Goal: Communication & Community: Answer question/provide support

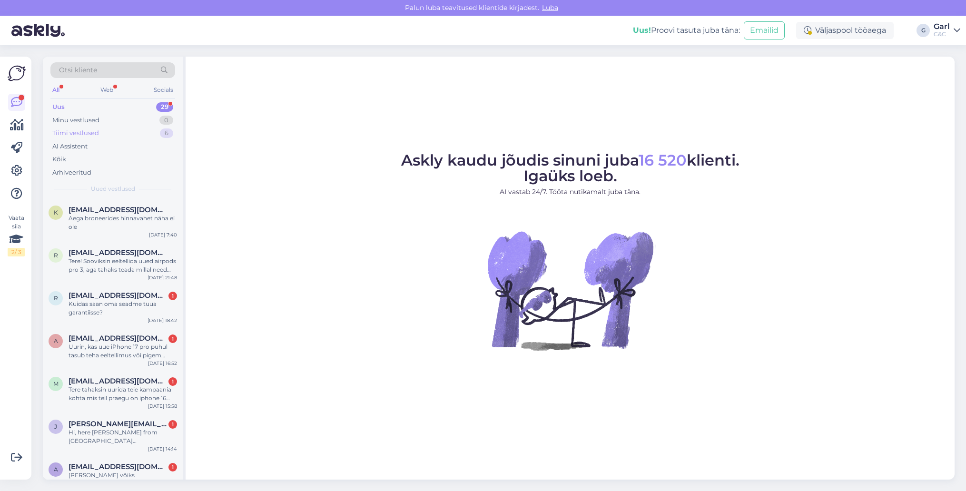
click at [164, 138] on div "Tiimi vestlused 6" at bounding box center [112, 133] width 125 height 13
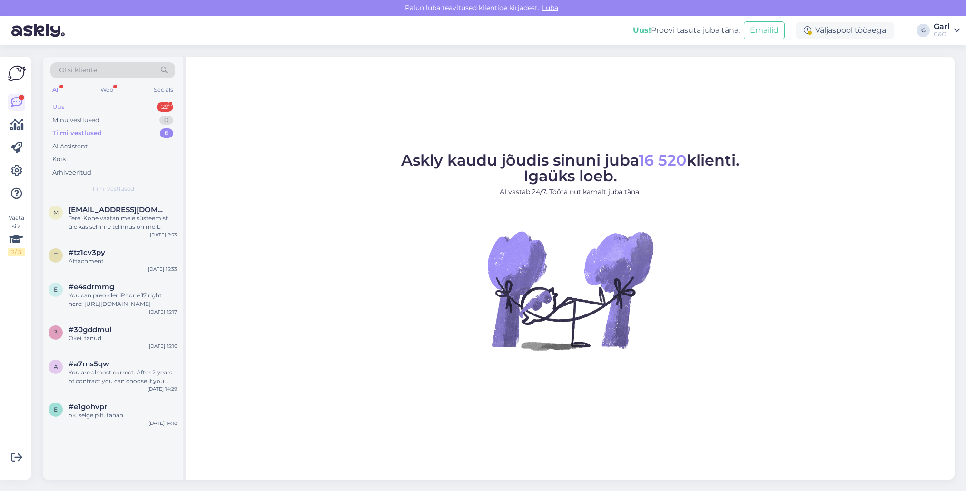
click at [155, 105] on div "Uus 29" at bounding box center [112, 106] width 125 height 13
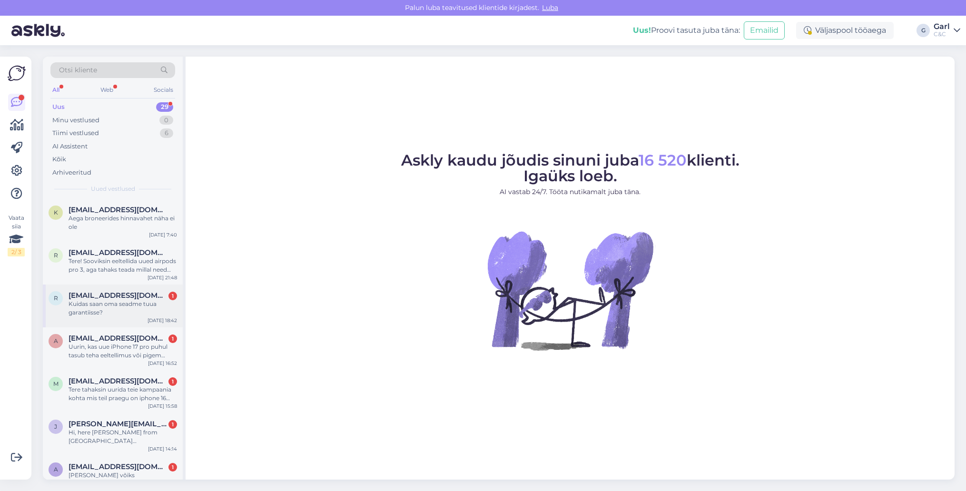
click at [129, 312] on div "Kuidas saan oma seadme tuua garantiisse?" at bounding box center [123, 308] width 109 height 17
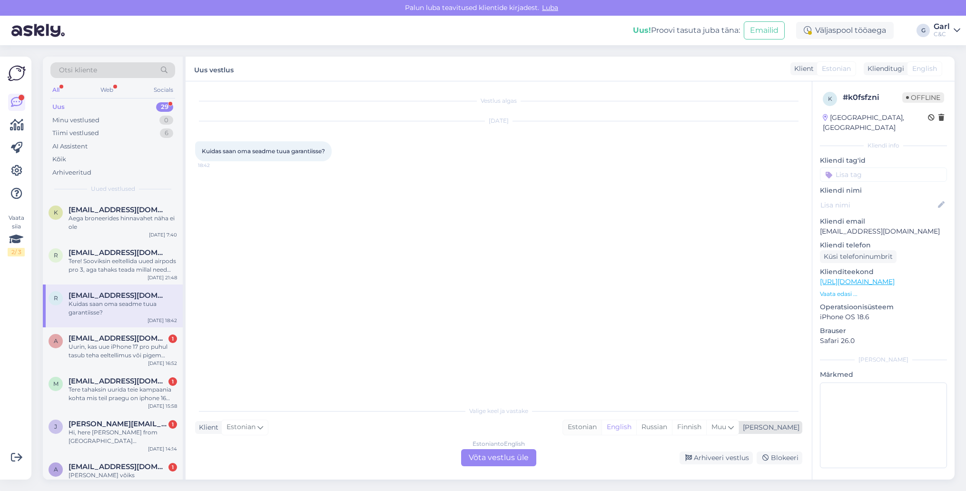
click at [602, 431] on div "Estonian" at bounding box center [582, 427] width 39 height 14
click at [487, 452] on div "Estonian to Estonian Võta vestlus üle" at bounding box center [498, 457] width 75 height 17
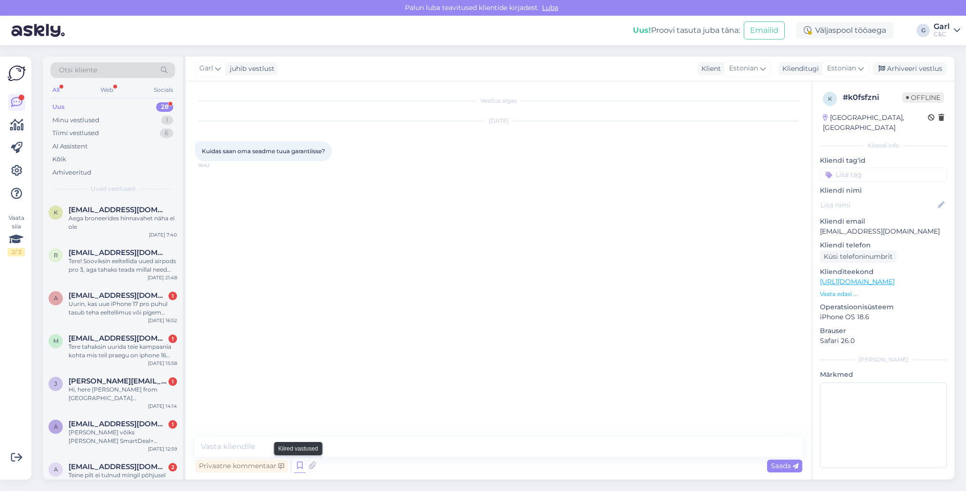
click at [296, 465] on icon at bounding box center [299, 466] width 11 height 14
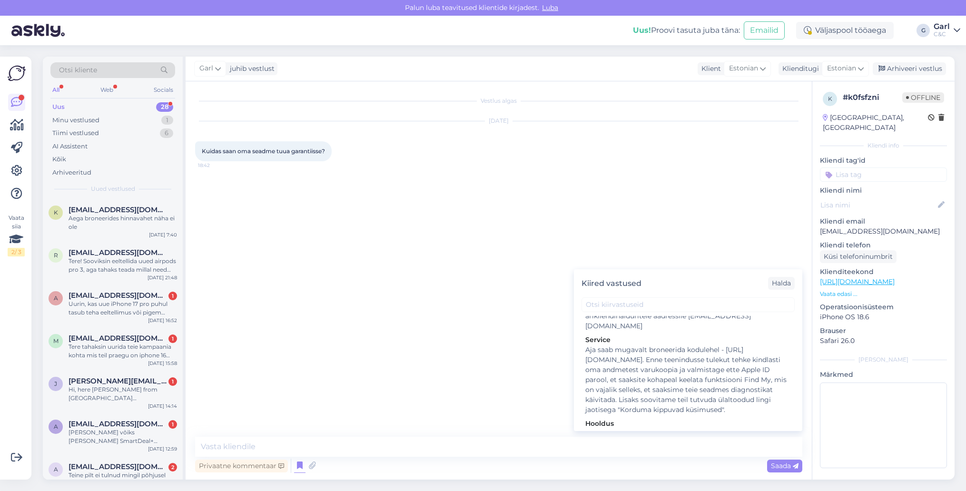
scroll to position [1573, 0]
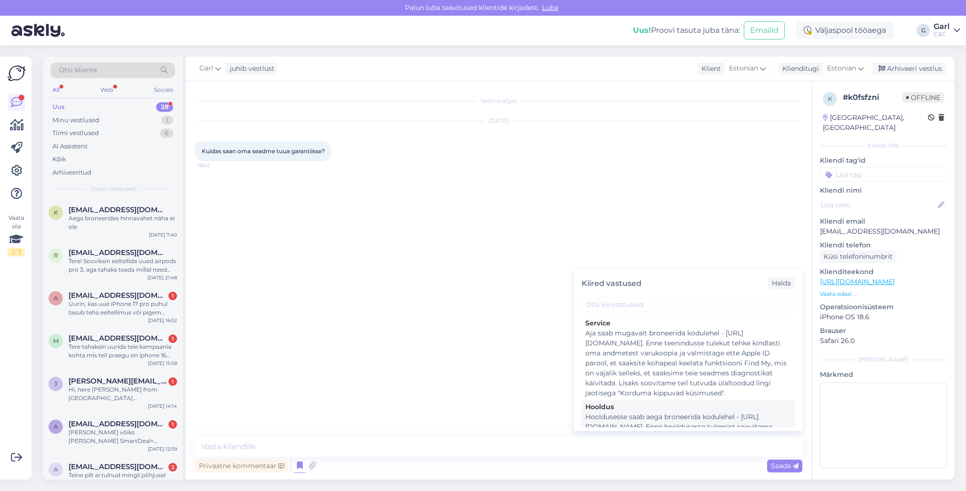
click at [666, 412] on div "Hooldusesse saab aega broneerida kodulehel - [URL][DOMAIN_NAME]. Enne hoolduses…" at bounding box center [688, 442] width 206 height 60
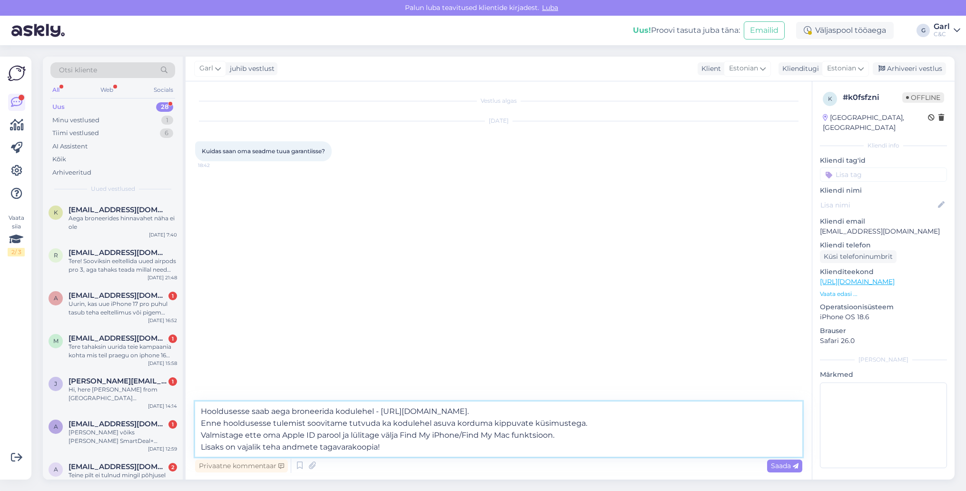
click at [202, 411] on textarea "Hooldusesse saab aega broneerida kodulehel - [URL][DOMAIN_NAME]. Enne hoolduses…" at bounding box center [498, 429] width 607 height 55
type textarea "Tere! Hooldusesse saab aega broneerida kodulehel - [URL][DOMAIN_NAME]. Enne hoo…"
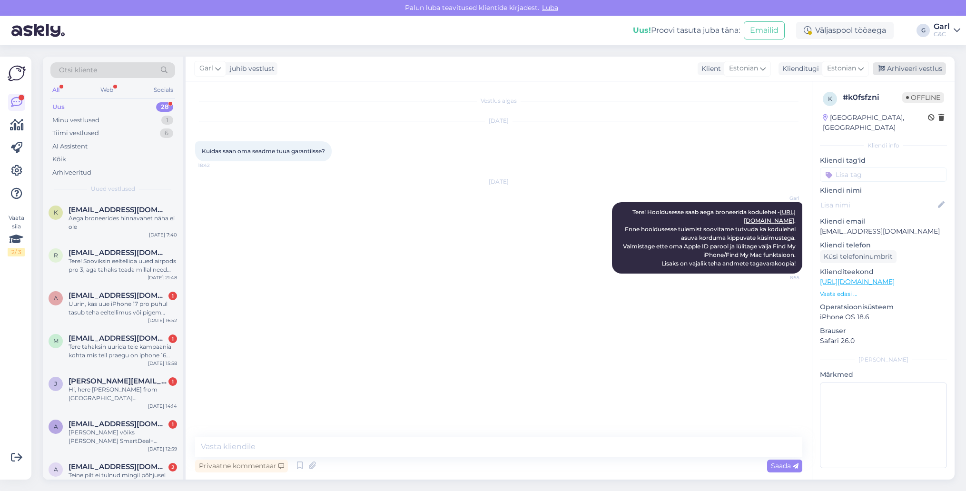
click at [908, 72] on div "Arhiveeri vestlus" at bounding box center [909, 68] width 73 height 13
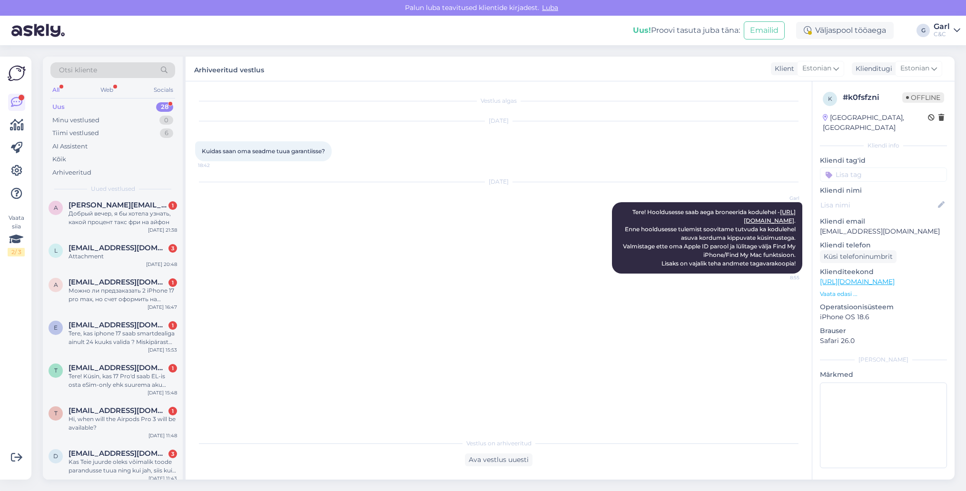
scroll to position [900, 0]
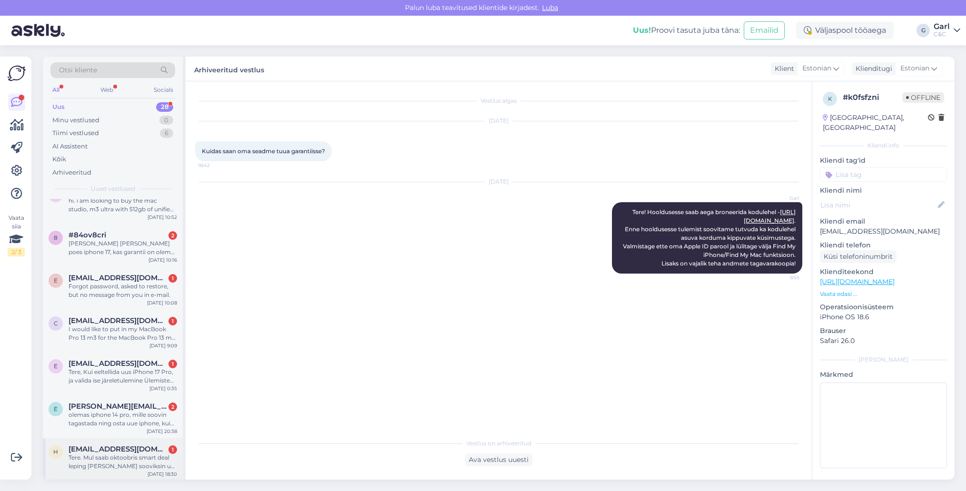
click at [132, 451] on span "[EMAIL_ADDRESS][DOMAIN_NAME]" at bounding box center [118, 449] width 99 height 9
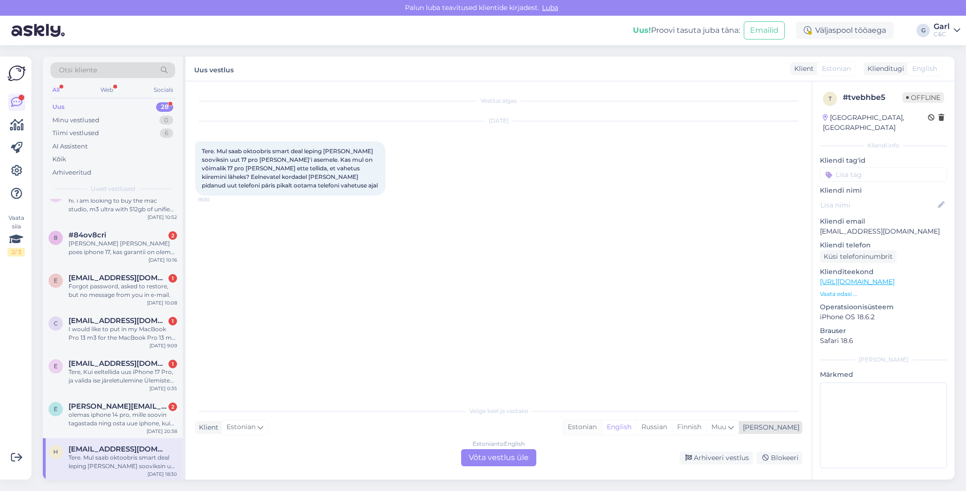
click at [602, 425] on div "Estonian" at bounding box center [582, 427] width 39 height 14
click at [500, 457] on div "Estonian to Estonian Võta vestlus üle" at bounding box center [498, 457] width 75 height 17
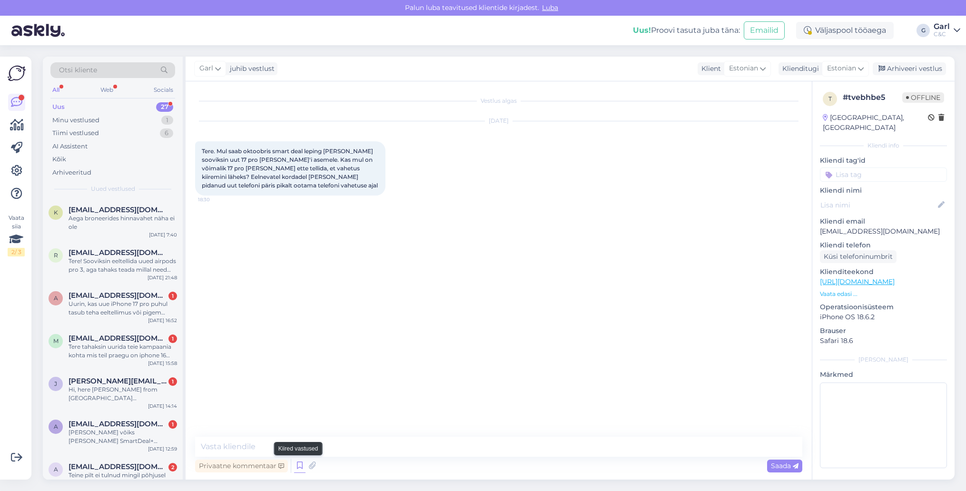
click at [294, 469] on icon at bounding box center [299, 466] width 11 height 14
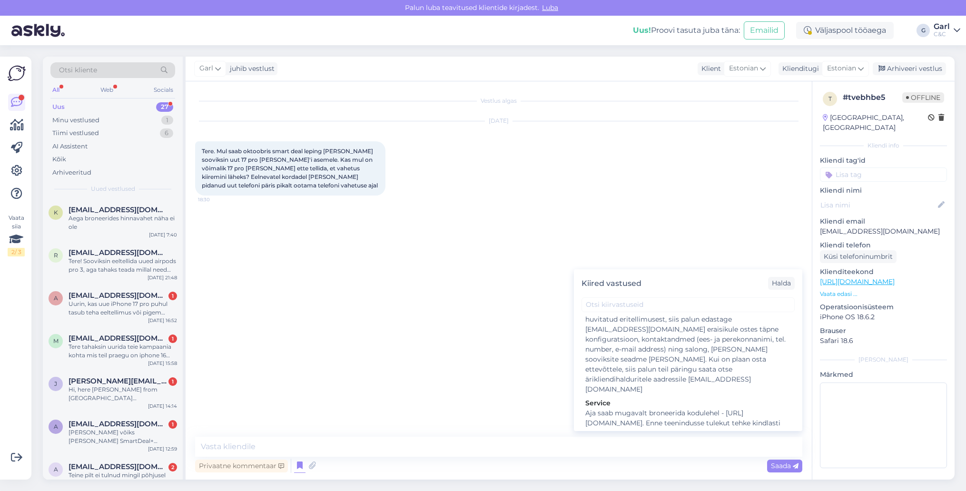
scroll to position [1573, 0]
click at [470, 453] on textarea at bounding box center [498, 447] width 607 height 20
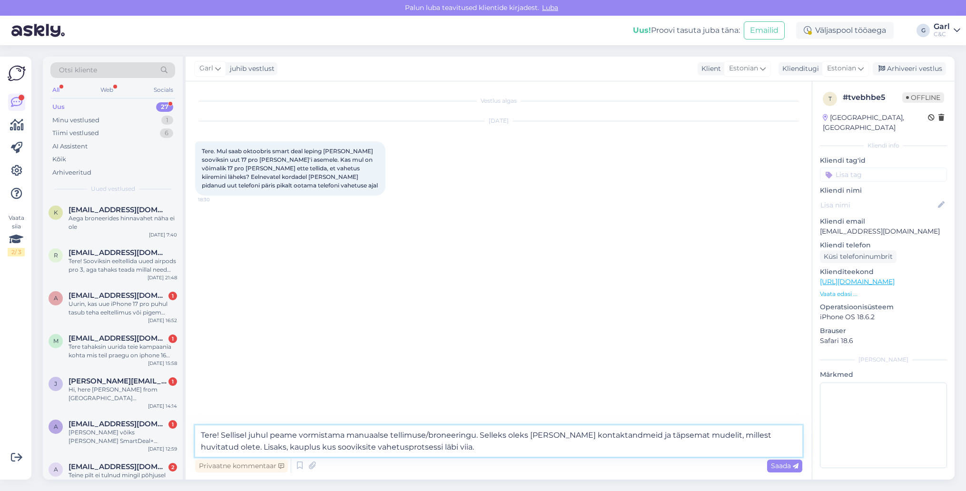
type textarea "Tere! Sellisel juhul peame vormistama manuaalse tellimuse/broneeringu. Selleks …"
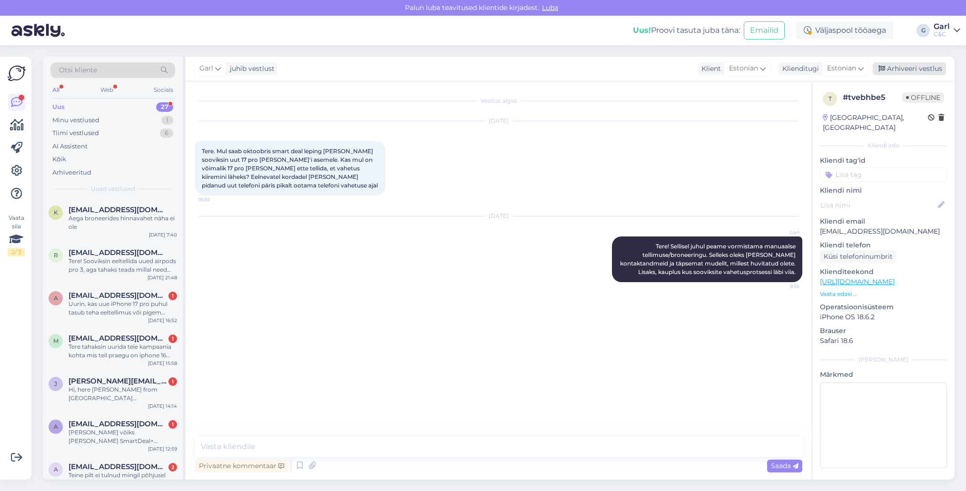
click at [901, 62] on div "Arhiveeri vestlus" at bounding box center [909, 68] width 73 height 13
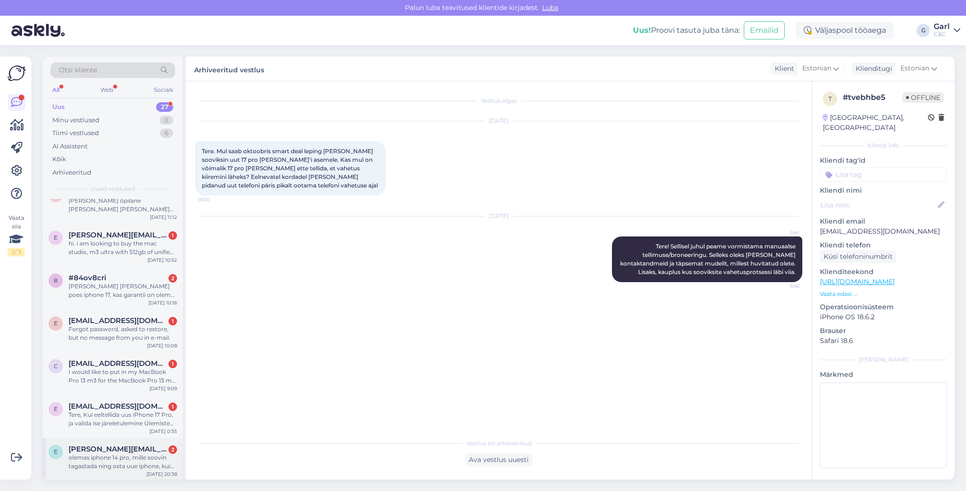
click at [148, 462] on div "olemas iphone 14 pro, mille soovin tagastada ning osta uue iphone, kuid tagasta…" at bounding box center [123, 462] width 109 height 17
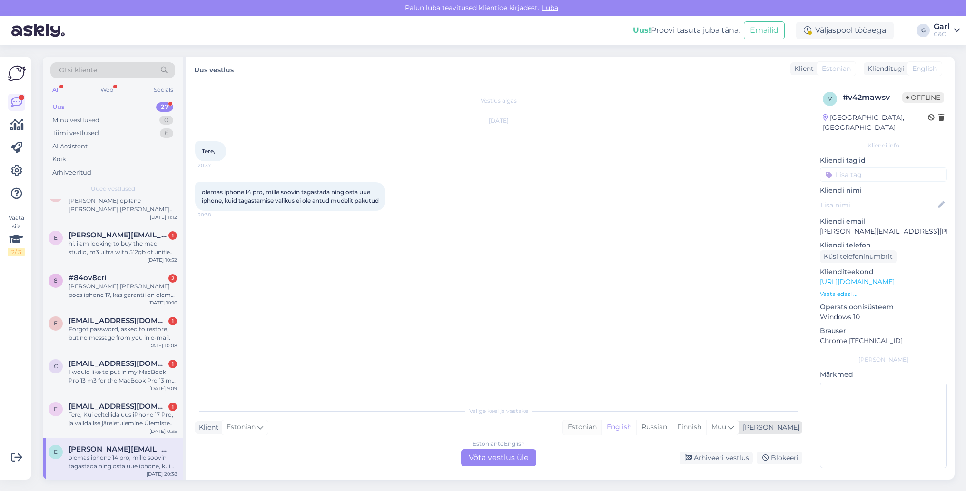
click at [602, 425] on div "Estonian" at bounding box center [582, 427] width 39 height 14
click at [491, 456] on div "Estonian to Estonian Võta vestlus üle" at bounding box center [498, 457] width 75 height 17
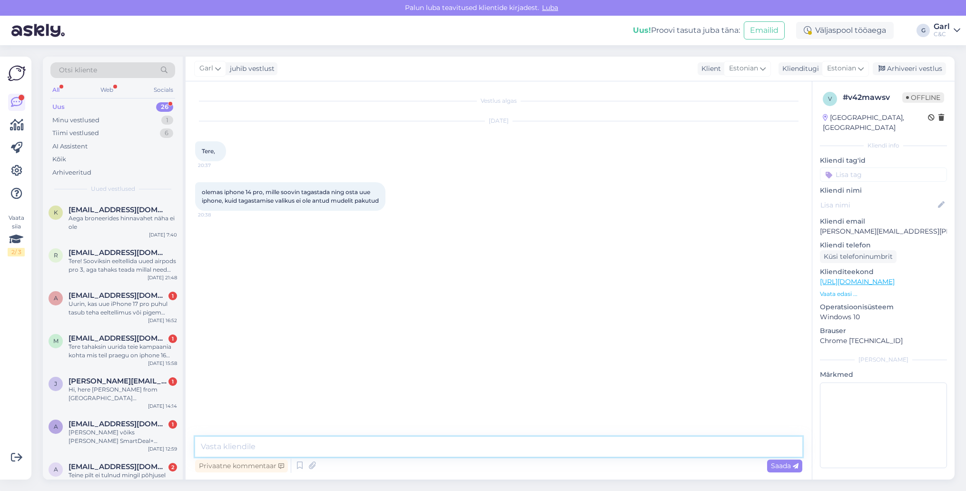
click at [492, 453] on textarea at bounding box center [498, 447] width 607 height 20
type textarea "Tere! Tagasiostu programmis on täitsa olemas iPhone 14 Pro mudelid."
paste textarea
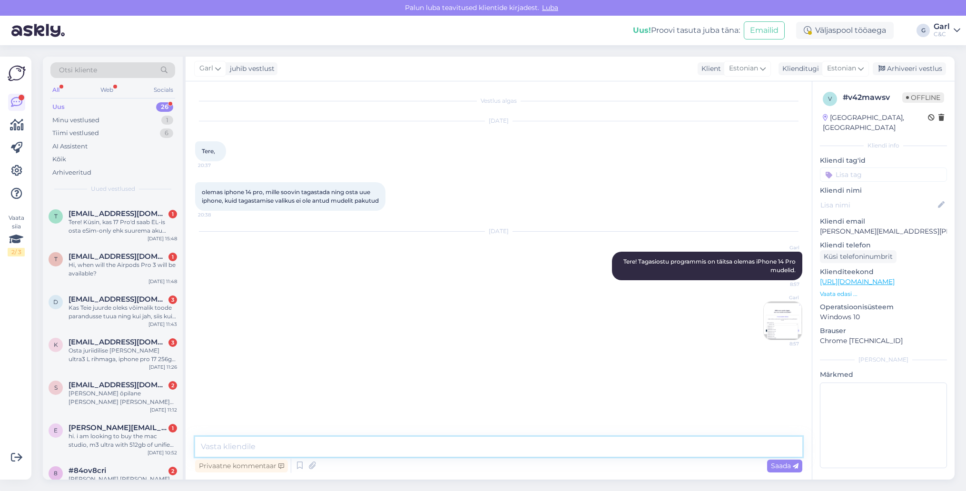
scroll to position [814, 0]
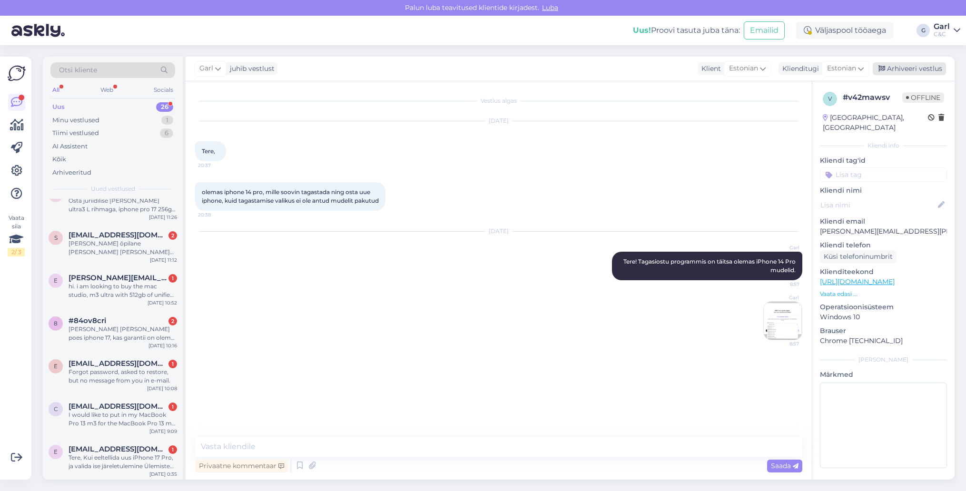
click at [906, 67] on div "Arhiveeri vestlus" at bounding box center [909, 68] width 73 height 13
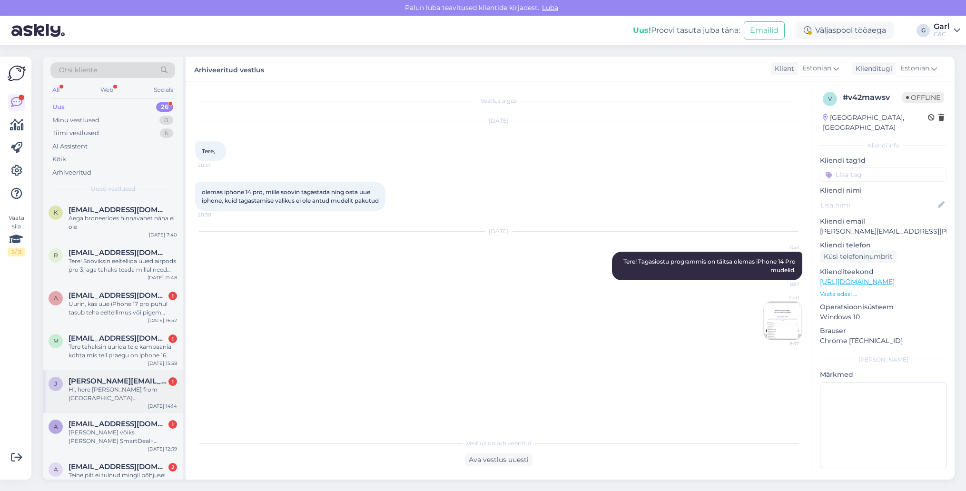
click at [123, 389] on div "Hi, here [PERSON_NAME] from [GEOGRAPHIC_DATA] [GEOGRAPHIC_DATA], Akropole Alfa.…" at bounding box center [123, 393] width 109 height 17
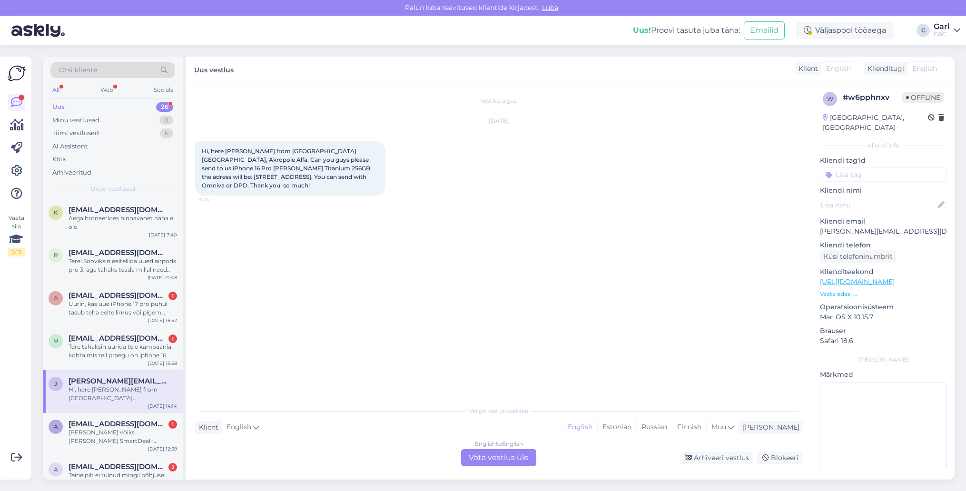
click at [345, 181] on div "Hi, here [PERSON_NAME] from [GEOGRAPHIC_DATA] [GEOGRAPHIC_DATA], Akropole Alfa.…" at bounding box center [290, 168] width 190 height 54
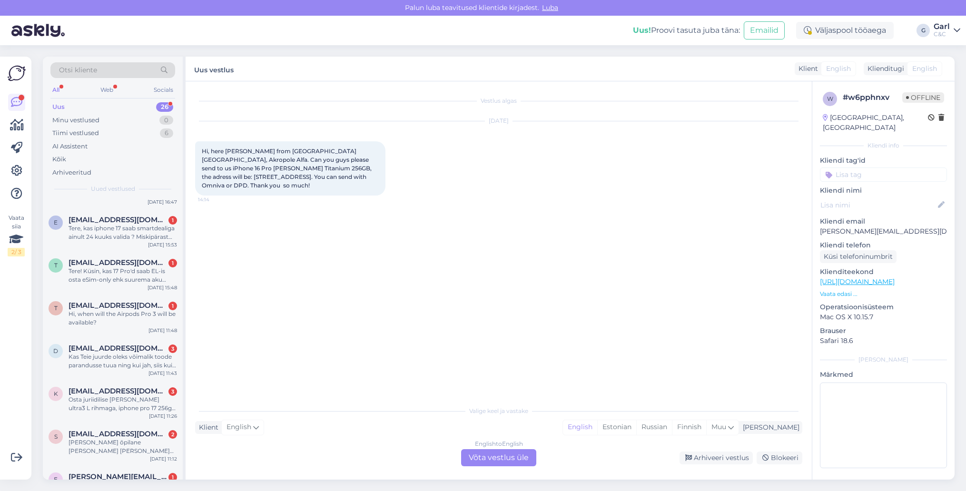
scroll to position [814, 0]
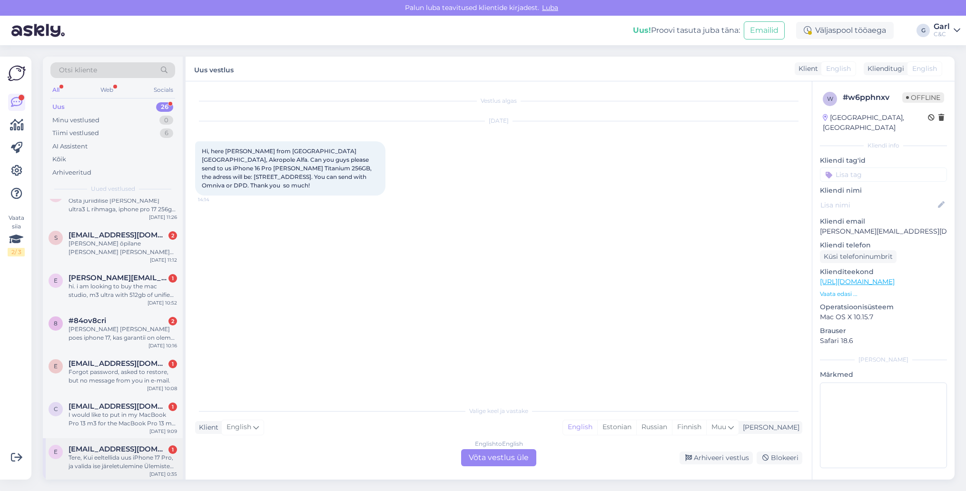
click at [158, 473] on div "[DATE] 0:35" at bounding box center [163, 474] width 28 height 7
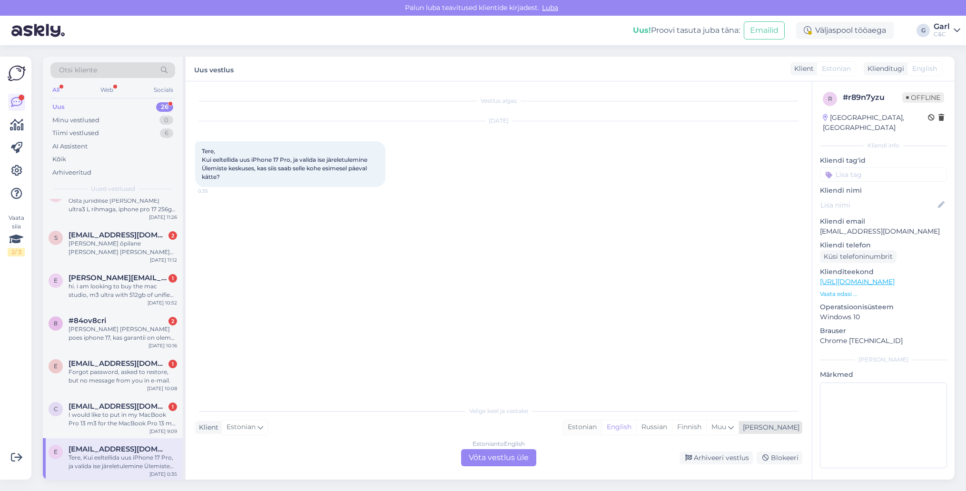
click at [602, 428] on div "Estonian" at bounding box center [582, 427] width 39 height 14
click at [493, 458] on div "Estonian to Estonian Võta vestlus üle" at bounding box center [498, 457] width 75 height 17
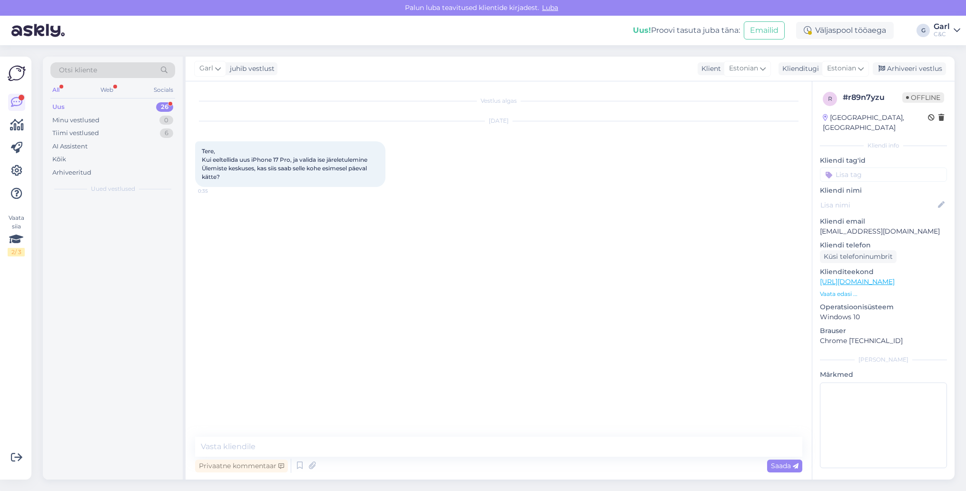
scroll to position [0, 0]
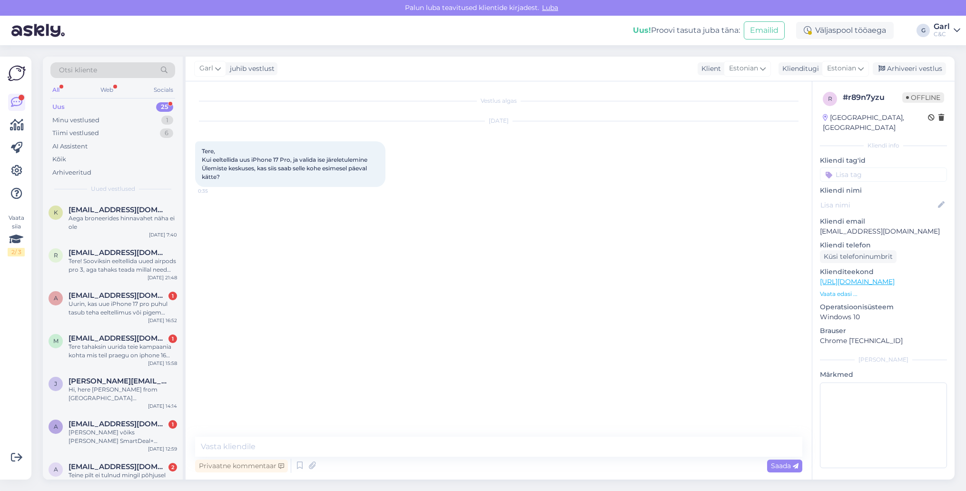
click at [448, 457] on div "Privaatne kommentaar Saada" at bounding box center [498, 466] width 607 height 18
click at [298, 469] on icon at bounding box center [299, 466] width 11 height 14
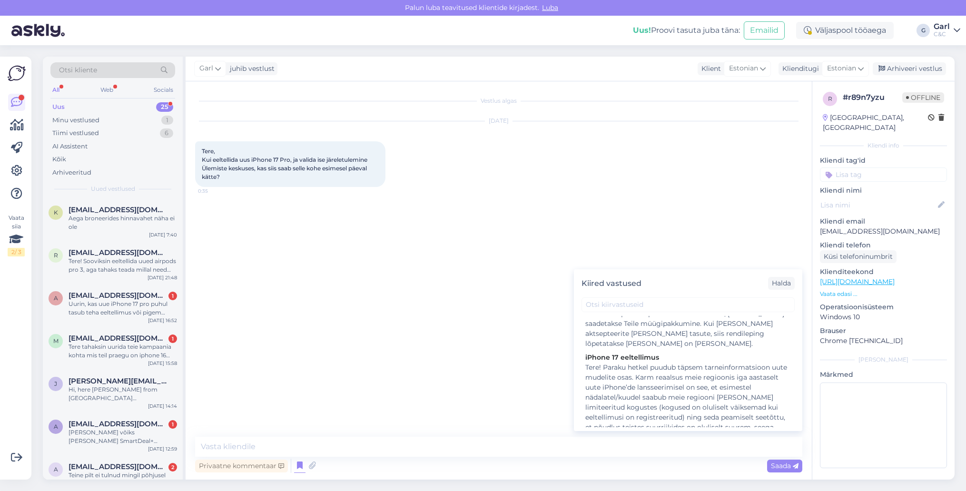
scroll to position [298, 0]
click at [673, 380] on div "Tere! Paraku hetkel puudub täpsem tarneinformatsioon uute mudelite osas. Karm r…" at bounding box center [688, 430] width 206 height 150
type textarea "Tere! Paraku hetkel puudub täpsem tarneinformatsioon uute mudelite osas. Karm r…"
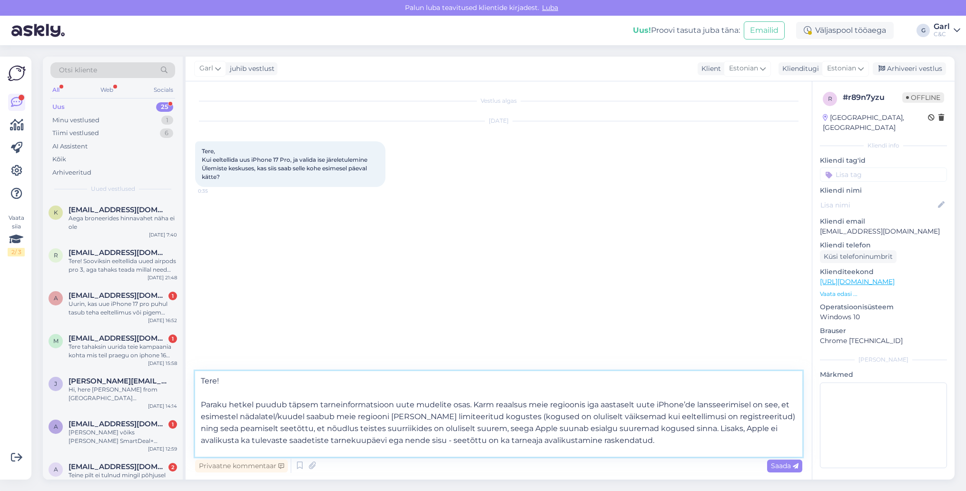
click at [432, 443] on textarea "Tere! Paraku hetkel puudub täpsem tarneinformatsioon uute mudelite osas. Karm r…" at bounding box center [498, 414] width 607 height 86
click at [427, 426] on textarea "Tere! Paraku hetkel puudub täpsem tarneinformatsioon uute mudelite osas. Karm r…" at bounding box center [498, 414] width 607 height 86
click at [413, 423] on textarea "Tere! Paraku hetkel puudub täpsem tarneinformatsioon uute mudelite osas. Karm r…" at bounding box center [498, 414] width 607 height 86
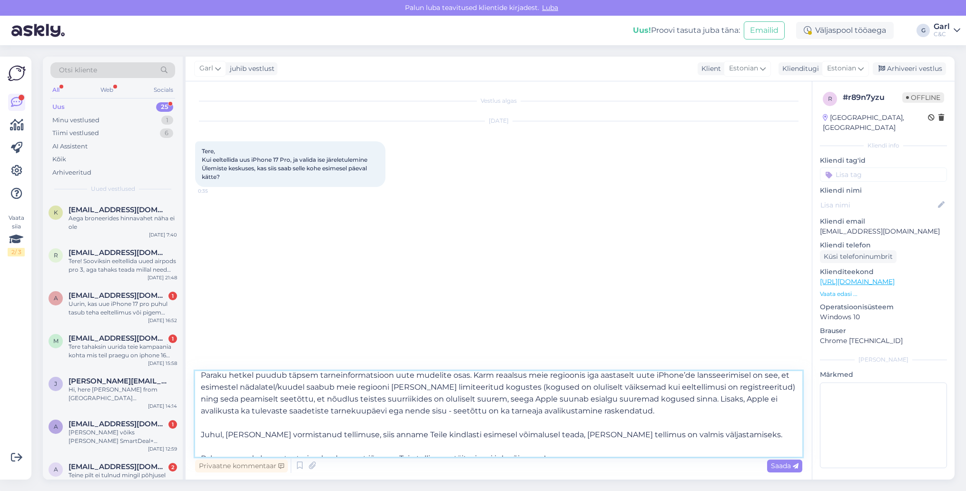
scroll to position [40, 0]
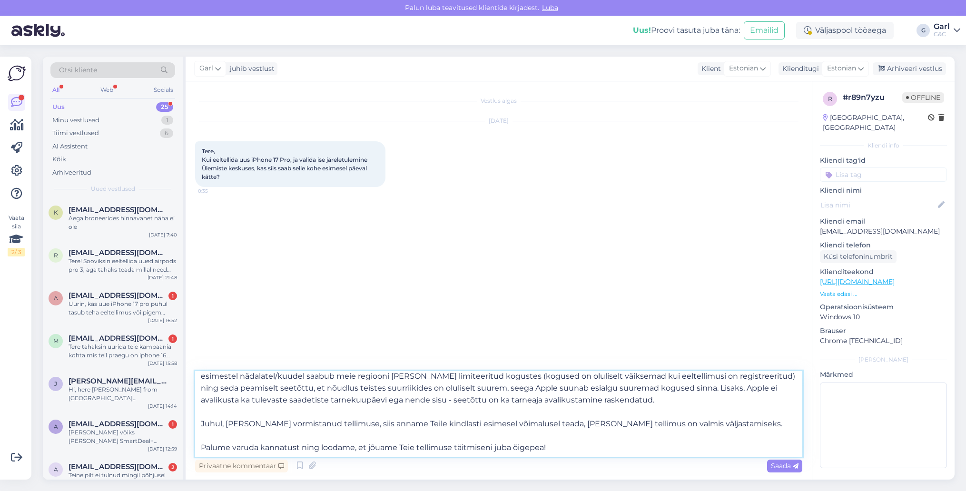
click at [524, 428] on textarea "Tere! Paraku hetkel puudub täpsem tarneinformatsioon uute mudelite osas. Karm r…" at bounding box center [498, 414] width 607 height 86
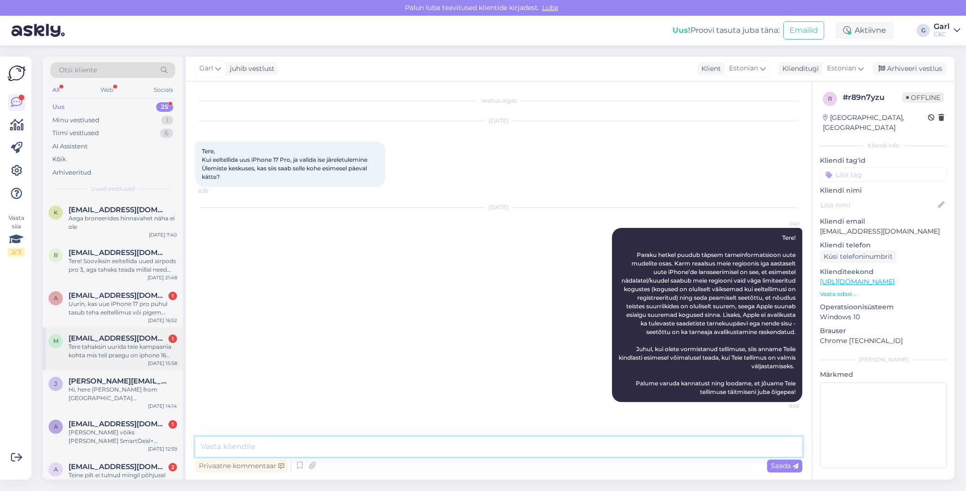
scroll to position [771, 0]
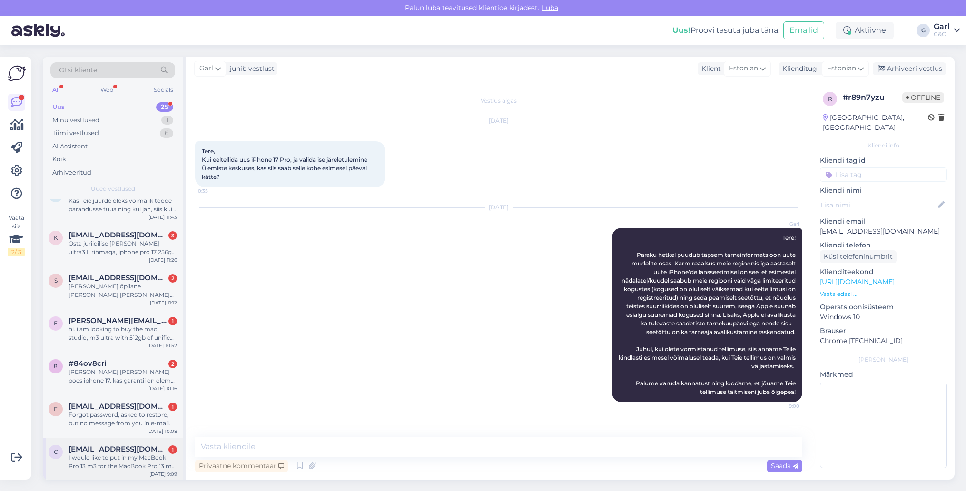
click at [157, 462] on div "I would like to put in my MacBook Pro 13 m3 for the MacBook Pro 13 m4. How much…" at bounding box center [123, 462] width 109 height 17
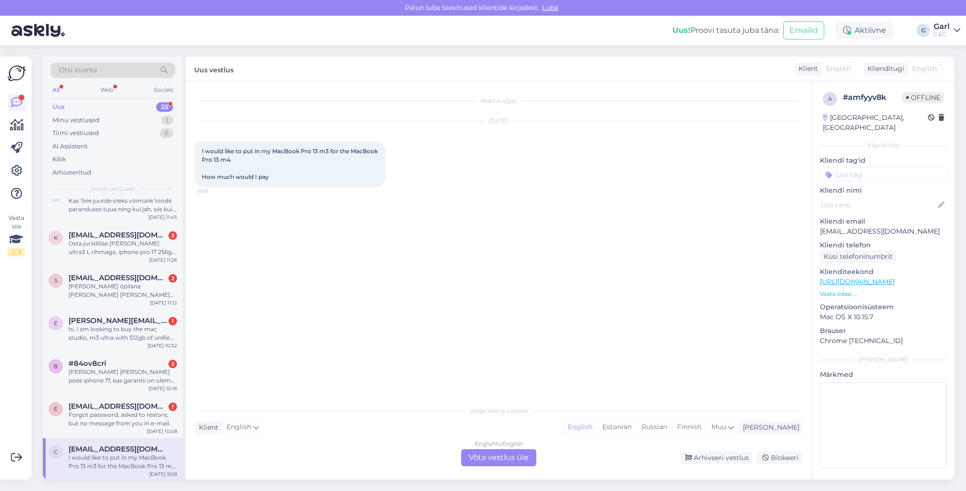
click at [497, 455] on div "English to English Võta vestlus üle" at bounding box center [498, 457] width 75 height 17
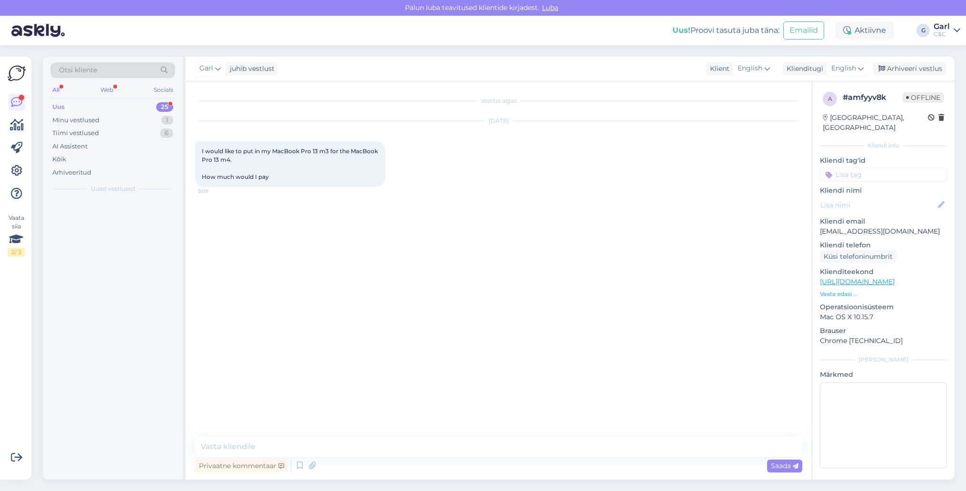
scroll to position [0, 0]
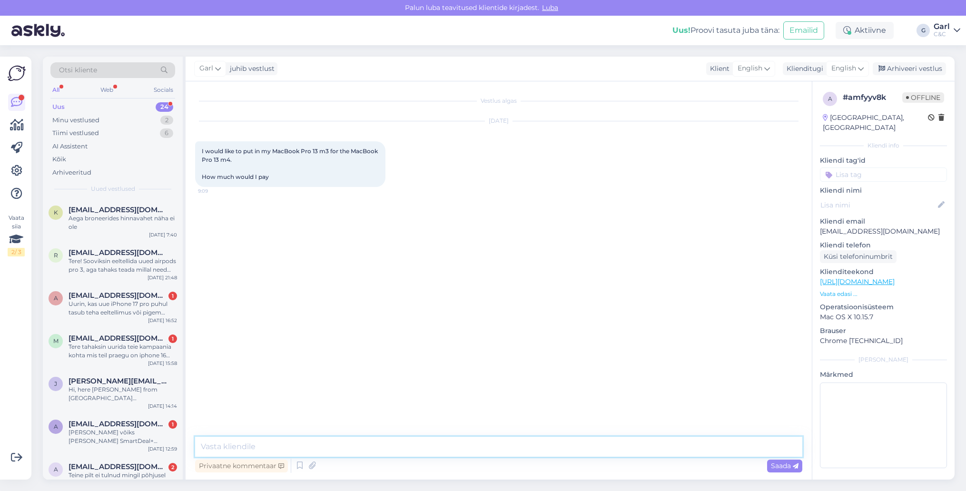
click at [497, 449] on textarea at bounding box center [498, 447] width 607 height 20
paste textarea "[URL][DOMAIN_NAME]"
type textarea "Hello! You can see the estimated buyback price over here - [URL][DOMAIN_NAME]"
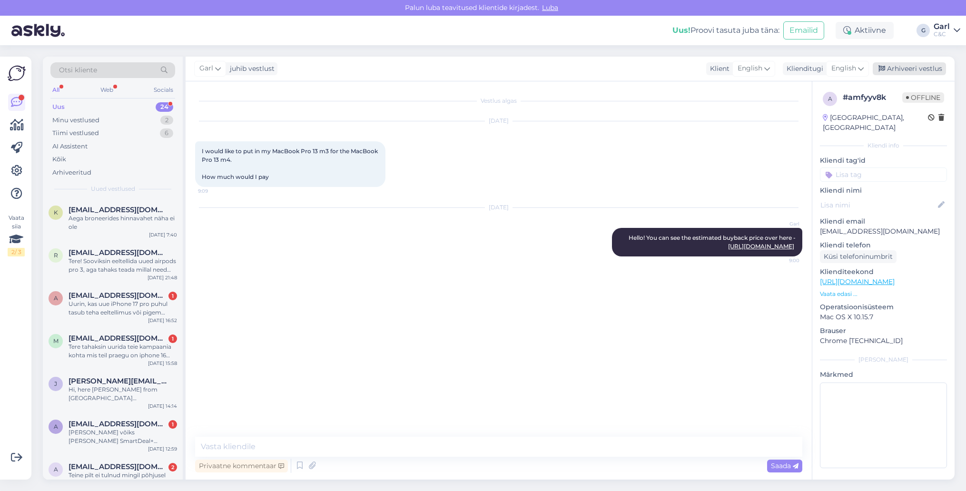
click at [917, 69] on div "Arhiveeri vestlus" at bounding box center [909, 68] width 73 height 13
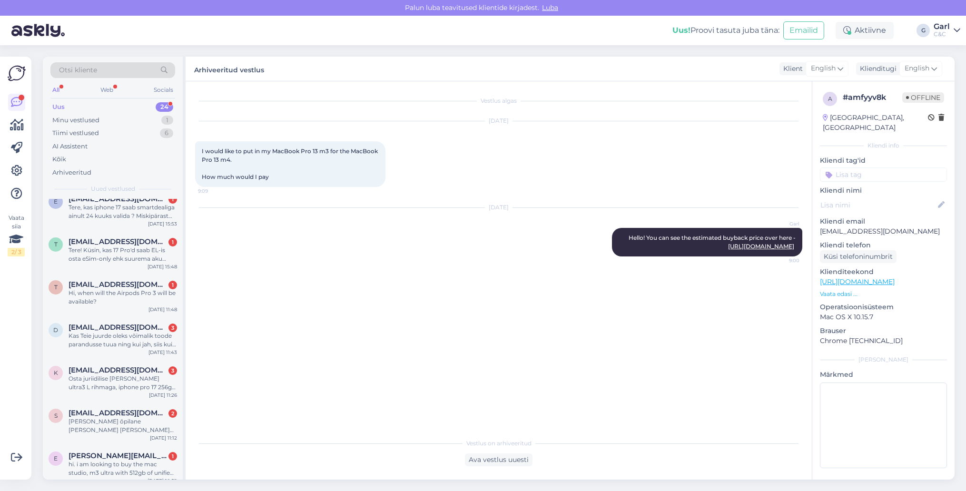
scroll to position [729, 0]
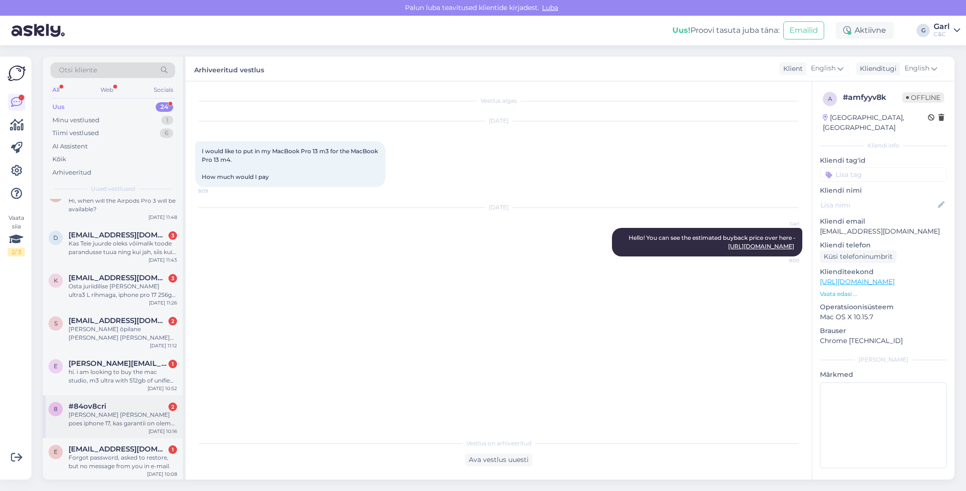
click at [132, 428] on div "8 #84ov8cri 2 [PERSON_NAME] [PERSON_NAME] poes iphone 17, kas garantii on olema…" at bounding box center [113, 416] width 140 height 43
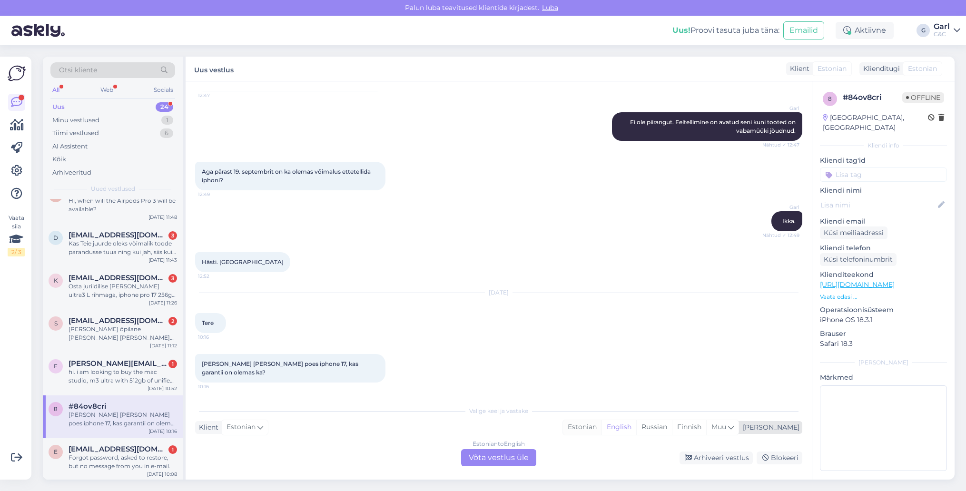
click at [602, 425] on div "Estonian" at bounding box center [582, 427] width 39 height 14
click at [520, 465] on div "Estonian to Estonian Võta vestlus üle" at bounding box center [498, 457] width 75 height 17
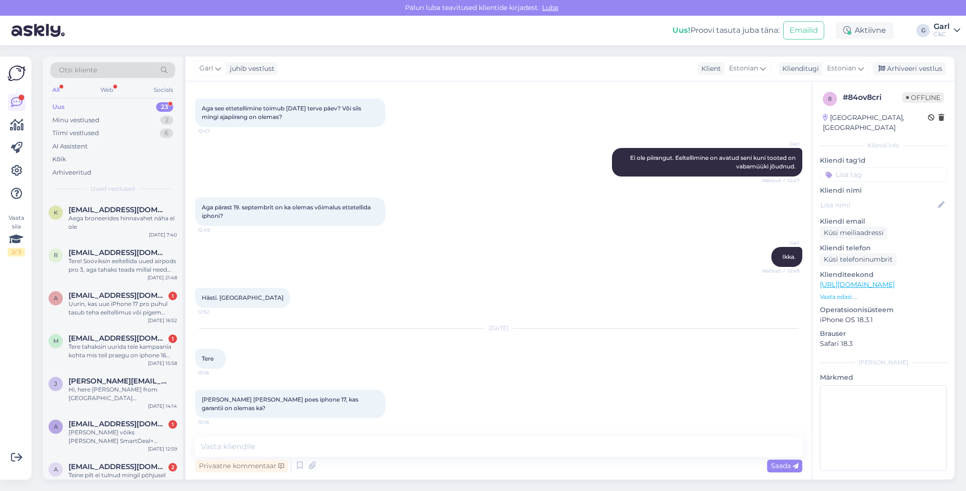
click at [513, 459] on div "Privaatne kommentaar Saada" at bounding box center [498, 466] width 607 height 18
click at [513, 447] on textarea at bounding box center [498, 447] width 607 height 20
type textarea "Tere! Jah, kehtib 1-aastane Apple'i garantii."
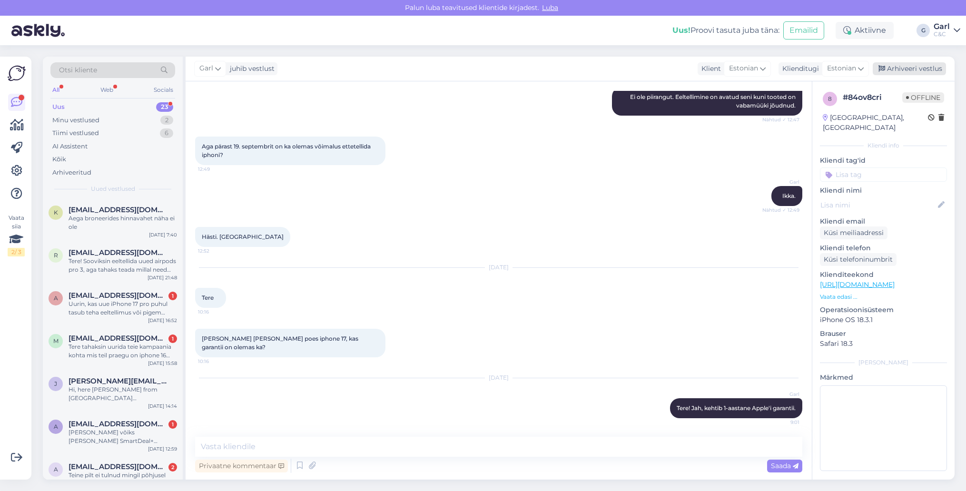
click at [899, 67] on div "Arhiveeri vestlus" at bounding box center [909, 68] width 73 height 13
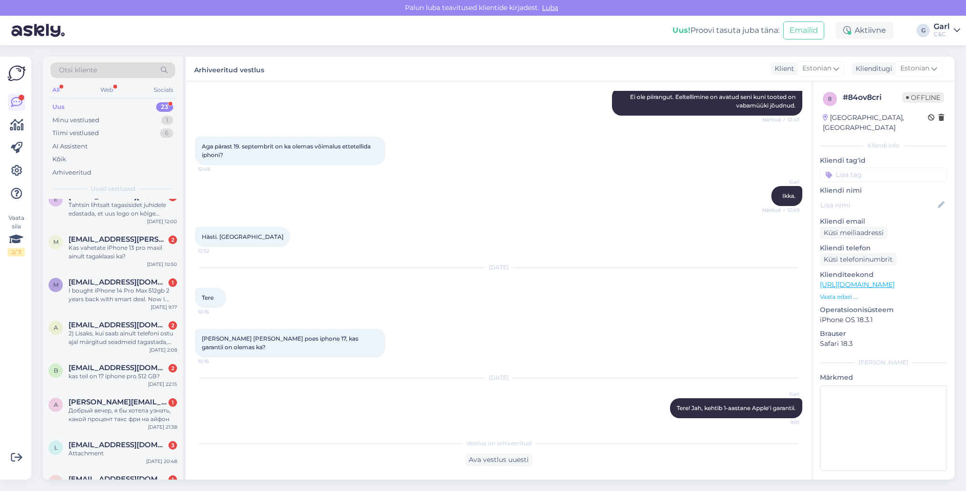
scroll to position [686, 0]
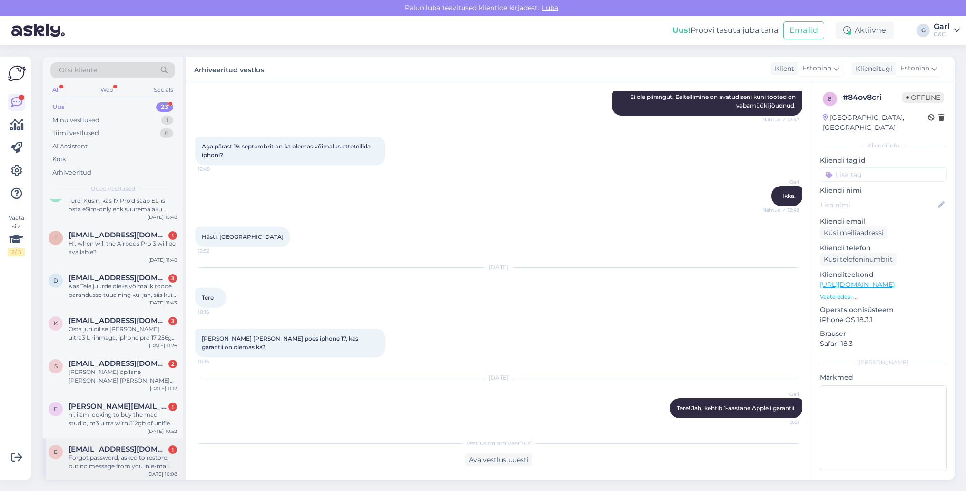
click at [156, 460] on div "Forgot password, asked to restore, but no message from you in e-mail." at bounding box center [123, 462] width 109 height 17
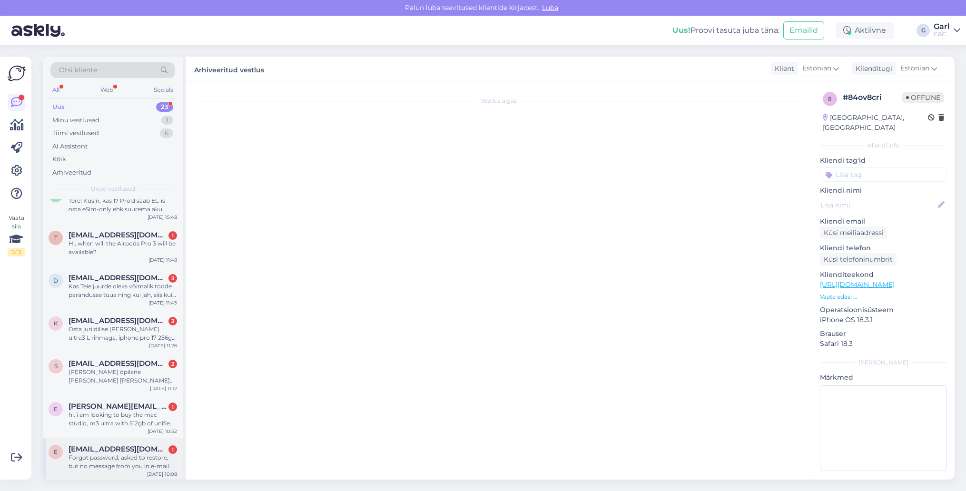
scroll to position [0, 0]
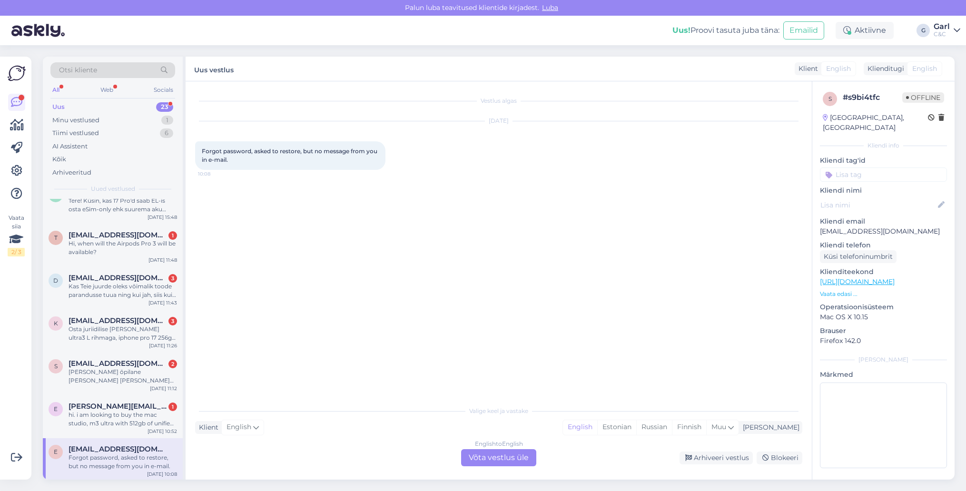
click at [498, 457] on div "English to English Võta vestlus üle" at bounding box center [498, 457] width 75 height 17
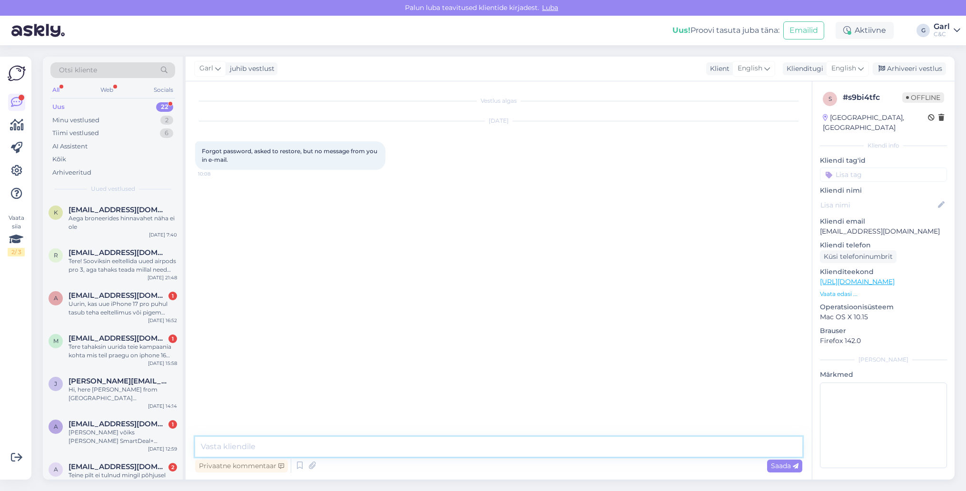
click at [499, 449] on textarea at bounding box center [498, 447] width 607 height 20
type textarea "G"
type textarea "Hello! Have you check the spam folder as well?"
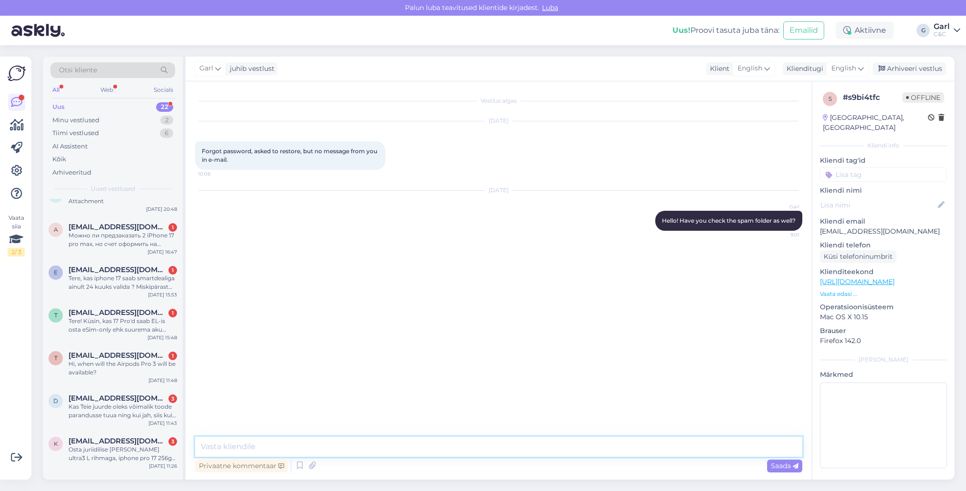
scroll to position [643, 0]
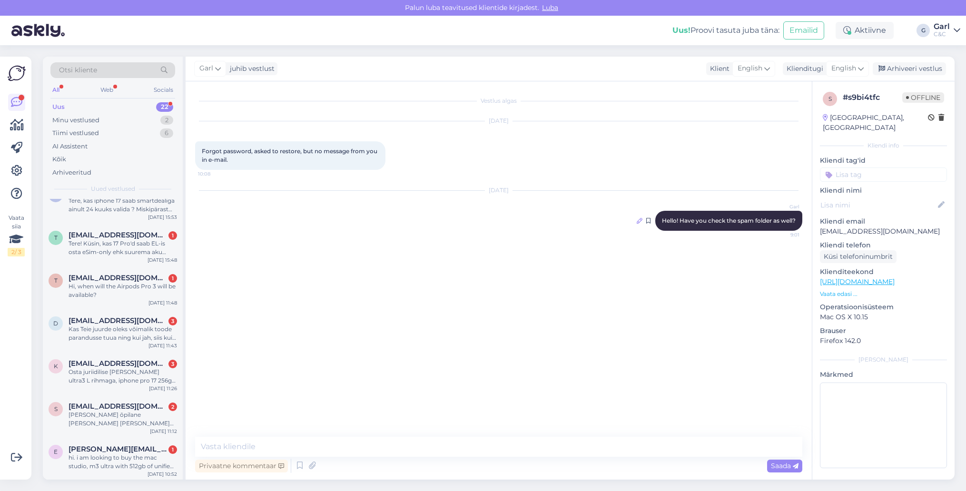
click at [637, 218] on icon at bounding box center [640, 221] width 6 height 6
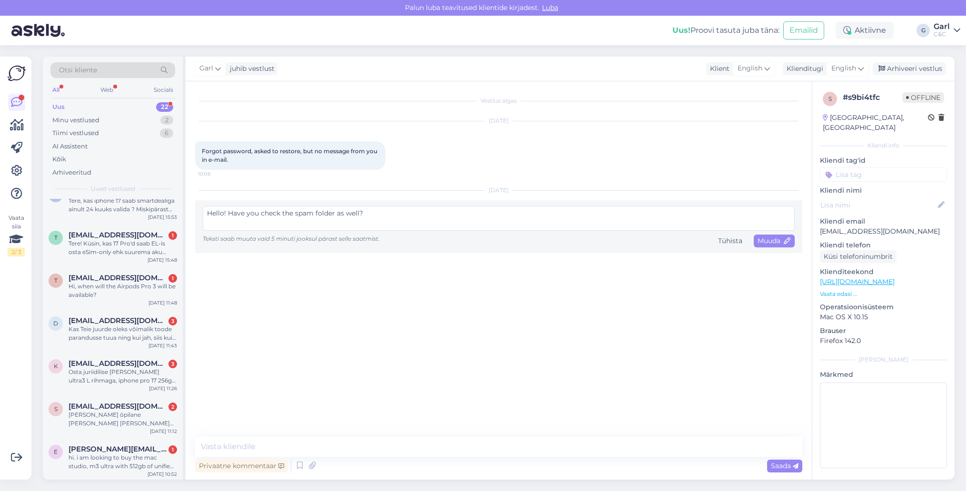
click at [277, 211] on textarea "Hello! Have you check the spam folder as well?" at bounding box center [499, 218] width 592 height 25
type textarea "Hello! Have you checked the spam folder as well?"
click at [781, 244] on span "Muuda" at bounding box center [774, 241] width 33 height 9
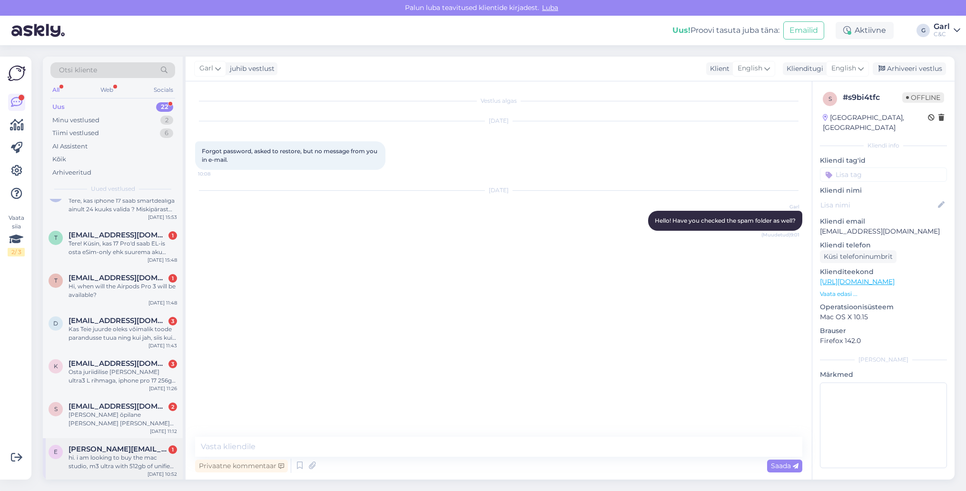
click at [126, 458] on div "hi. i am looking to buy the mac studio, m3 ultra with 512gb of unified memory (…" at bounding box center [123, 462] width 109 height 17
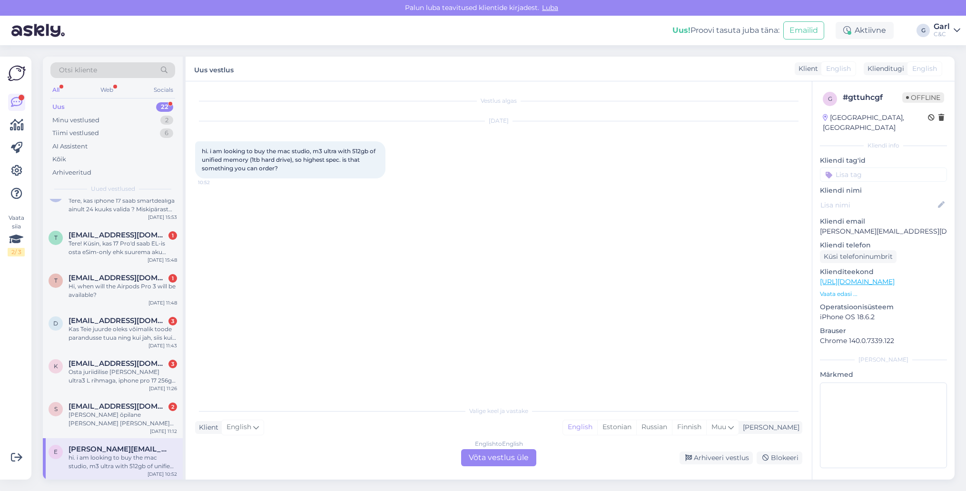
click at [508, 457] on div "English to English Võta vestlus üle" at bounding box center [498, 457] width 75 height 17
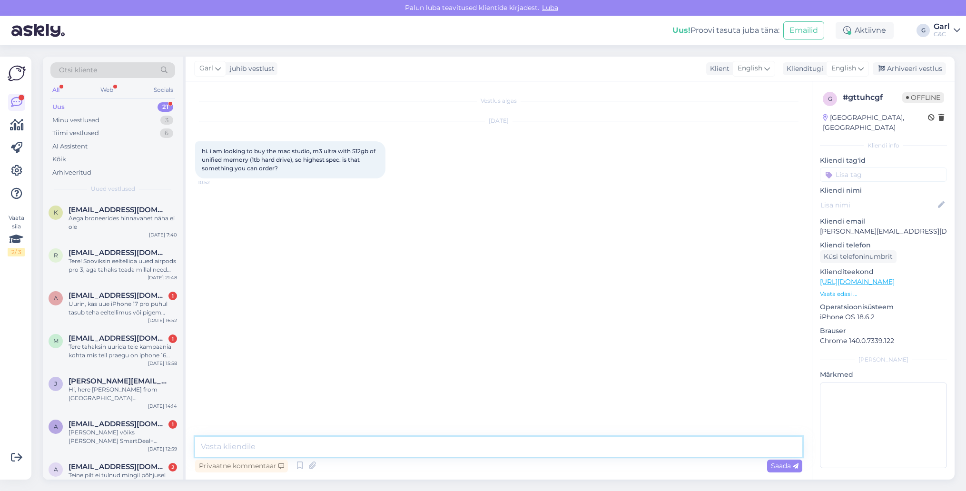
click at [435, 445] on textarea at bounding box center [498, 447] width 607 height 20
click at [300, 462] on icon at bounding box center [299, 466] width 11 height 14
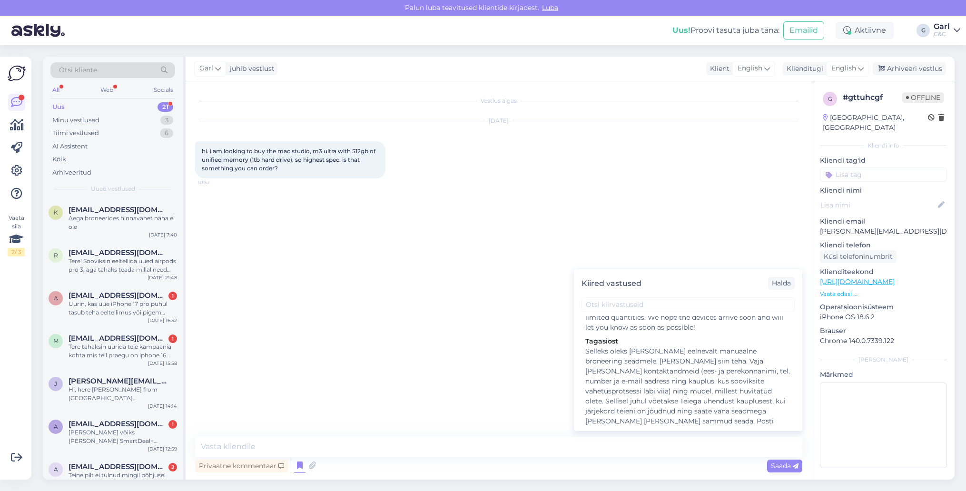
scroll to position [1164, 0]
click at [776, 283] on div "Halda" at bounding box center [781, 283] width 27 height 13
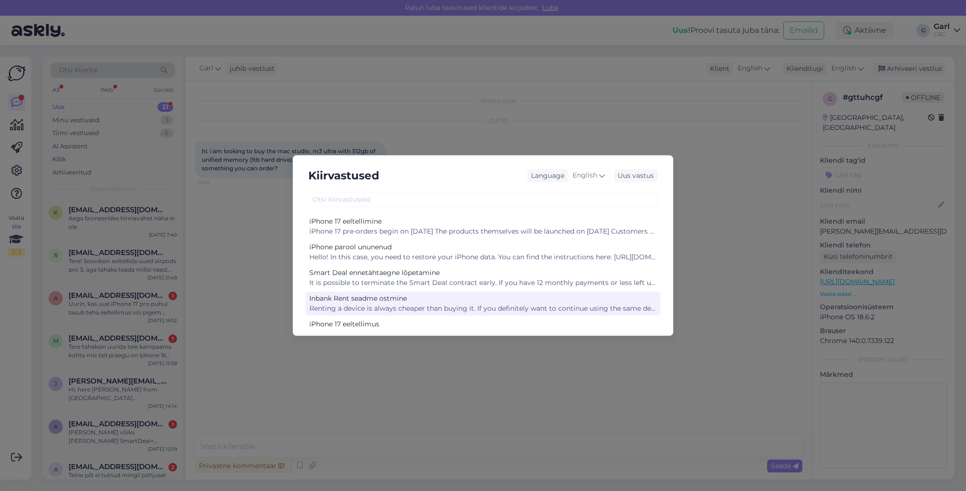
scroll to position [248, 0]
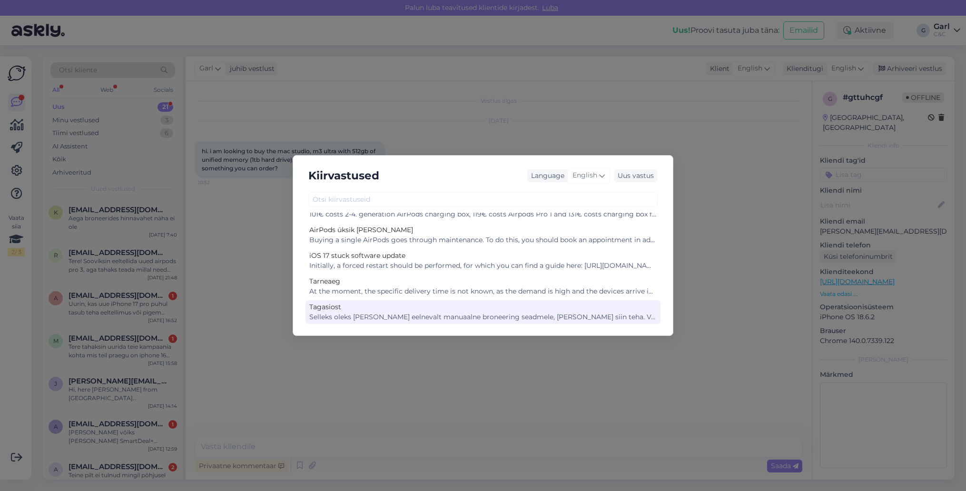
click at [479, 307] on div "Tagasiost" at bounding box center [482, 307] width 347 height 10
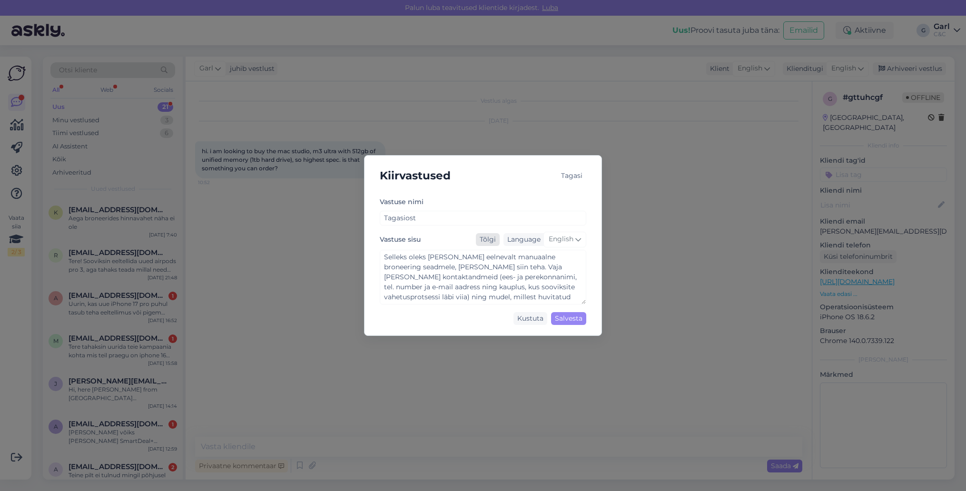
click at [489, 243] on div "Tõlgi" at bounding box center [488, 239] width 24 height 13
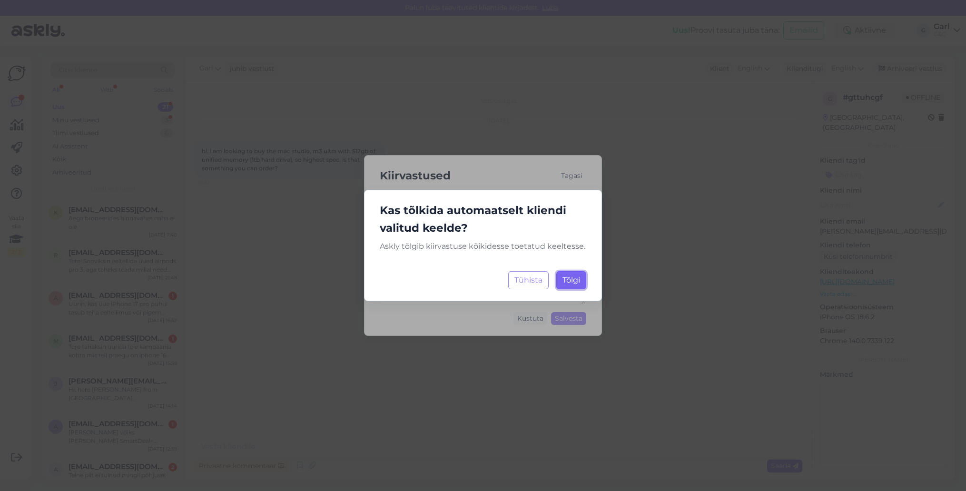
click at [577, 280] on span "Tõlgi" at bounding box center [572, 280] width 18 height 9
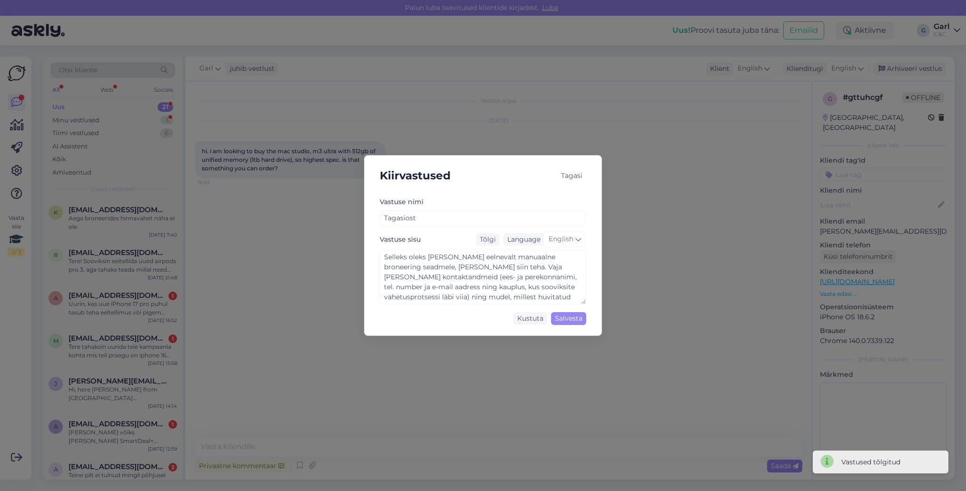
click at [570, 173] on div "Tagasi" at bounding box center [571, 175] width 29 height 13
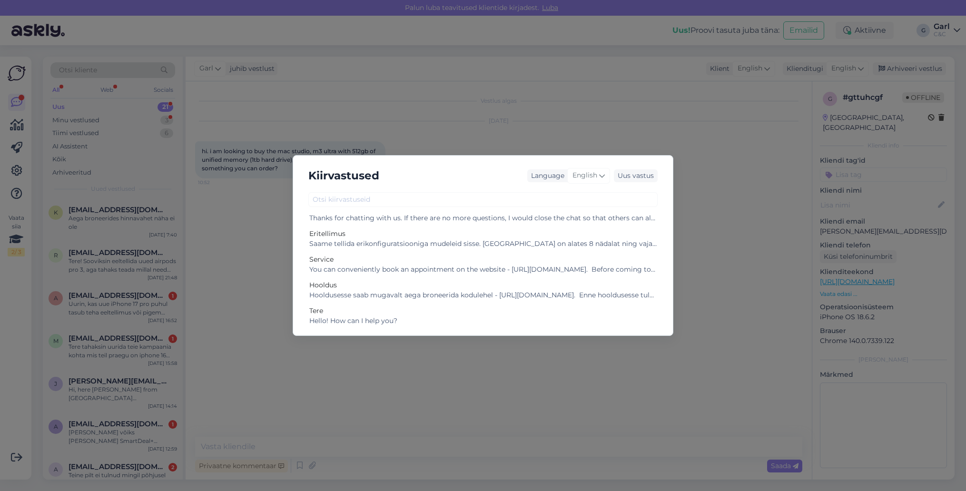
scroll to position [402, 0]
click at [508, 241] on div "Saame tellida erikonfiguratsiooniga mudeleid sisse. [GEOGRAPHIC_DATA] on alates…" at bounding box center [482, 241] width 347 height 10
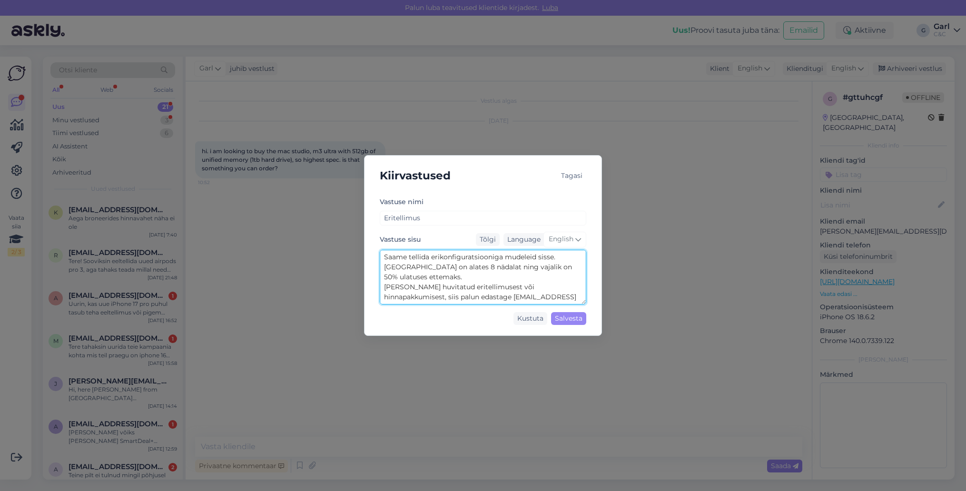
click at [504, 280] on textarea "Saame tellida erikonfiguratsiooniga mudeleid sisse. [GEOGRAPHIC_DATA] on alates…" at bounding box center [483, 277] width 207 height 55
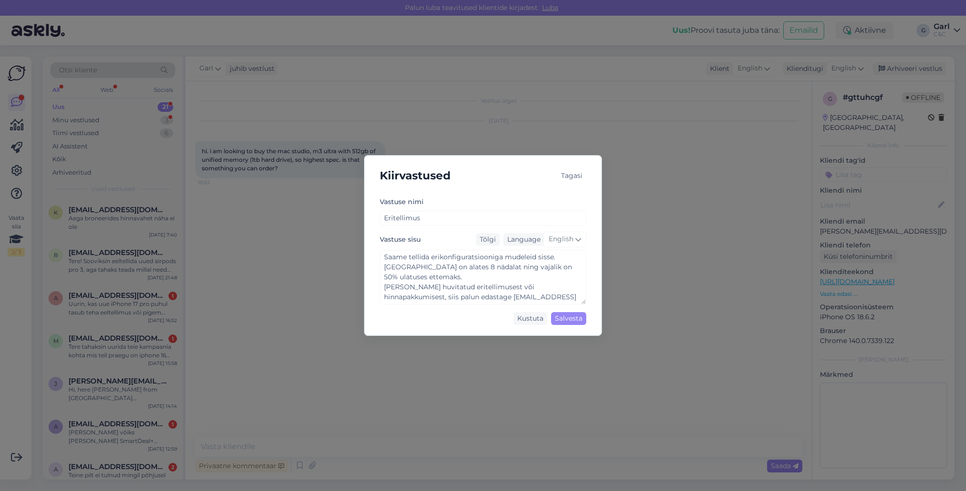
click at [569, 172] on div "Tagasi" at bounding box center [571, 175] width 29 height 13
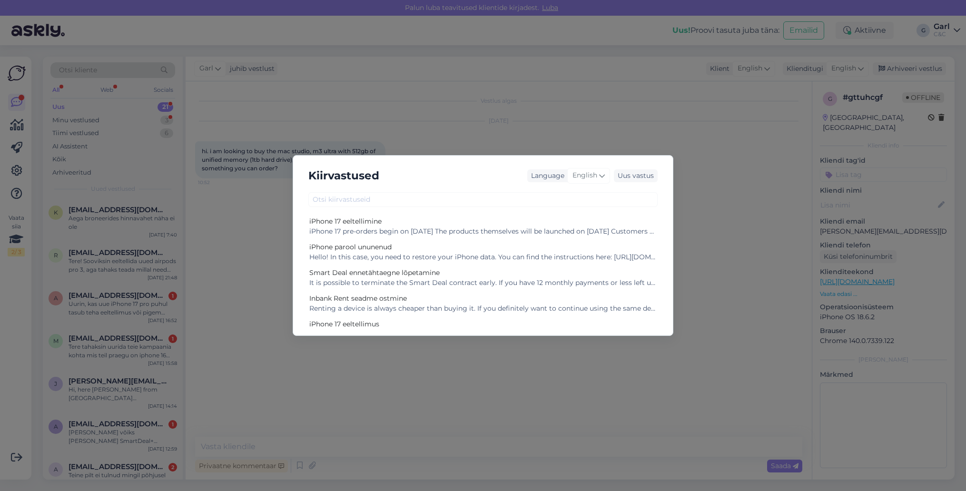
click at [565, 128] on div "Kiirvastused Language English Uus vastus iPhone 17 eeltellimine iPhone 17 pre-o…" at bounding box center [483, 245] width 966 height 491
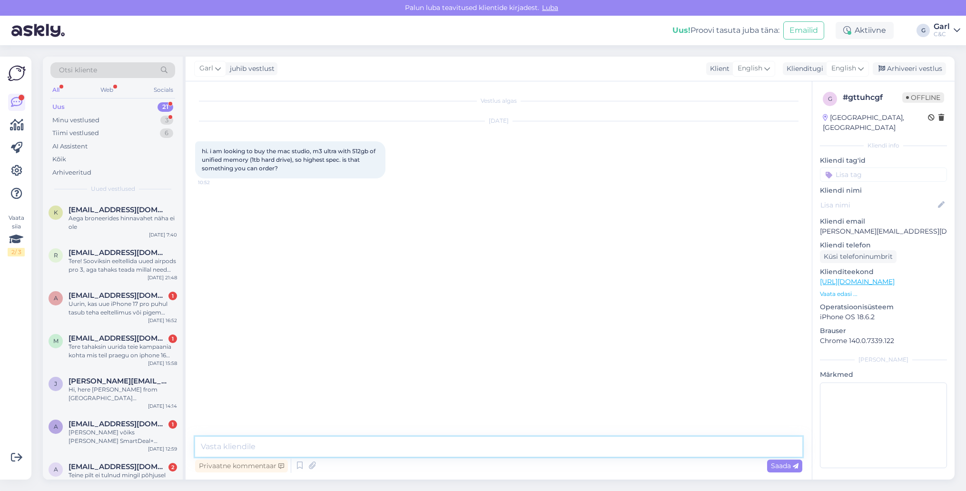
click at [346, 442] on textarea at bounding box center [498, 447] width 607 height 20
paste textarea "We can order models with special configurations. Delivery time is from 8 weeks …"
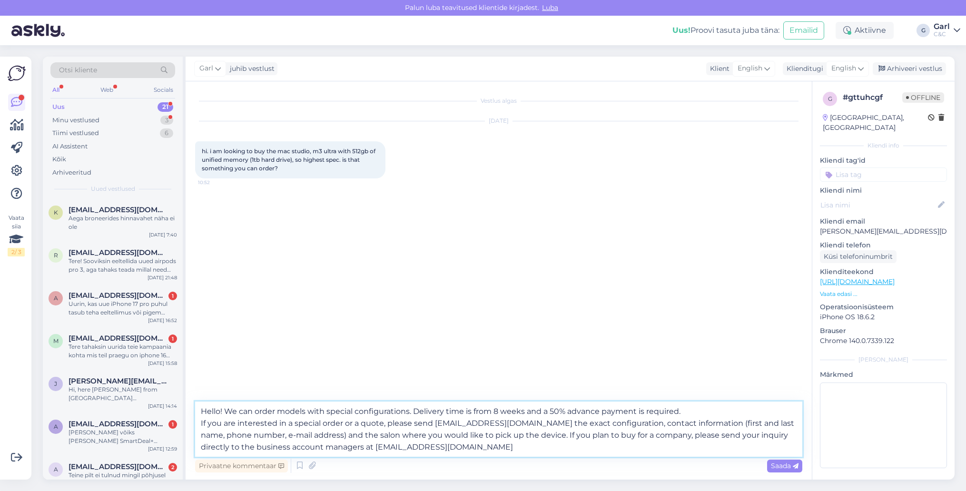
click at [425, 451] on textarea "Hello! We can order models with special configurations. Delivery time is from 8…" at bounding box center [498, 429] width 607 height 55
click at [489, 424] on textarea "Hello! We can order models with special configurations. Delivery time is from 8…" at bounding box center [498, 429] width 607 height 55
click at [371, 434] on textarea "Hello! We can order models with special configurations. Delivery time is from 8…" at bounding box center [498, 429] width 607 height 55
click at [483, 419] on textarea "Hello! We can order models with special configurations. Delivery time is from 8…" at bounding box center [498, 429] width 607 height 55
click at [489, 447] on textarea "Hello! We can order models with special configurations. Delivery time is from 8…" at bounding box center [498, 429] width 607 height 55
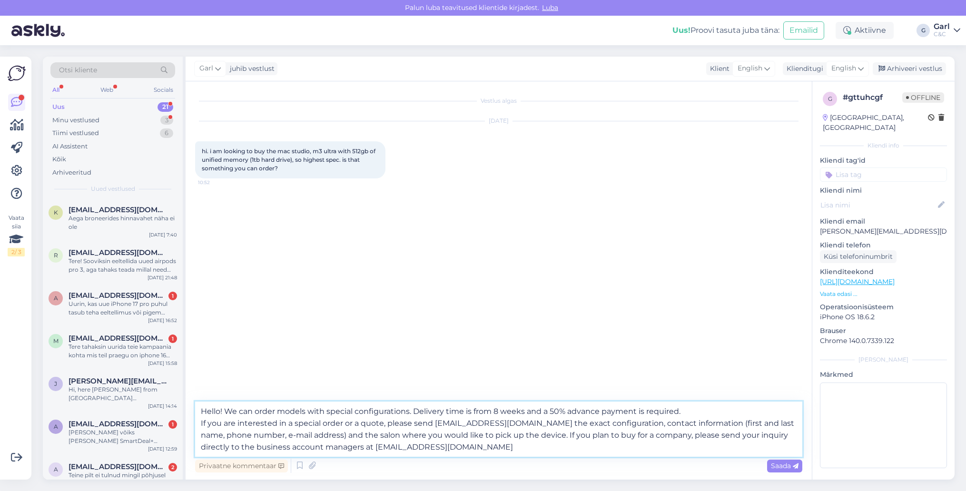
click at [500, 411] on textarea "Hello! We can order models with special configurations. Delivery time is from 8…" at bounding box center [498, 429] width 607 height 55
type textarea "Hello! We can order models with special configurations. Delivery time is from 4…"
click at [483, 456] on textarea "Hello! We can order models with special configurations. Delivery time is from 4…" at bounding box center [498, 429] width 607 height 55
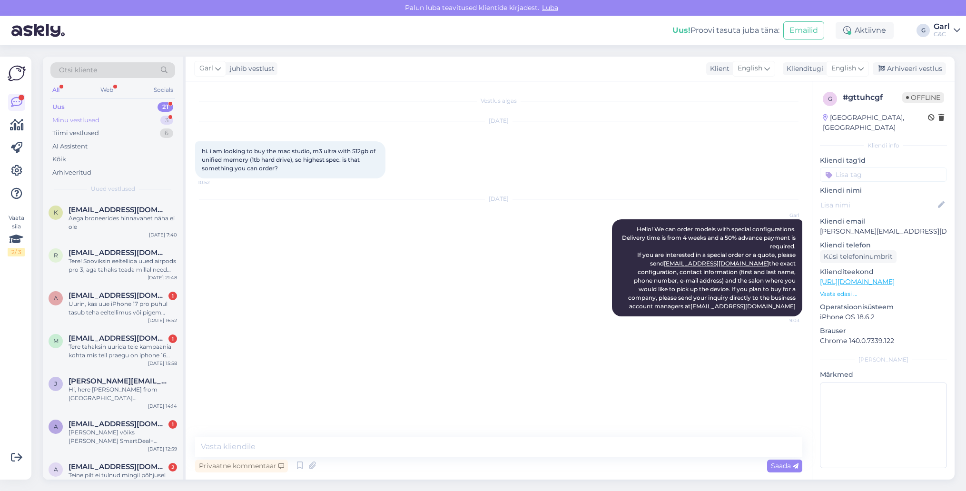
click at [155, 116] on div "Minu vestlused 3" at bounding box center [112, 120] width 125 height 13
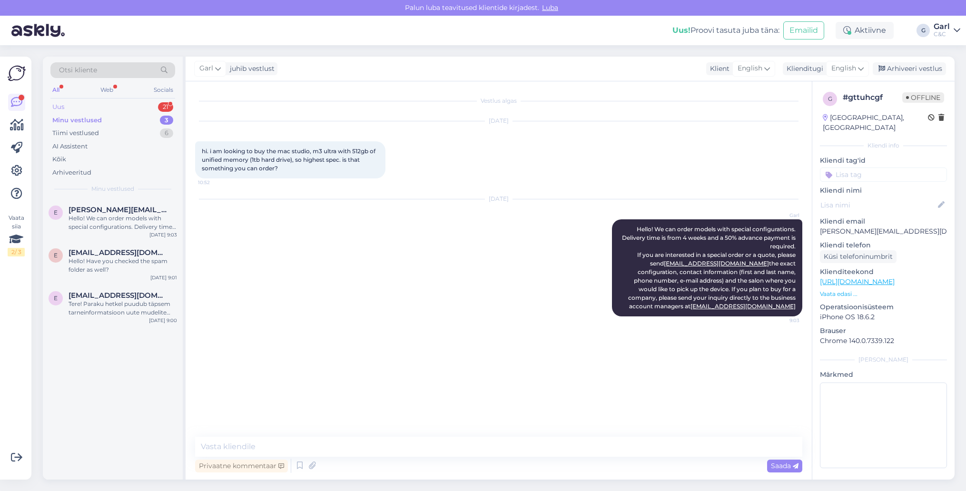
click at [158, 103] on div "Uus 21" at bounding box center [112, 106] width 125 height 13
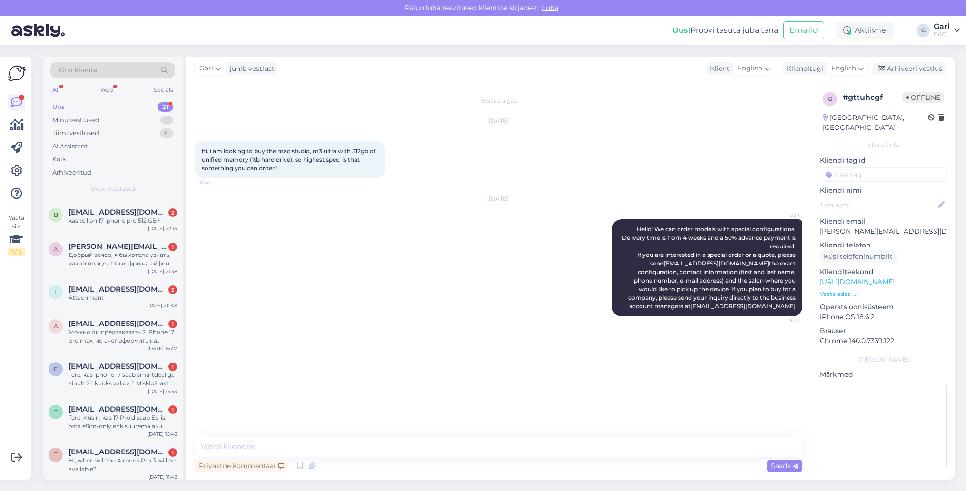
scroll to position [600, 0]
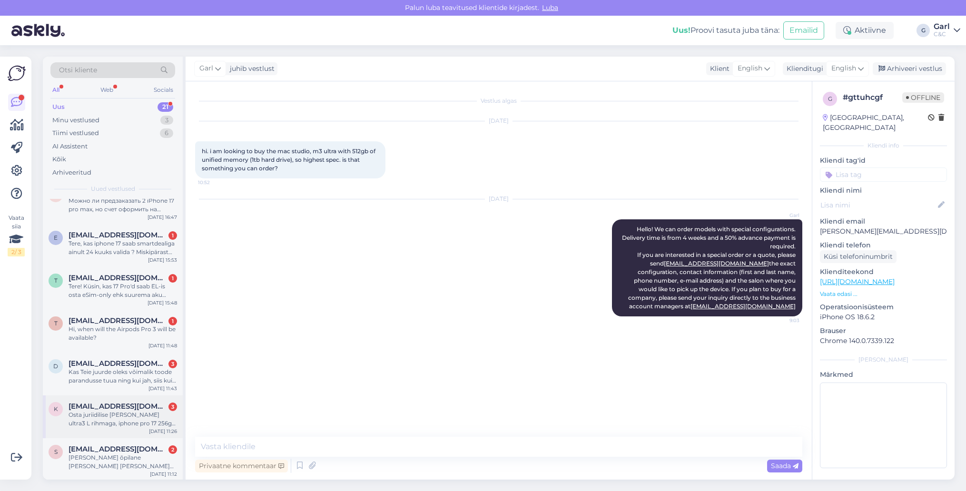
click at [156, 417] on div "Osta juriidilise [PERSON_NAME] ultra3 L rihmaga, iphone pro 17 256g ja plaanin …" at bounding box center [123, 419] width 109 height 17
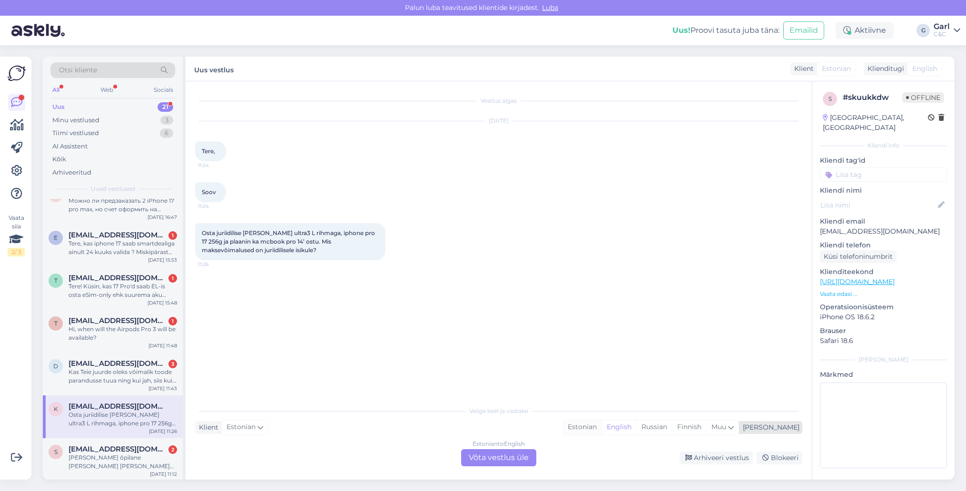
click at [602, 430] on div "Estonian" at bounding box center [582, 427] width 39 height 14
click at [498, 456] on div "Estonian to Estonian Võta vestlus üle" at bounding box center [498, 457] width 75 height 17
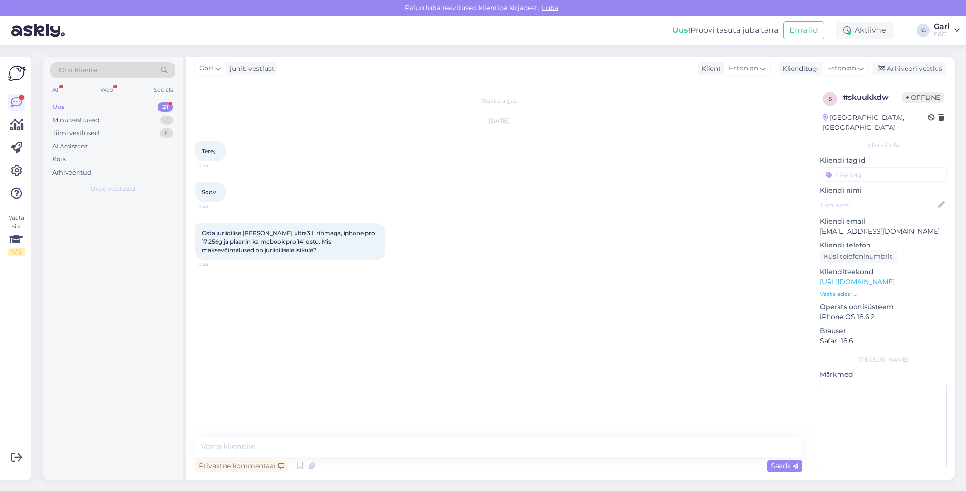
scroll to position [0, 0]
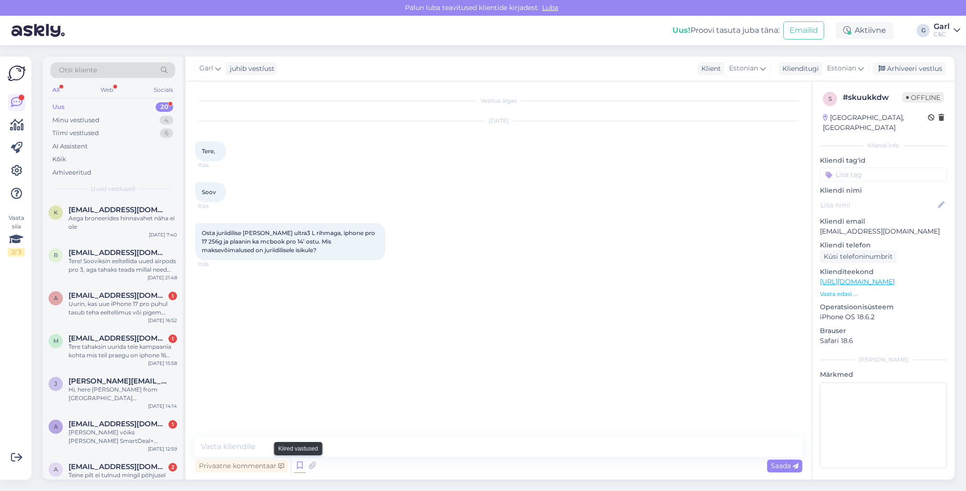
click at [298, 466] on icon at bounding box center [299, 466] width 11 height 14
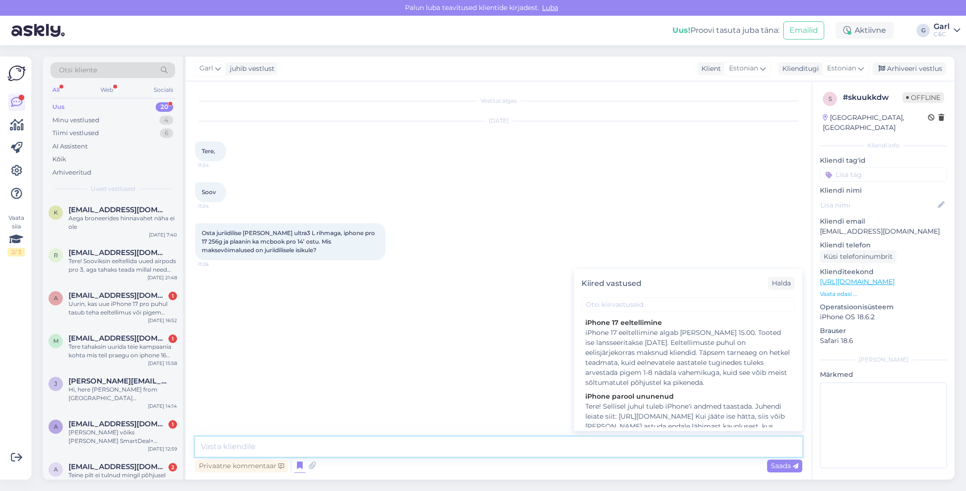
click at [396, 450] on textarea at bounding box center [498, 447] width 607 height 20
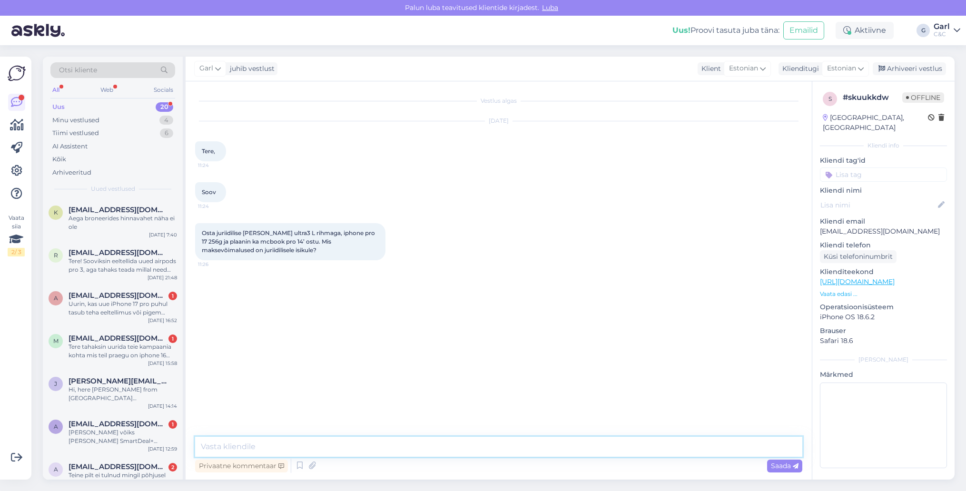
click at [396, 450] on textarea at bounding box center [498, 447] width 607 height 20
type textarea "Tere! Soovitame päringu saata otse ärikliendiosakonda [EMAIL_ADDRESS][DOMAIN_NA…"
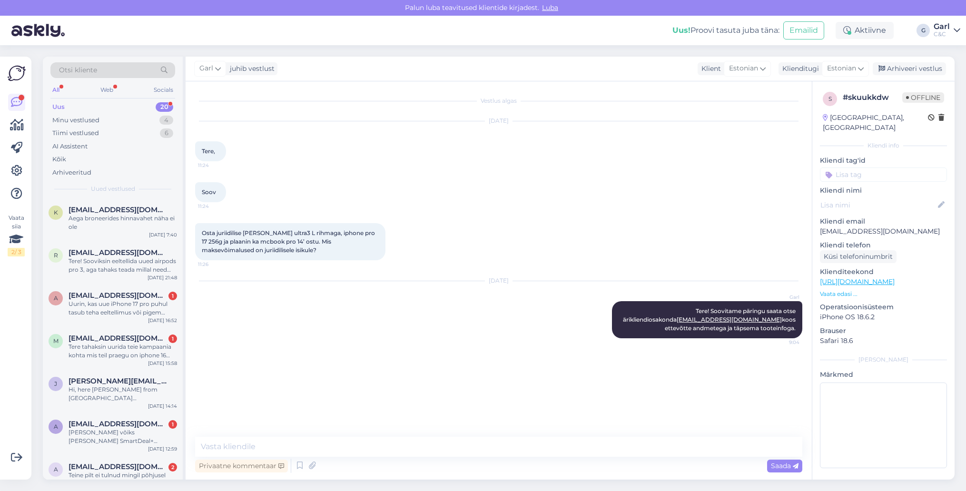
click at [917, 77] on div "Garl juhib vestlust Klient [DEMOGRAPHIC_DATA] Klienditugi Estonian Arhiveeri ve…" at bounding box center [570, 69] width 769 height 25
click at [919, 74] on div "Arhiveeri vestlus" at bounding box center [909, 68] width 73 height 13
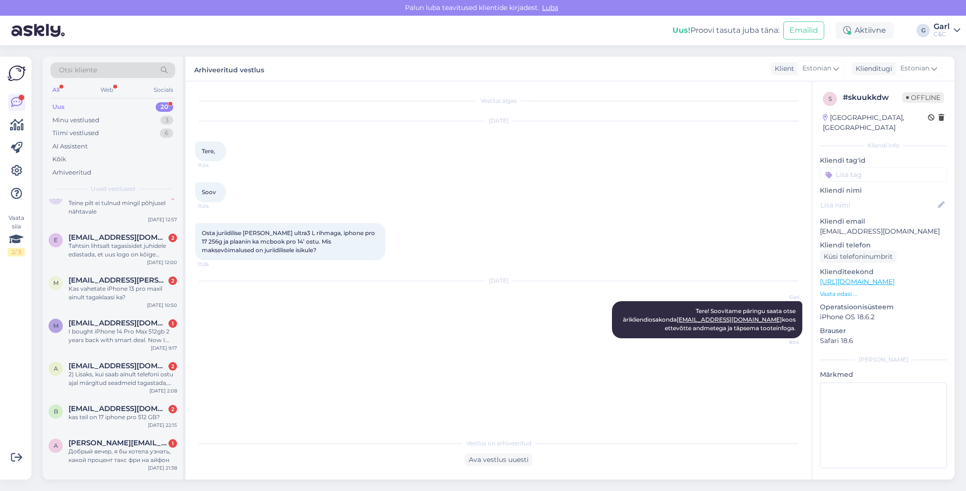
scroll to position [557, 0]
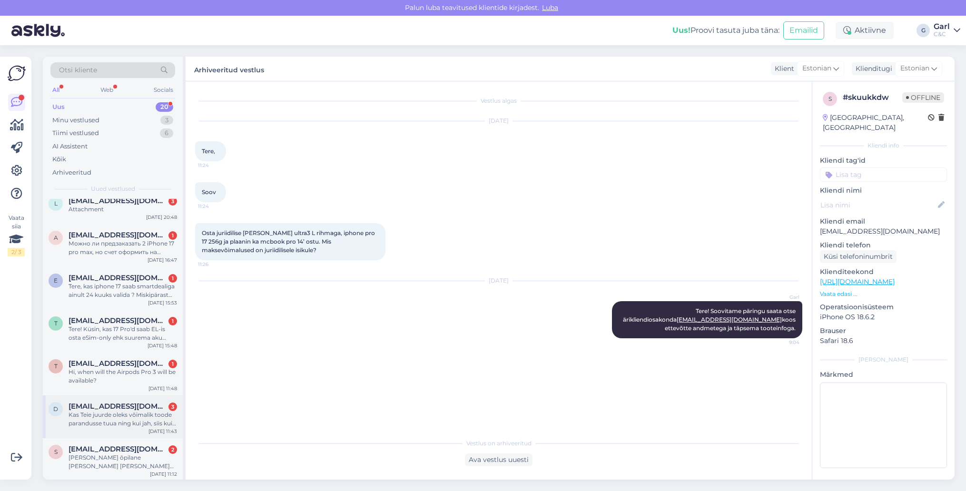
click at [154, 426] on div "Kas Teie juurde oleks võimalik toode parandusse tuua ning kui jah, siis kui suu…" at bounding box center [123, 419] width 109 height 17
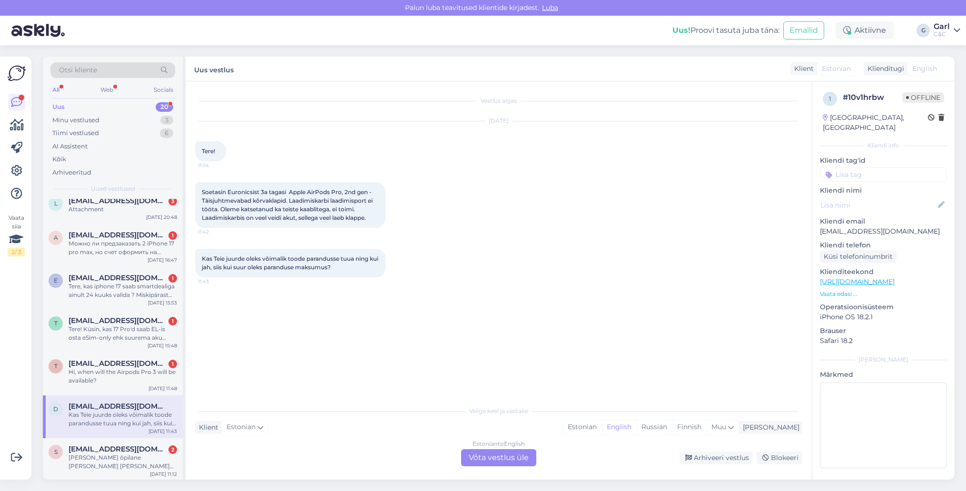
click at [451, 385] on div "Vestlus algas [DATE] Tere! 11:34 Soetasin Euronicsist 3a tagasi Apple AirPods P…" at bounding box center [503, 242] width 616 height 302
click at [602, 425] on div "Estonian" at bounding box center [582, 427] width 39 height 14
click at [496, 460] on div "Estonian to Estonian Võta vestlus üle" at bounding box center [498, 457] width 75 height 17
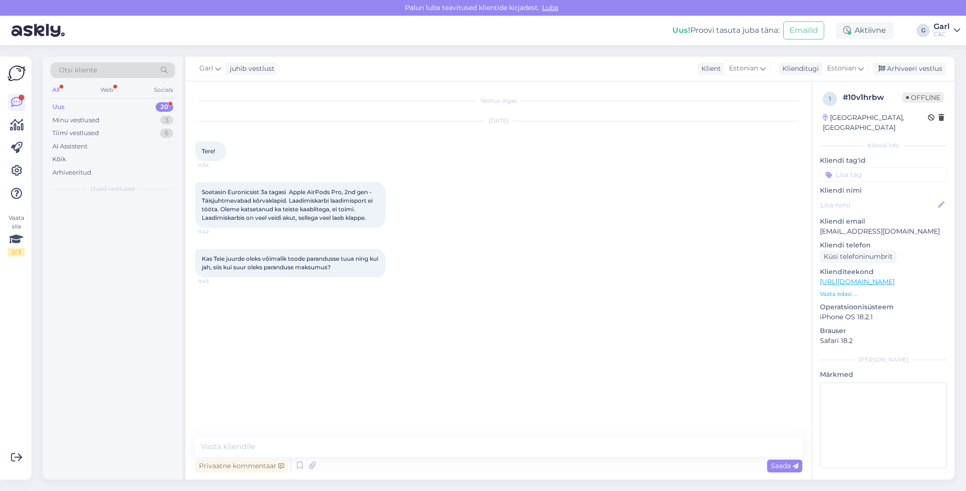
scroll to position [0, 0]
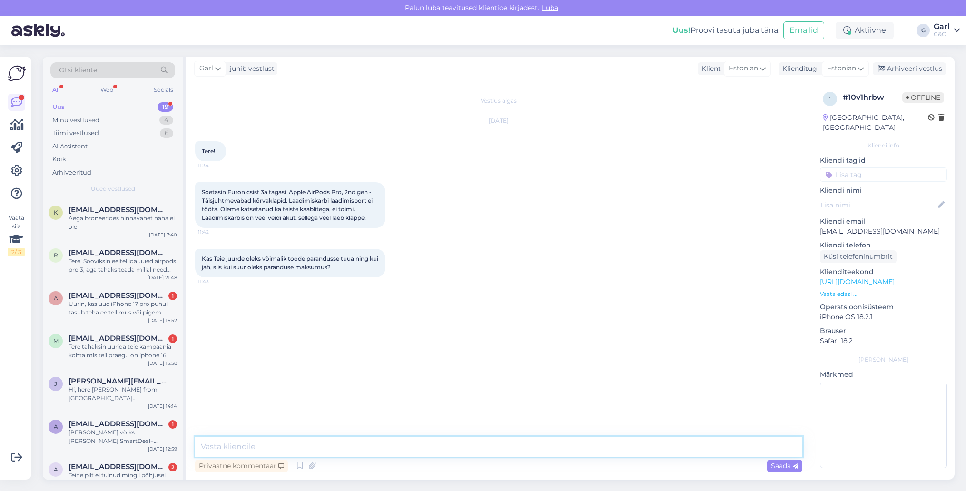
click at [375, 450] on textarea at bounding box center [498, 447] width 607 height 20
click at [365, 450] on textarea at bounding box center [498, 447] width 607 height 20
click at [491, 453] on textarea "Tere! Remont toimuks läbi laadimiskarbi vahetuse, mille maksumus on" at bounding box center [498, 447] width 607 height 20
type textarea "Tere! Remont toimuks läbi laadimiskarbi vahetuse, mille maksumus on 133€."
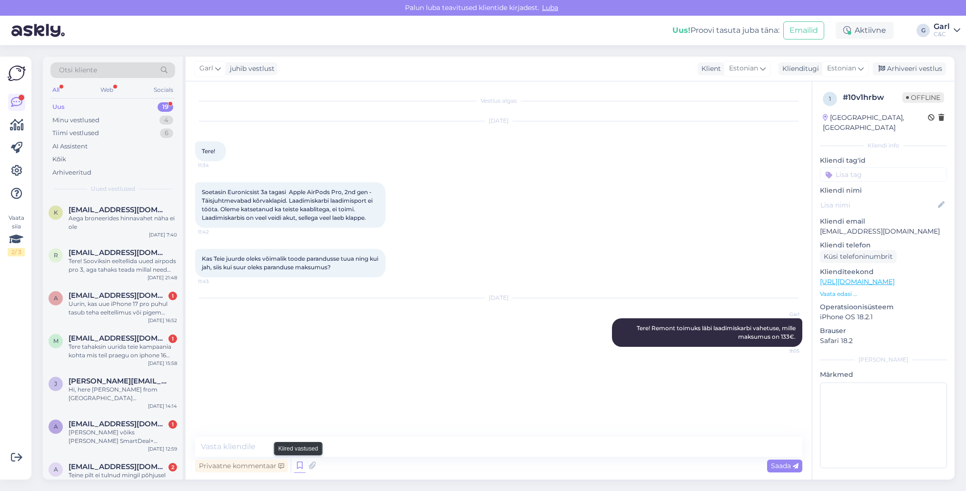
click at [299, 464] on icon at bounding box center [299, 466] width 11 height 14
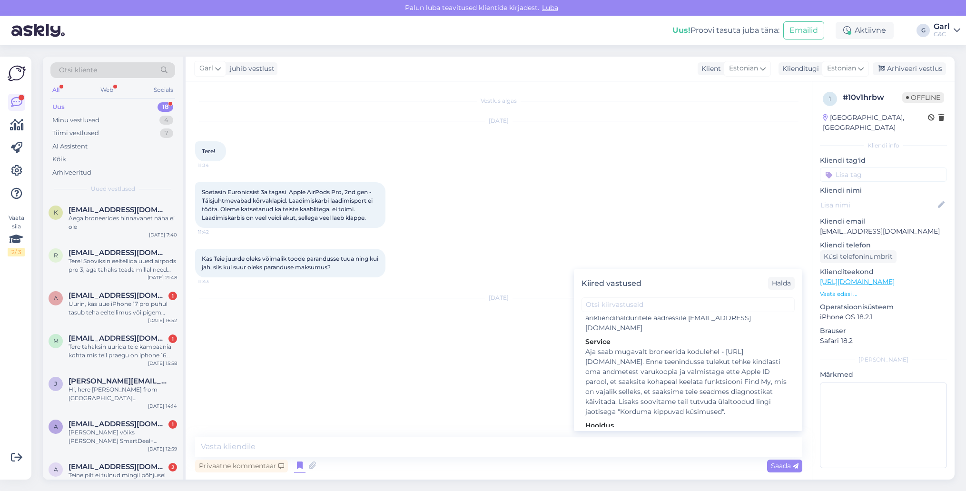
scroll to position [1559, 0]
click at [672, 427] on div "Hooldusesse saab aega broneerida kodulehel - [URL][DOMAIN_NAME]. Enne hoolduses…" at bounding box center [688, 457] width 206 height 60
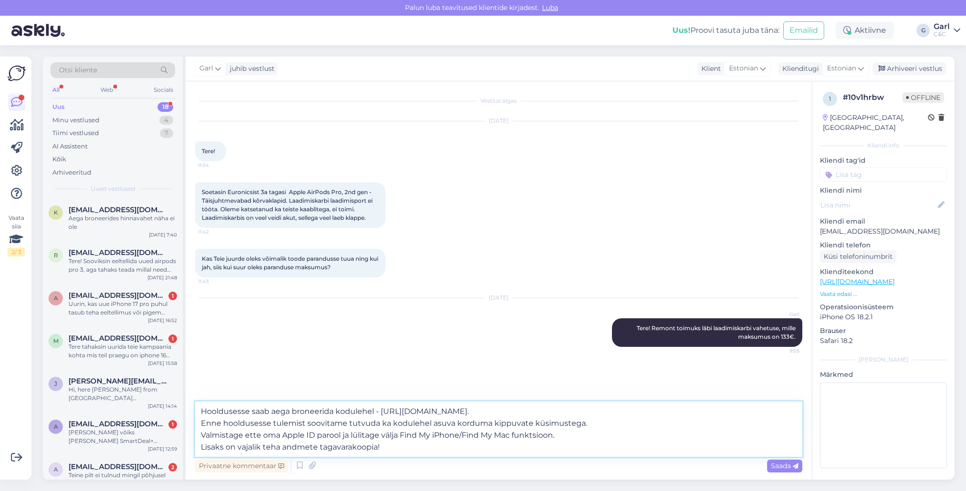
click at [510, 454] on textarea "Hooldusesse saab aega broneerida kodulehel - [URL][DOMAIN_NAME]. Enne hoolduses…" at bounding box center [498, 429] width 607 height 55
type textarea "Hooldusesse saab aega broneerida kodulehel - [URL][DOMAIN_NAME]. Enne hoolduses…"
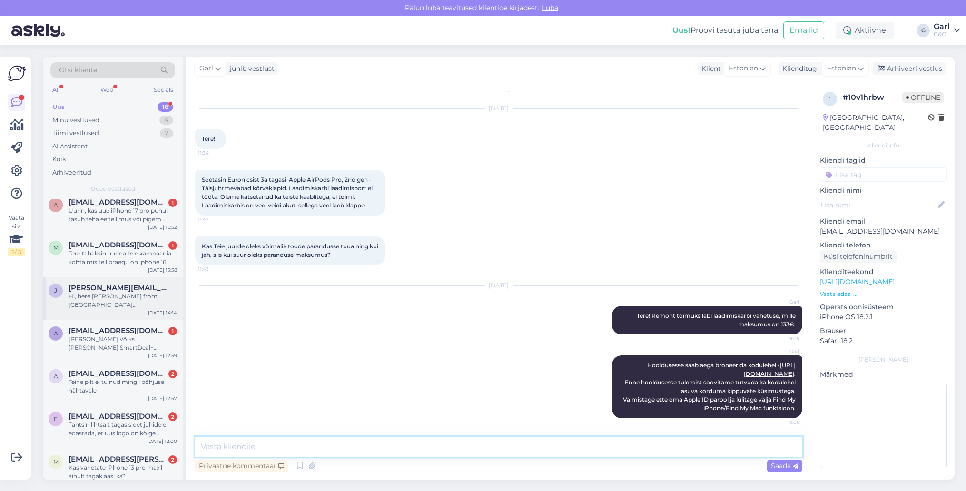
scroll to position [89, 0]
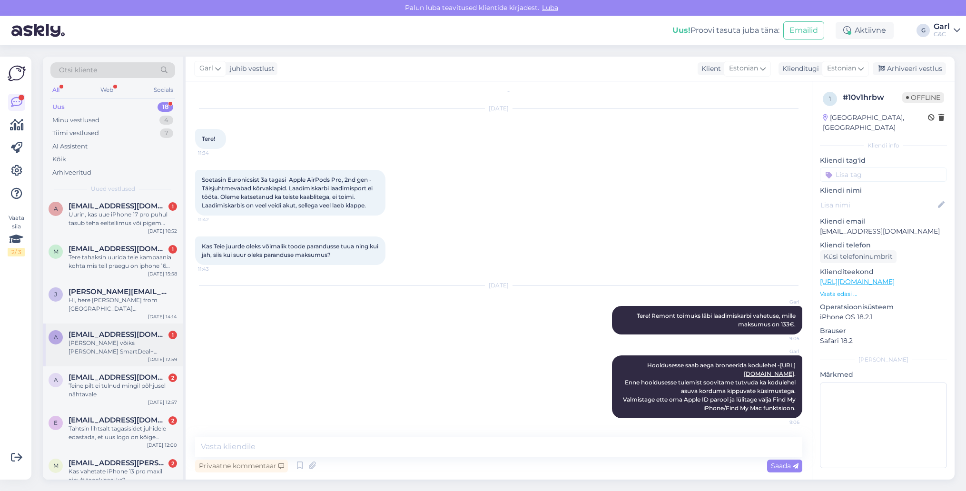
click at [144, 341] on div "[PERSON_NAME] võiks [PERSON_NAME] SmartDeal+ kindlustustingimused?" at bounding box center [123, 347] width 109 height 17
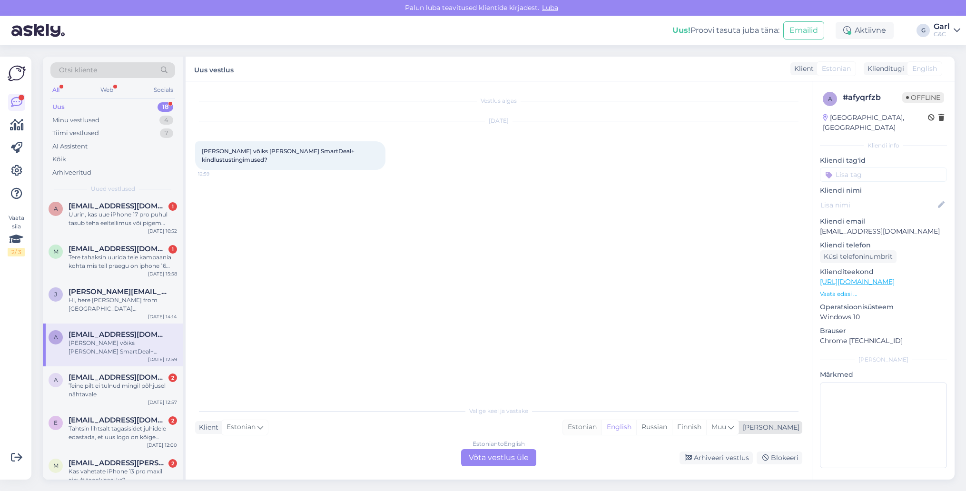
click at [602, 423] on div "Estonian" at bounding box center [582, 427] width 39 height 14
click at [495, 454] on div "Estonian to Estonian Võta vestlus üle" at bounding box center [498, 457] width 75 height 17
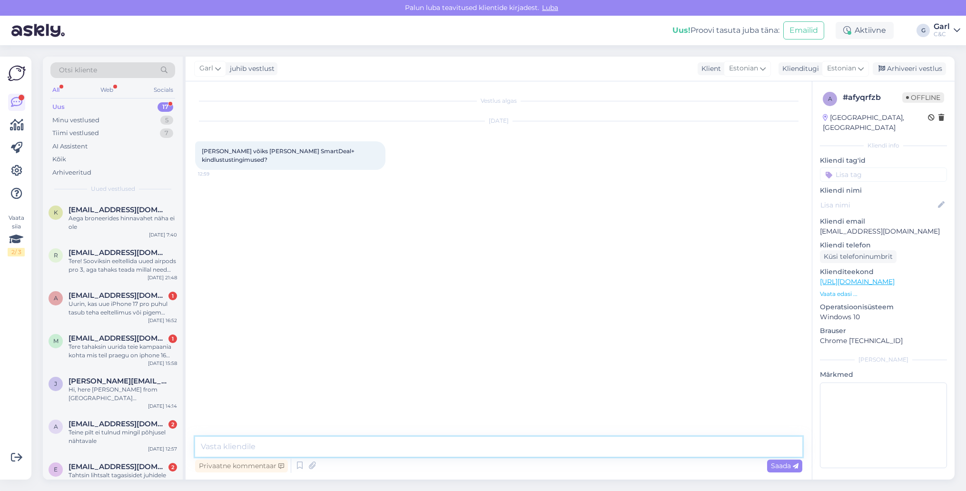
click at [494, 448] on textarea at bounding box center [498, 447] width 607 height 20
click at [390, 449] on textarea at bounding box center [498, 447] width 607 height 20
paste textarea "[URL][DOMAIN_NAME]"
type textarea "Tere! Kindlustuse tingimused leiate siit: [URL][DOMAIN_NAME]"
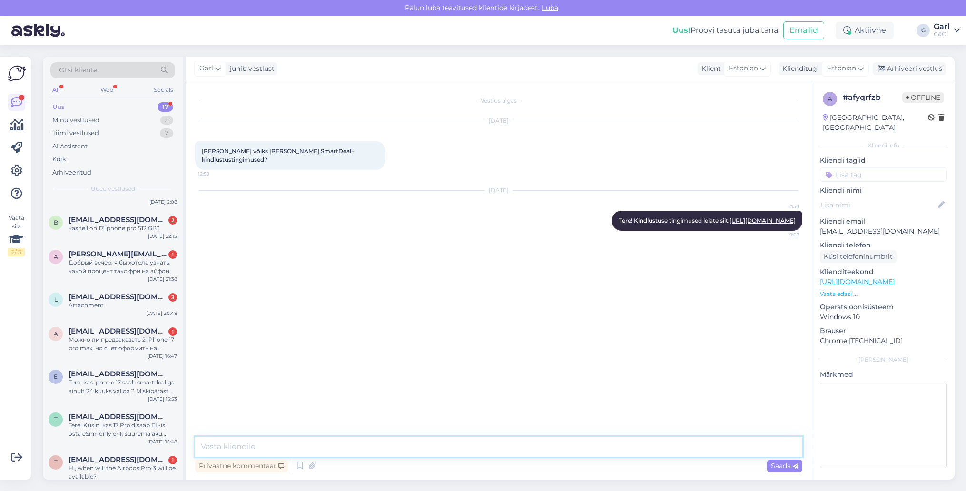
scroll to position [429, 0]
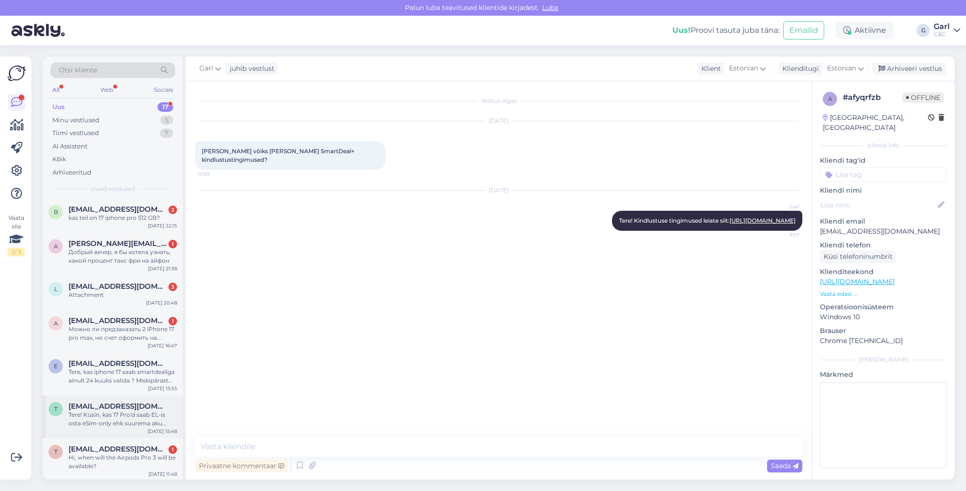
click at [153, 421] on div "Tere! Küsin, kas 17 Pro'd saab EL-is osta eSim-only ehk suurema aku versioonina?" at bounding box center [123, 419] width 109 height 17
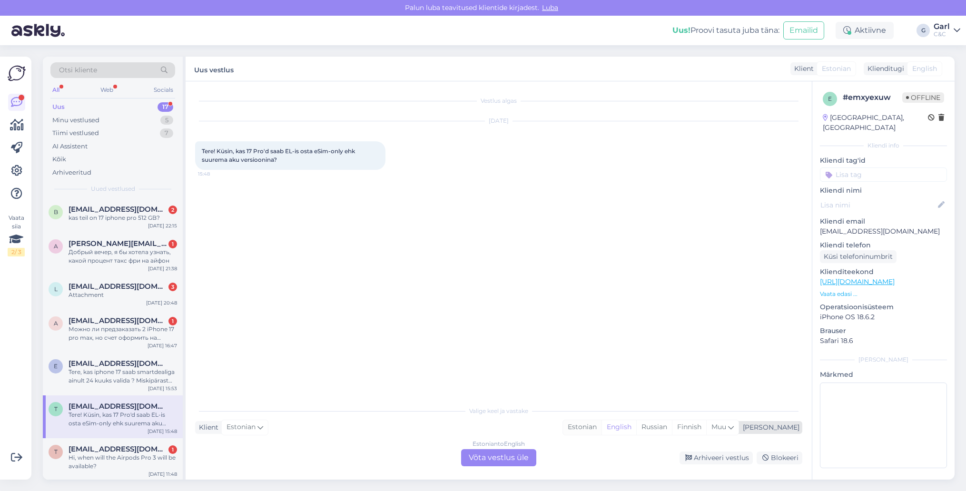
click at [602, 425] on div "Estonian" at bounding box center [582, 427] width 39 height 14
click at [511, 460] on div "Estonian to Estonian Võta vestlus üle" at bounding box center [498, 457] width 75 height 17
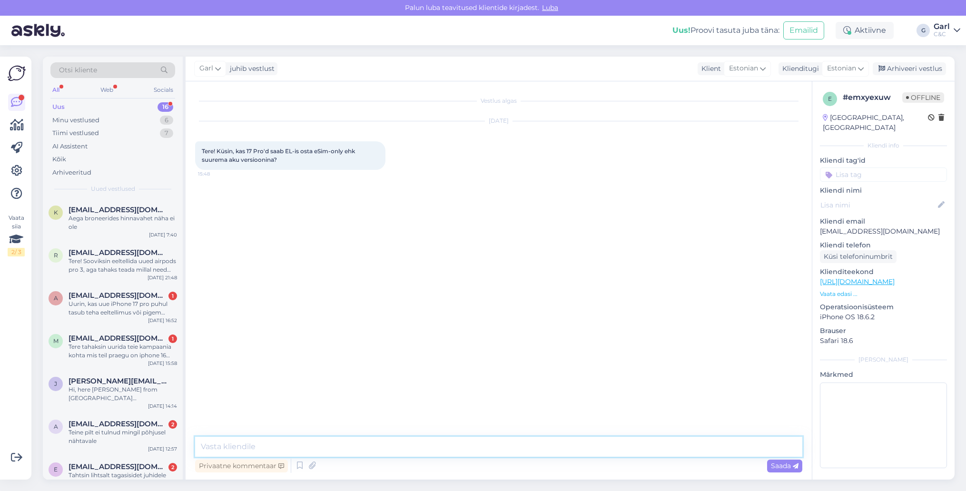
click at [511, 453] on textarea at bounding box center [498, 447] width 607 height 20
type textarea "Tere! Meie regioonis tulevad iPhone 17 Pro-d 1x füüsiline SIM 1x eSIM, ehk para…"
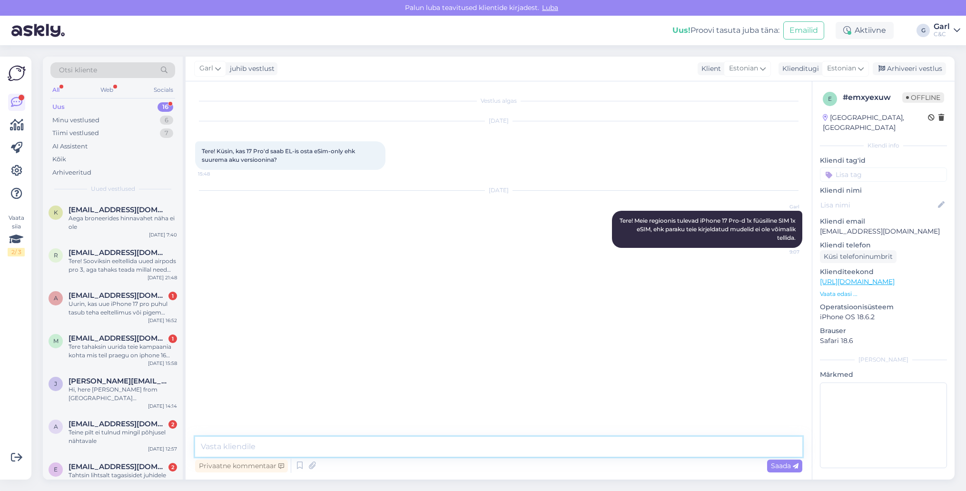
click at [535, 443] on textarea at bounding box center [498, 447] width 607 height 20
click at [533, 449] on textarea at bounding box center [498, 447] width 607 height 20
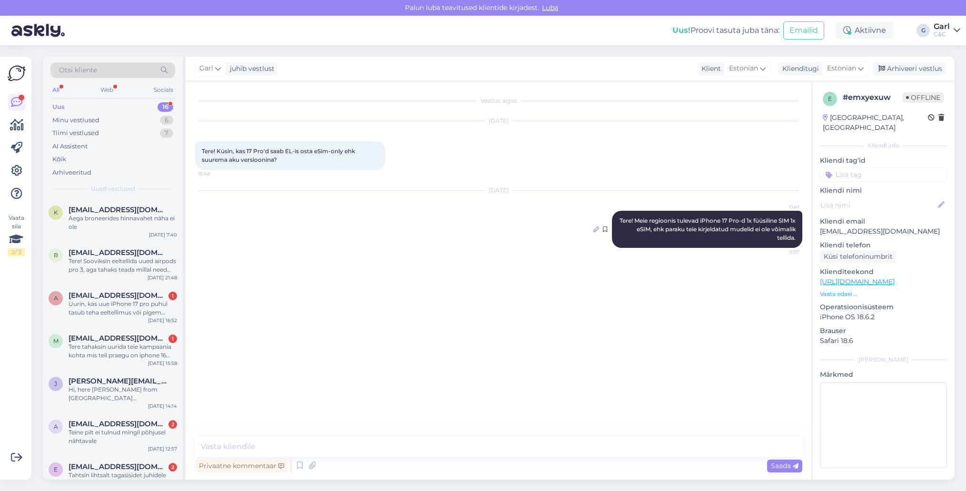
click at [596, 228] on icon at bounding box center [596, 230] width 6 height 6
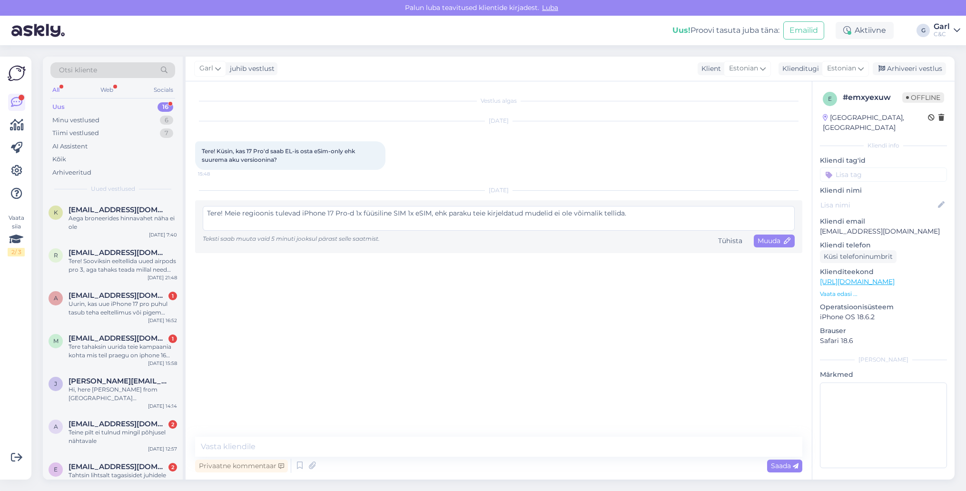
click at [555, 212] on textarea "Tere! Meie regioonis tulevad iPhone 17 Pro-d 1x füüsiline SIM 1x eSIM, ehk para…" at bounding box center [499, 218] width 592 height 25
type textarea "Tere! Meie regioonis tulevad iPhone 17 Pro-d 1x füüsiline SIM 1x eSIM, ehk para…"
click at [758, 239] on span "Muuda" at bounding box center [774, 241] width 33 height 9
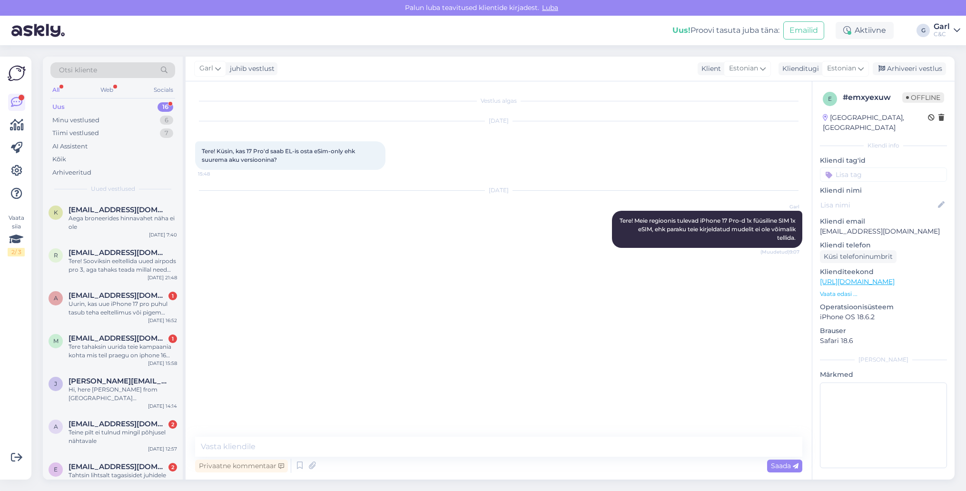
click at [738, 169] on div "[DATE] Tere! Küsin, kas 17 Pro'd saab EL-is osta eSim-only ehk suurema aku vers…" at bounding box center [498, 145] width 607 height 69
drag, startPoint x: 904, startPoint y: 69, endPoint x: 288, endPoint y: 346, distance: 675.5
click at [290, 345] on div "Garl juhib vestlust Klient Estonian Klienditugi Estonian Arhiveeri vestlus Vest…" at bounding box center [570, 268] width 769 height 423
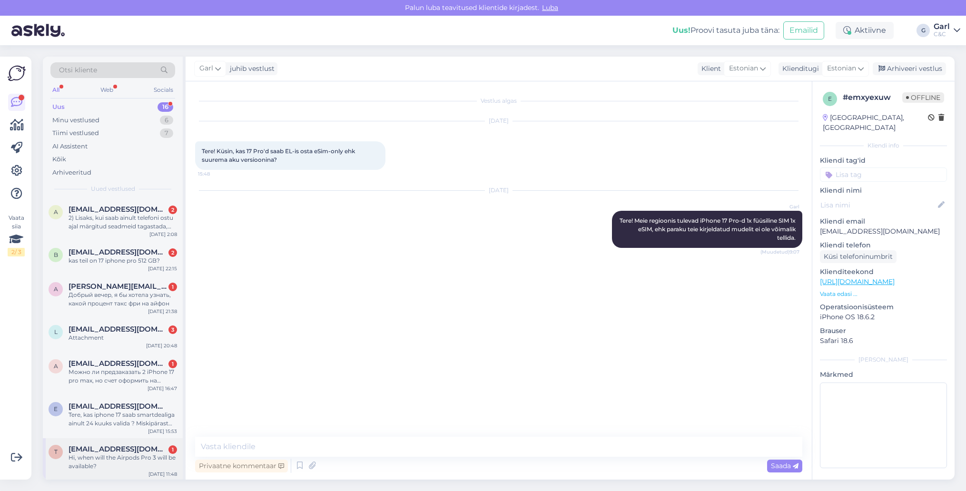
click at [134, 455] on div "Hi, when will the Airpods Pro 3 will be available?" at bounding box center [123, 462] width 109 height 17
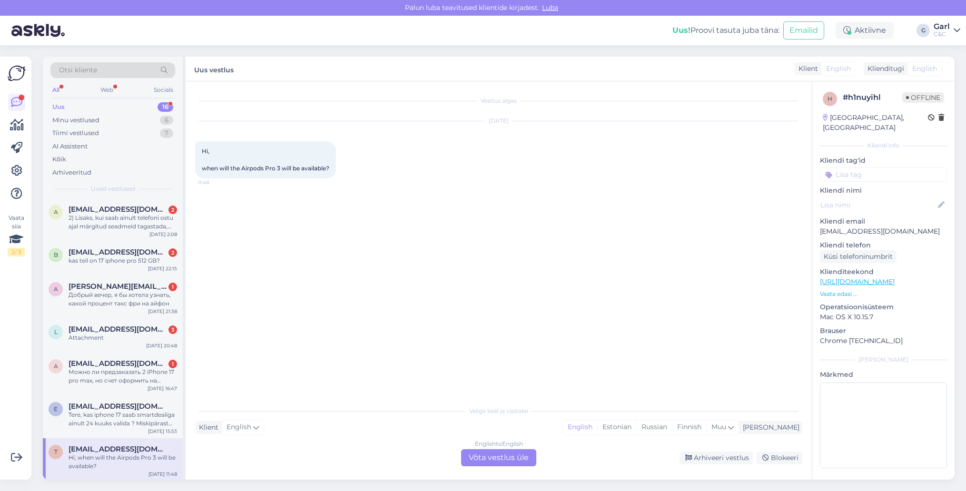
click at [525, 458] on div "English to English Võta vestlus üle" at bounding box center [498, 457] width 75 height 17
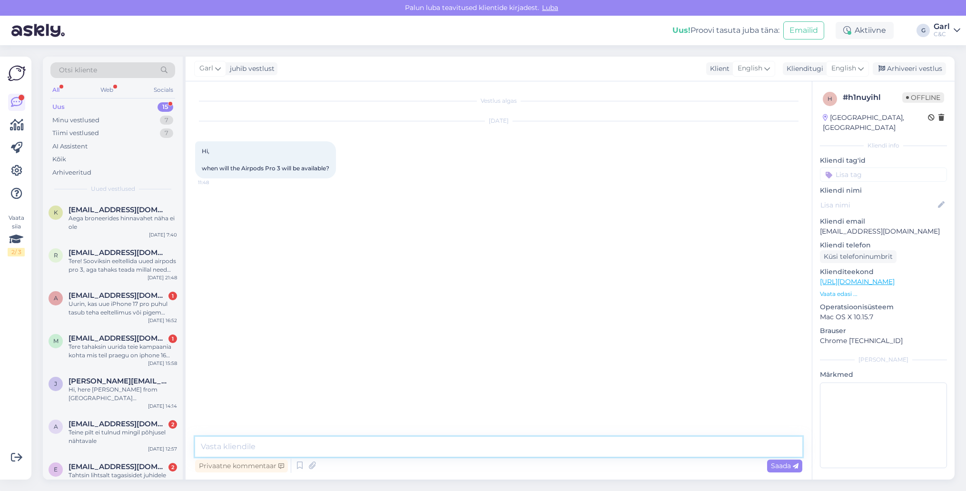
click at [514, 450] on textarea at bounding box center [498, 447] width 607 height 20
click at [300, 464] on icon at bounding box center [299, 466] width 11 height 14
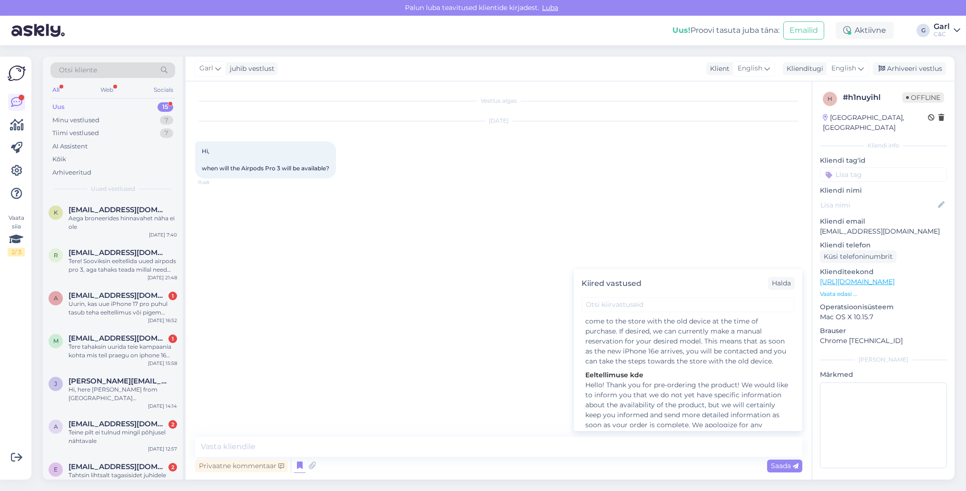
scroll to position [655, 0]
click at [391, 445] on textarea at bounding box center [498, 447] width 607 height 20
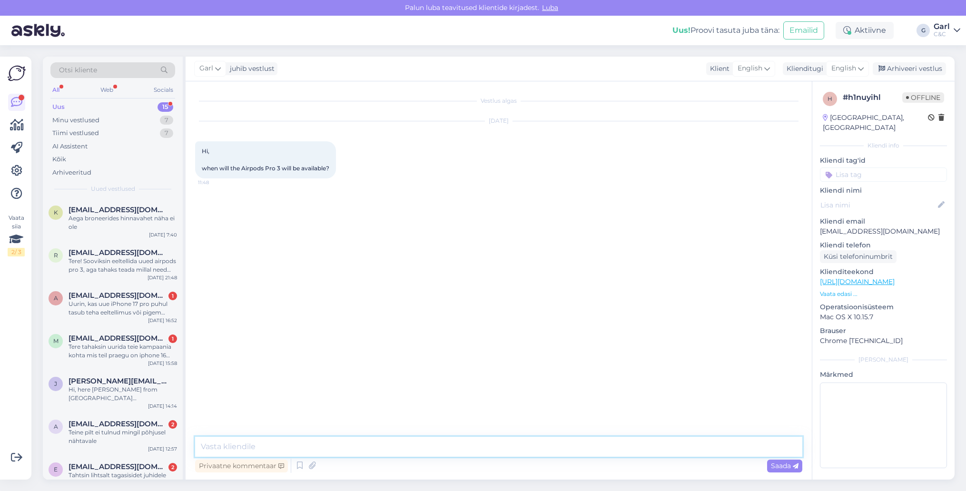
click at [391, 445] on textarea at bounding box center [498, 447] width 607 height 20
paste textarea "The first devices will reach us on [DATE], but since demand is currently high a…"
type textarea "Hello! The first devices will reach us on [DATE], but since demand is currently…"
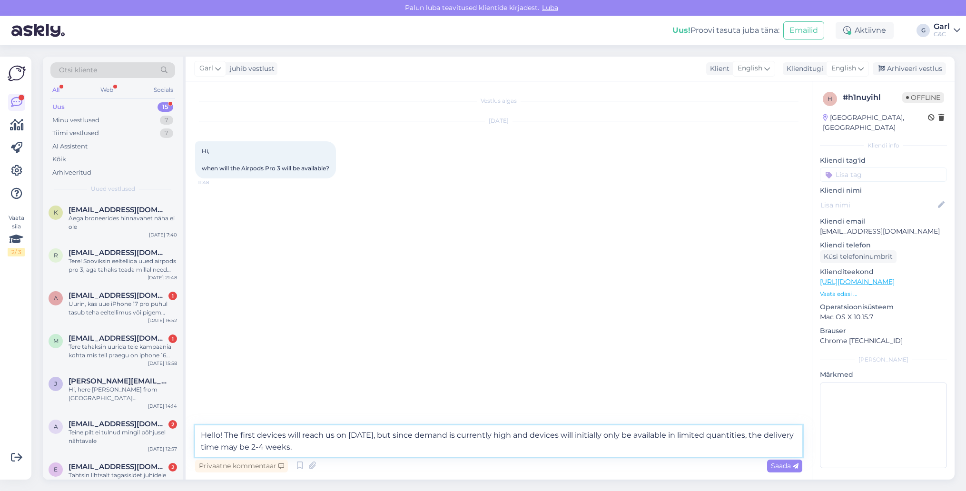
click at [357, 452] on textarea "Hello! The first devices will reach us on [DATE], but since demand is currently…" at bounding box center [498, 440] width 607 height 31
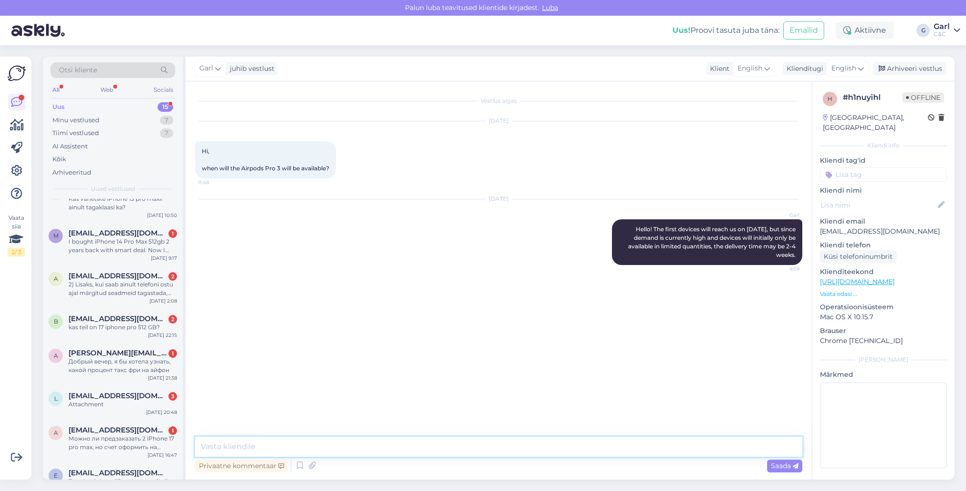
scroll to position [343, 0]
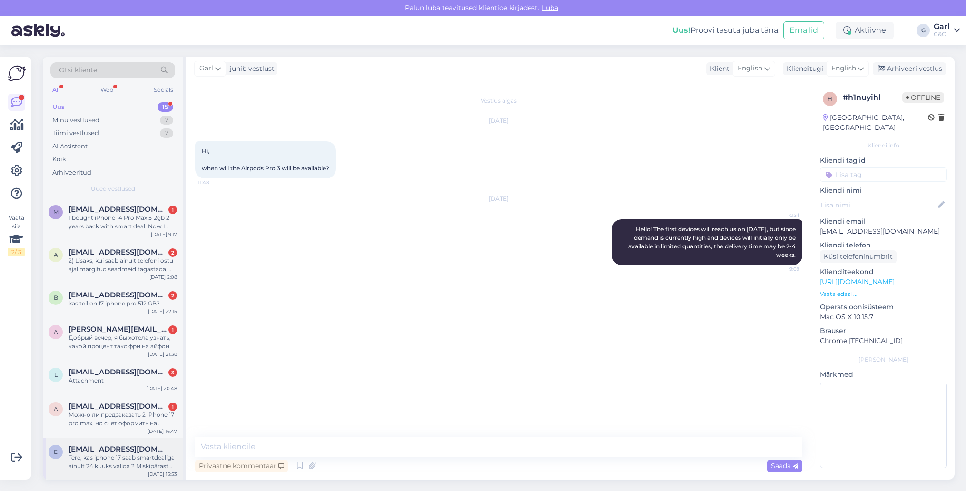
click at [138, 449] on span "[EMAIL_ADDRESS][DOMAIN_NAME]" at bounding box center [118, 449] width 99 height 9
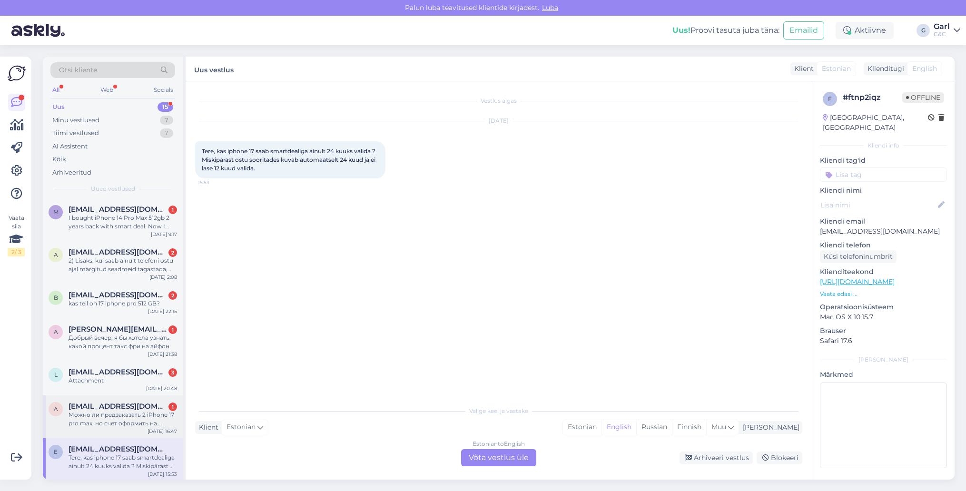
click at [118, 407] on span "[EMAIL_ADDRESS][DOMAIN_NAME]" at bounding box center [118, 406] width 99 height 9
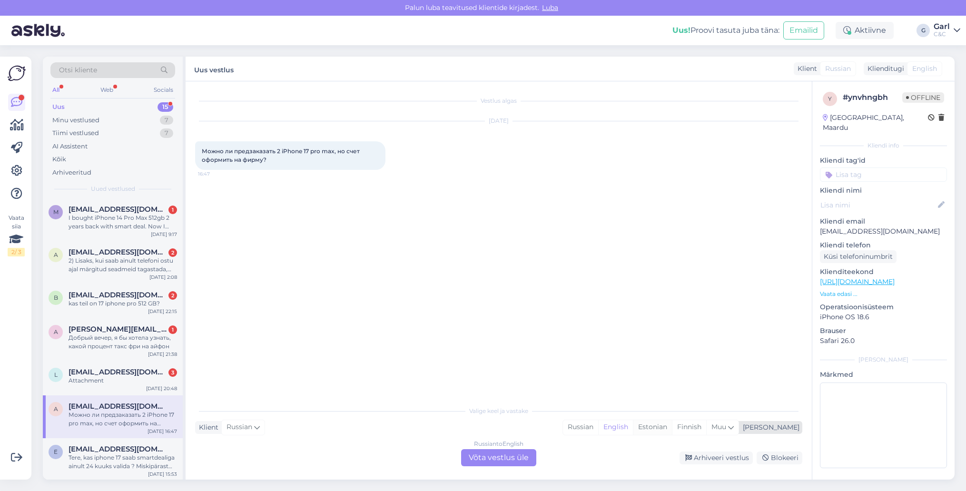
click at [672, 426] on div "Estonian" at bounding box center [652, 427] width 39 height 14
click at [463, 462] on div "Russian to Estonian Võta vestlus üle" at bounding box center [498, 457] width 75 height 17
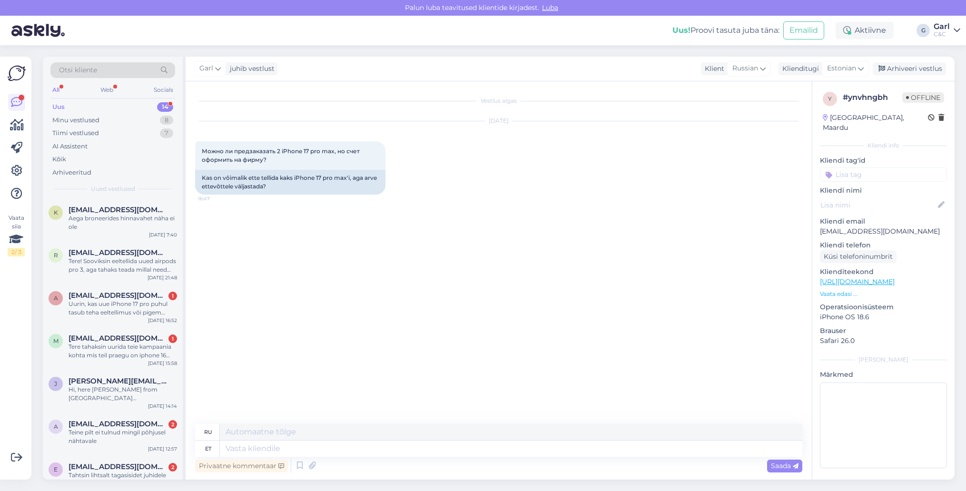
click at [463, 460] on div "Privaatne kommentaar Saada" at bounding box center [498, 466] width 607 height 18
click at [452, 455] on textarea at bounding box center [511, 449] width 583 height 16
click at [451, 455] on textarea at bounding box center [511, 449] width 583 height 16
type textarea "Tere!"
type textarea "Привет!"
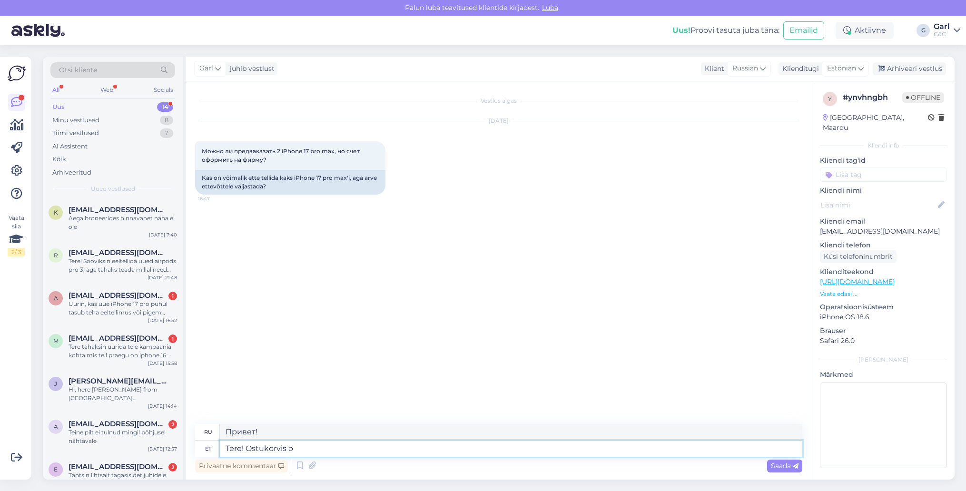
type textarea "Tere! Ostukorvis on"
type textarea "Привет! В [GEOGRAPHIC_DATA]."
type textarea "Tere! Ostukorvis on võ"
type textarea "Здравствуйте! В вашей корзине что-то есть."
type textarea "Tere! Ostukorvis on võimalik v"
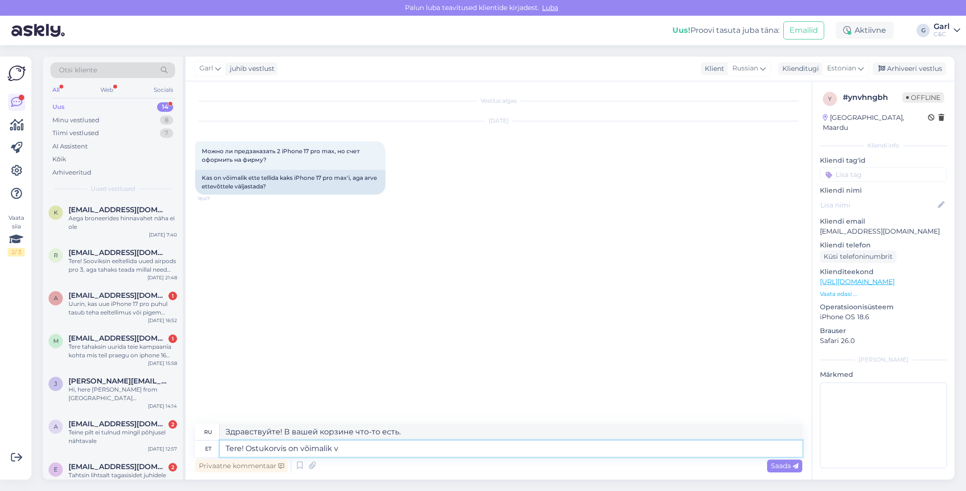
type textarea "Здравствуйте! Вы можете добавлять товары в корзину."
type textarea "Tere! Ostukorvis on võimalik vormistada tel"
type textarea "Здравствуйте! Вы можете оформить заказ в корзине."
type textarea "Tere! Ostukorvis on võimalik vormistada tellimus ka"
type textarea "Здравствуйте! Вы также можете оформить заказ через корзину."
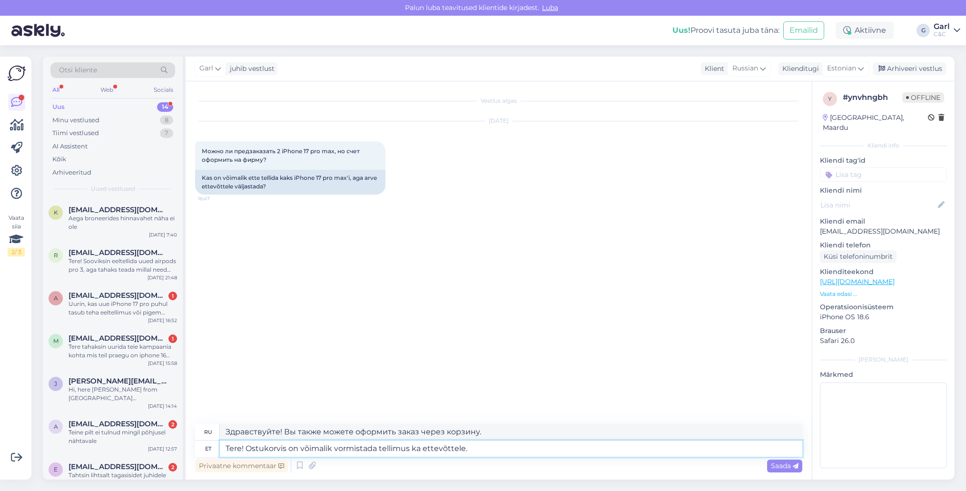
type textarea "Tere! Ostukorvis on võimalik vormistada tellimus ka ettevõttele."
type textarea "Здравствуйте! Вы также можете оформить заказ на компанию в корзине."
type textarea "Tere! Ostukorvis on võimalik vormistada tellimus ka ettevõttele."
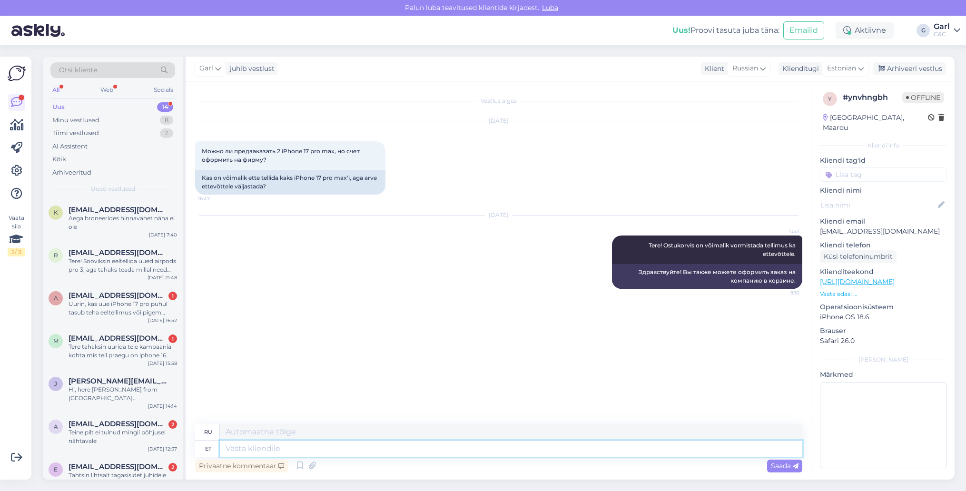
click at [329, 454] on textarea at bounding box center [511, 449] width 583 height 16
type textarea "[PERSON_NAME] s"
type textarea "Если"
type textarea "Kui soovite"
type textarea "Если ты хочешь"
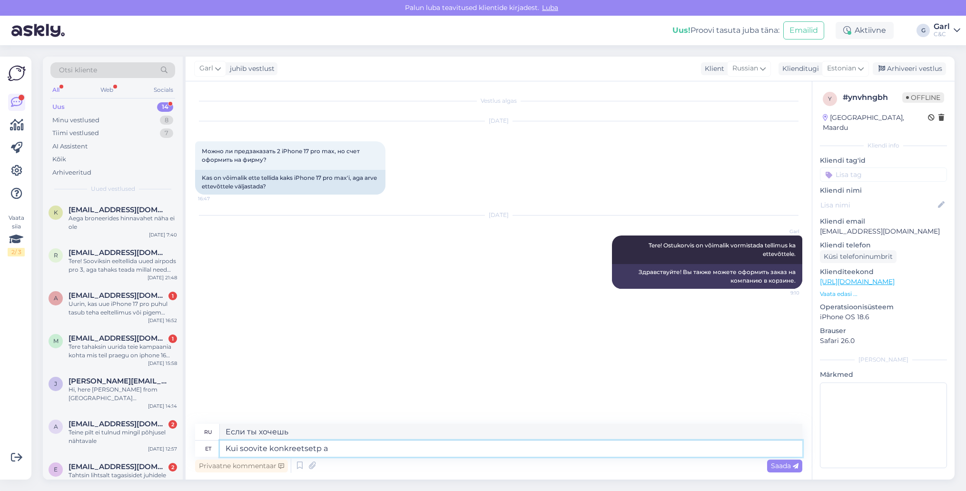
type textarea "Kui soovite konkreetsetp ak"
type textarea "Если вам нужна конкретная информация"
type textarea "Kui soovite konkreetset pak"
type textarea "Если вам нужен конкретный"
type textarea "Kui soovite konkreetset pakkumist, sii"
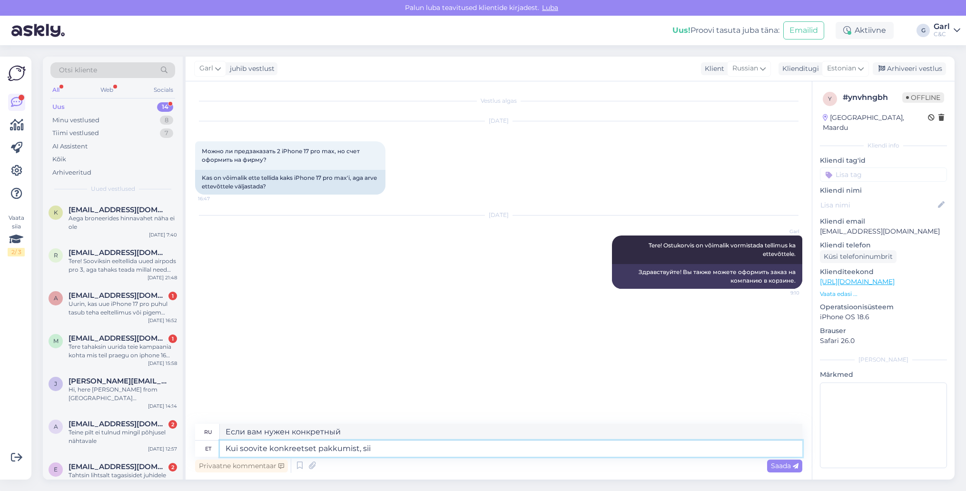
type textarea "Если вам нужно конкретное предложение,"
type textarea "Kui soovite konkreetset pakkumist, siis"
type textarea "Если вы хотите конкретное предложение, то"
type textarea "Kui soovite konkreetset pakkumist, siis palun saa"
type textarea "Если вы хотите получить конкретное предложение, пожалуйста,"
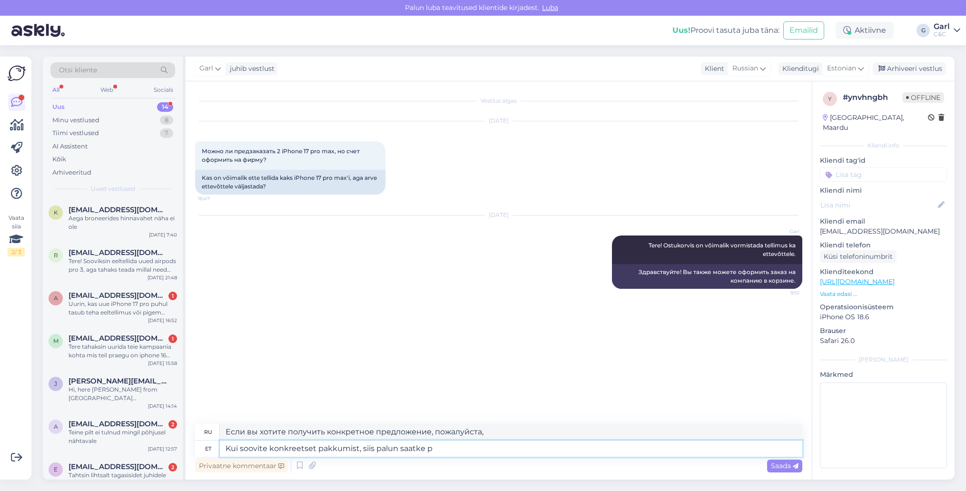
type textarea "Kui soovite konkreetset pakkumist, siis palun saatke pä"
type textarea "Если вы хотите получить конкретное предложение, пожалуйста, отправьте"
type textarea "Kui soovite konkreetset pakkumist, siis palun saatke päring bu"
type textarea "Если вам нужна конкретная расценка, отправьте запрос."
type textarea "Kui soovite konkreetset pakkumist, siis palun saatke päring ärikliendiosakonda …"
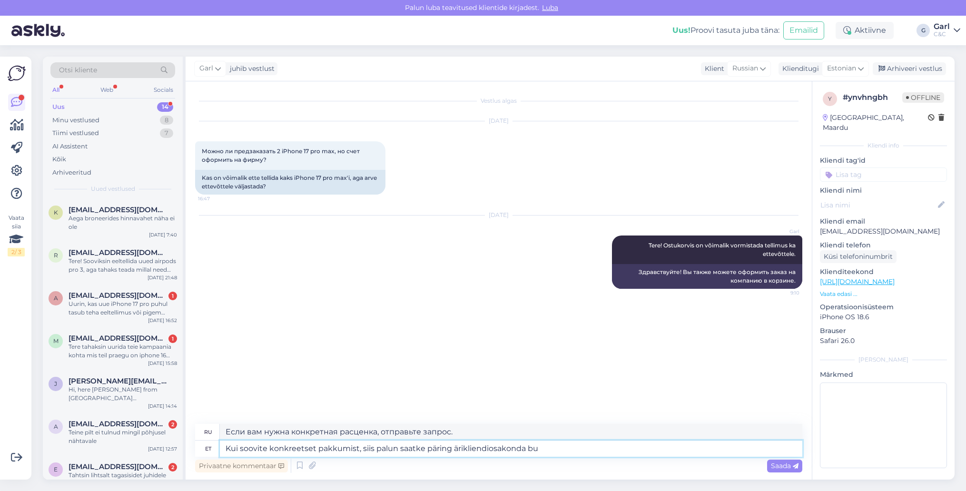
type textarea "Если вам необходимо конкретное предложение, отправьте запрос в отдел по работе …"
type textarea "Kui soovite konkreetset pakkumist, siis palun saatke päring ärikliendiosakonda …"
type textarea "Если вам необходимо конкретное предложение, отправьте запрос в отдел по работе …"
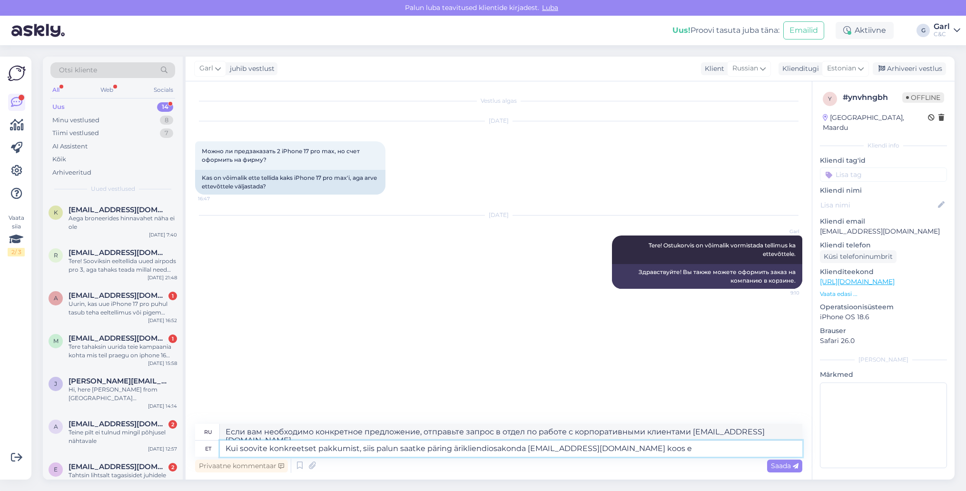
type textarea "Kui soovite konkreetset pakkumist, siis palun saatke päring ärikliendiosakonda …"
type textarea "Если вы хотите получить конкретное предложение, отправьте запрос в отдел по раб…"
type textarea "Kui soovite konkreetset pakkumist, siis palun saatke päring ärikliendiosakonda …"
type textarea "Если вы хотите получить конкретное предложение, отправьте запрос в отдел по раб…"
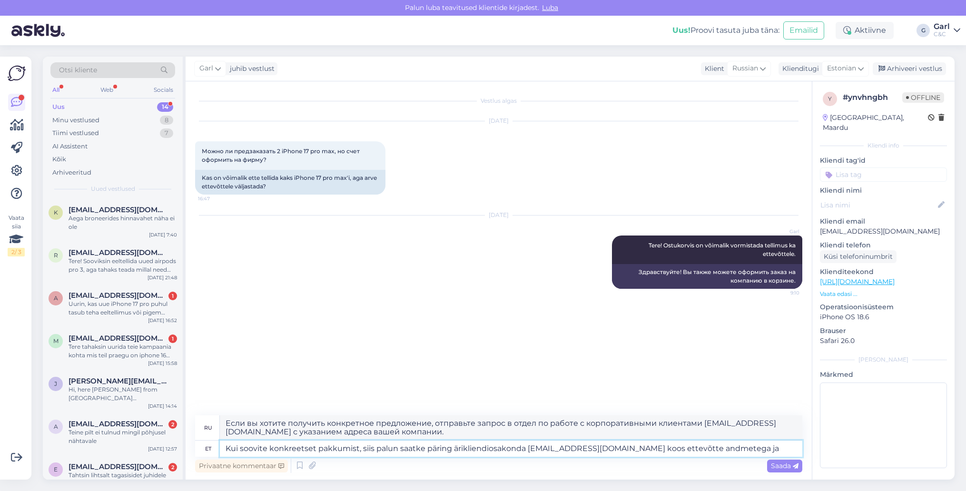
type textarea "Kui soovite konkreetset pakkumist, siis palun saatke päring ärikliendiosakonda …"
type textarea "Если вы хотите получить конкретное предложение, отправьте запрос в отдел по раб…"
type textarea "Kui soovite konkreetset pakkumist, siis palun saatke päring ärikliendiosakonda …"
type textarea "Если вы хотите получить конкретное предложение, отправьте запрос в отдел по раб…"
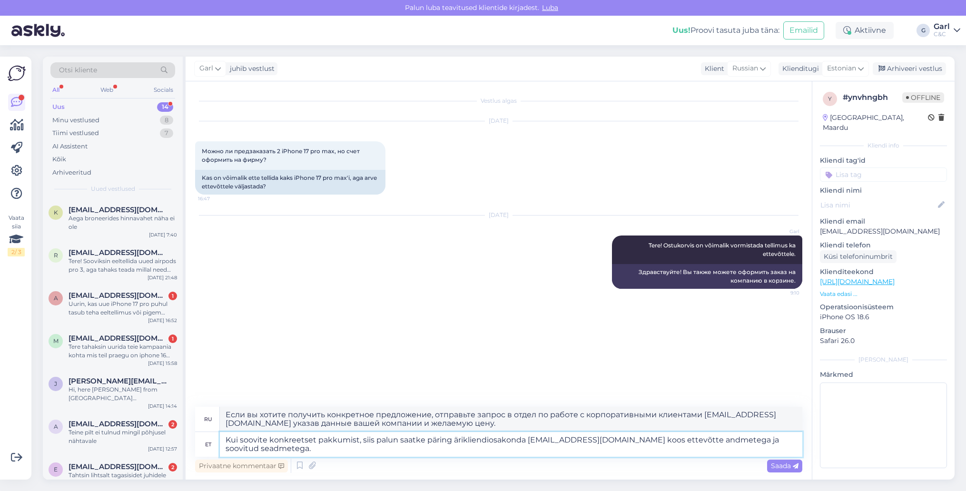
type textarea "Kui soovite konkreetset pakkumist, siis palun saatke päring ärikliendiosakonda …"
type textarea "Если вы хотите получить конкретное предложение, отправьте запрос в отдел по раб…"
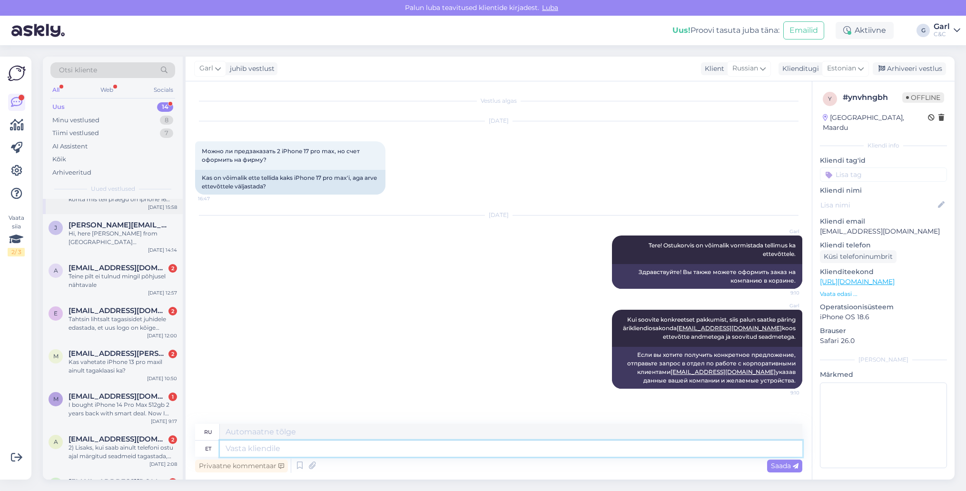
scroll to position [300, 0]
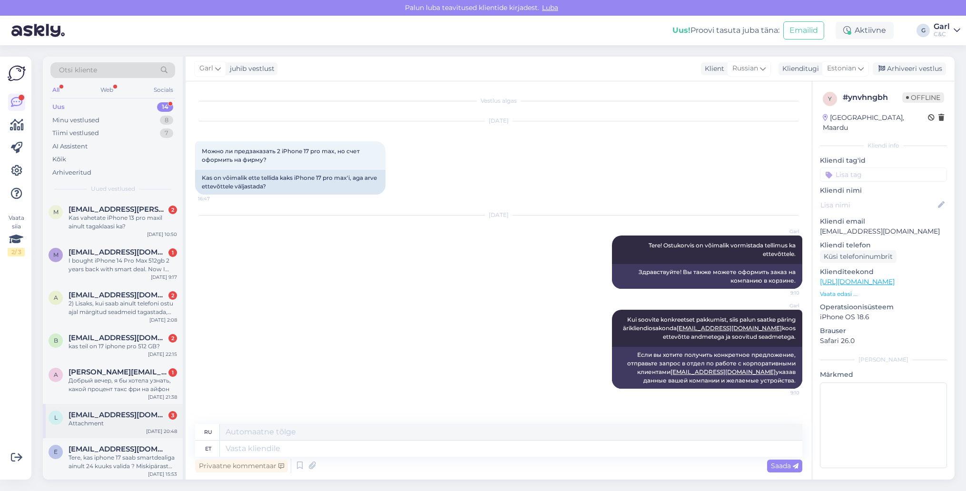
click at [134, 422] on div "Attachment" at bounding box center [123, 423] width 109 height 9
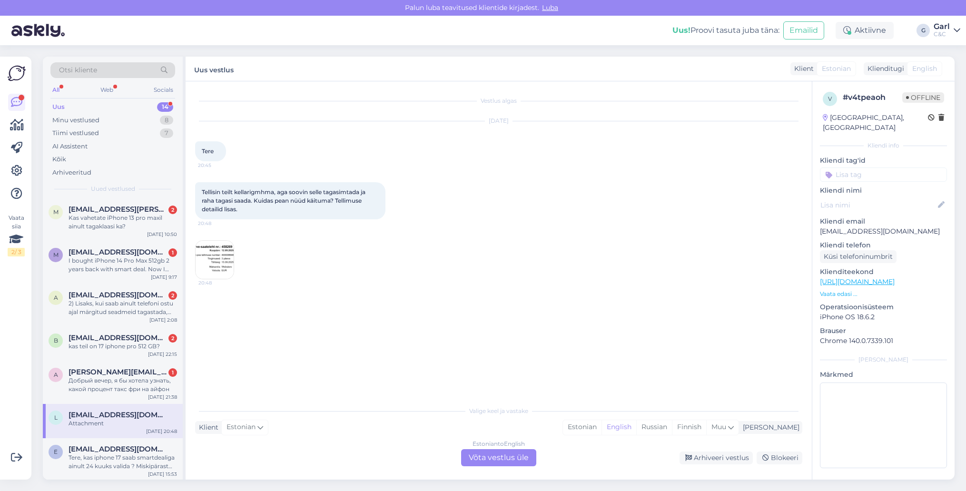
click at [217, 257] on img at bounding box center [215, 260] width 38 height 38
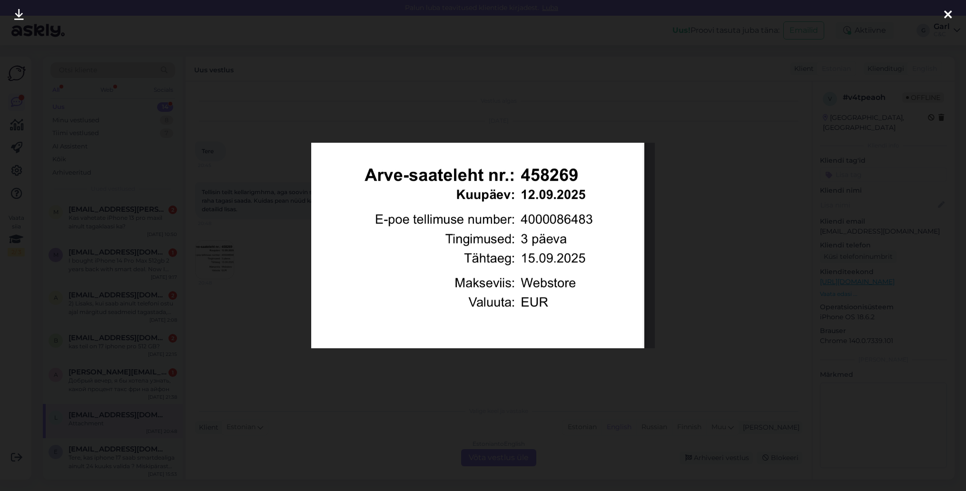
click at [252, 273] on div at bounding box center [483, 245] width 966 height 491
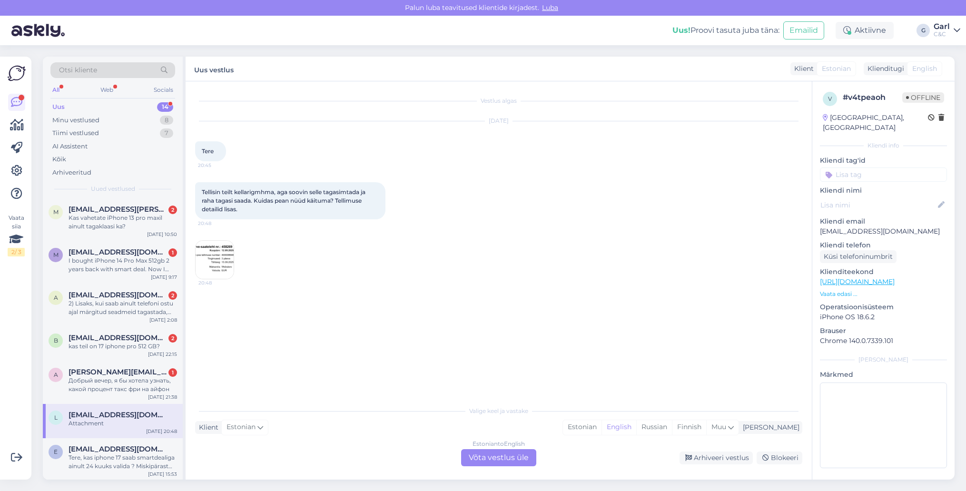
click at [217, 260] on img at bounding box center [215, 260] width 38 height 38
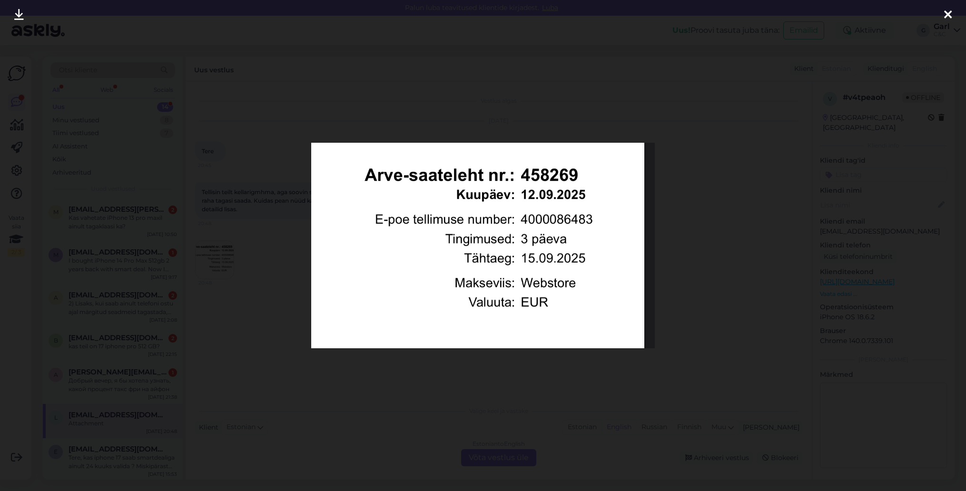
click at [239, 273] on div at bounding box center [483, 245] width 966 height 491
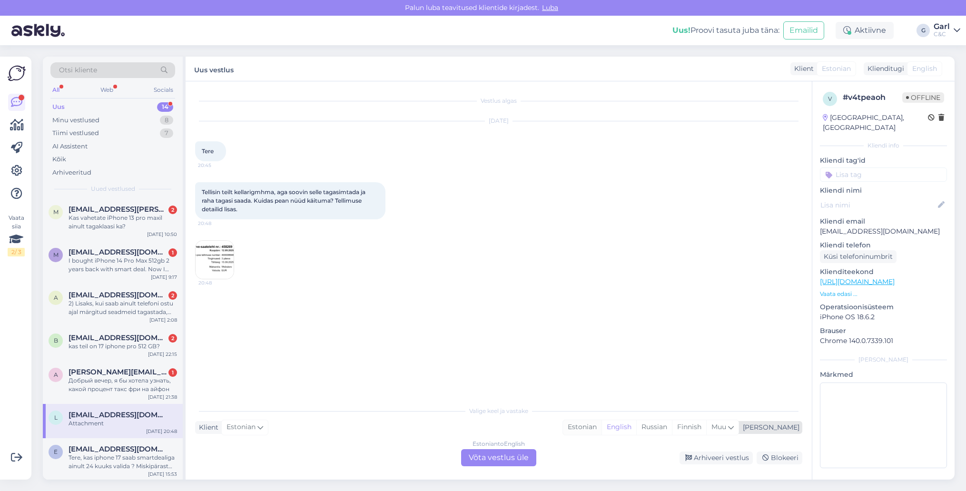
click at [602, 425] on div "Estonian" at bounding box center [582, 427] width 39 height 14
click at [526, 458] on div "Estonian to Estonian Võta vestlus üle" at bounding box center [498, 457] width 75 height 17
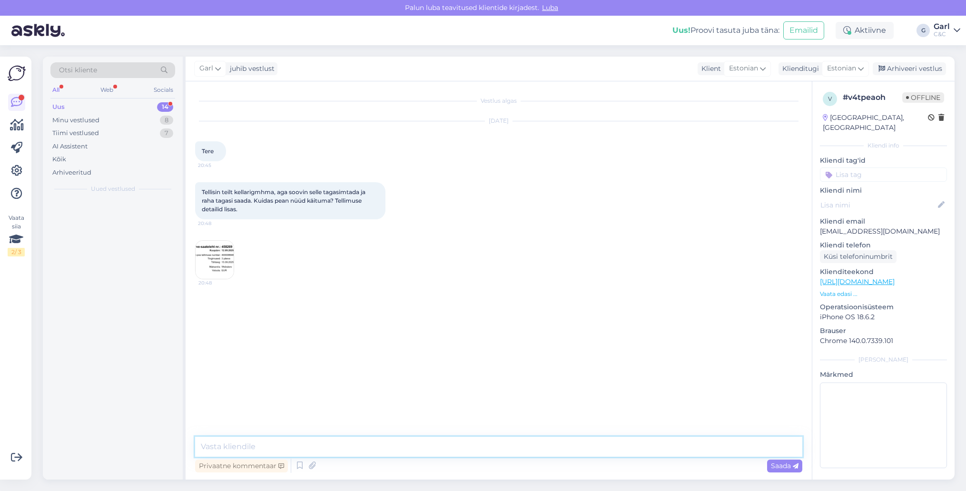
click at [526, 452] on textarea at bounding box center [498, 447] width 607 height 20
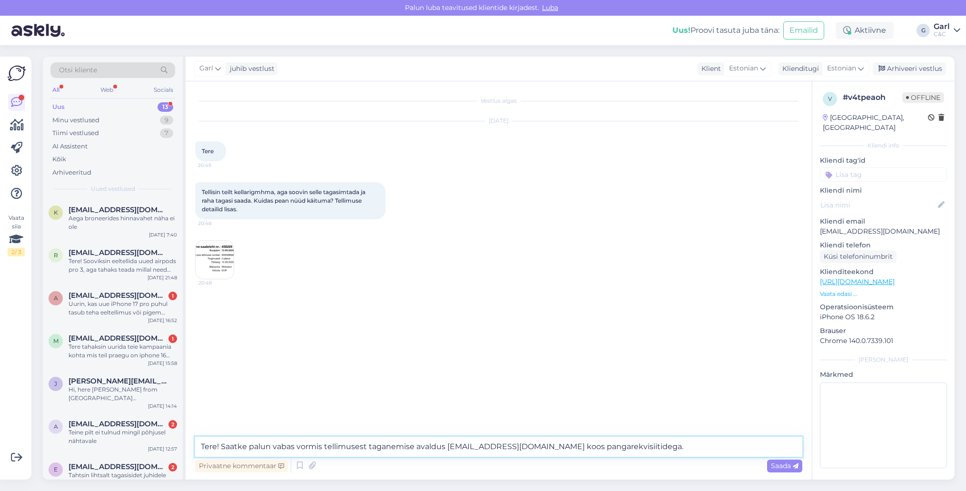
type textarea "Tere! Saatke palun vabas vormis tellimusest taganemise avaldus [EMAIL_ADDRESS][…"
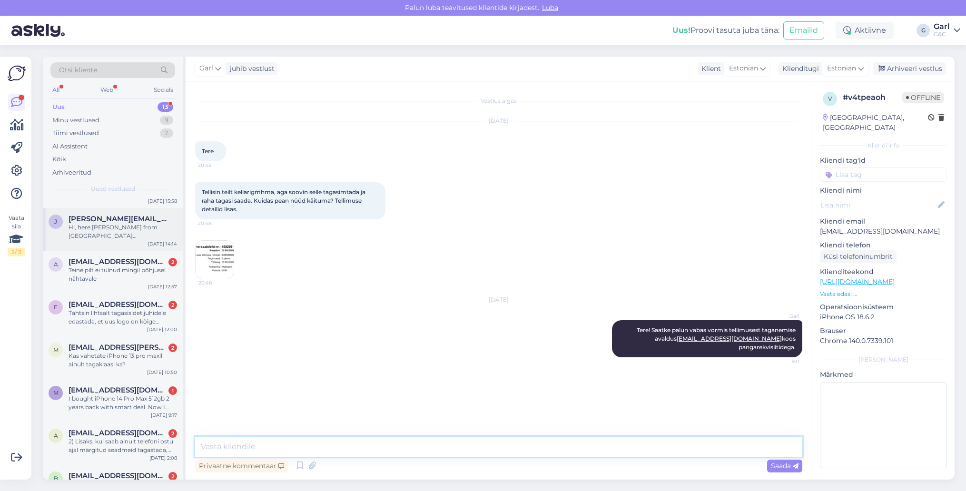
scroll to position [267, 0]
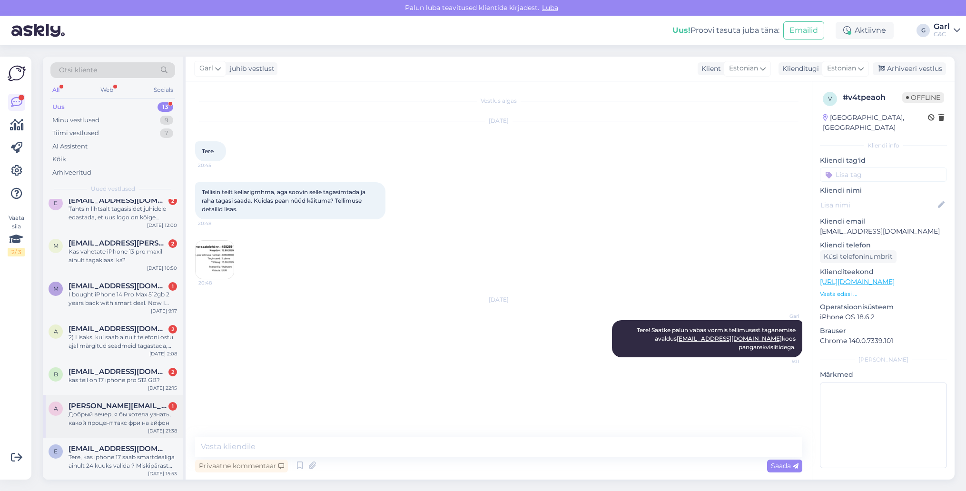
click at [139, 404] on span "[PERSON_NAME][EMAIL_ADDRESS][DOMAIN_NAME]" at bounding box center [118, 406] width 99 height 9
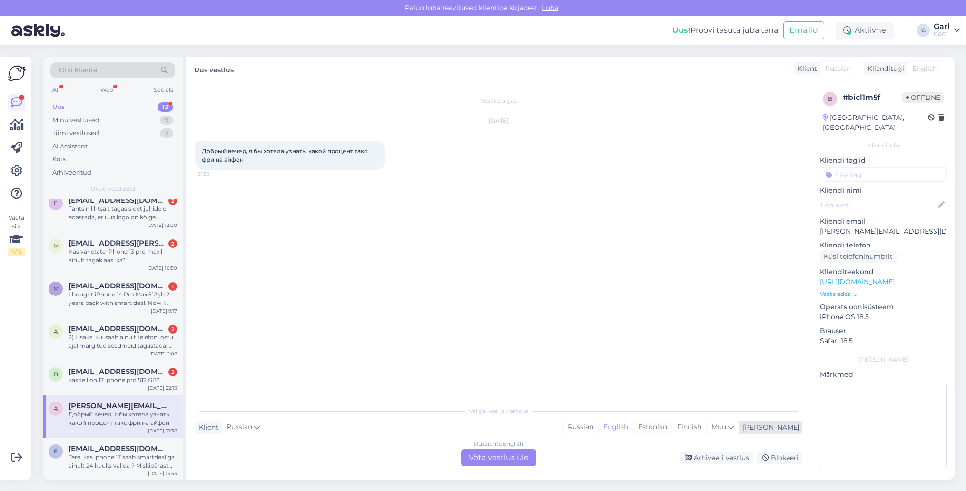
click at [672, 427] on div "Estonian" at bounding box center [652, 427] width 39 height 14
click at [499, 455] on div "Russian to Estonian Võta vestlus üle" at bounding box center [498, 457] width 75 height 17
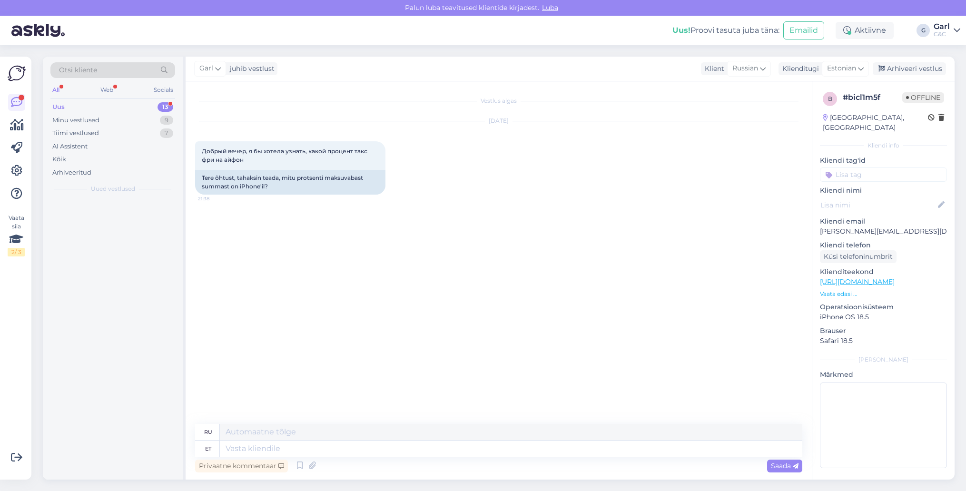
scroll to position [0, 0]
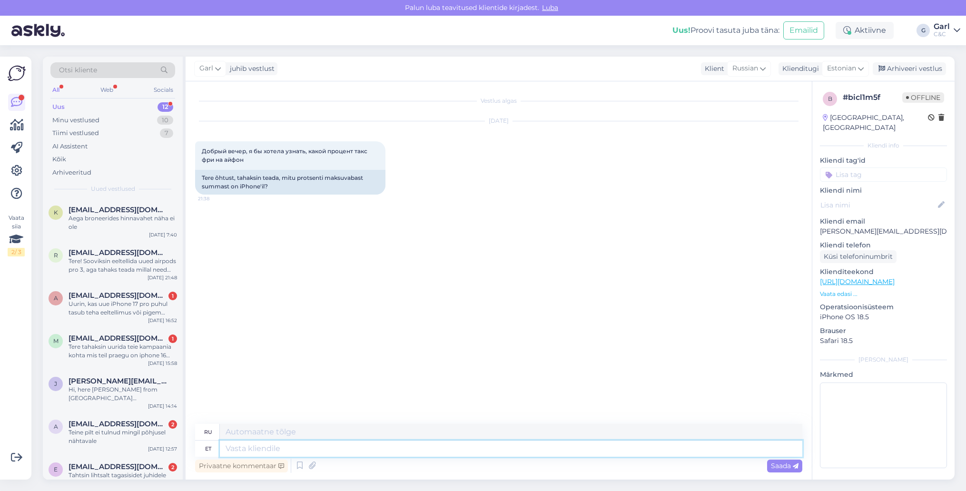
click at [461, 454] on textarea at bounding box center [511, 449] width 583 height 16
click at [456, 457] on div "Privaatne kommentaar Saada" at bounding box center [498, 466] width 607 height 18
click at [454, 454] on textarea at bounding box center [511, 449] width 583 height 16
click at [454, 455] on textarea at bounding box center [511, 449] width 583 height 16
type textarea "Tere!"
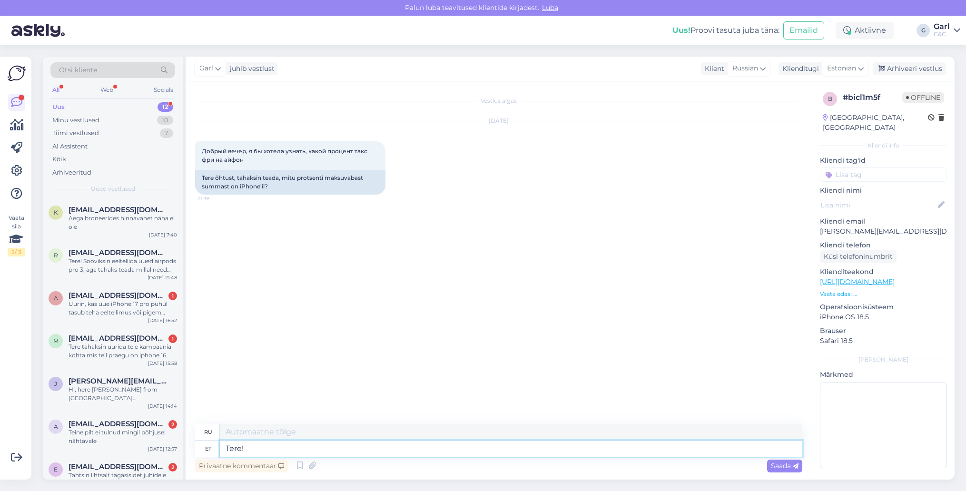
type textarea "Привет!"
type textarea "Tere! Kõik m"
type textarea "Всем привет!"
type textarea "Tere! Kõik meie"
type textarea "Привет! Мы все!"
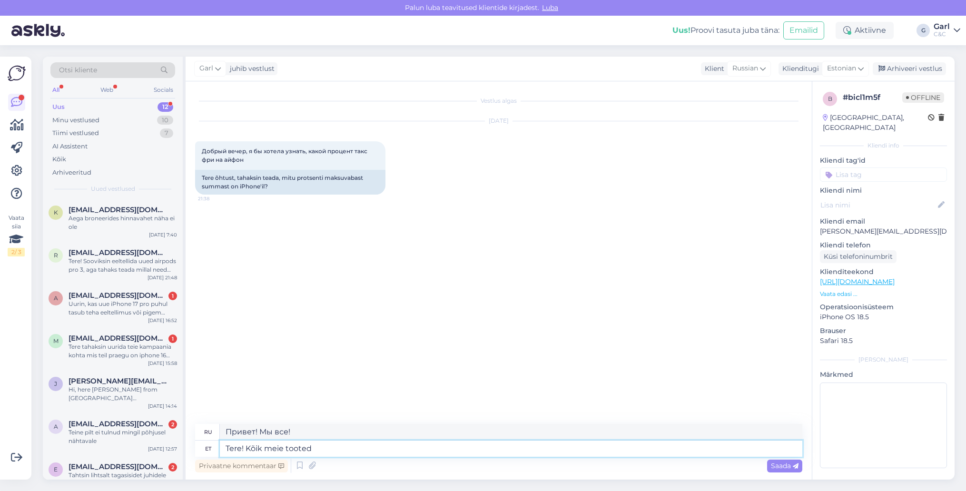
type textarea "Tere! Kõik meie tooted s"
type textarea "Здравствуйте! Все наши продукты"
type textarea "Tere! Kõik meie tooted sisaldavad ju"
type textarea "Здравствуйте! Все наши продукты содержат"
type textarea "Tere! Kõik meie tooted sisaldavad juba"
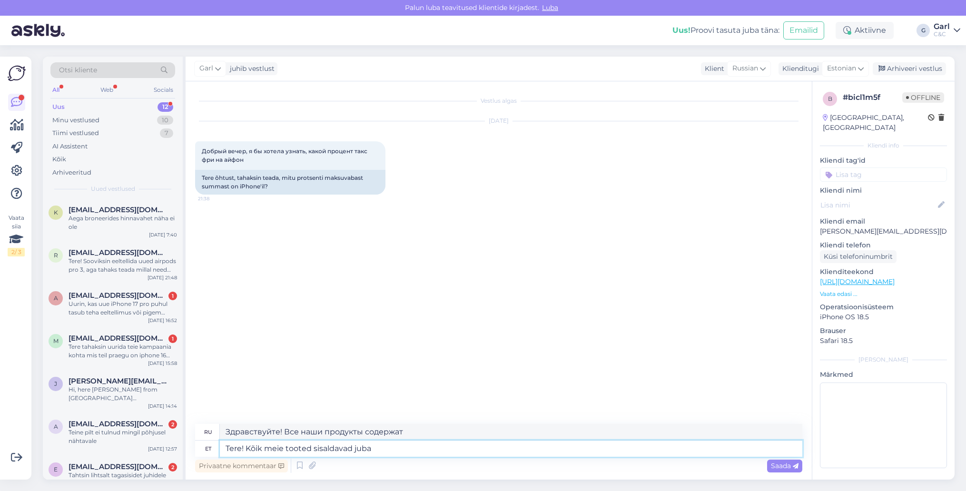
type textarea "Здравствуйте! Все наши продукты уже содержат"
type textarea "Tere! Kõik meie tooted sisaldavad juba käibemaksu, m"
type textarea "Здравствуйте! Все наши товары уже включают НДС."
type textarea "Tere! Kõik meie tooted sisaldavad juba käibemaksu, mis on 24%."
type textarea "Здравствуйте! Все наши товары уже включают НДС, который составляет 24%."
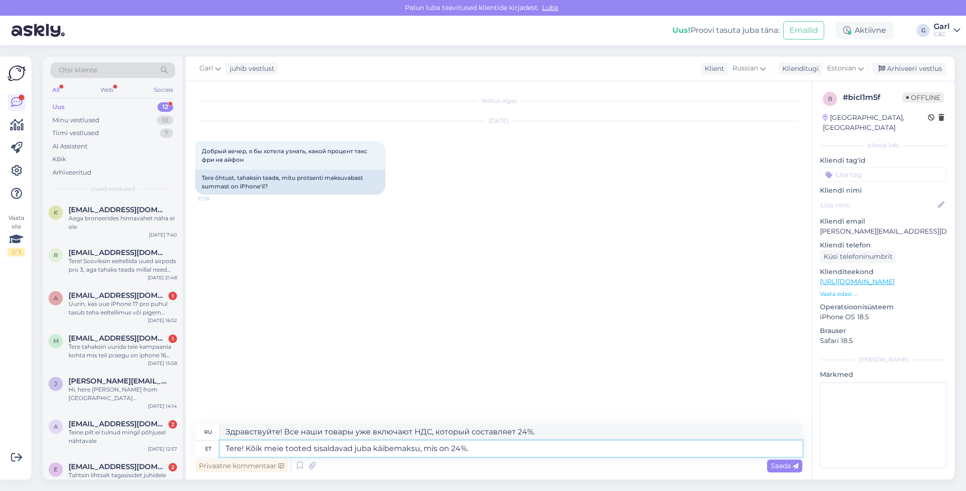
click at [489, 451] on textarea "Tere! Kõik meie tooted sisaldavad juba käibemaksu, mis on 24%." at bounding box center [511, 449] width 583 height 16
type textarea "Tere! Kõik meie tooted sisaldavad juba käibemaksu, mis on 24%."
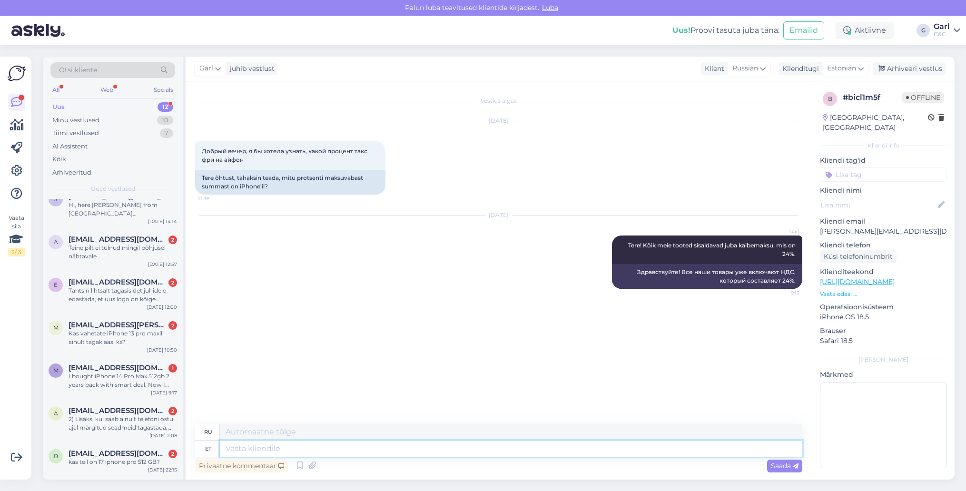
scroll to position [224, 0]
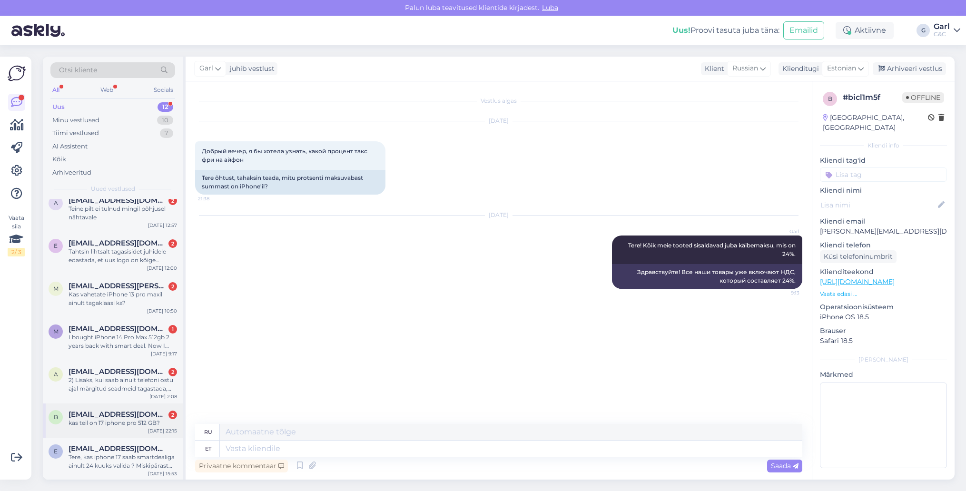
click at [154, 416] on div "[EMAIL_ADDRESS][DOMAIN_NAME] 2" at bounding box center [123, 414] width 109 height 9
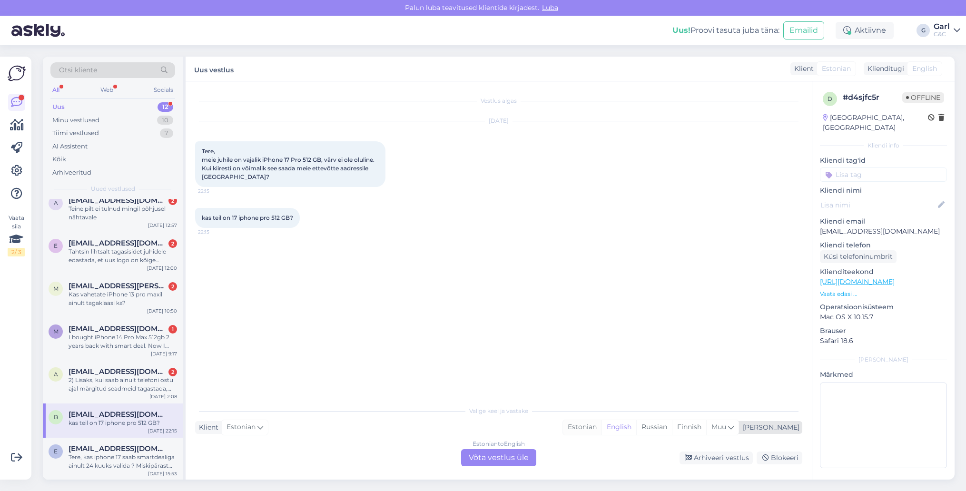
click at [602, 427] on div "Estonian" at bounding box center [582, 427] width 39 height 14
click at [498, 454] on div "Estonian to Estonian Võta vestlus üle" at bounding box center [498, 457] width 75 height 17
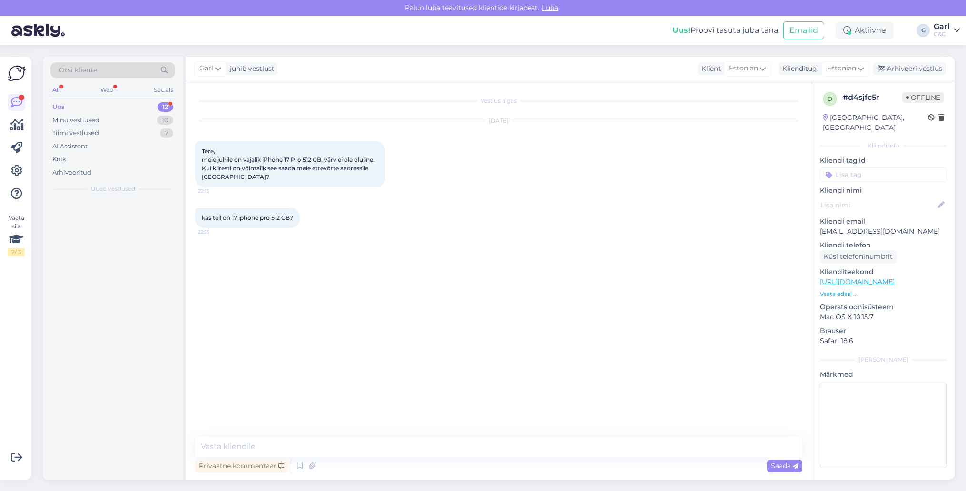
scroll to position [0, 0]
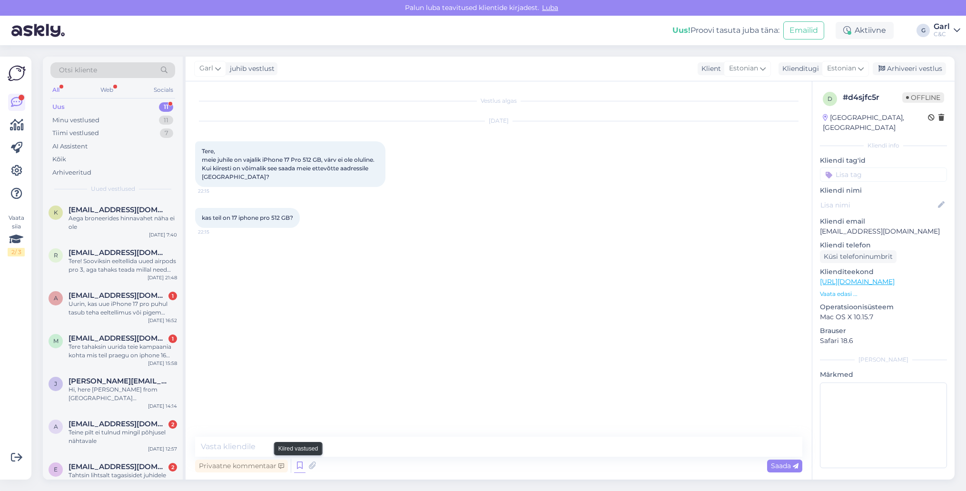
click at [299, 468] on icon at bounding box center [299, 466] width 11 height 14
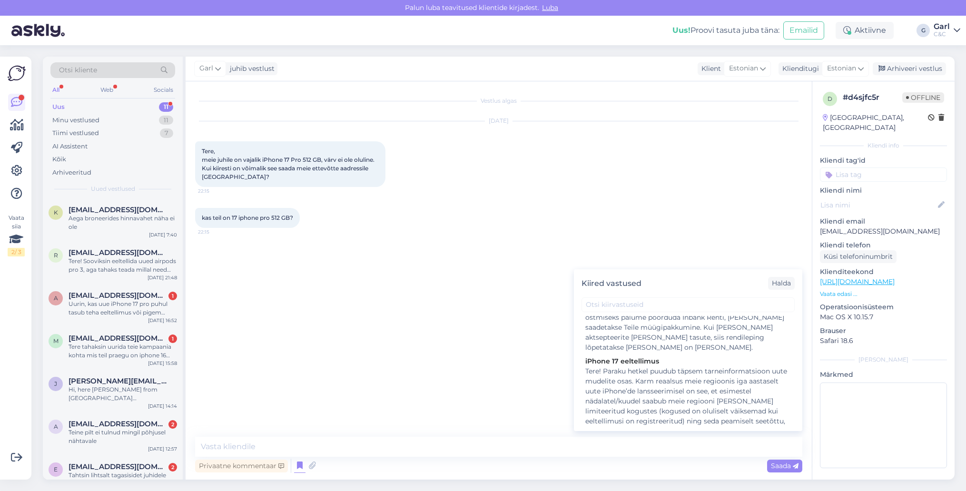
scroll to position [290, 0]
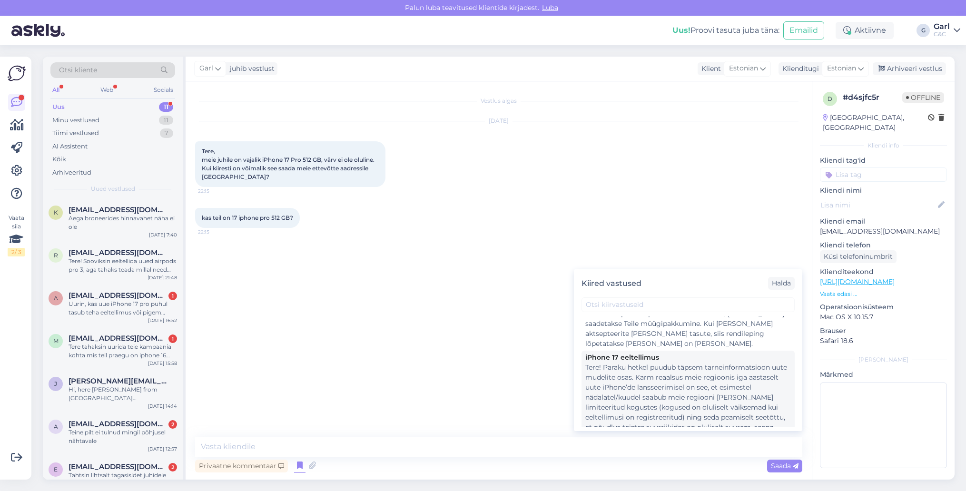
click at [638, 383] on div "Tere! Paraku hetkel puudub täpsem tarneinformatsioon uute mudelite osas. Karm r…" at bounding box center [688, 438] width 206 height 150
type textarea "Tere! Paraku hetkel puudub täpsem tarneinformatsioon uute mudelite osas. Karm r…"
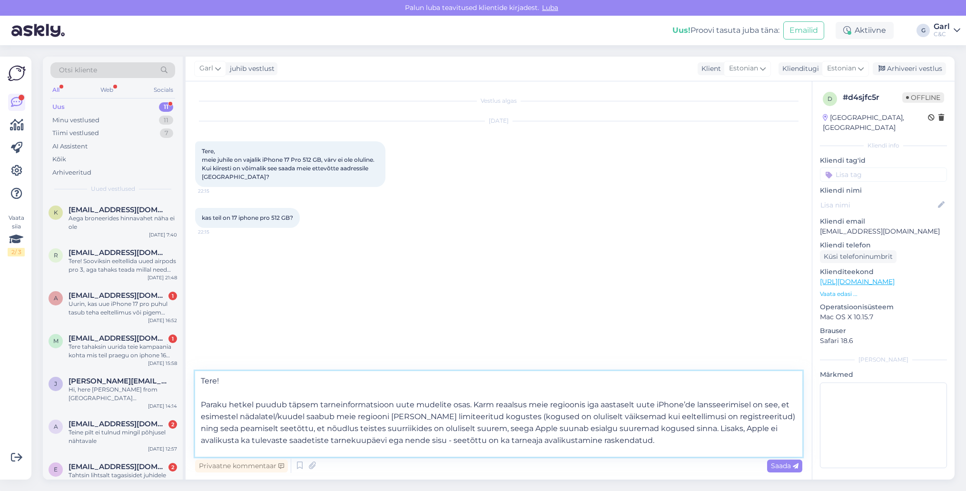
click at [473, 433] on textarea "Tere! Paraku hetkel puudub täpsem tarneinformatsioon uute mudelite osas. Karm r…" at bounding box center [498, 414] width 607 height 86
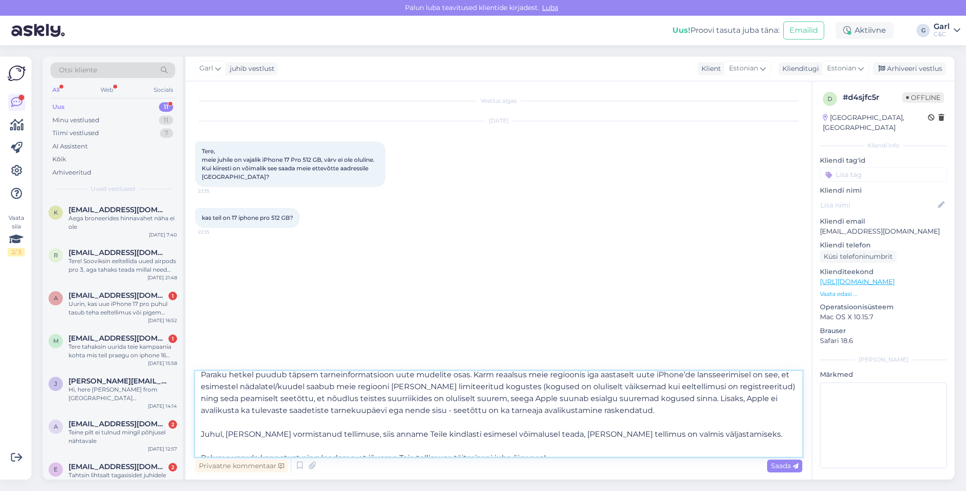
scroll to position [40, 0]
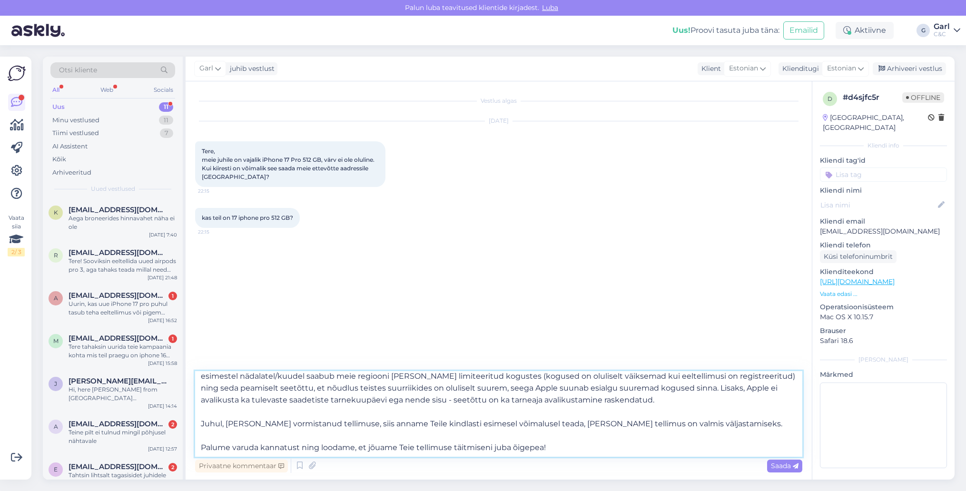
click at [473, 433] on textarea "Tere! Paraku hetkel puudub täpsem tarneinformatsioon uute mudelite osas. Karm r…" at bounding box center [498, 414] width 607 height 86
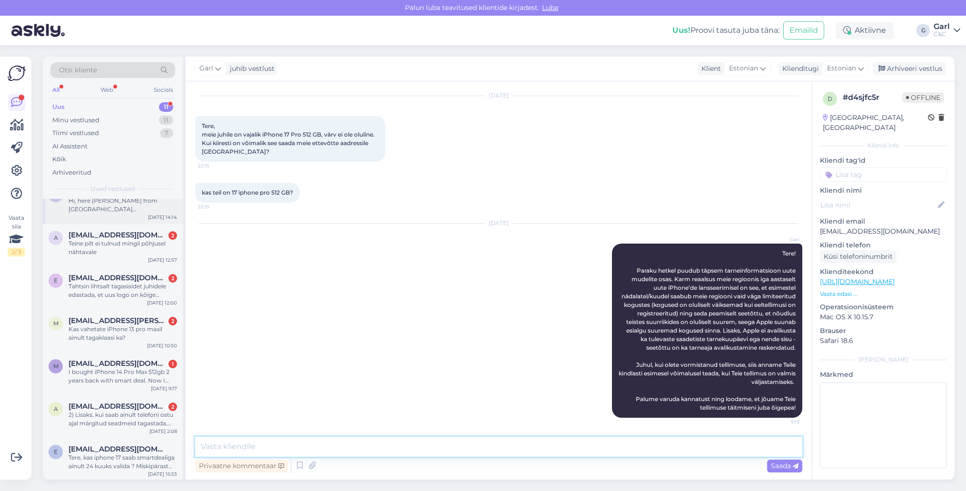
scroll to position [186, 0]
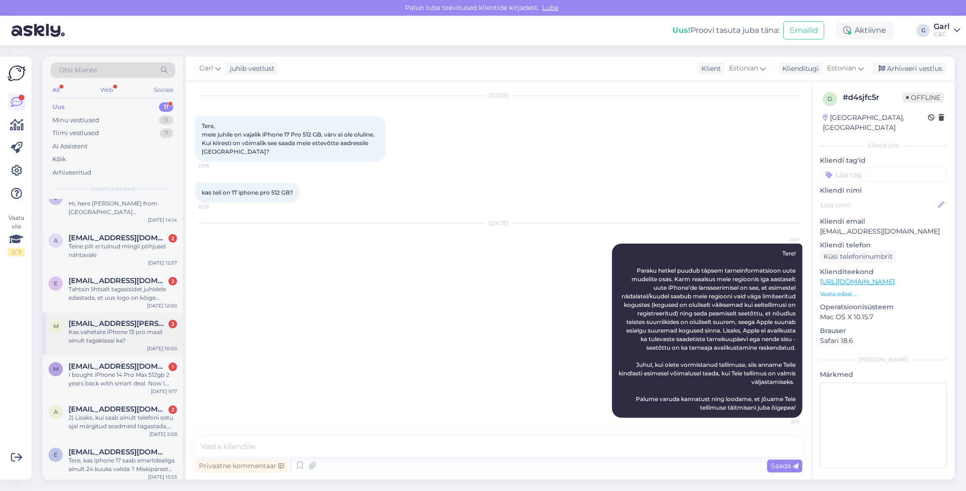
click at [133, 337] on div "Kas vahetate iPhone 13 pro maxil ainult tagaklaasi ka?" at bounding box center [123, 336] width 109 height 17
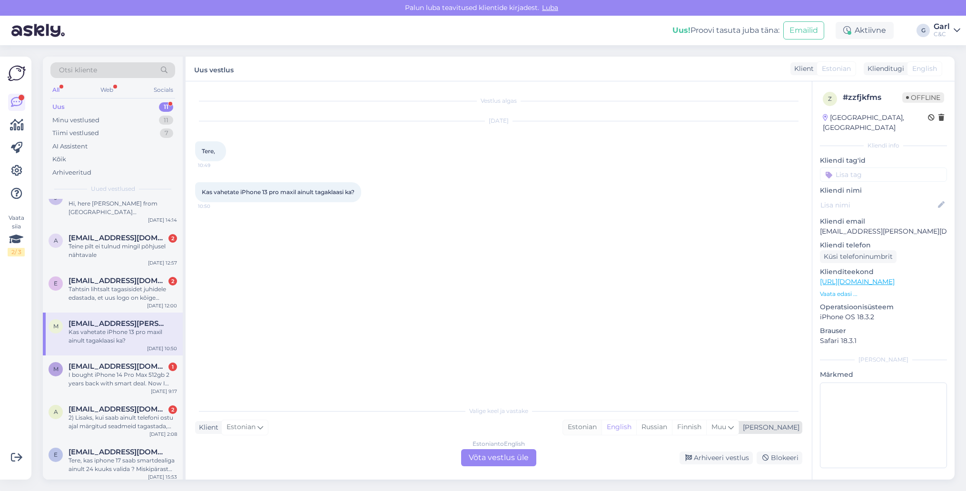
click at [602, 431] on div "Estonian" at bounding box center [582, 427] width 39 height 14
click at [496, 451] on div "Estonian to Estonian Võta vestlus üle" at bounding box center [498, 457] width 75 height 17
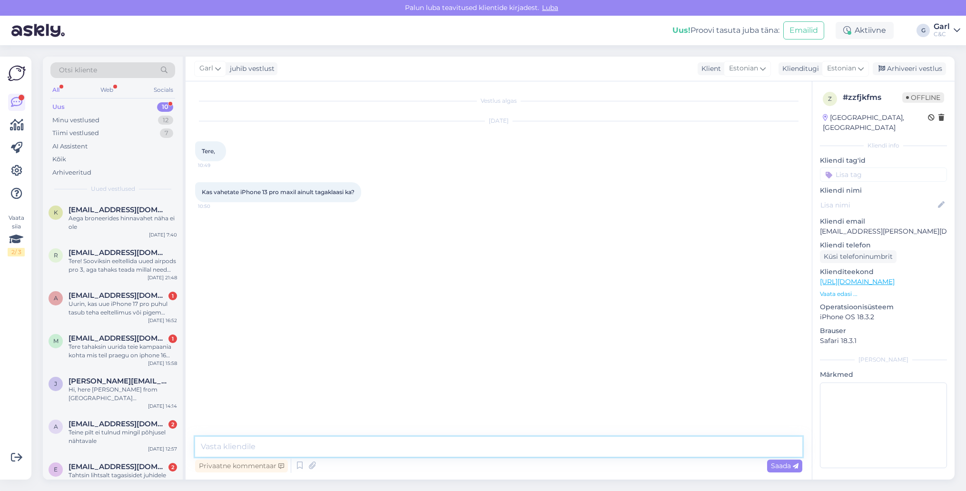
click at [495, 448] on textarea at bounding box center [498, 447] width 607 height 20
type textarea "Tere! Sellel mudelil ei ole võimalik vahetada tagaklaasi. Sellel mudelil toimuk…"
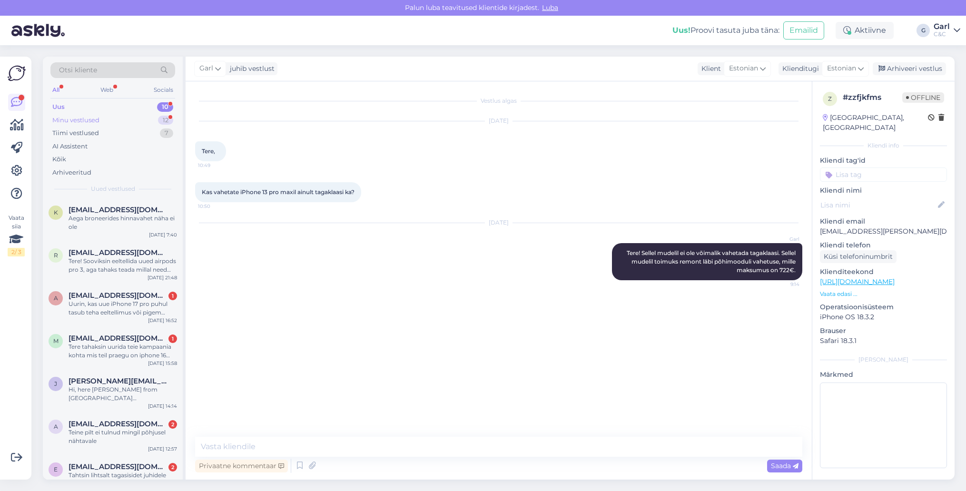
click at [160, 117] on div "12" at bounding box center [165, 121] width 15 height 10
click at [154, 103] on div "Uus 10" at bounding box center [112, 106] width 125 height 13
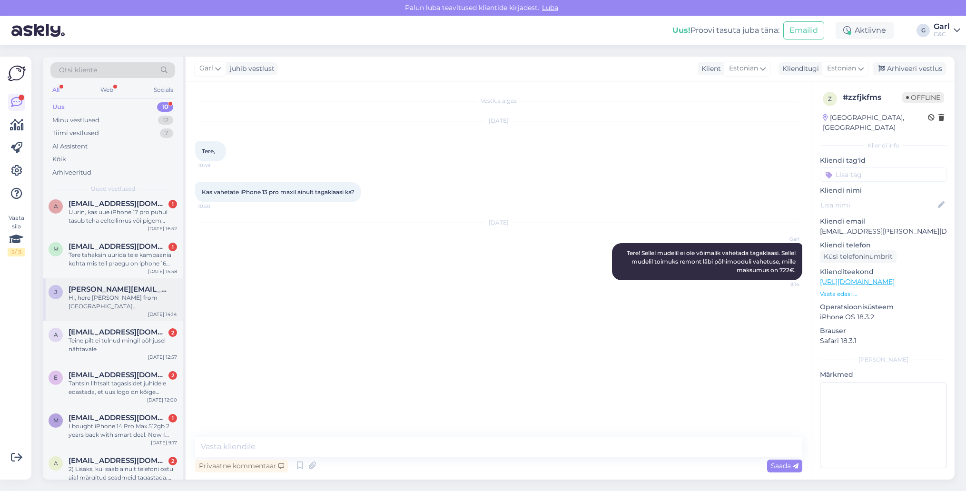
scroll to position [146, 0]
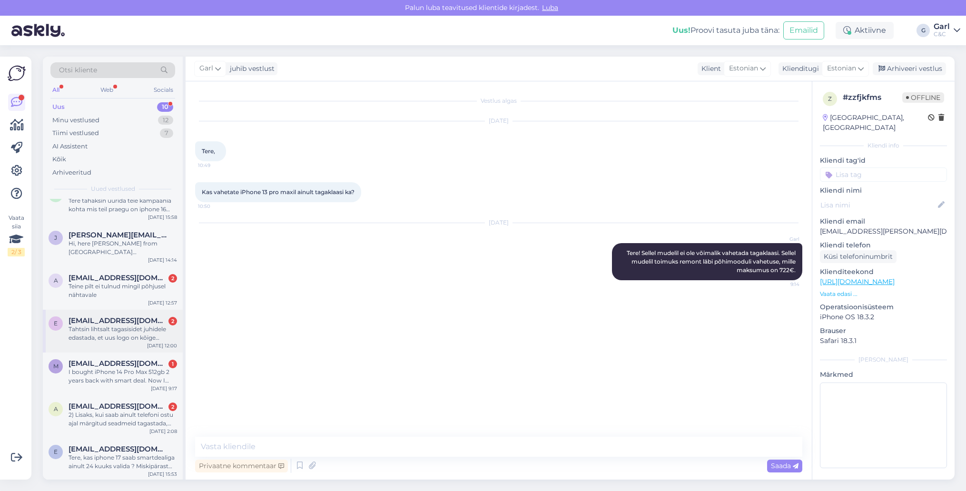
click at [141, 329] on div "Tahtsin lihtsalt tagasisidet juhidele edastada, et uus logo on kõige koledam lo…" at bounding box center [123, 333] width 109 height 17
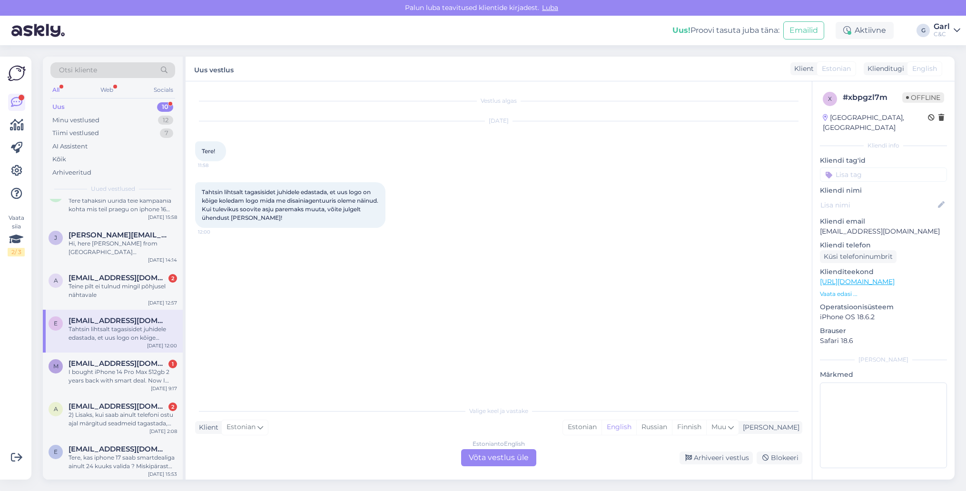
click at [469, 258] on div "Vestlus algas [DATE] Tere! 11:58 Tahtsin lihtsalt tagasisidet juhidele edastada…" at bounding box center [503, 242] width 616 height 302
click at [631, 435] on div "Estonian English Russian Finnish Muu" at bounding box center [651, 427] width 177 height 15
click at [607, 436] on div "Valige [PERSON_NAME] vastake Klient Estonian Mina Estonian English Russian Finn…" at bounding box center [498, 433] width 607 height 65
click at [602, 432] on div "Estonian" at bounding box center [582, 427] width 39 height 14
click at [516, 454] on div "Estonian to Estonian Võta vestlus üle" at bounding box center [498, 457] width 75 height 17
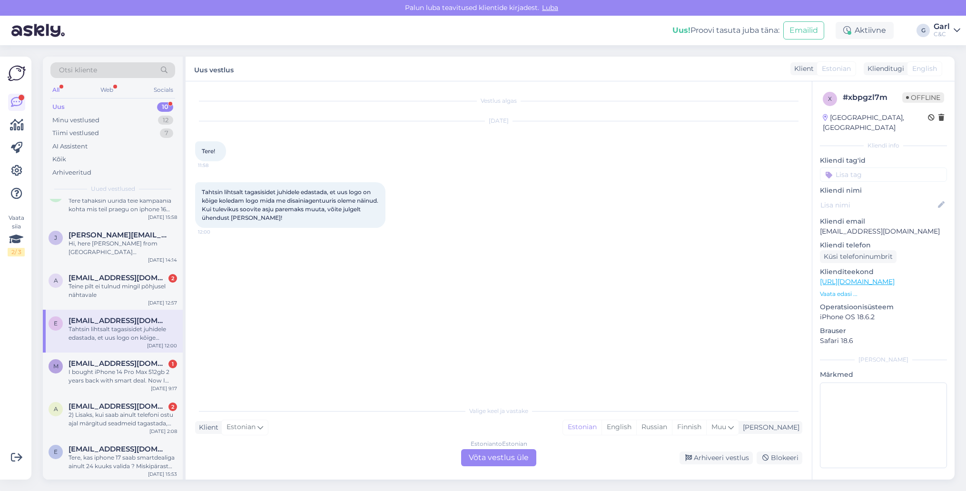
scroll to position [0, 0]
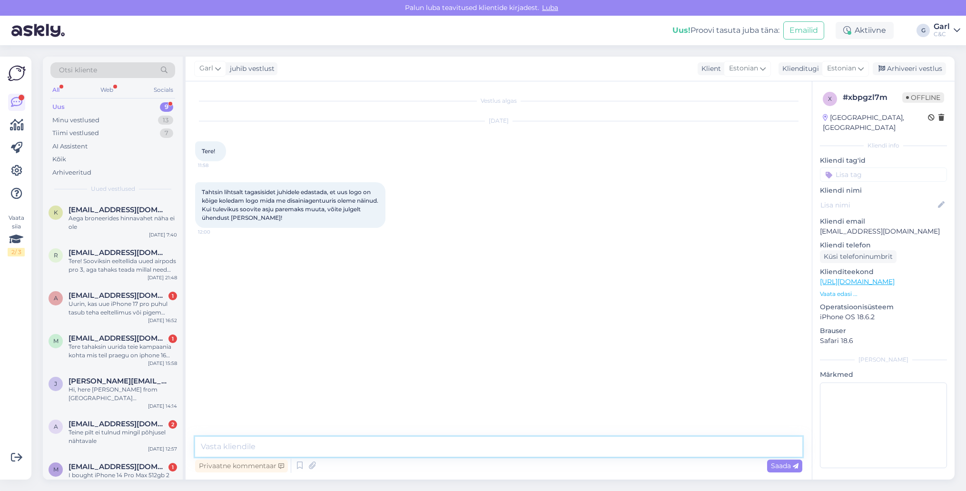
click at [515, 450] on textarea at bounding box center [498, 447] width 607 height 20
type textarea "Tere! Täname tagasiside eest."
drag, startPoint x: 917, startPoint y: 218, endPoint x: 818, endPoint y: 217, distance: 99.0
click at [818, 217] on div "x # xbpgzl7m Offline [GEOGRAPHIC_DATA], [GEOGRAPHIC_DATA] Kliendi info Kliendi …" at bounding box center [883, 281] width 142 height 401
copy p "[EMAIL_ADDRESS][DOMAIN_NAME]"
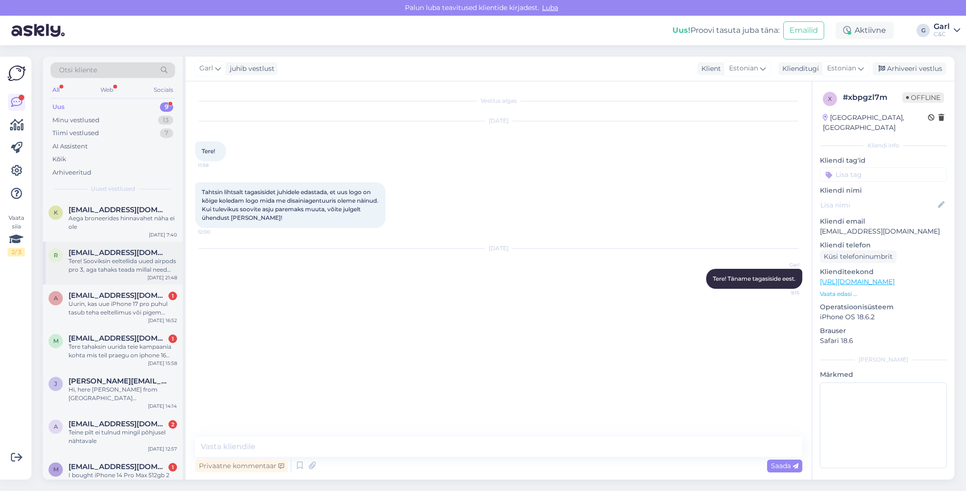
click at [127, 268] on div "Tere! Sooviksin eeltellida uued airpods pro 3, aga tahaks teada millal need kät…" at bounding box center [123, 265] width 109 height 17
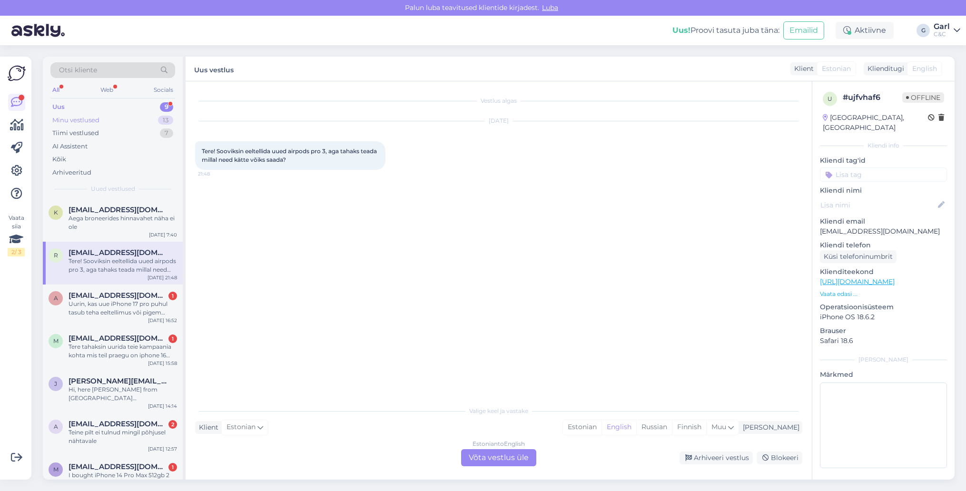
click at [161, 120] on div "13" at bounding box center [165, 121] width 15 height 10
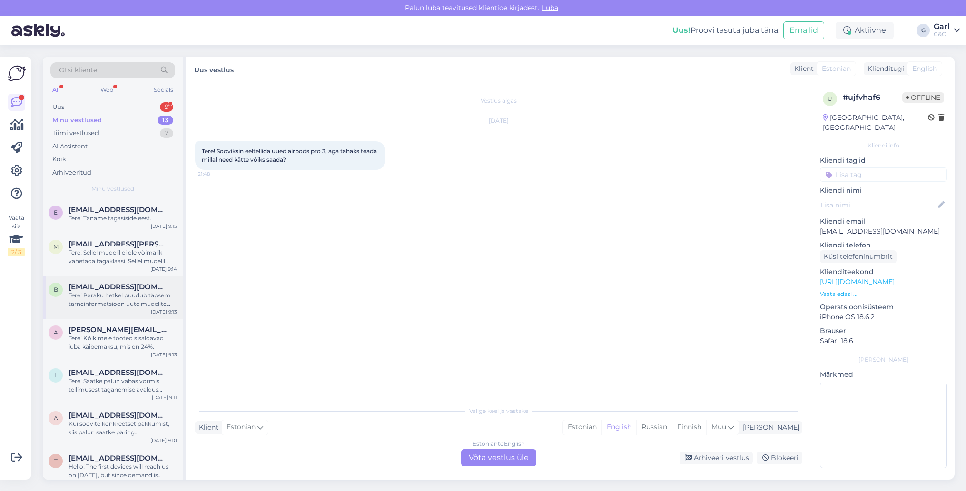
click at [131, 292] on div "Tere! Paraku hetkel puudub täpsem tarneinformatsioon uute mudelite osas. Karm r…" at bounding box center [123, 299] width 109 height 17
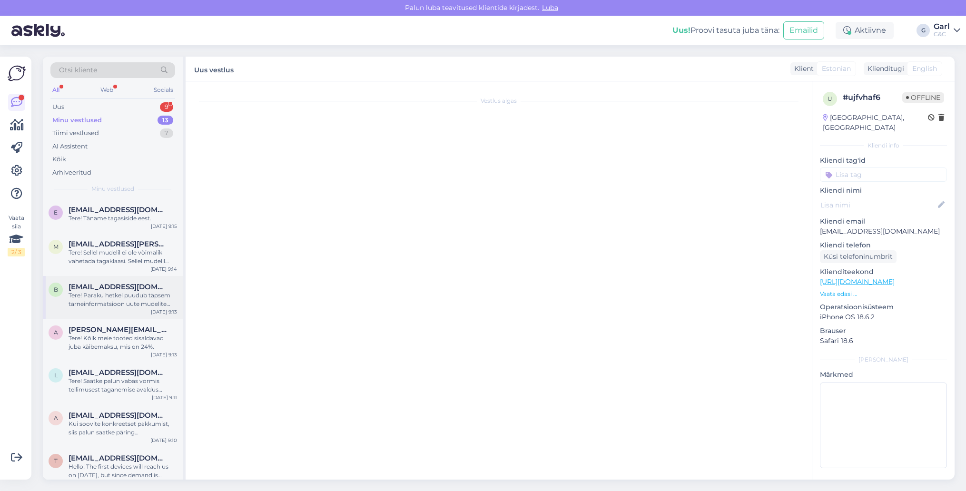
scroll to position [33, 0]
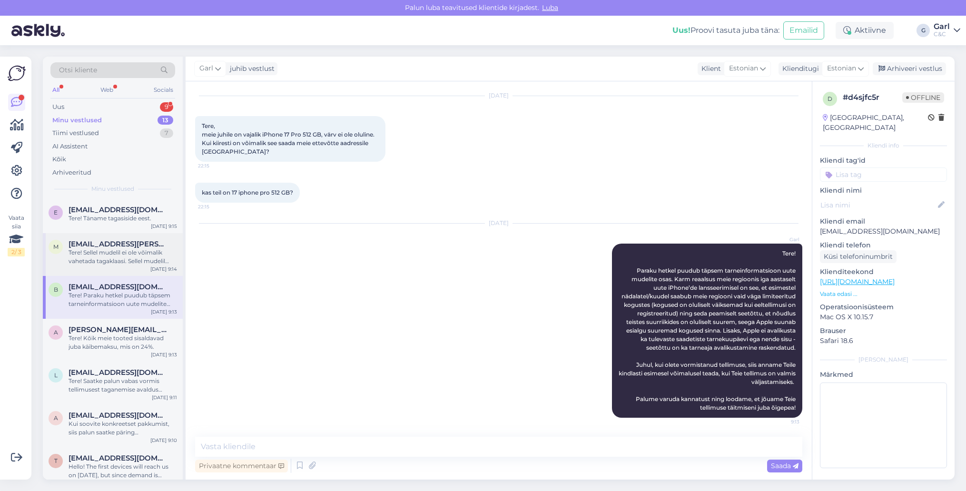
click at [127, 261] on div "Tere! Sellel mudelil ei ole võimalik vahetada tagaklaasi. Sellel mudelil toimuk…" at bounding box center [123, 256] width 109 height 17
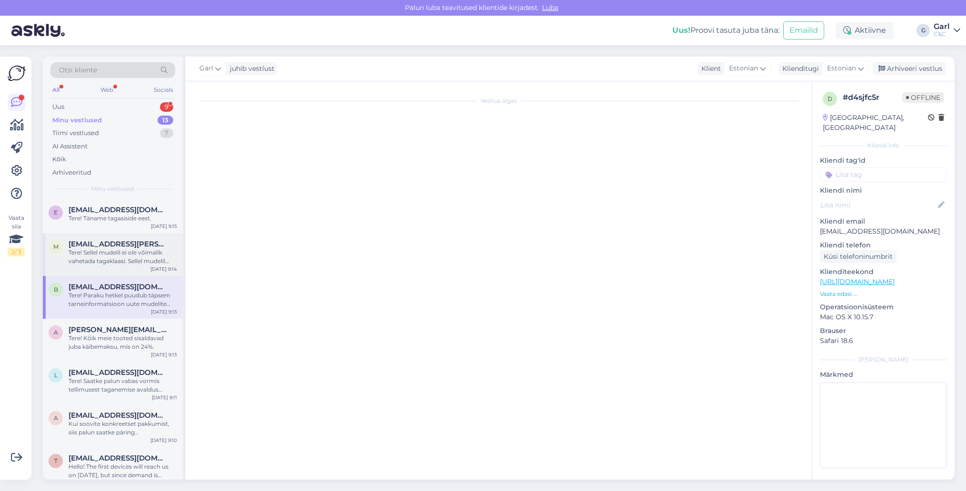
scroll to position [0, 0]
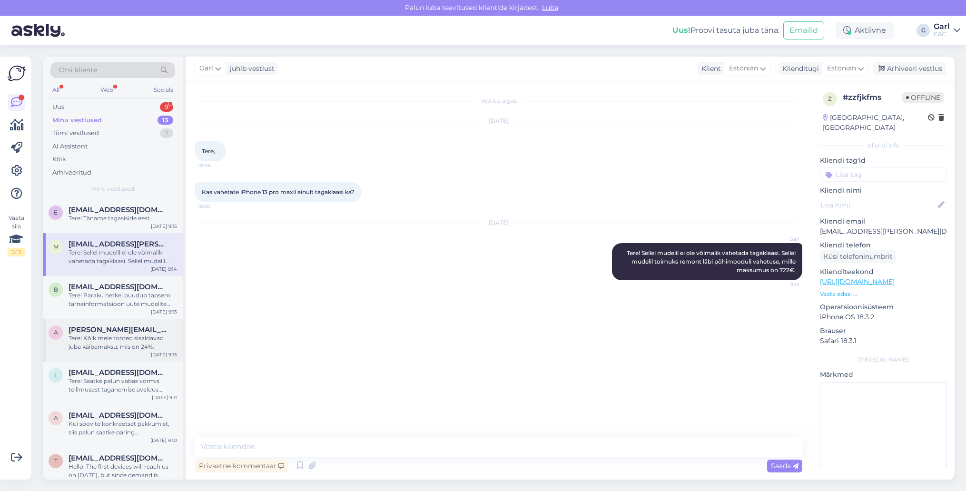
click at [128, 329] on span "[PERSON_NAME][EMAIL_ADDRESS][DOMAIN_NAME]" at bounding box center [118, 330] width 99 height 9
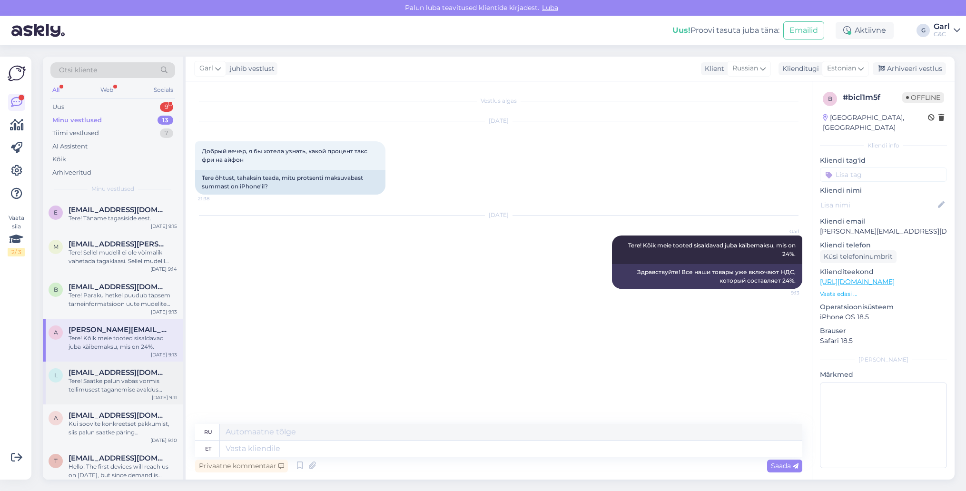
click at [136, 366] on div "l [EMAIL_ADDRESS][DOMAIN_NAME] Tere! Saatke palun vabas vormis tellimusest taga…" at bounding box center [113, 383] width 140 height 43
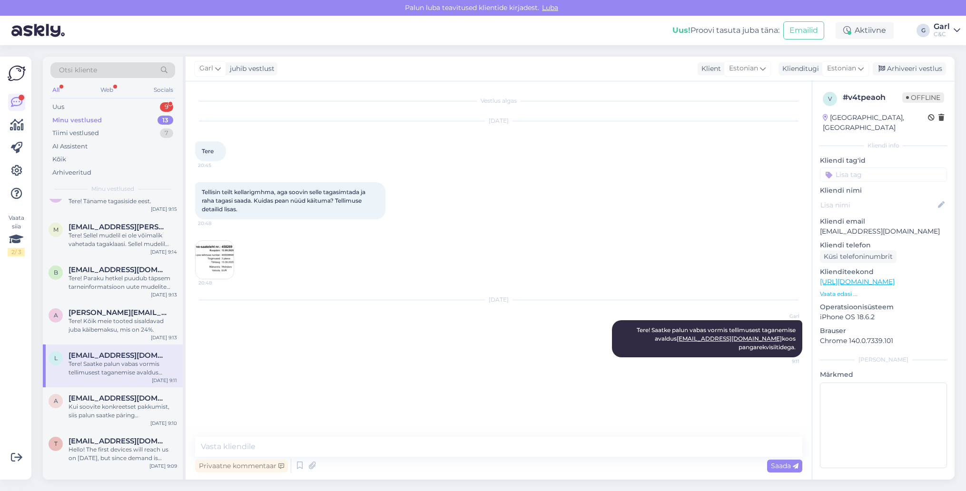
scroll to position [20, 0]
click at [133, 393] on span "[EMAIL_ADDRESS][DOMAIN_NAME]" at bounding box center [118, 396] width 99 height 9
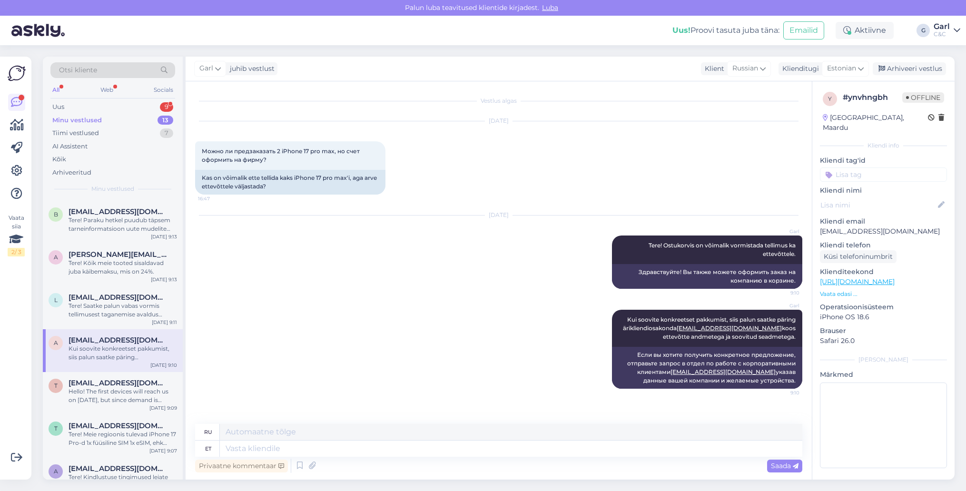
scroll to position [89, 0]
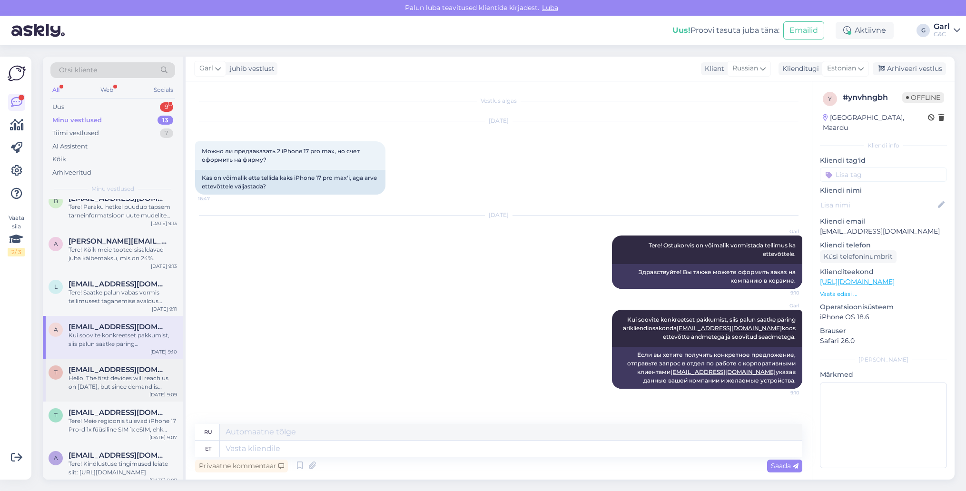
click at [133, 390] on div "Hello! The first devices will reach us on [DATE], but since demand is currently…" at bounding box center [123, 382] width 109 height 17
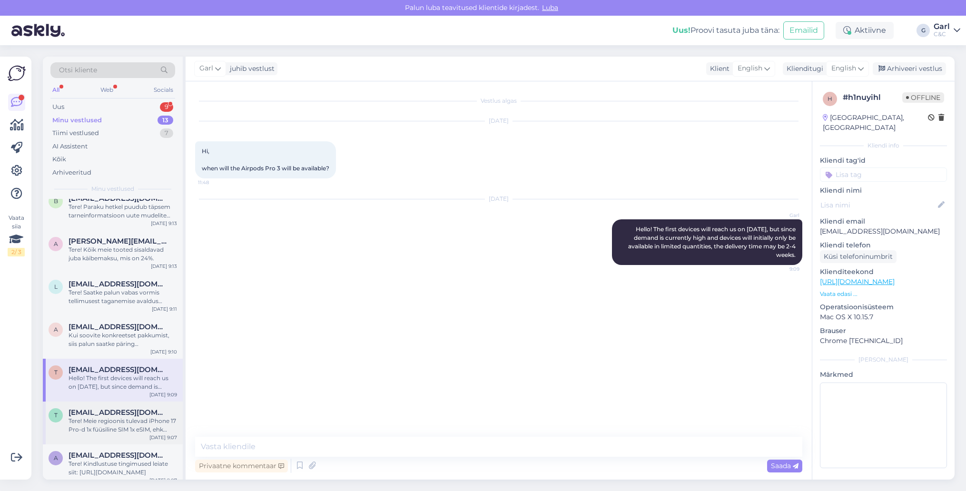
click at [135, 425] on div "Tere! Meie regioonis tulevad iPhone 17 Pro-d 1x füüsiline SIM 1x eSIM, ehk para…" at bounding box center [123, 425] width 109 height 17
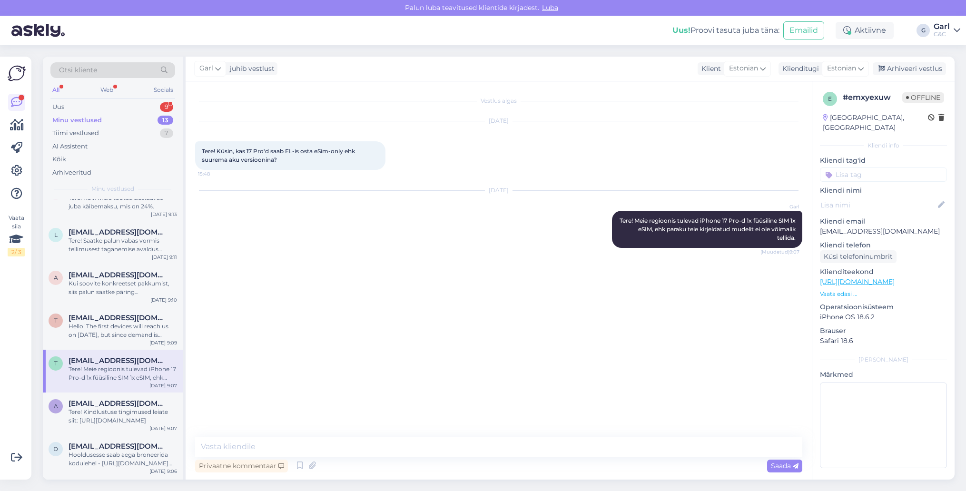
scroll to position [160, 0]
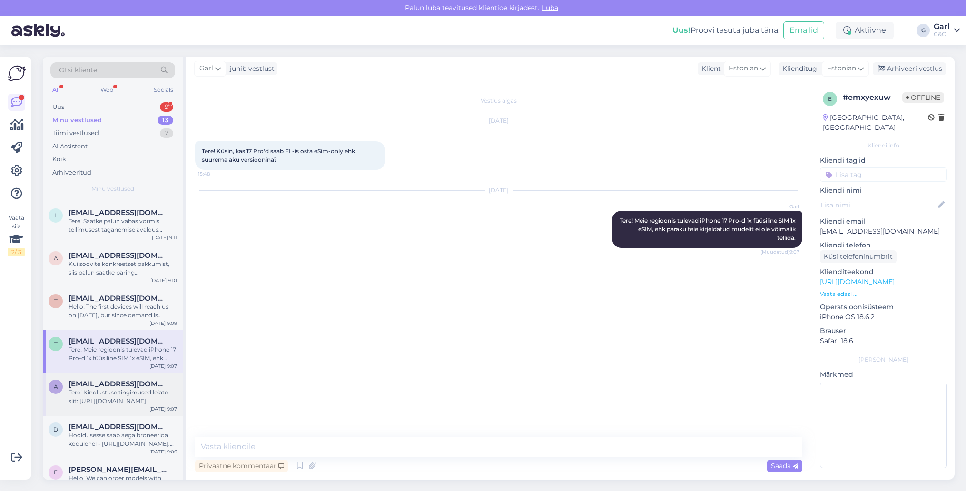
click at [136, 405] on div "a [EMAIL_ADDRESS][DOMAIN_NAME] Tere! Kindlustuse tingimused leiate siit: [URL][…" at bounding box center [113, 394] width 140 height 43
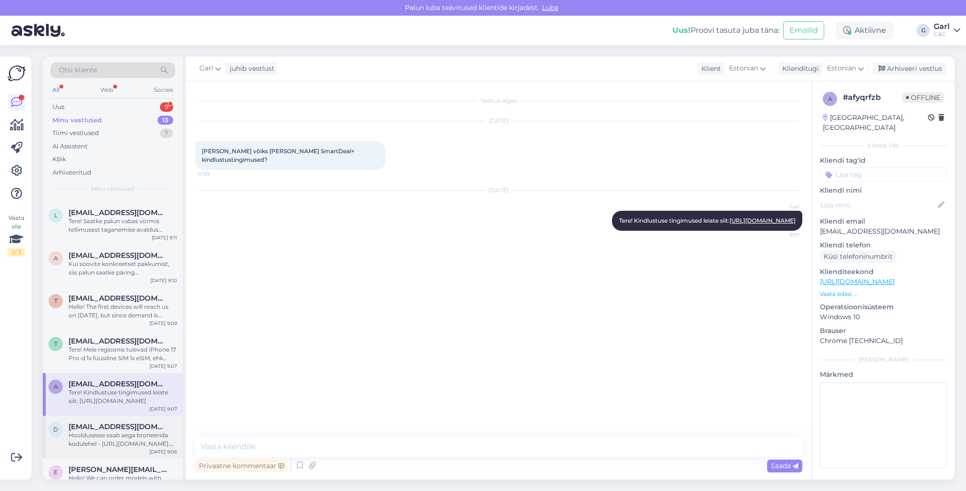
click at [136, 433] on div "Hooldusesse saab aega broneerida kodulehel - [URL][DOMAIN_NAME]. Enne hoolduses…" at bounding box center [123, 439] width 109 height 17
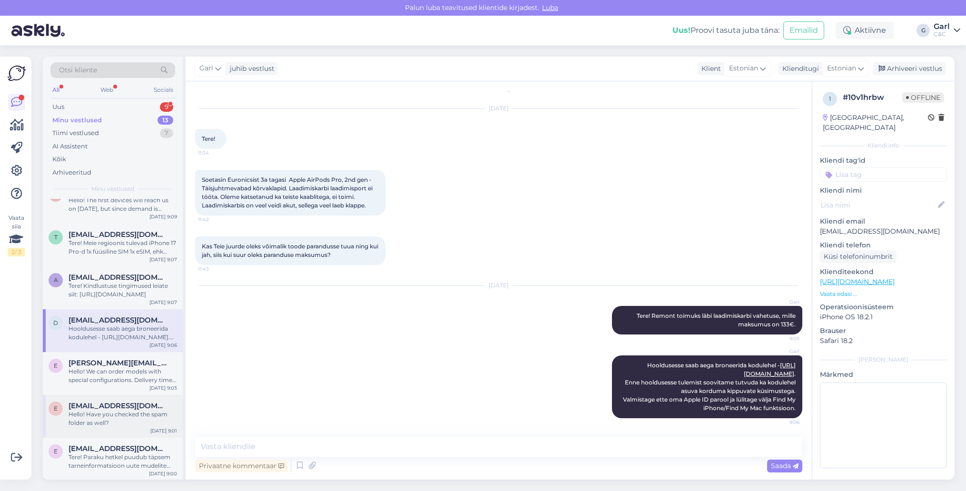
scroll to position [0, 0]
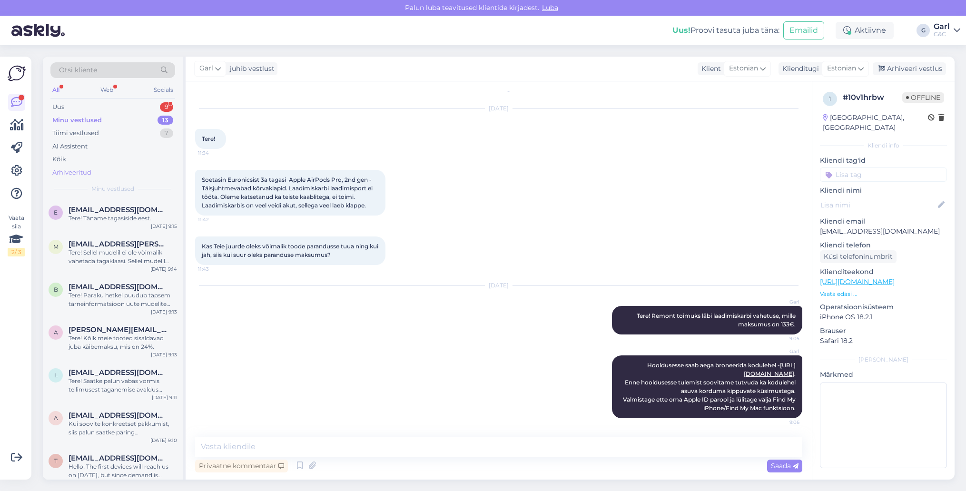
click at [99, 168] on div "Arhiveeritud" at bounding box center [112, 172] width 125 height 13
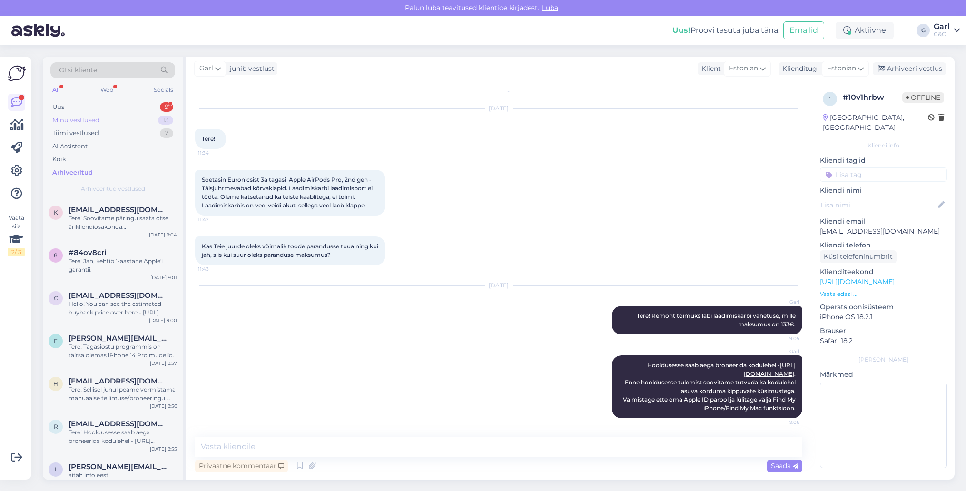
click at [141, 115] on div "Minu vestlused 13" at bounding box center [112, 120] width 125 height 13
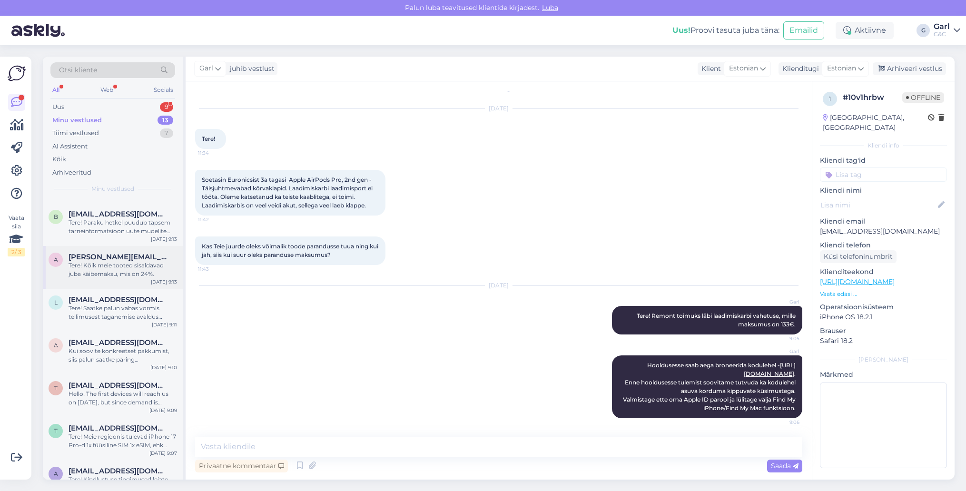
scroll to position [96, 0]
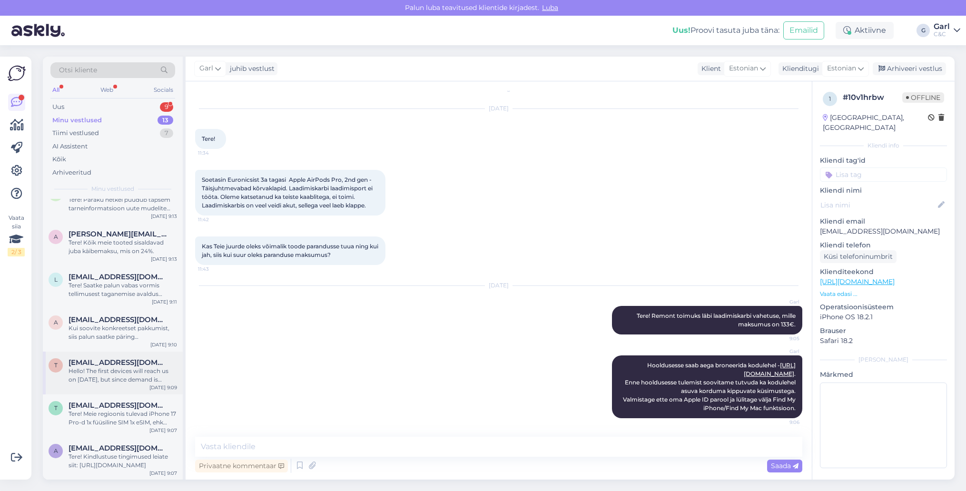
click at [131, 369] on div "Hello! The first devices will reach us on [DATE], but since demand is currently…" at bounding box center [123, 375] width 109 height 17
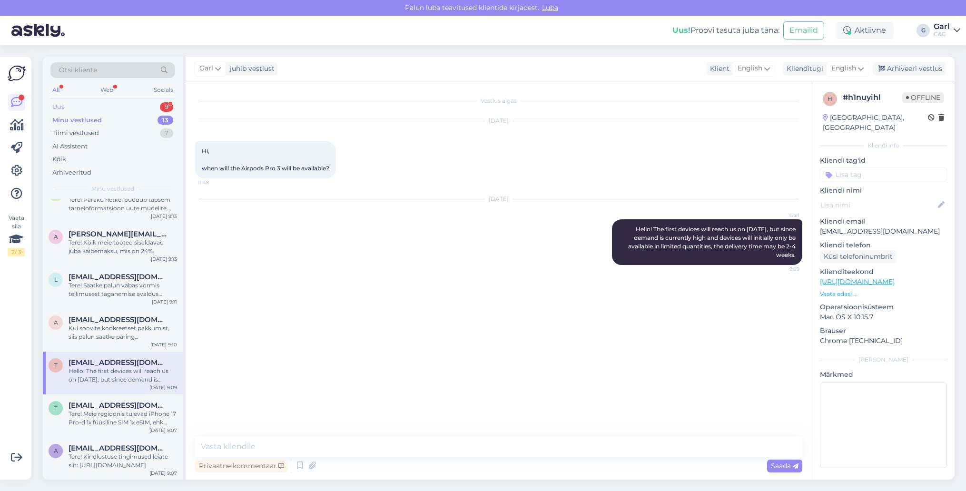
click at [118, 110] on div "Uus 9" at bounding box center [112, 106] width 125 height 13
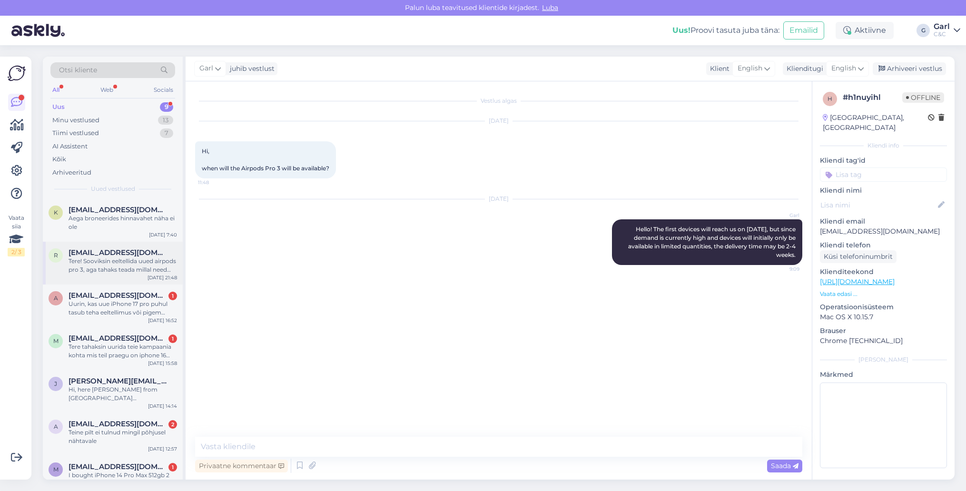
click at [101, 258] on div "Tere! Sooviksin eeltellida uued airpods pro 3, aga tahaks teada millal need kät…" at bounding box center [123, 265] width 109 height 17
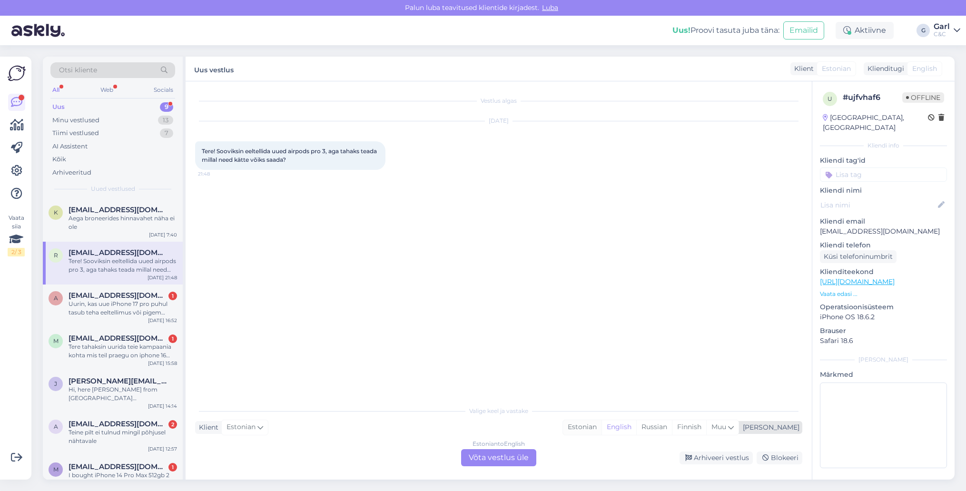
click at [602, 430] on div "Estonian" at bounding box center [582, 427] width 39 height 14
click at [523, 461] on div "Estonian to Estonian Võta vestlus üle" at bounding box center [498, 457] width 75 height 17
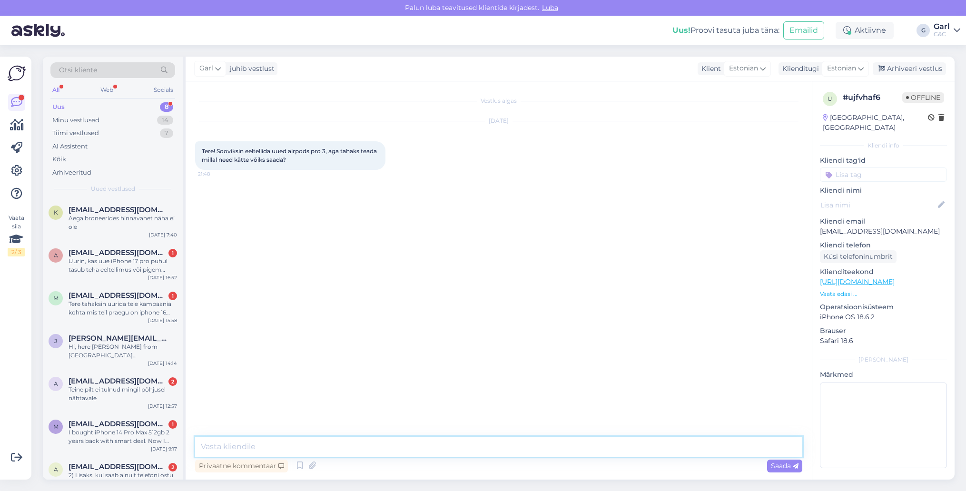
click at [528, 449] on textarea at bounding box center [498, 447] width 607 height 20
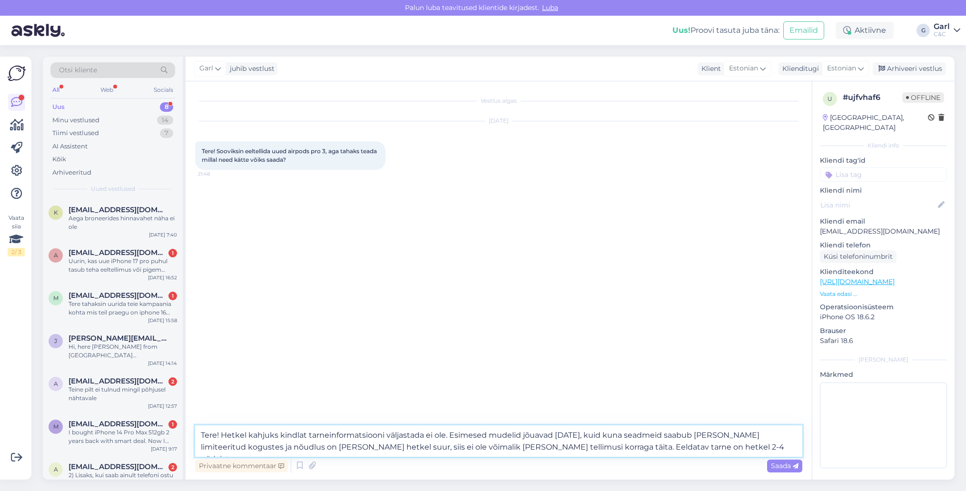
type textarea "Tere! Hetkel kahjuks kindlat tarneinformatsiooni väljastada ei ole. Esimesed mu…"
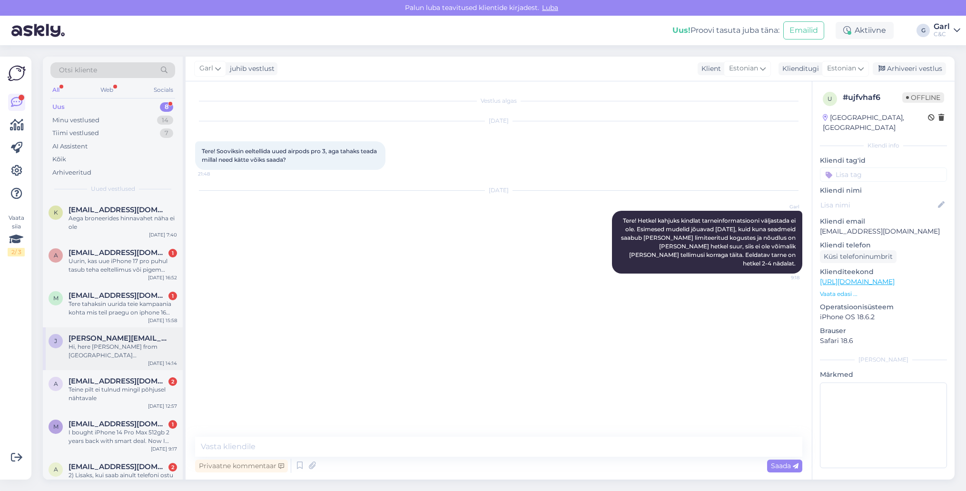
click at [115, 337] on span "[PERSON_NAME][EMAIL_ADDRESS][DOMAIN_NAME]" at bounding box center [118, 338] width 99 height 9
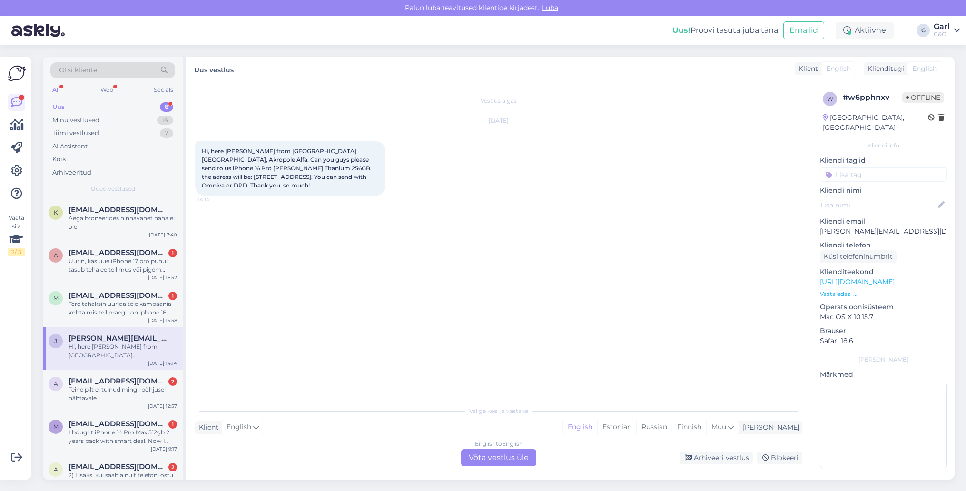
drag, startPoint x: 713, startPoint y: 461, endPoint x: 575, endPoint y: 277, distance: 229.7
click at [575, 277] on div "Vestlus algas [DATE] Hi, here [PERSON_NAME] from [GEOGRAPHIC_DATA] [GEOGRAPHIC_…" at bounding box center [499, 280] width 626 height 398
click at [145, 224] on div "Aega broneerides hinnavahet näha ei ole" at bounding box center [123, 222] width 109 height 17
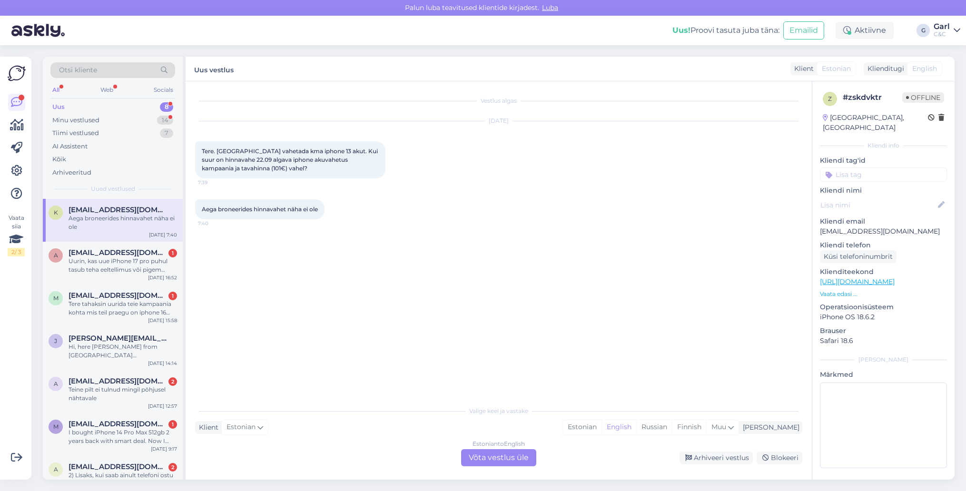
click at [153, 105] on div "Uus 8" at bounding box center [112, 106] width 125 height 13
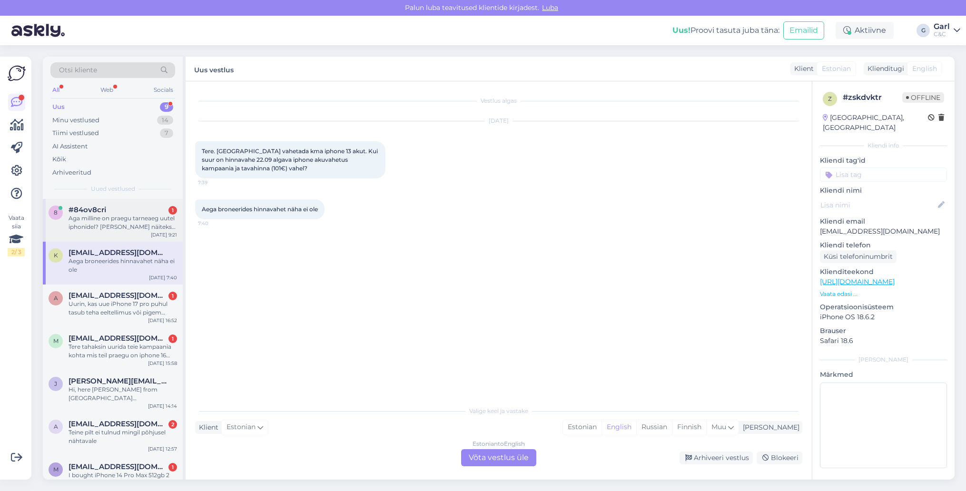
click at [130, 222] on div "Aga milline on praegu tarneaeg uutel iphonidel? [PERSON_NAME] näiteks ma ei saa…" at bounding box center [123, 222] width 109 height 17
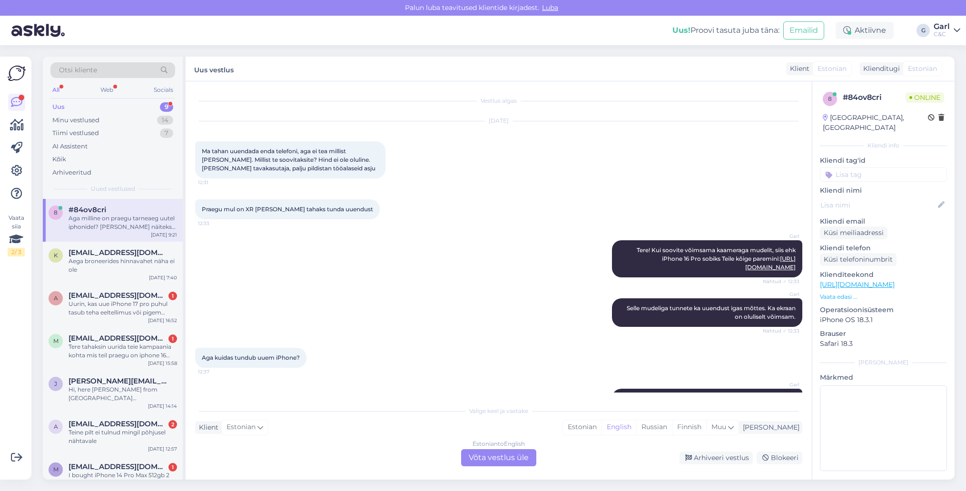
scroll to position [688, 0]
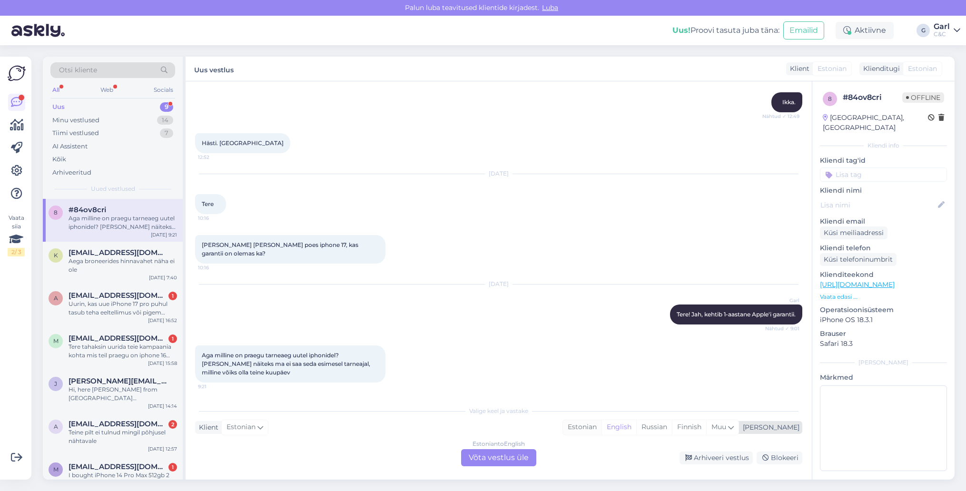
click at [602, 432] on div "Estonian" at bounding box center [582, 427] width 39 height 14
click at [503, 453] on div "Estonian to Estonian Võta vestlus üle" at bounding box center [498, 457] width 75 height 17
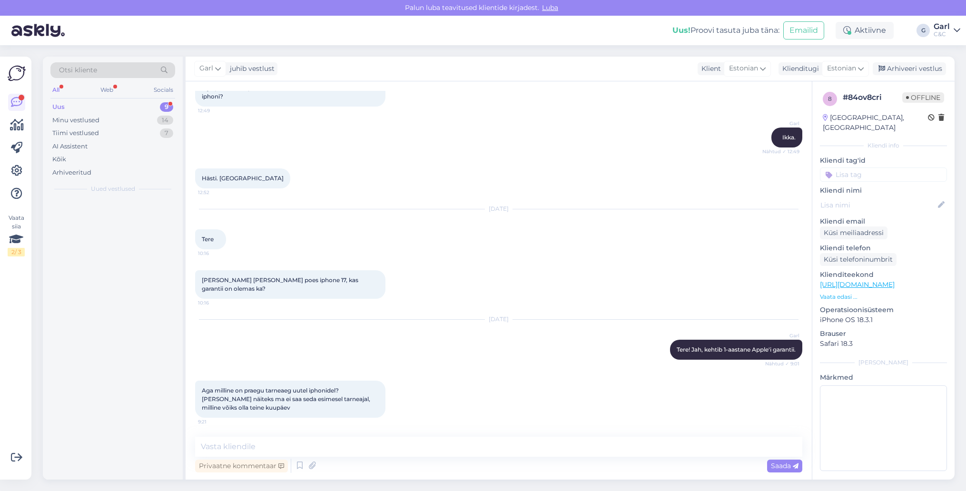
scroll to position [652, 0]
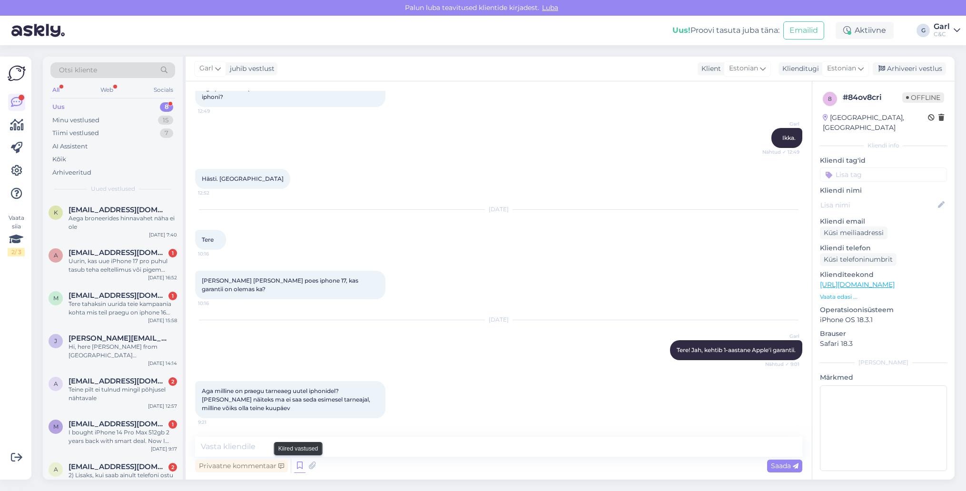
click at [296, 465] on icon at bounding box center [299, 466] width 11 height 14
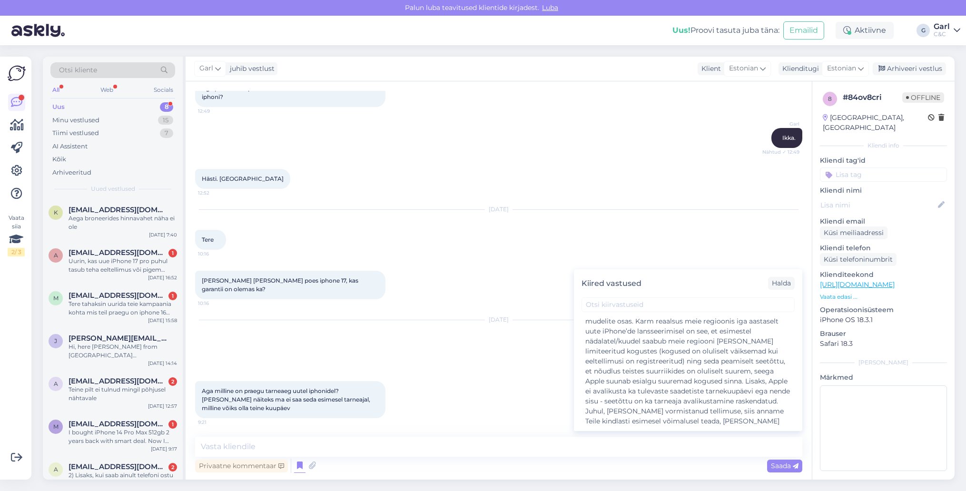
scroll to position [352, 0]
click at [638, 375] on div "Tere! Paraku hetkel puudub täpsem tarneinformatsioon uute mudelite osas. Karm r…" at bounding box center [688, 376] width 206 height 150
type textarea "Tere! Paraku hetkel puudub täpsem tarneinformatsioon uute mudelite osas. Karm r…"
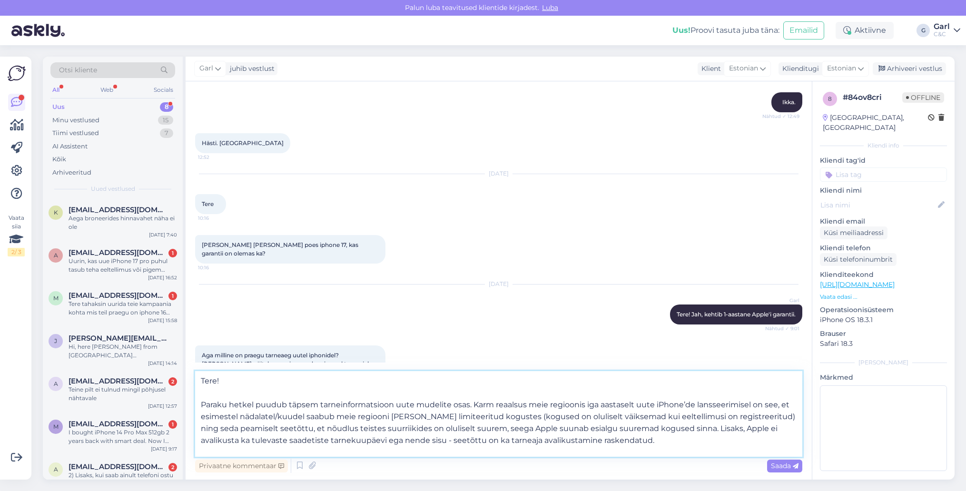
click at [501, 434] on textarea "Tere! Paraku hetkel puudub täpsem tarneinformatsioon uute mudelite osas. Karm r…" at bounding box center [498, 414] width 607 height 86
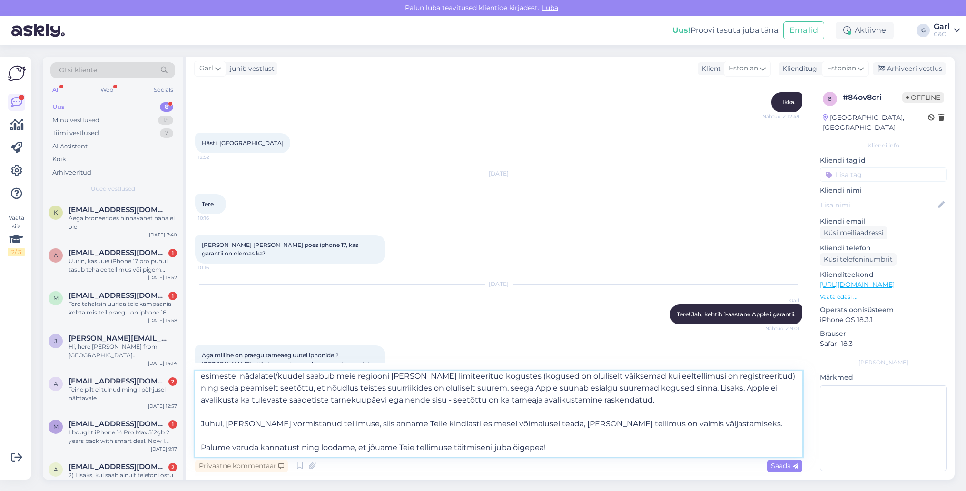
click at [501, 434] on textarea "Tere! Paraku hetkel puudub täpsem tarneinformatsioon uute mudelite osas. Karm r…" at bounding box center [498, 414] width 607 height 86
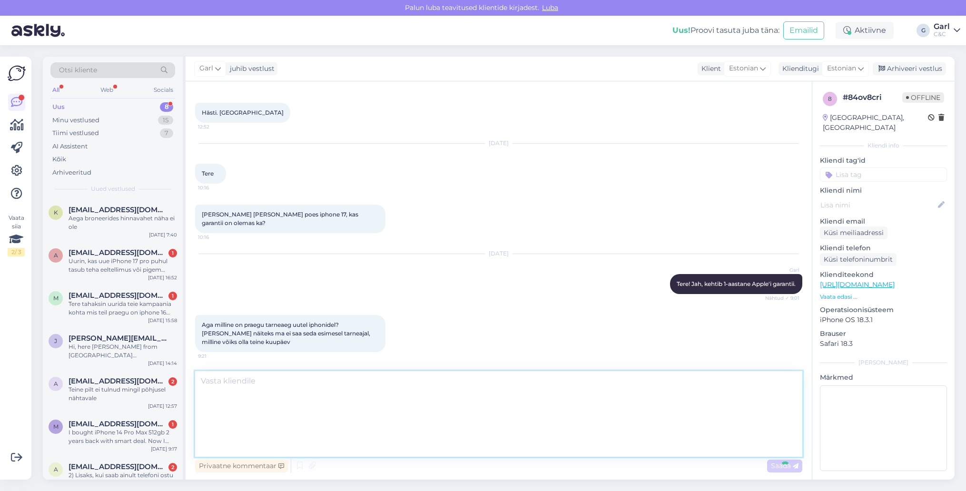
scroll to position [0, 0]
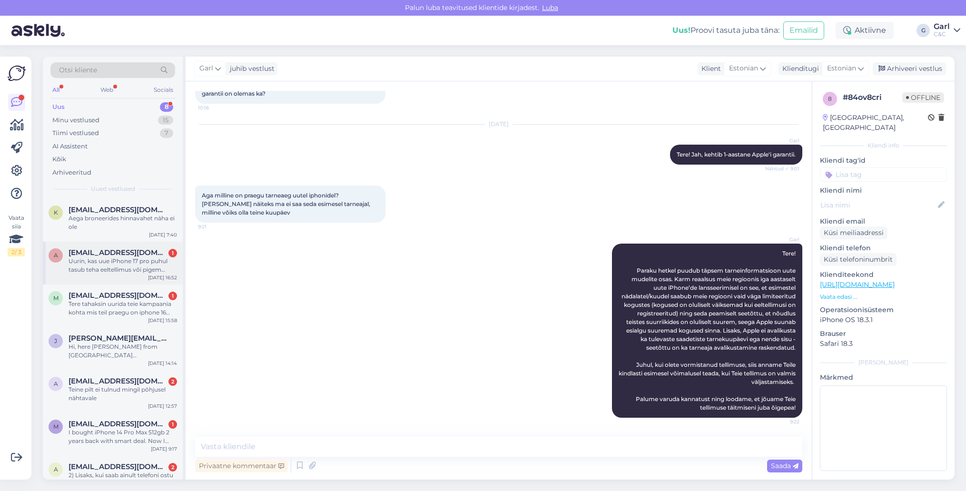
click at [154, 269] on div "Uurin, kas uue iPhone 17 pro puhul tasub teha eeltellimus või pigem oodata, kui…" at bounding box center [123, 265] width 109 height 17
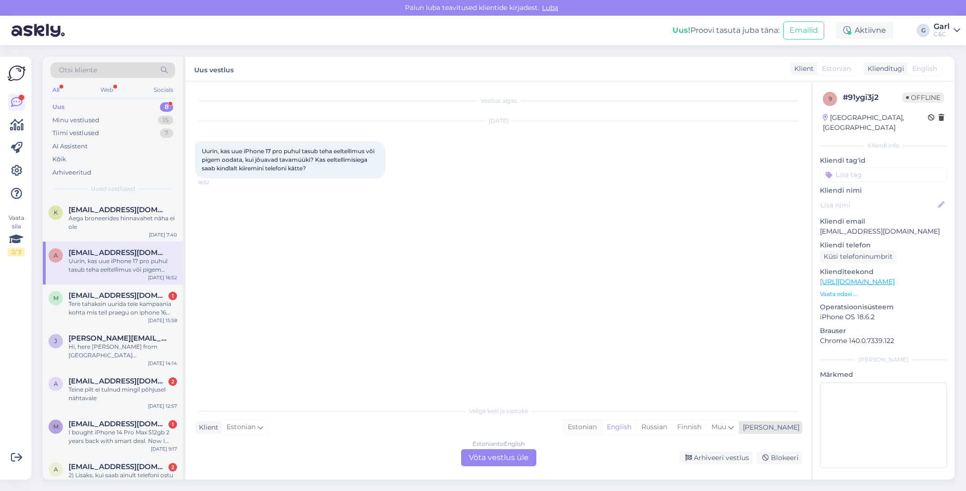
click at [602, 430] on div "Estonian" at bounding box center [582, 427] width 39 height 14
click at [508, 454] on div "Estonian to Estonian Võta vestlus üle" at bounding box center [498, 457] width 75 height 17
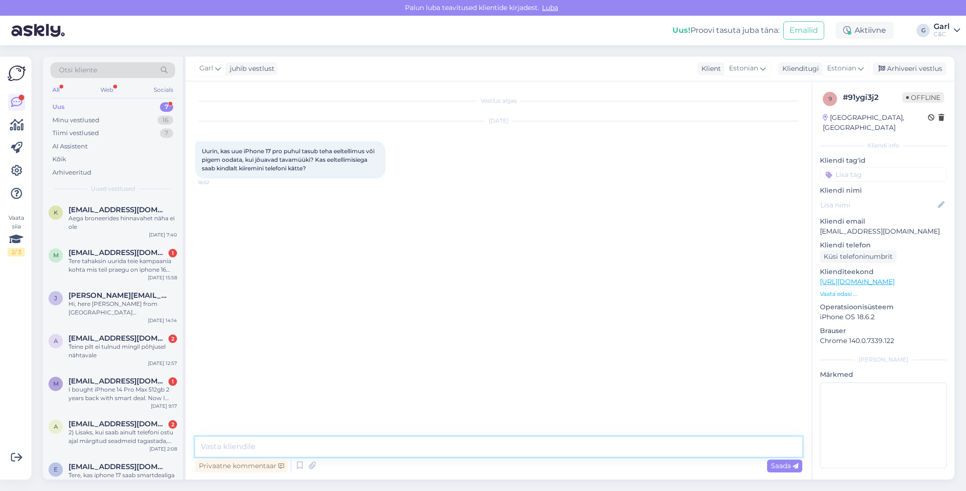
click at [386, 449] on textarea at bounding box center [498, 447] width 607 height 20
type textarea "Tere! Seadmed jõuavad vabamüüki alles siis, kui eeltellimused on täidetud. Üldi…"
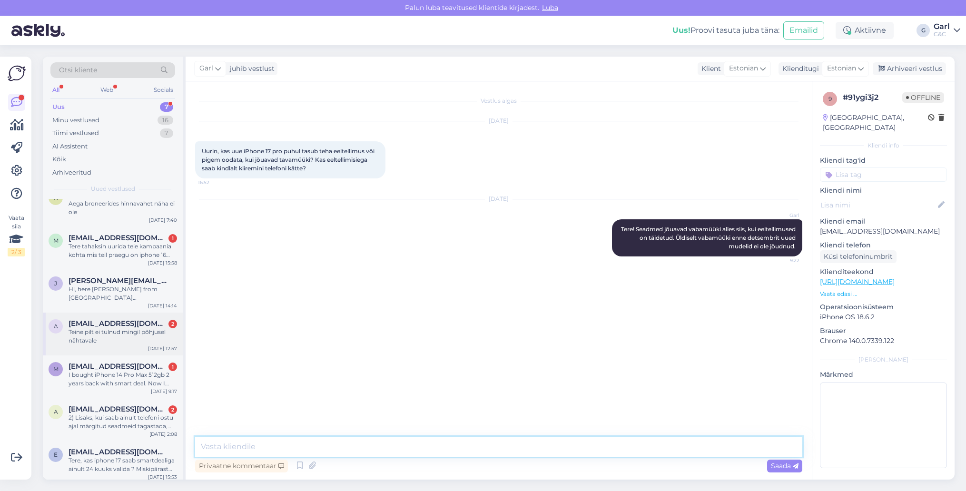
scroll to position [18, 0]
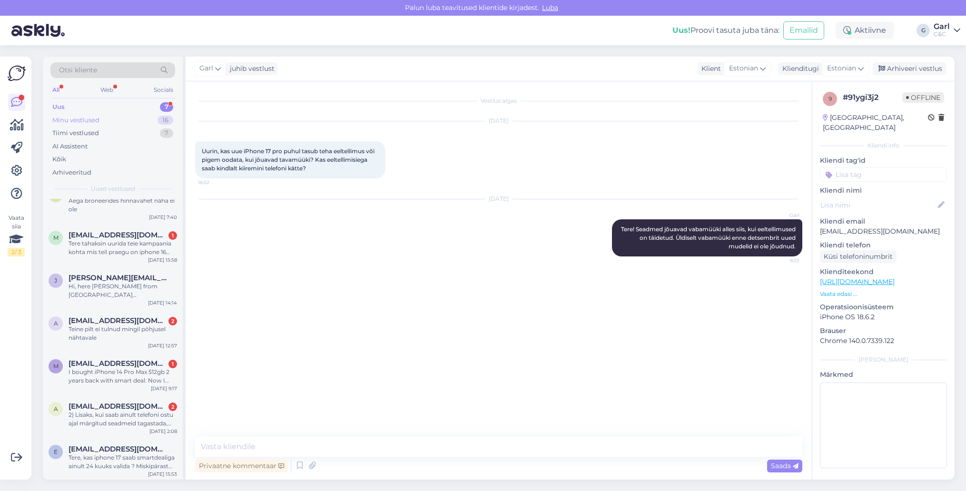
click at [149, 117] on div "Minu vestlused 16" at bounding box center [112, 120] width 125 height 13
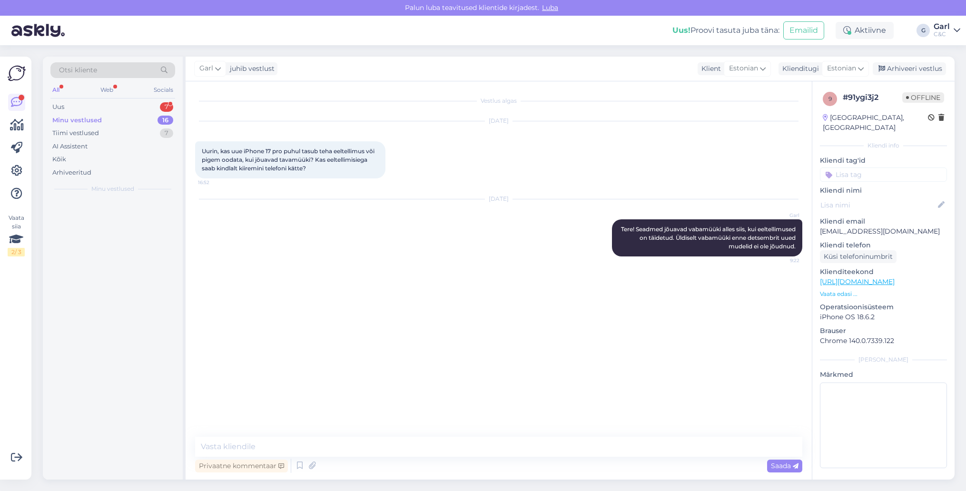
scroll to position [0, 0]
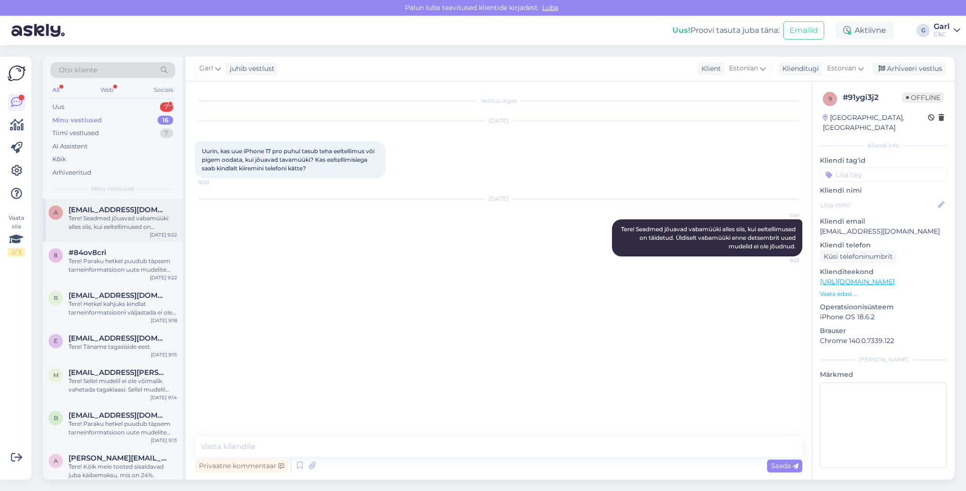
click at [131, 232] on div "a [EMAIL_ADDRESS][DOMAIN_NAME] Tere! Seadmed jõuavad vabamüüki alles siis, kui …" at bounding box center [113, 220] width 140 height 43
click at [122, 264] on div "Tere! Paraku hetkel puudub täpsem tarneinformatsioon uute mudelite osas. Karm r…" at bounding box center [123, 265] width 109 height 17
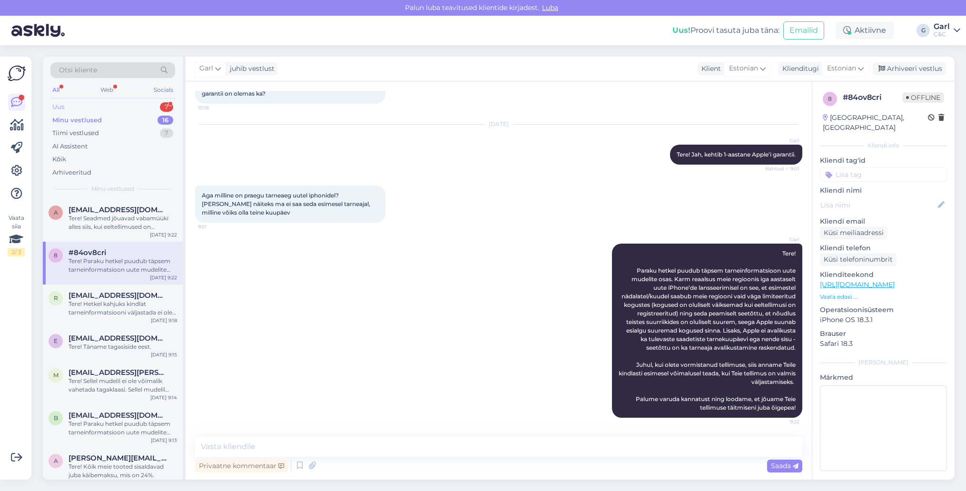
click at [140, 110] on div "Uus 7" at bounding box center [112, 106] width 125 height 13
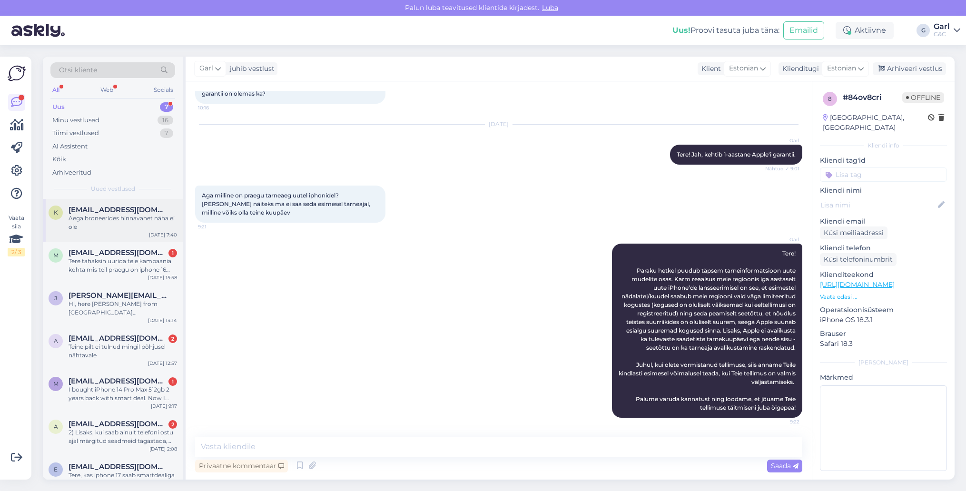
click at [138, 230] on div "Aega broneerides hinnavahet näha ei ole" at bounding box center [123, 222] width 109 height 17
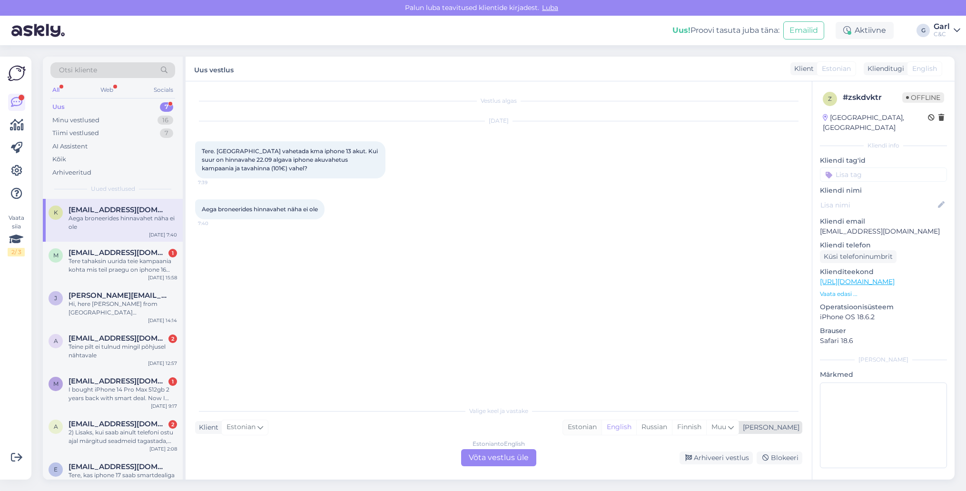
click at [602, 424] on div "Estonian" at bounding box center [582, 427] width 39 height 14
click at [495, 455] on div "Estonian to Estonian Võta vestlus üle" at bounding box center [498, 457] width 75 height 17
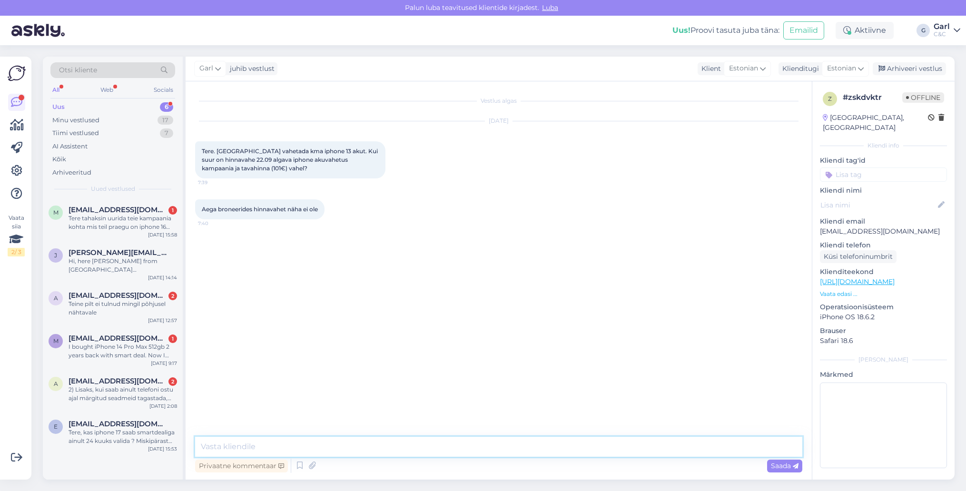
click at [496, 445] on textarea at bounding box center [498, 447] width 607 height 20
type textarea "Tere! Kampaaniaga on selle mudeli akuvahetus 79€."
click at [140, 312] on div "Teine pilt ei tulnud mingil põhjusel nähtavale" at bounding box center [123, 308] width 109 height 17
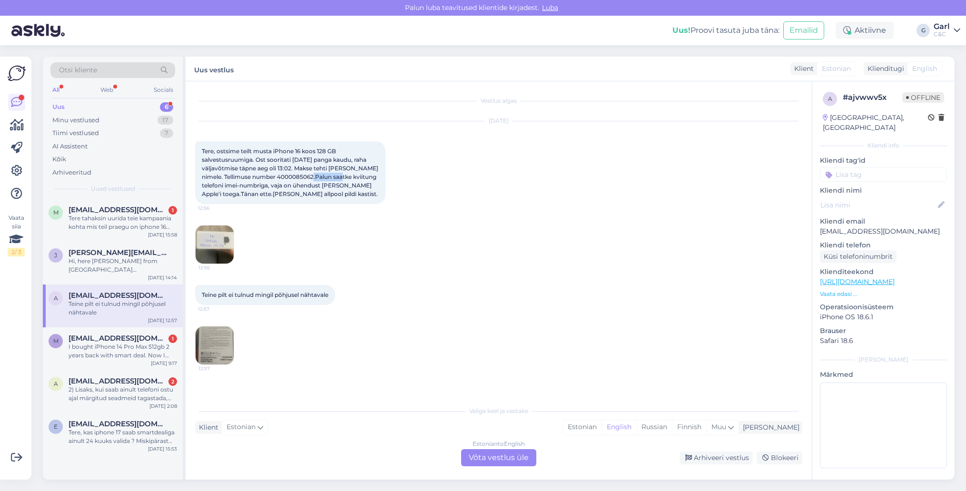
drag, startPoint x: 320, startPoint y: 177, endPoint x: 356, endPoint y: 179, distance: 35.8
click at [356, 179] on span "Tere, ostsime teilt musta iPhone 16 koos 128 GB salvestusruumiga. Ost sooritati…" at bounding box center [291, 173] width 178 height 50
copy span "4000085062"
click at [217, 344] on img at bounding box center [215, 345] width 38 height 38
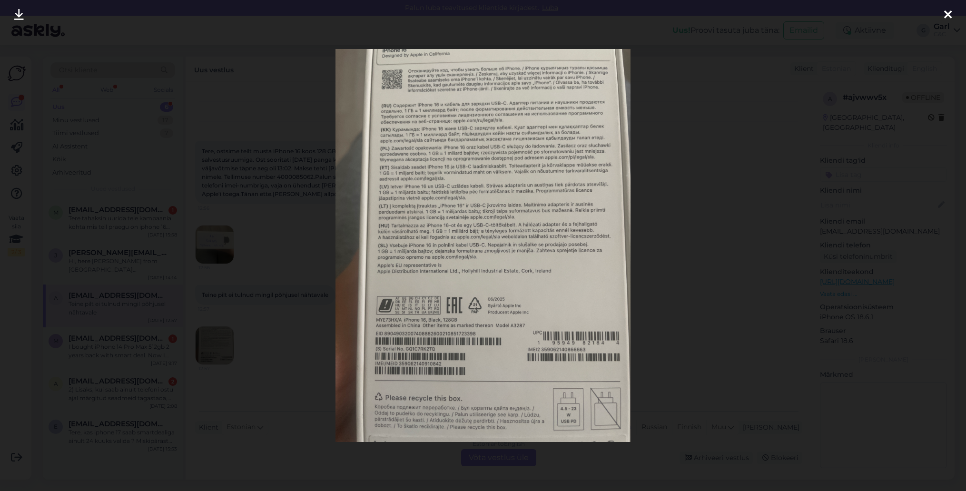
click at [224, 305] on div at bounding box center [483, 245] width 966 height 491
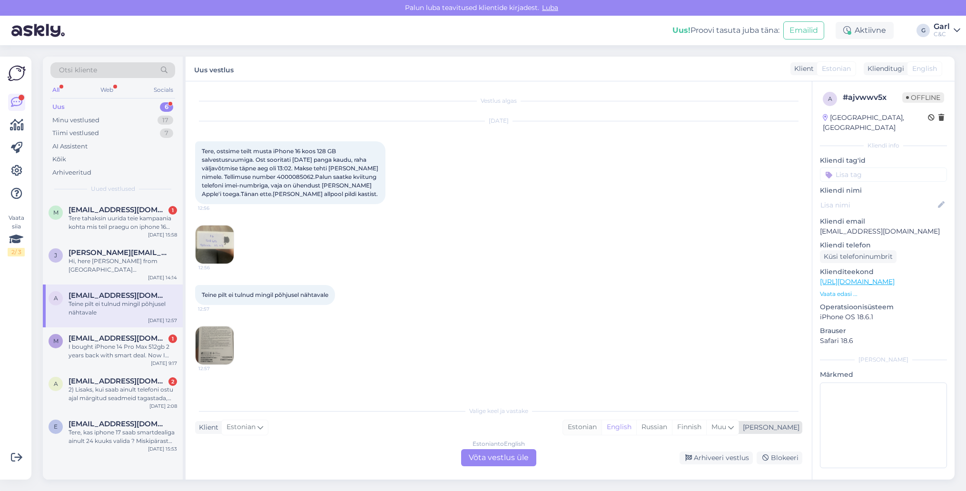
click at [602, 430] on div "Estonian" at bounding box center [582, 427] width 39 height 14
click at [503, 454] on div "Estonian to Estonian Võta vestlus üle" at bounding box center [498, 457] width 75 height 17
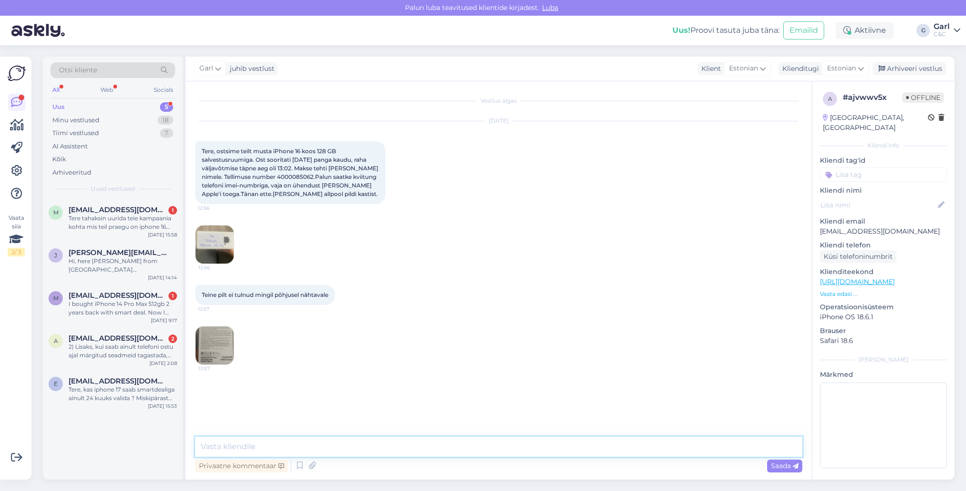
click at [503, 447] on textarea at bounding box center [498, 447] width 607 height 20
drag, startPoint x: 343, startPoint y: 449, endPoint x: 270, endPoint y: 446, distance: 72.9
click at [270, 446] on textarea "Tere! Saatsin arve Teile e-mailile." at bounding box center [498, 447] width 607 height 20
type textarea "Tere! Saatsin [PERSON_NAME] e-mail aadressile."
click at [425, 452] on textarea "Tere! Saatsin [PERSON_NAME] e-mail aadressile." at bounding box center [498, 447] width 607 height 20
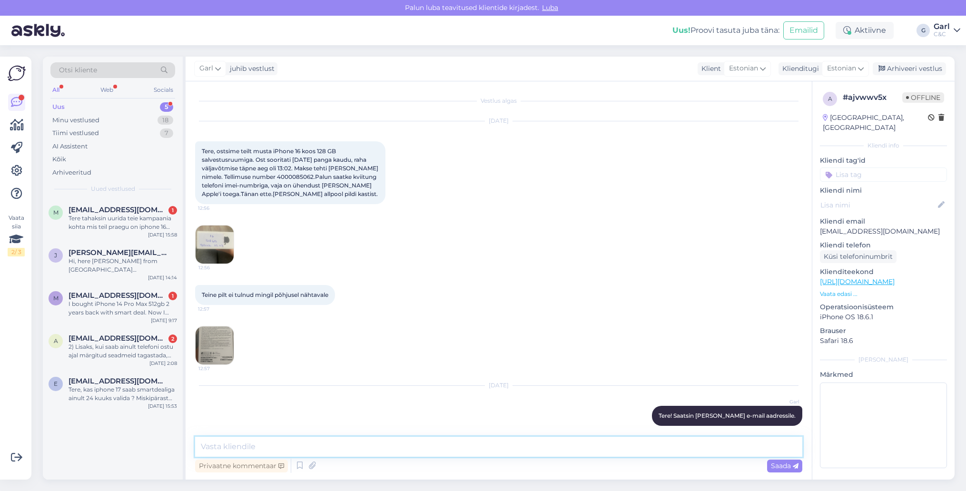
scroll to position [7, 0]
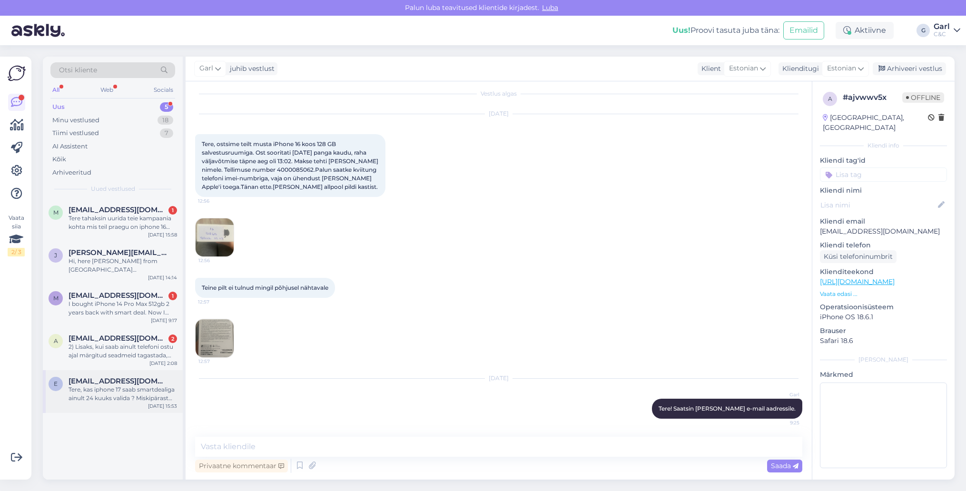
click at [123, 380] on span "[EMAIL_ADDRESS][DOMAIN_NAME]" at bounding box center [118, 381] width 99 height 9
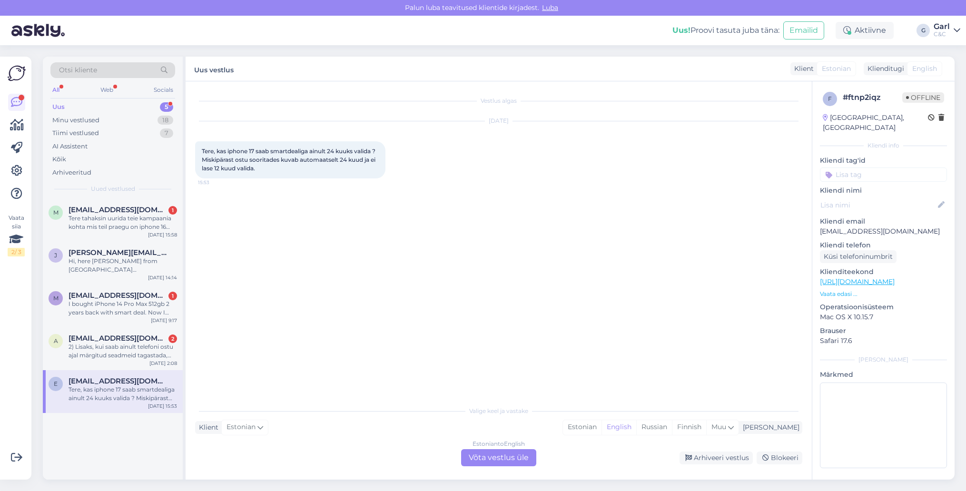
scroll to position [0, 0]
click at [602, 431] on div "Estonian" at bounding box center [582, 427] width 39 height 14
click at [509, 453] on div "Estonian to Estonian Võta vestlus üle" at bounding box center [498, 457] width 75 height 17
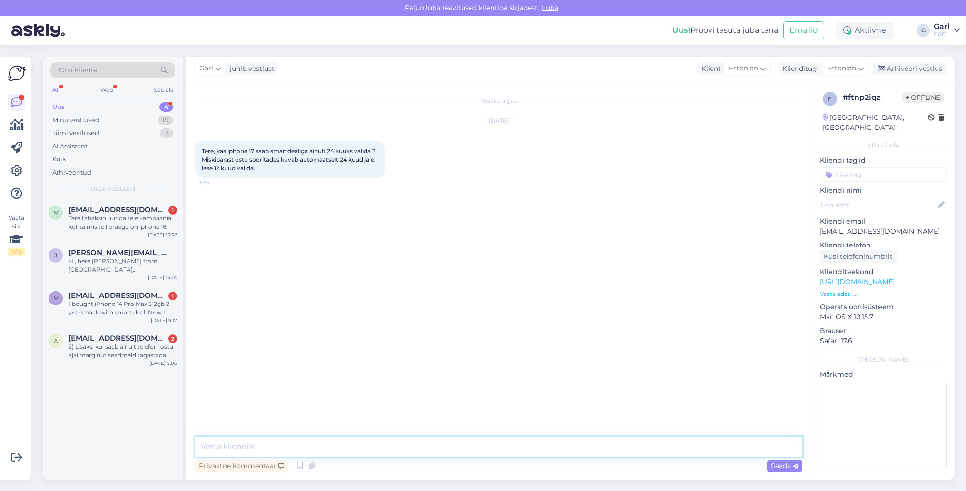
click at [509, 449] on textarea at bounding box center [498, 447] width 607 height 20
type textarea "Tere! Uurime, milles probleem on. Peaks tekkima [PERSON_NAME] mudeli puhul teis…"
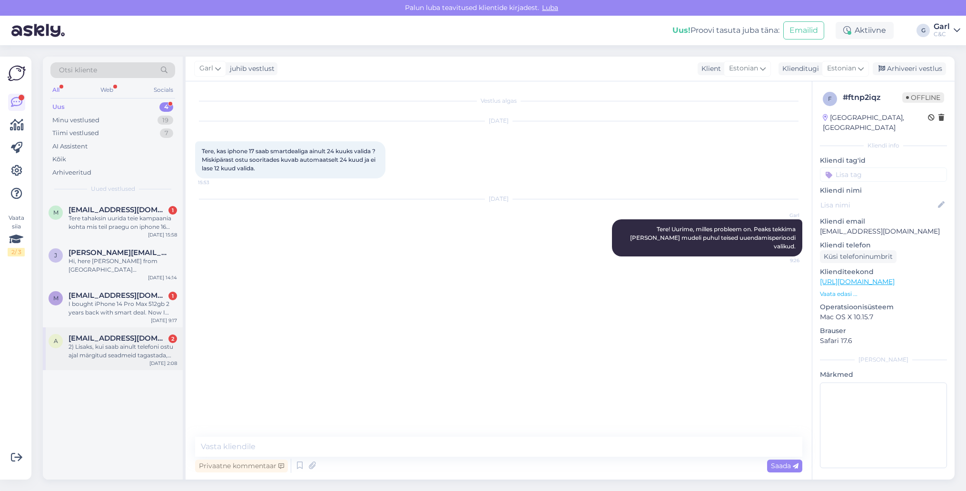
click at [141, 350] on div "2) Lisaks, kui saab ainult telefoni ostu ajal märgitud seadmeid tagastada, siis…" at bounding box center [123, 351] width 109 height 17
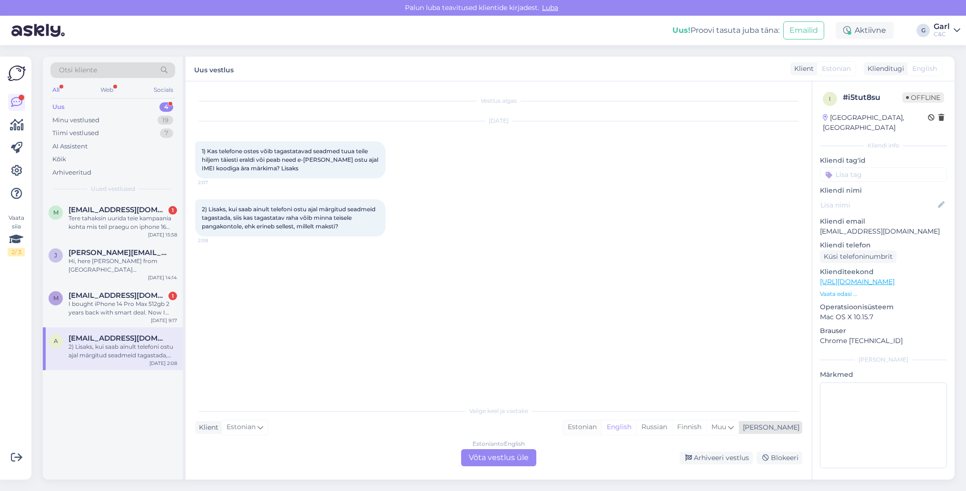
click at [602, 427] on div "Estonian" at bounding box center [582, 427] width 39 height 14
click at [496, 455] on div "Estonian to Estonian Võta vestlus üle" at bounding box center [498, 457] width 75 height 17
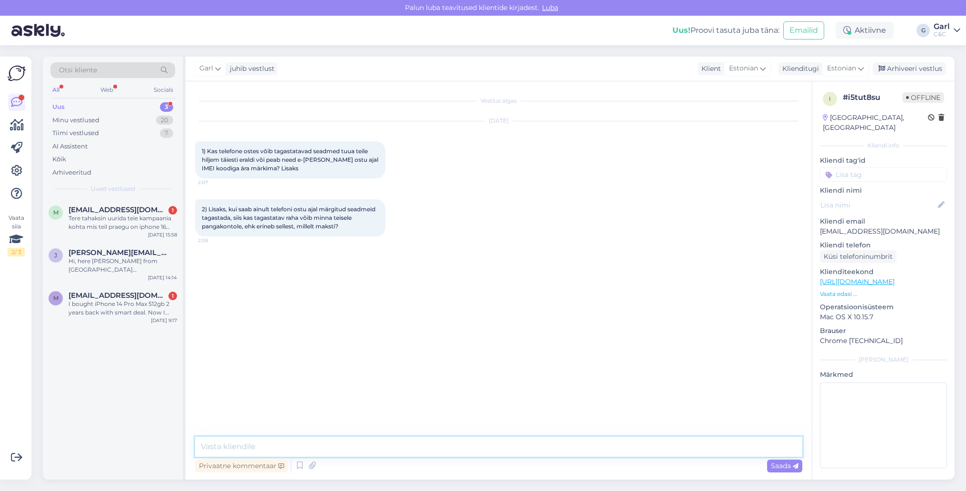
click at [496, 455] on textarea at bounding box center [498, 447] width 607 height 20
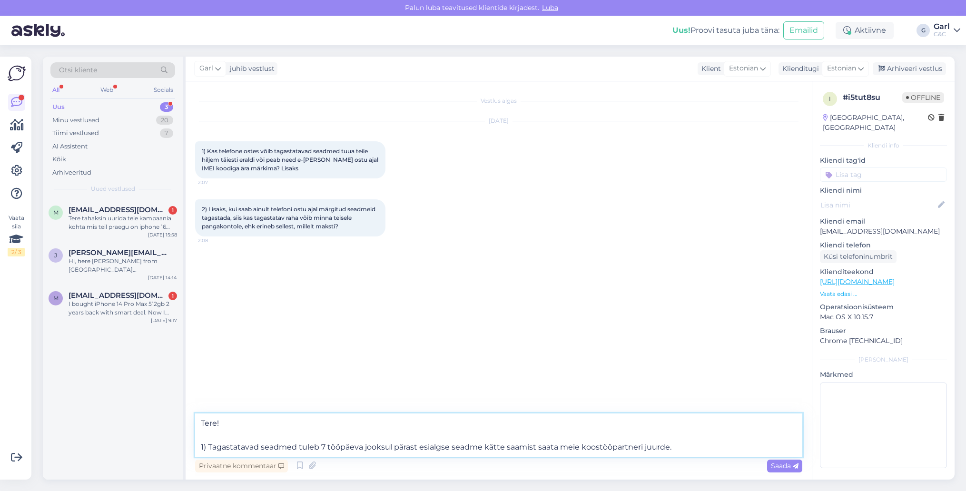
drag, startPoint x: 445, startPoint y: 446, endPoint x: 432, endPoint y: 445, distance: 13.9
click at [432, 445] on textarea "Tere! 1) Tagastatavad seadmed tuleb 7 tööpäeva jooksul pärast esialgse seadme k…" at bounding box center [498, 435] width 607 height 43
drag, startPoint x: 452, startPoint y: 446, endPoint x: 419, endPoint y: 451, distance: 33.7
click at [419, 452] on textarea "Tere! 1) Tagastatavad seadmed tuleb 7 tööpäeva jooksul pärast esialgse seadme k…" at bounding box center [498, 435] width 607 height 43
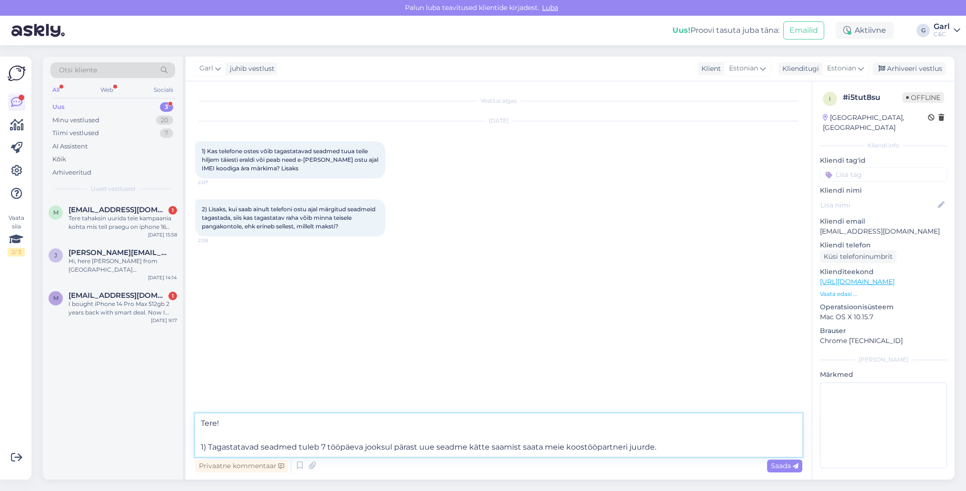
click at [685, 444] on textarea "Tere! 1) Tagastatavad seadmed tuleb 7 tööpäeva jooksul pärast uue seadme kätte …" at bounding box center [498, 435] width 607 height 43
click at [682, 454] on textarea "Tere! 1) Tagastatavad seadmed tuleb 7 tööpäeva jooksul pärast uue seadme kätte …" at bounding box center [498, 435] width 607 height 43
click at [671, 449] on textarea "Tere! 1) Tagastatavad seadmed tuleb 7 tööpäeva jooksul pärast uue seadme kätte …" at bounding box center [498, 435] width 607 height 43
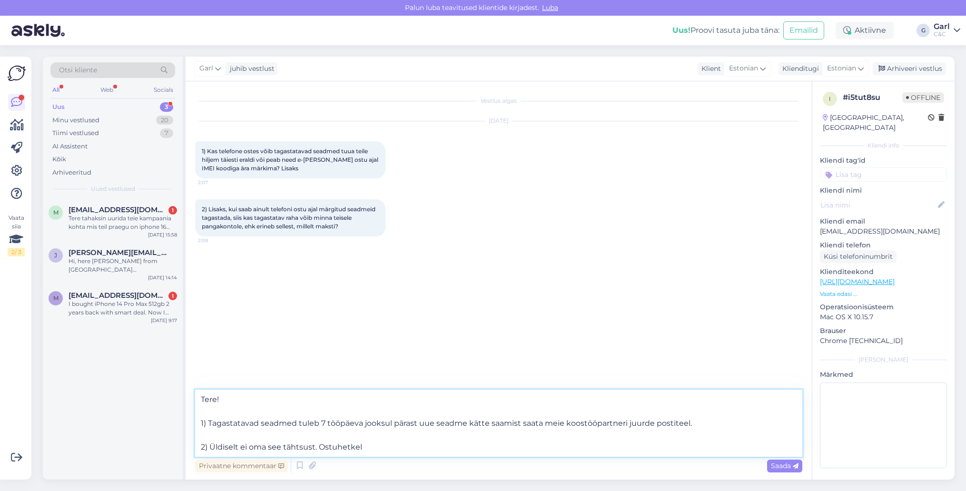
type textarea "Tere! 1) Tagastatavad seadmed tuleb 7 tööpäeva jooksul pärast uue seadme kätte …"
click at [402, 245] on div "2) Lisaks, kui saab ainult telefoni ostu ajal märgitud seadmeid tagastada, siis…" at bounding box center [498, 218] width 607 height 58
click at [121, 259] on div "Hi, here [PERSON_NAME] from [GEOGRAPHIC_DATA] [GEOGRAPHIC_DATA], Akropole Alfa.…" at bounding box center [123, 265] width 109 height 17
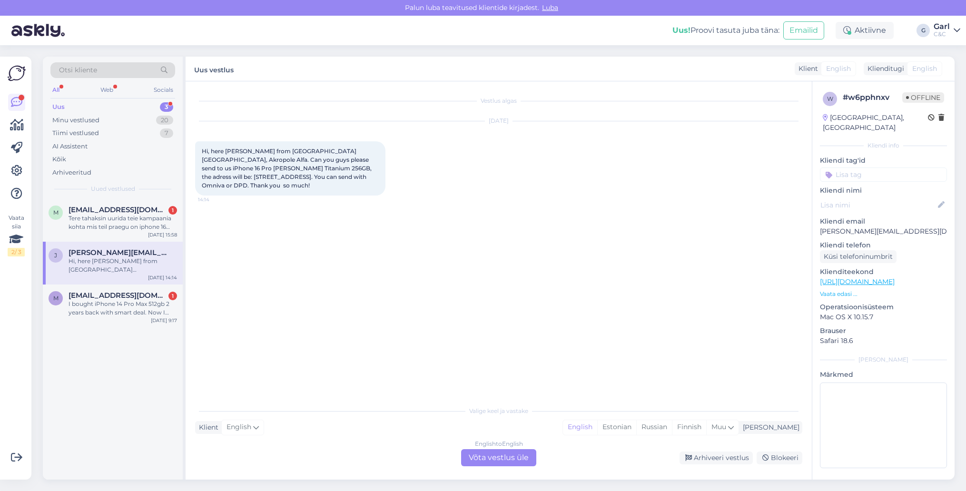
click at [509, 454] on div "English to English Võta vestlus üle" at bounding box center [498, 457] width 75 height 17
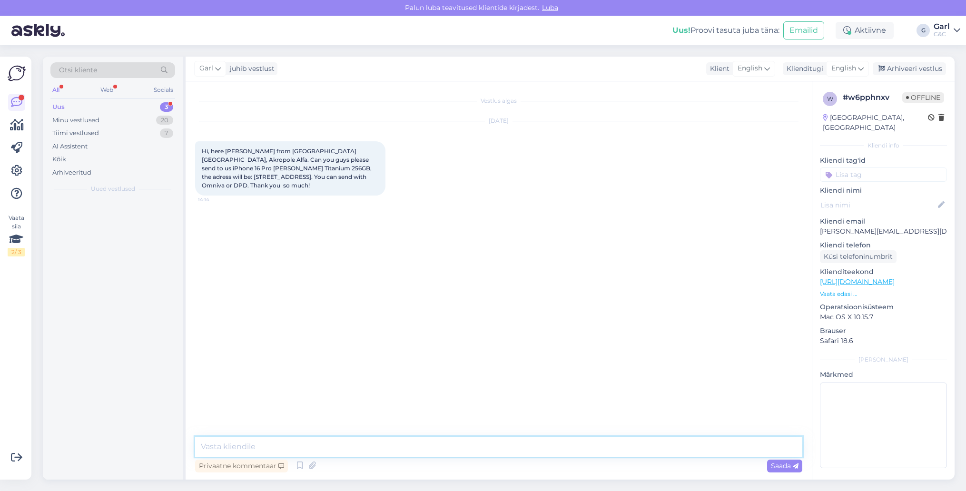
click at [509, 447] on textarea at bounding box center [498, 447] width 607 height 20
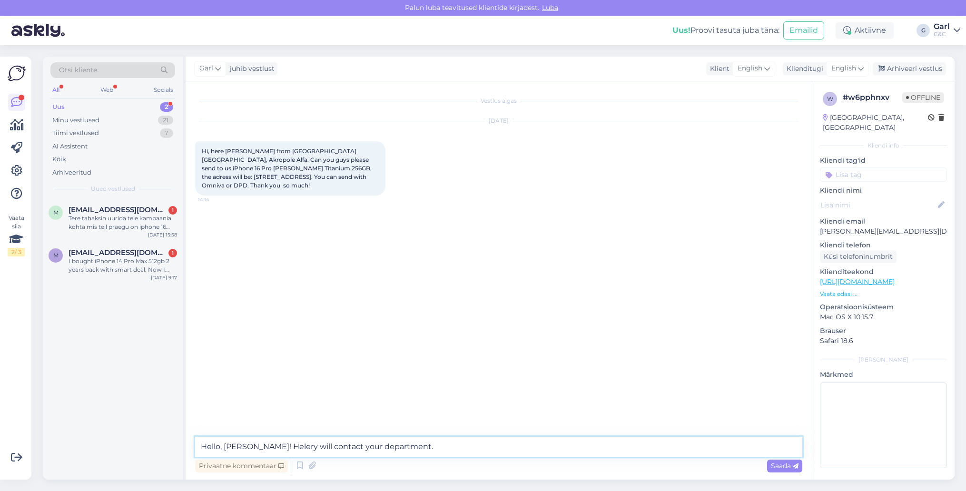
click at [270, 446] on textarea "Hello, [PERSON_NAME]! Helery will contact your department." at bounding box center [498, 447] width 607 height 20
click at [513, 448] on textarea "Hello, [PERSON_NAME]! Heleri from our business department will contact your dep…" at bounding box center [498, 447] width 607 height 20
type textarea "Hello, [PERSON_NAME]! Heleri from our business department will contact your dep…"
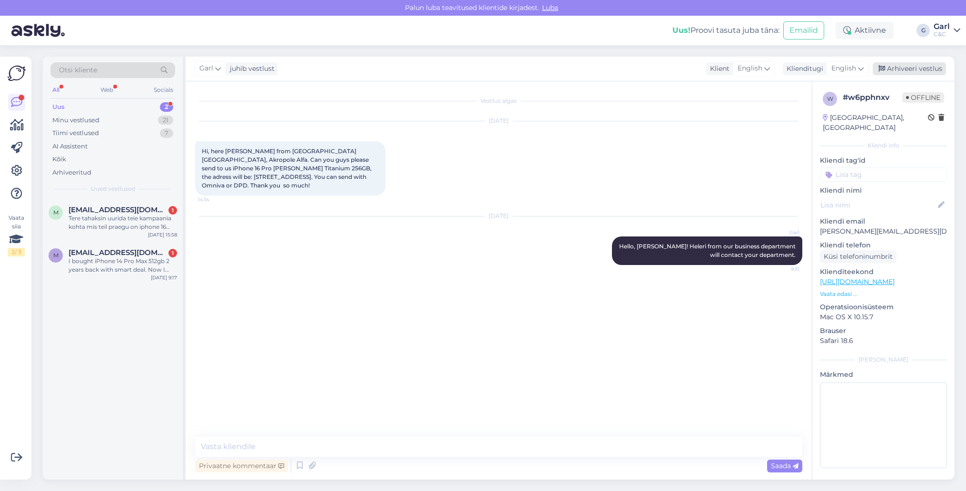
click at [908, 66] on div "Arhiveeri vestlus" at bounding box center [909, 68] width 73 height 13
click at [139, 227] on div "Tere tahaksin uurida teie kampaania kohta mis teil praegu on iphone 16 prole mi…" at bounding box center [123, 222] width 109 height 17
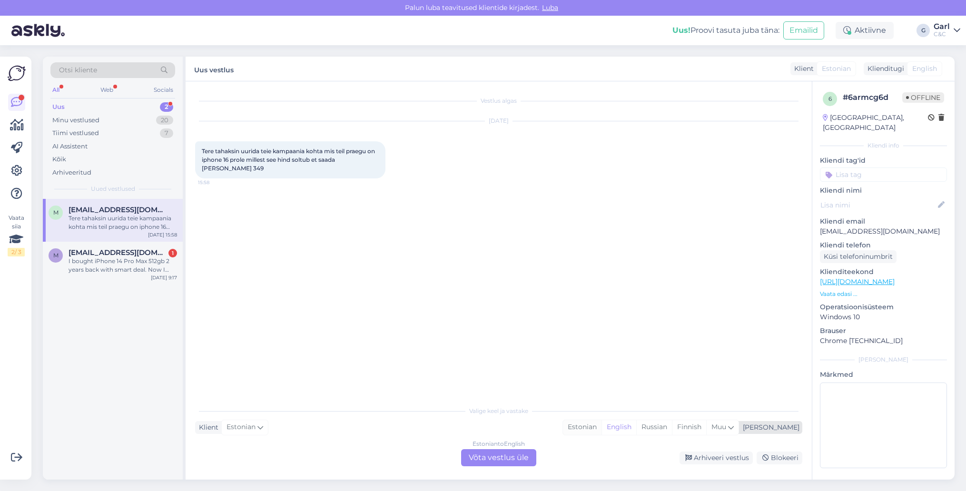
click at [602, 432] on div "Estonian" at bounding box center [582, 427] width 39 height 14
click at [504, 460] on div "Estonian to Estonian Võta vestlus üle" at bounding box center [498, 457] width 75 height 17
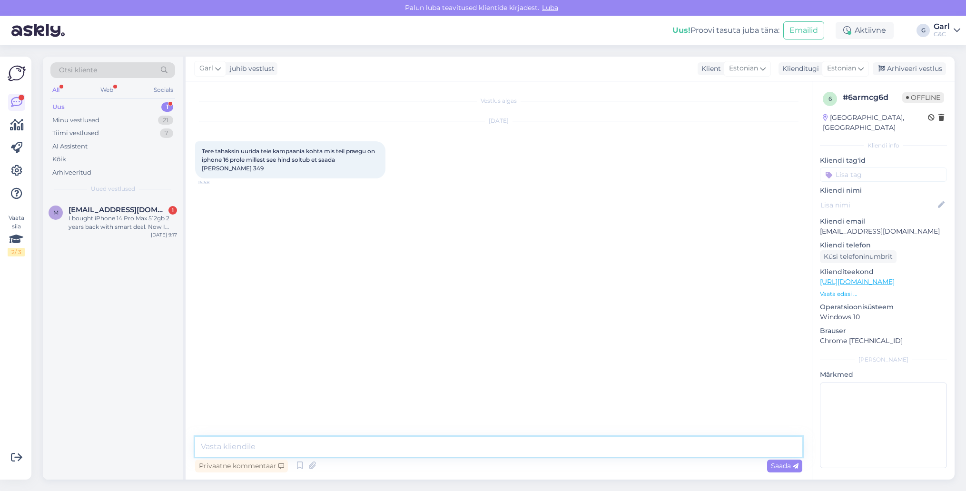
click at [504, 454] on textarea at bounding box center [498, 447] width 607 height 20
type textarea "Tere! See sõltub tagastatavast seadmest/seadmetest."
click at [125, 219] on div "I bought iPhone 14 Pro Max 512gb 2 years back with smart deal. Now I want to up…" at bounding box center [123, 222] width 109 height 17
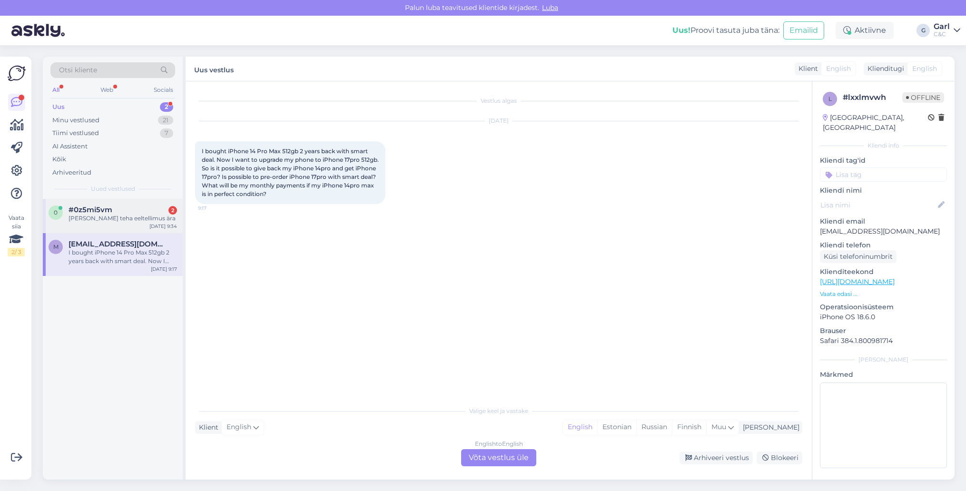
click at [147, 221] on div "[PERSON_NAME] teha eeltellimus ära" at bounding box center [123, 218] width 109 height 9
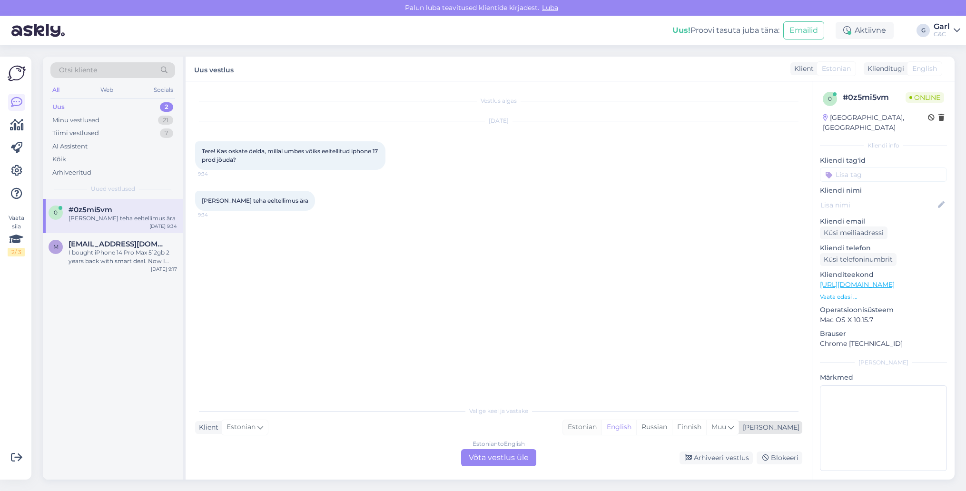
click at [602, 432] on div "Estonian" at bounding box center [582, 427] width 39 height 14
click at [516, 458] on div "Estonian to Estonian Võta vestlus üle" at bounding box center [498, 457] width 75 height 17
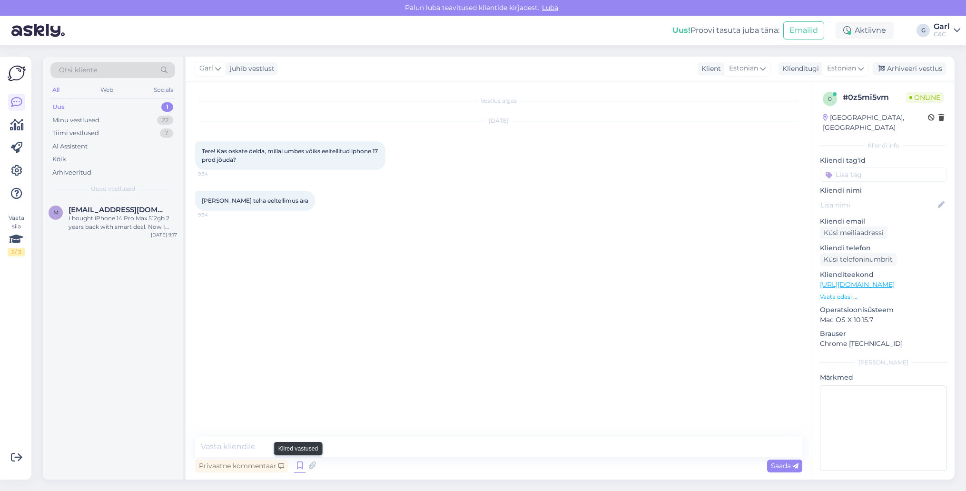
click at [301, 467] on icon at bounding box center [299, 466] width 11 height 14
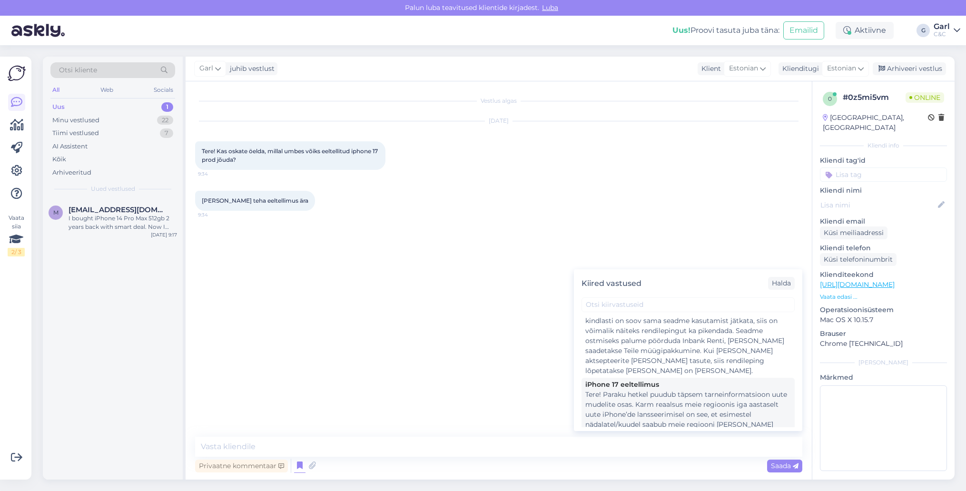
scroll to position [272, 0]
click at [675, 394] on div "Tere! Paraku hetkel puudub täpsem tarneinformatsioon uute mudelite osas. Karm r…" at bounding box center [688, 456] width 206 height 150
type textarea "Tere! Paraku hetkel puudub täpsem tarneinformatsioon uute mudelite osas. Karm r…"
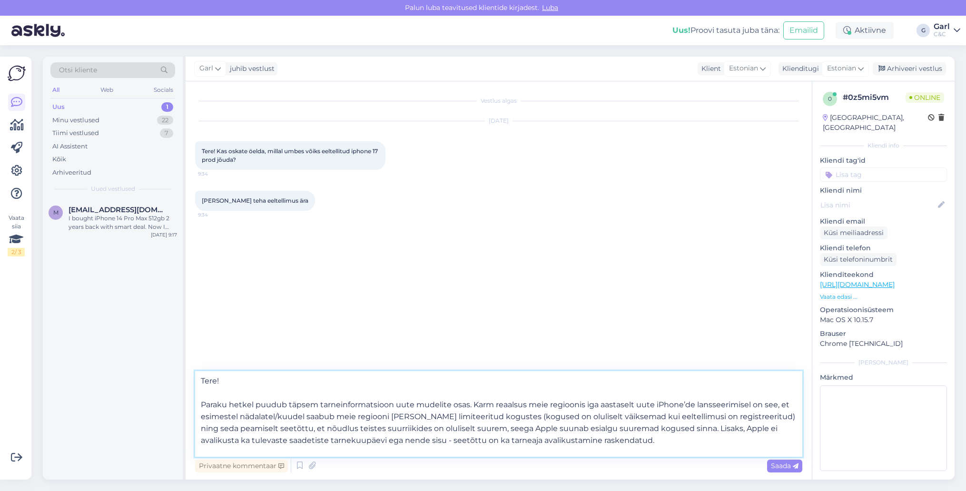
click at [330, 432] on textarea "Tere! Paraku hetkel puudub täpsem tarneinformatsioon uute mudelite osas. Karm r…" at bounding box center [498, 414] width 607 height 86
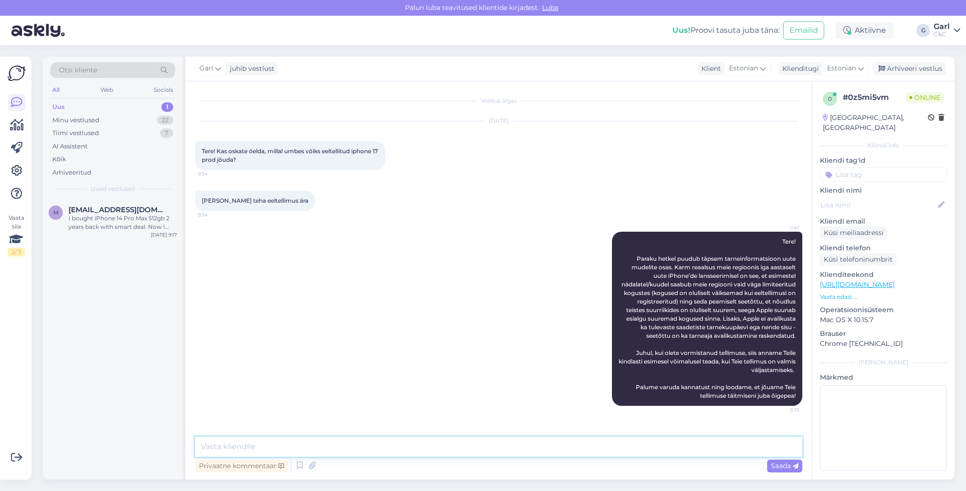
scroll to position [0, 0]
click at [158, 117] on div "22" at bounding box center [165, 121] width 16 height 10
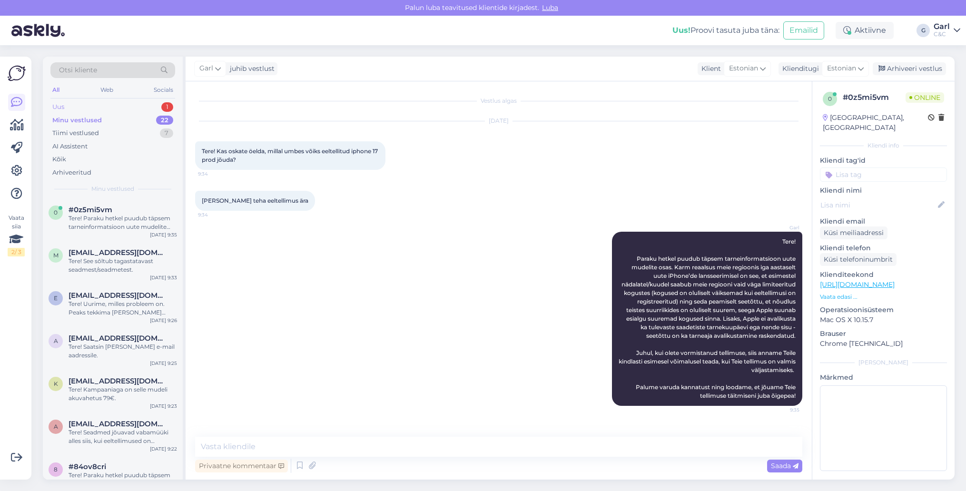
click at [158, 108] on div "Uus 1" at bounding box center [112, 106] width 125 height 13
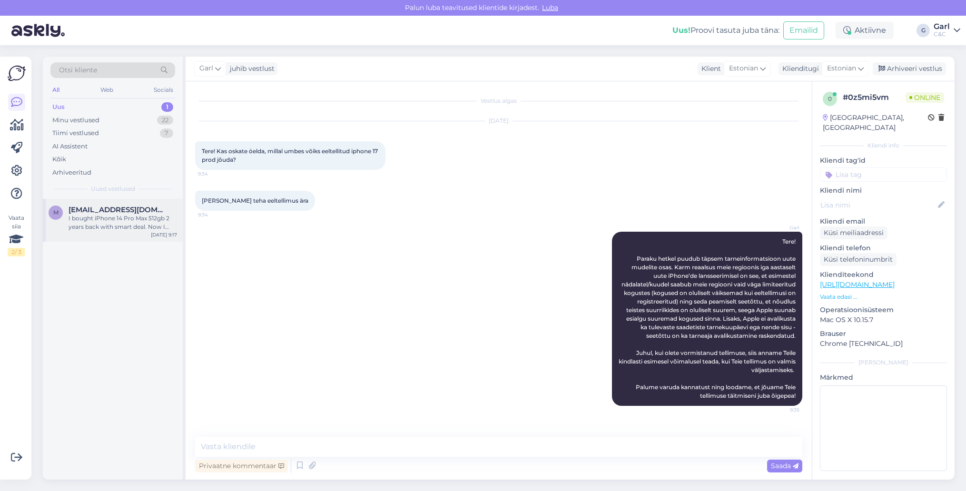
click at [134, 217] on div "I bought iPhone 14 Pro Max 512gb 2 years back with smart deal. Now I want to up…" at bounding box center [123, 222] width 109 height 17
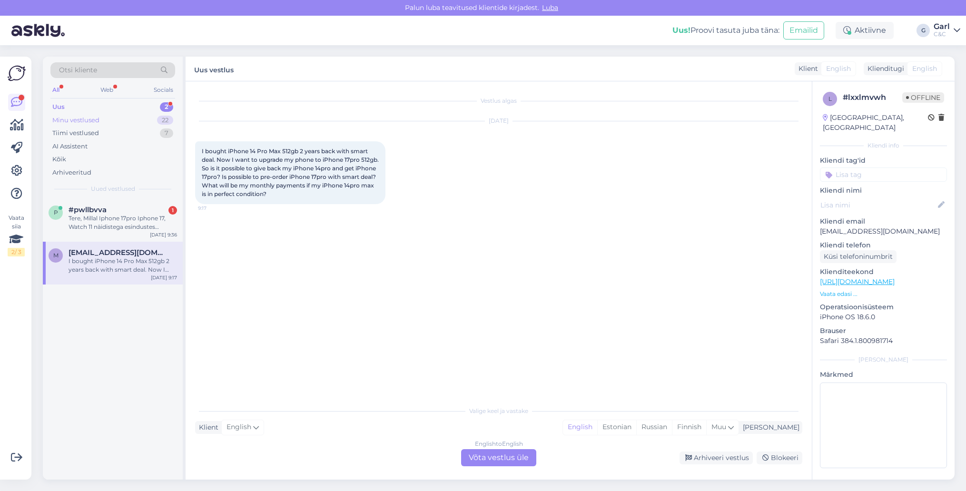
click at [156, 114] on div "Minu vestlused 22" at bounding box center [112, 120] width 125 height 13
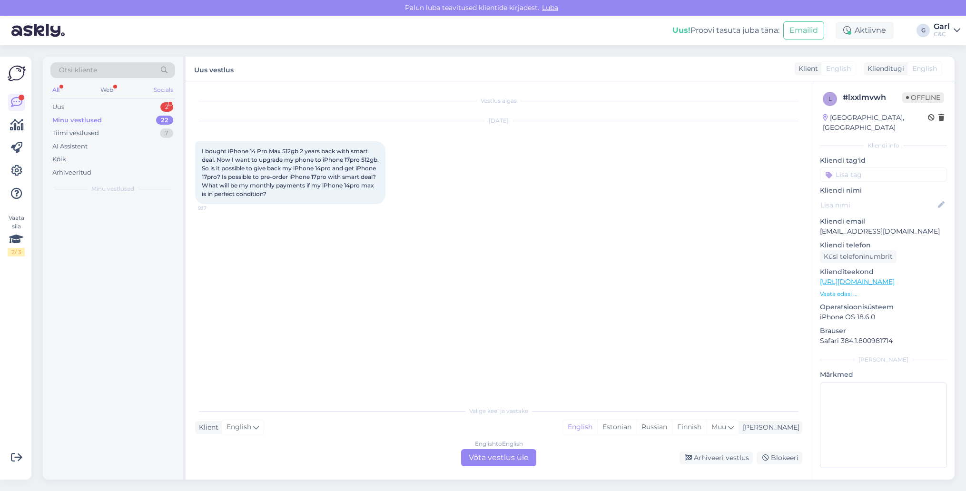
click at [155, 94] on div "Socials" at bounding box center [163, 90] width 23 height 12
click at [148, 110] on div "Uus 0" at bounding box center [112, 106] width 125 height 13
click at [71, 90] on div "All Web Socials" at bounding box center [112, 91] width 125 height 15
click at [53, 89] on div "All" at bounding box center [55, 90] width 11 height 12
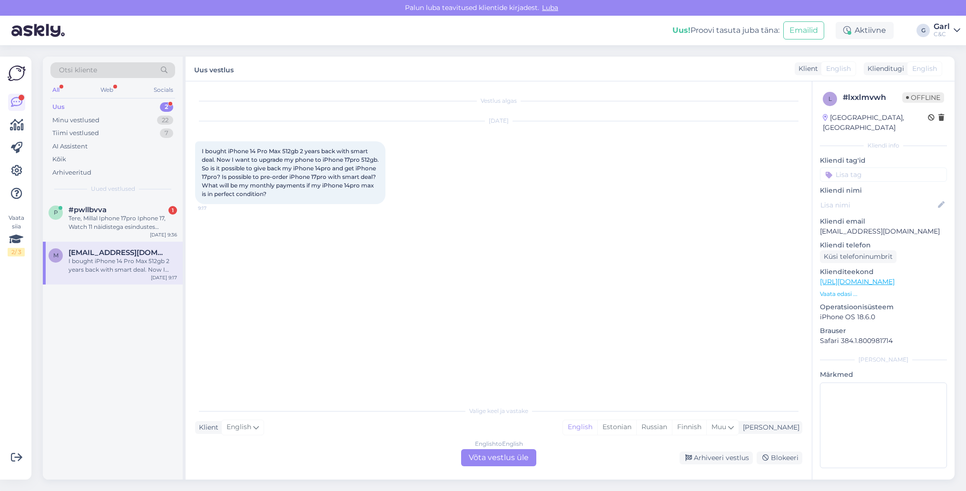
click at [145, 194] on div "Otsi kliente All Web Socials Uus 2 Minu vestlused 22 Tiimi vestlused 7 AI Assis…" at bounding box center [113, 128] width 140 height 142
click at [143, 215] on div "Tere, Millal Iphone 17pro Iphone 17, Watch 11 näidistega esindustes tutvuda saa…" at bounding box center [123, 222] width 109 height 17
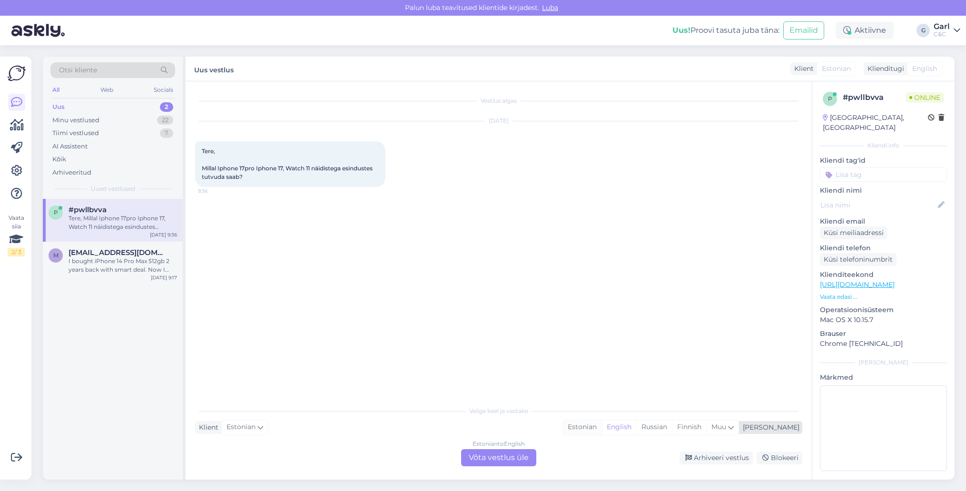
click at [602, 430] on div "Estonian" at bounding box center [582, 427] width 39 height 14
click at [487, 457] on div "Estonian to Estonian Võta vestlus üle" at bounding box center [498, 457] width 75 height 17
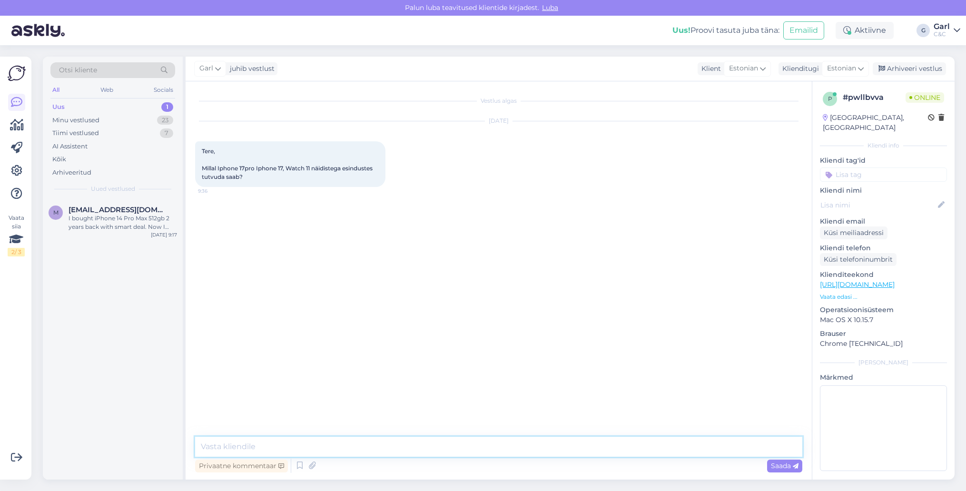
click at [487, 455] on textarea at bounding box center [498, 447] width 607 height 20
type textarea "Tere! Alates [DATE]."
click at [137, 132] on div "Tiimi vestlused 7" at bounding box center [112, 133] width 125 height 13
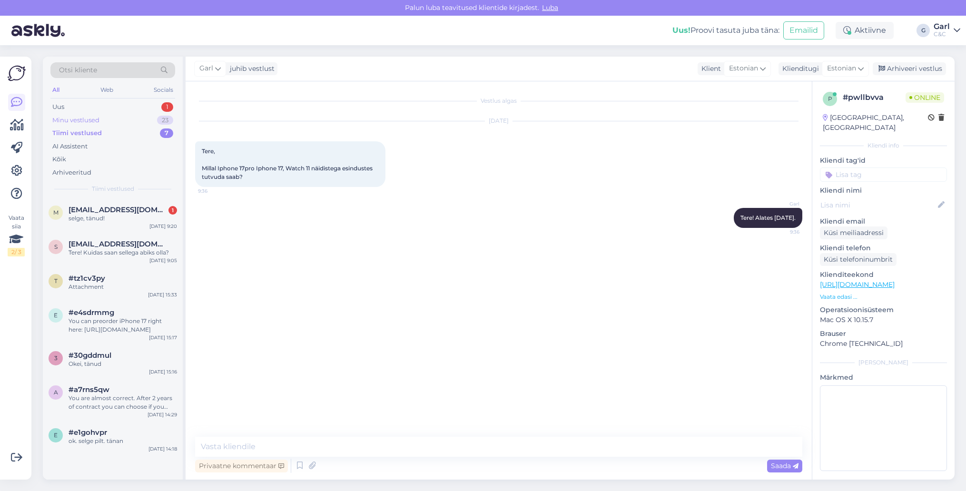
click at [137, 122] on div "Minu vestlused 23" at bounding box center [112, 120] width 125 height 13
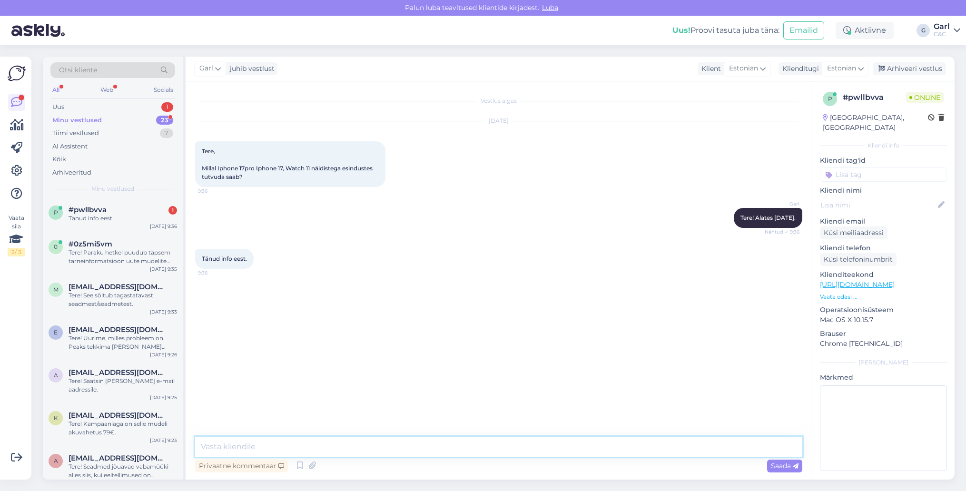
click at [328, 442] on textarea at bounding box center [498, 447] width 607 height 20
type textarea "[PERSON_NAME], võtke heaks!"
click at [147, 102] on div "Uus 1" at bounding box center [112, 106] width 125 height 13
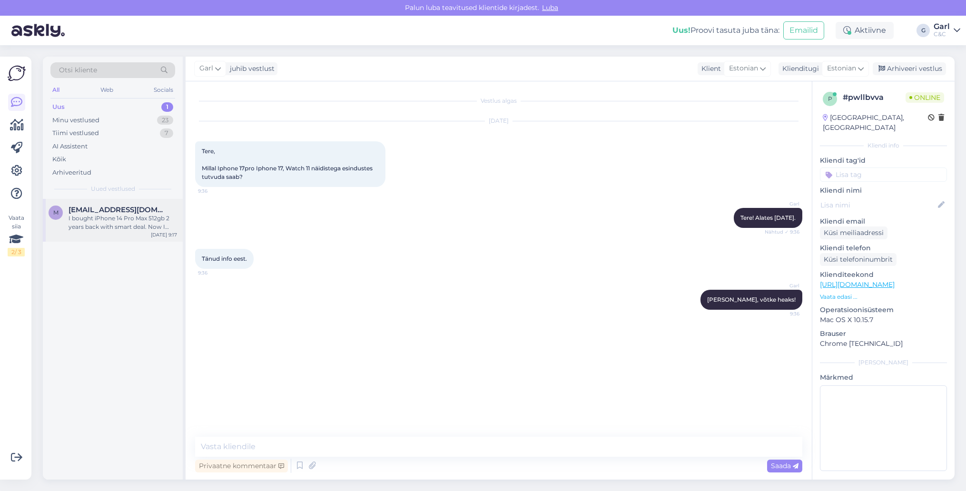
click at [158, 219] on div "I bought iPhone 14 Pro Max 512gb 2 years back with smart deal. Now I want to up…" at bounding box center [123, 222] width 109 height 17
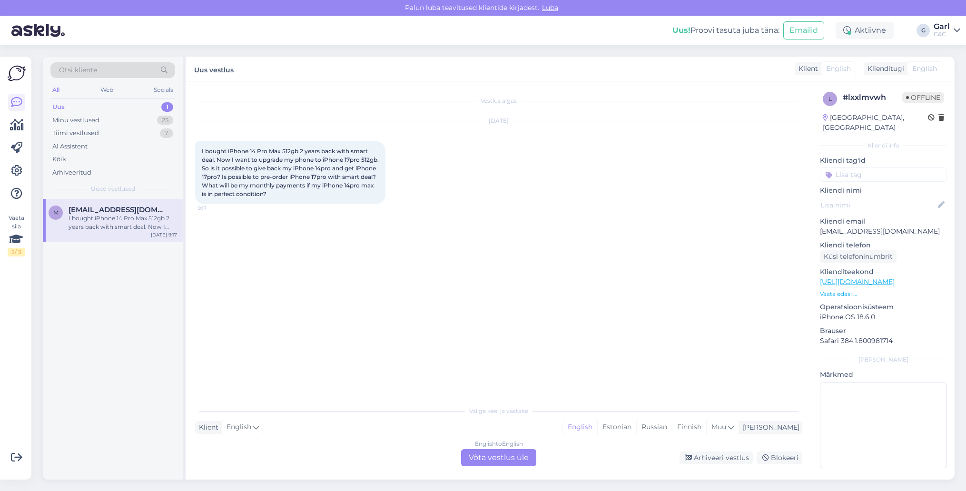
click at [518, 459] on div "English to English Võta vestlus üle" at bounding box center [498, 457] width 75 height 17
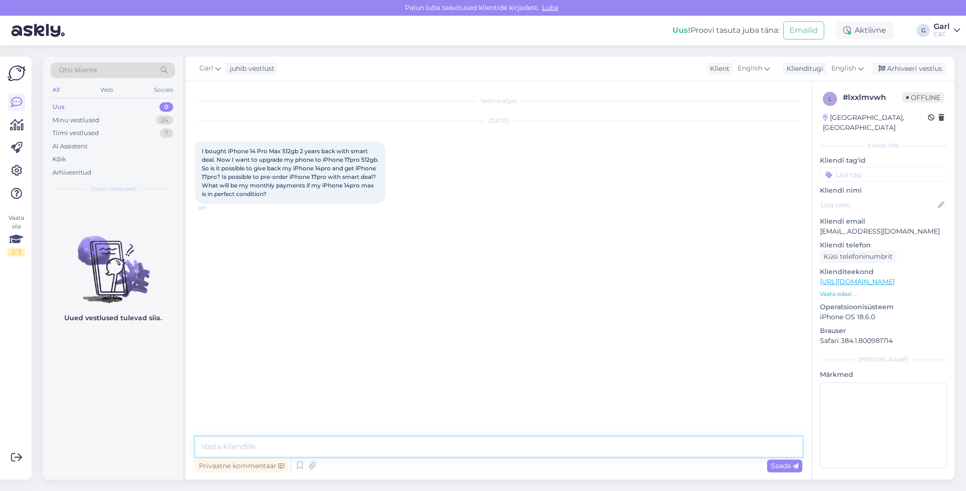
click at [505, 442] on textarea at bounding box center [498, 447] width 607 height 20
paste textarea "Hello! We can currently make you a manual reservation for the new model. Once t…"
type textarea "Hello! We can currently make you a manual reservation for the new model. Once t…"
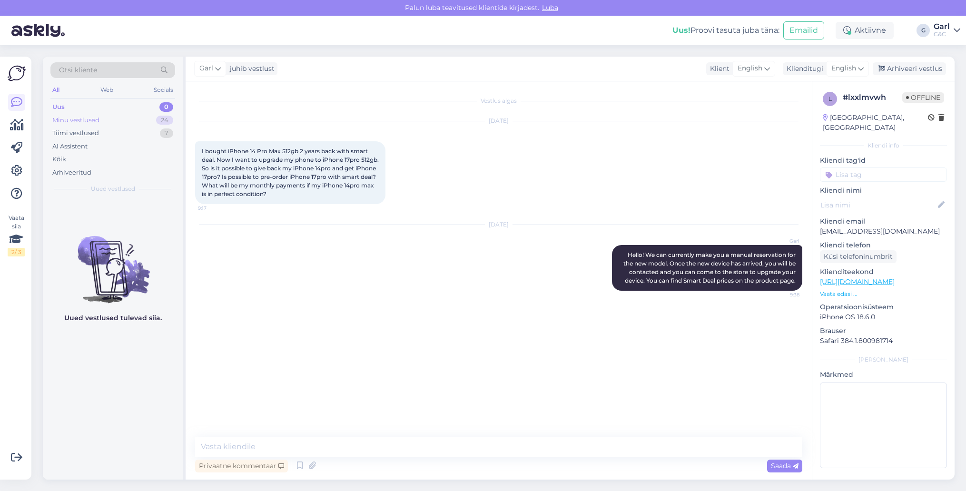
click at [135, 121] on div "Minu vestlused 24" at bounding box center [112, 120] width 125 height 13
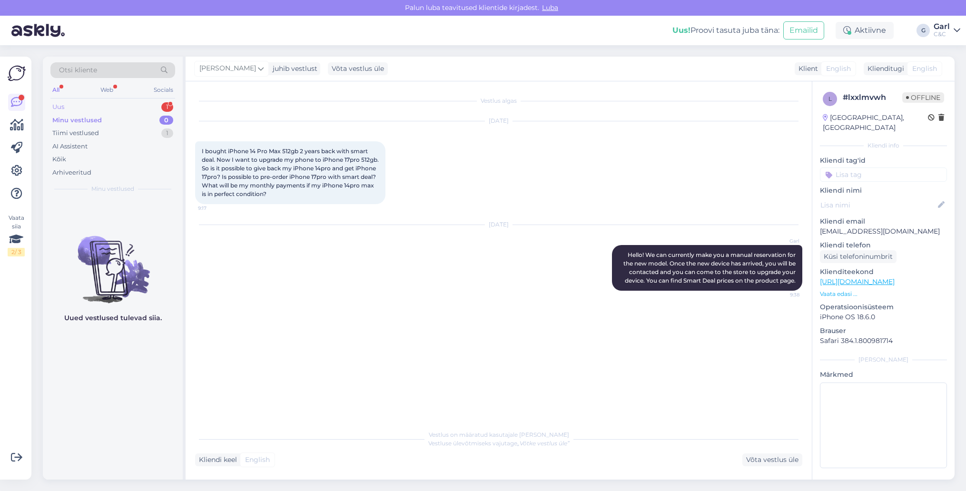
click at [162, 109] on div "1" at bounding box center [167, 107] width 12 height 10
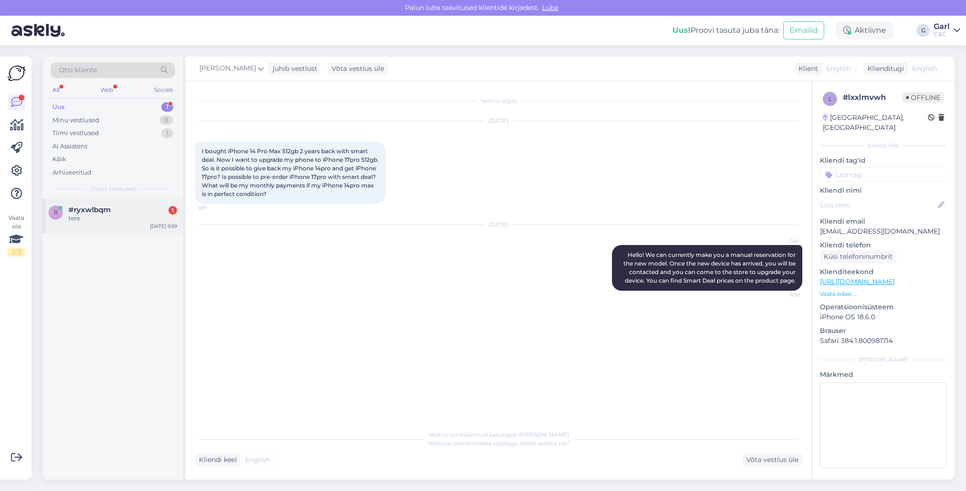
click at [145, 201] on div "r #ryxwlbqm 1 tere [DATE] 9:59" at bounding box center [113, 216] width 140 height 34
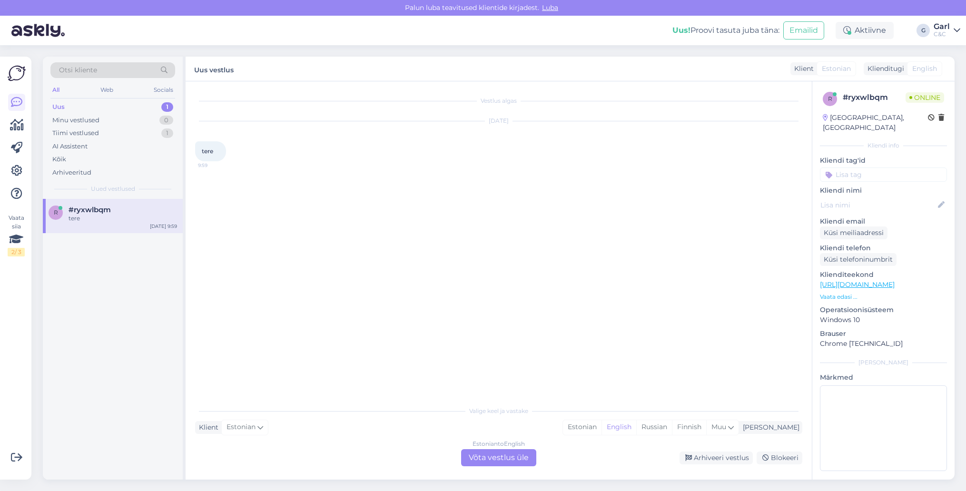
click at [629, 437] on div "Valige [PERSON_NAME] vastake Klient Estonian Mina Estonian English Russian Finn…" at bounding box center [498, 433] width 607 height 65
click at [602, 427] on div "Estonian" at bounding box center [582, 427] width 39 height 14
click at [511, 454] on div "Estonian to Estonian Võta vestlus üle" at bounding box center [498, 457] width 75 height 17
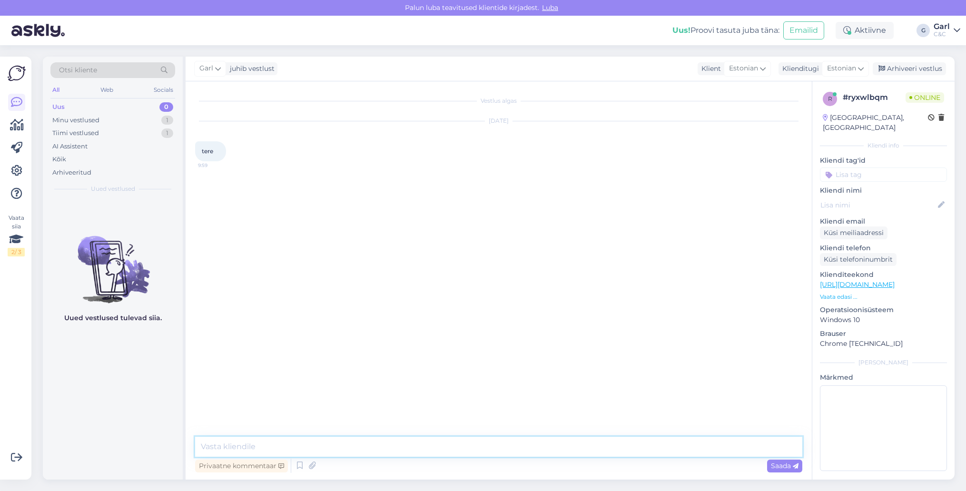
click at [511, 450] on textarea at bounding box center [498, 447] width 607 height 20
type textarea "Tere! Kuidas saan Teile abiks olla?"
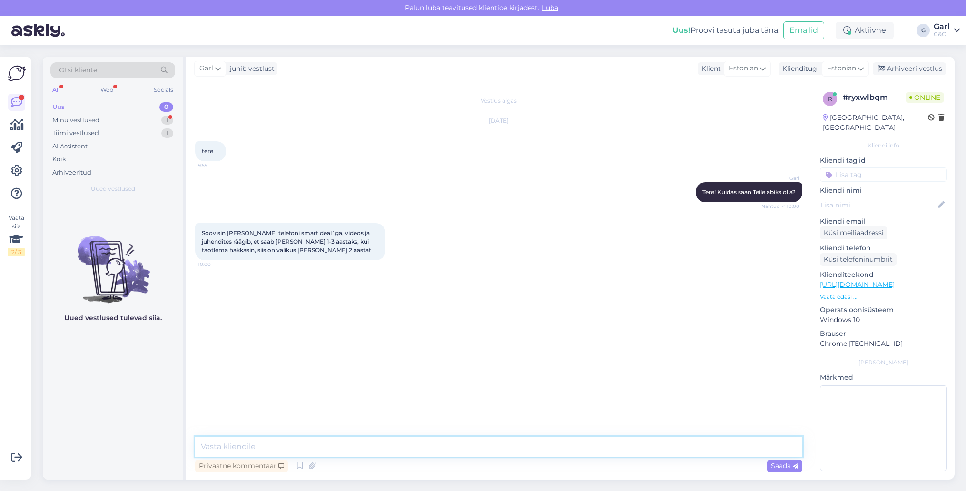
click at [433, 453] on textarea at bounding box center [498, 447] width 607 height 20
click at [410, 441] on textarea at bounding box center [498, 447] width 607 height 20
type textarea "Tegemist on anomaaliaga ning tegeleme selle probleemi lahendamisega."
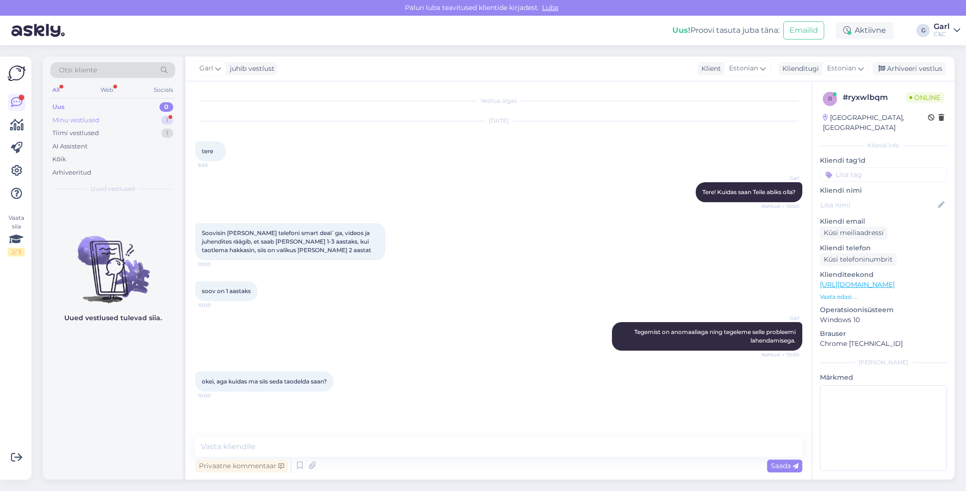
click at [140, 118] on div "Minu vestlused 1" at bounding box center [112, 120] width 125 height 13
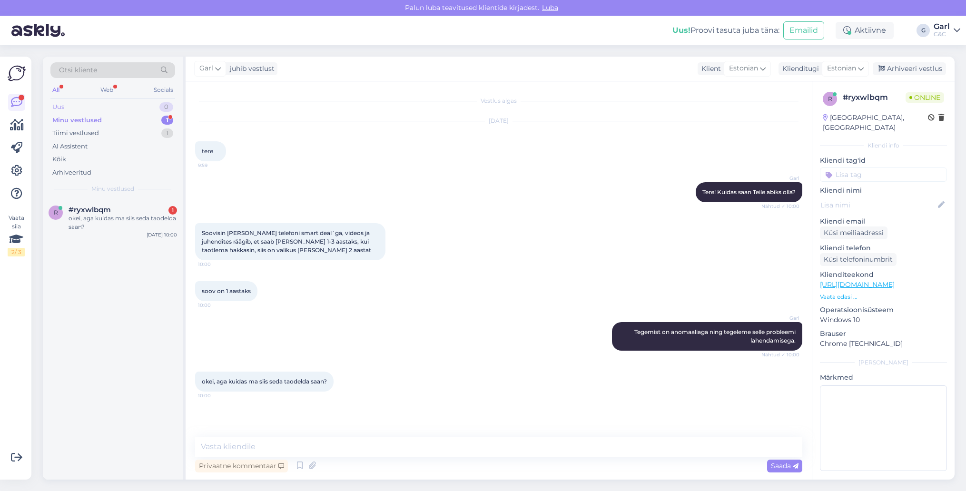
click at [141, 110] on div "Uus 0" at bounding box center [112, 106] width 125 height 13
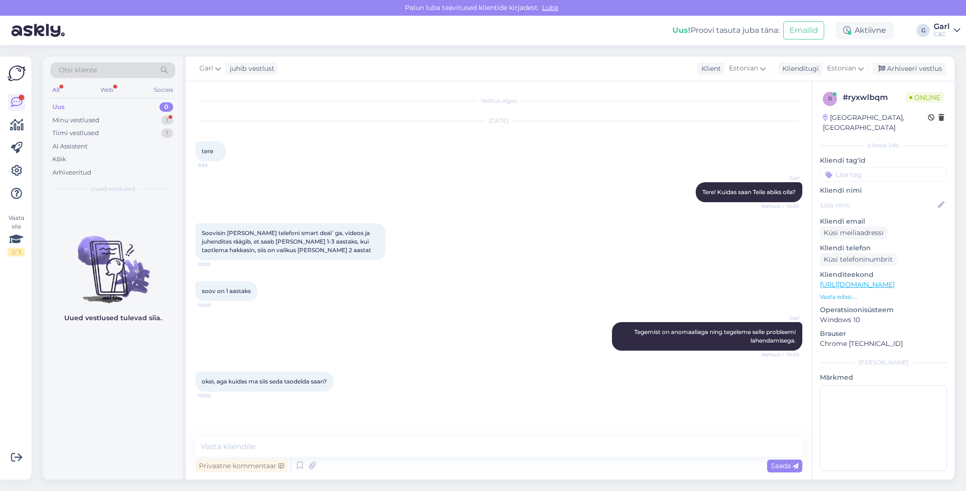
click at [379, 435] on div "Vestlus algas [DATE] tere 9:59 Garl Tere! Kuidas saan Teile abiks olla? Nähtud …" at bounding box center [499, 280] width 626 height 398
click at [375, 443] on textarea at bounding box center [498, 447] width 607 height 20
type textarea "Soovitame veidi hiljem uuesti proovida."
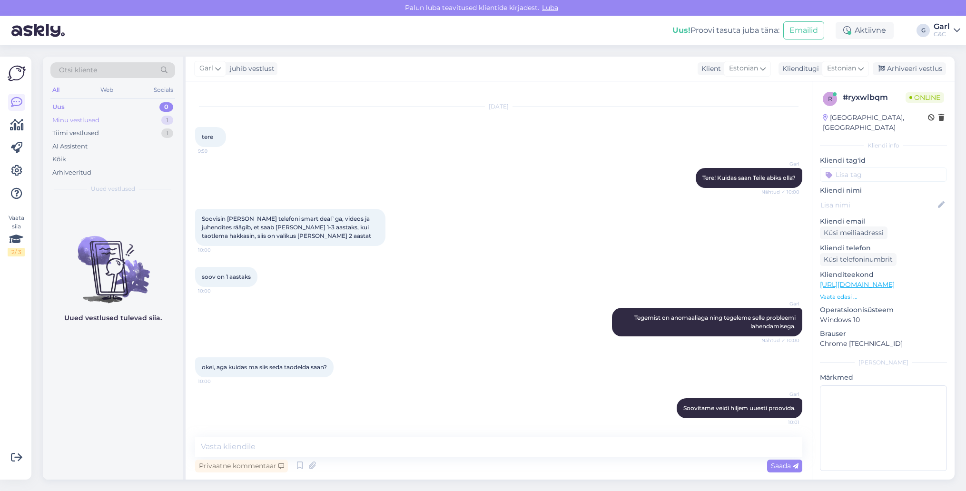
click at [150, 115] on div "Minu vestlused 1" at bounding box center [112, 120] width 125 height 13
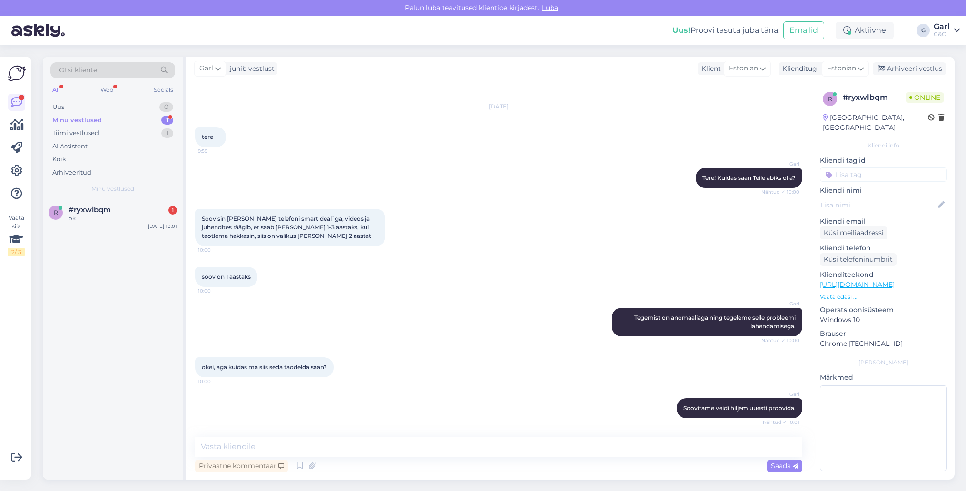
scroll to position [55, 0]
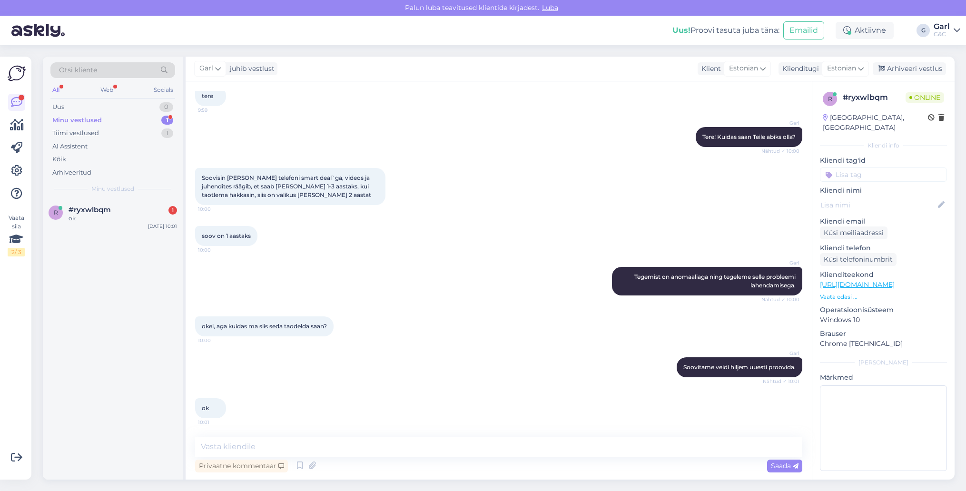
click at [121, 267] on div "r #ryxwlbqm 1 ok [DATE] 10:01" at bounding box center [113, 339] width 140 height 281
click at [146, 130] on div "Tiimi vestlused 1" at bounding box center [112, 133] width 125 height 13
click at [147, 122] on div "Minu vestlused 1" at bounding box center [112, 120] width 125 height 13
click at [147, 135] on div "Tiimi vestlused 1" at bounding box center [112, 133] width 125 height 13
click at [122, 212] on span "[EMAIL_ADDRESS][DOMAIN_NAME]" at bounding box center [118, 210] width 99 height 9
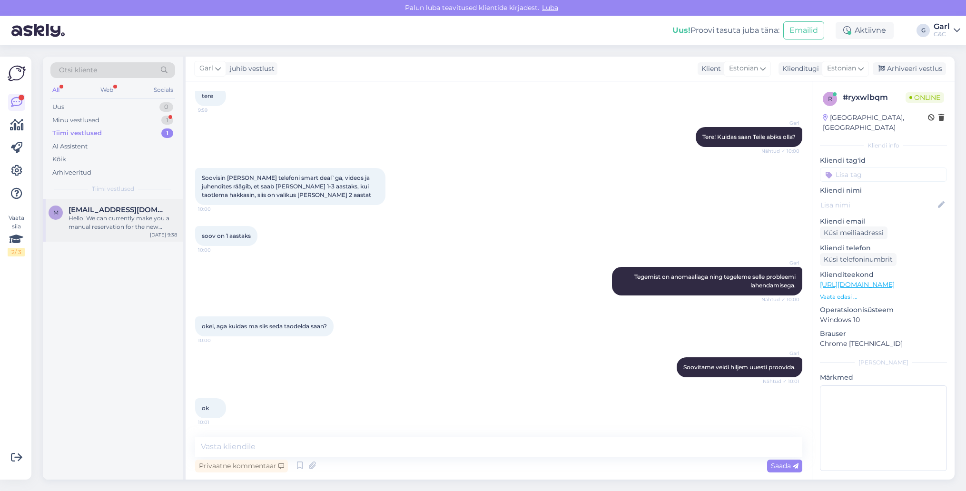
scroll to position [0, 0]
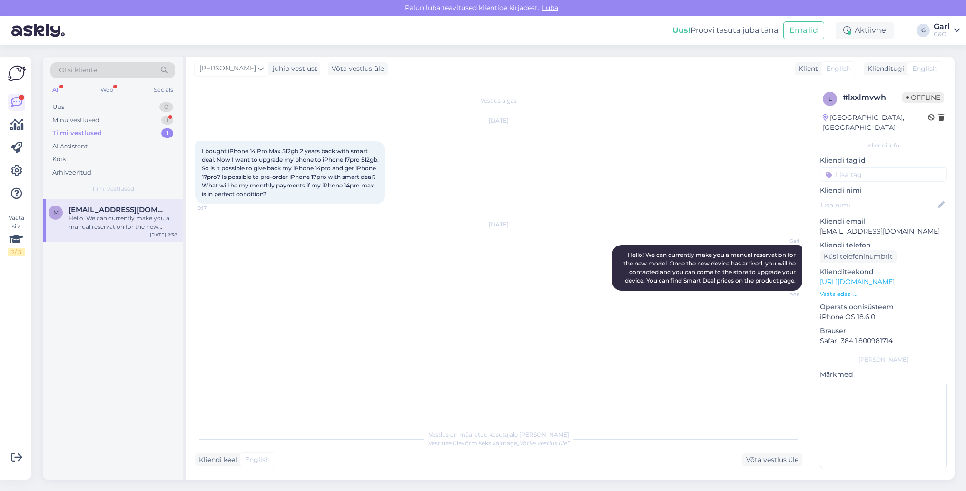
click at [141, 137] on div "Tiimi vestlused 1" at bounding box center [112, 133] width 125 height 13
click at [137, 122] on div "Minu vestlused 1" at bounding box center [112, 120] width 125 height 13
click at [134, 132] on div "Tiimi vestlused 1" at bounding box center [112, 133] width 125 height 13
click at [155, 125] on div "Minu vestlused 1" at bounding box center [112, 120] width 125 height 13
click at [160, 226] on div "[DATE] 10:02" at bounding box center [162, 226] width 30 height 7
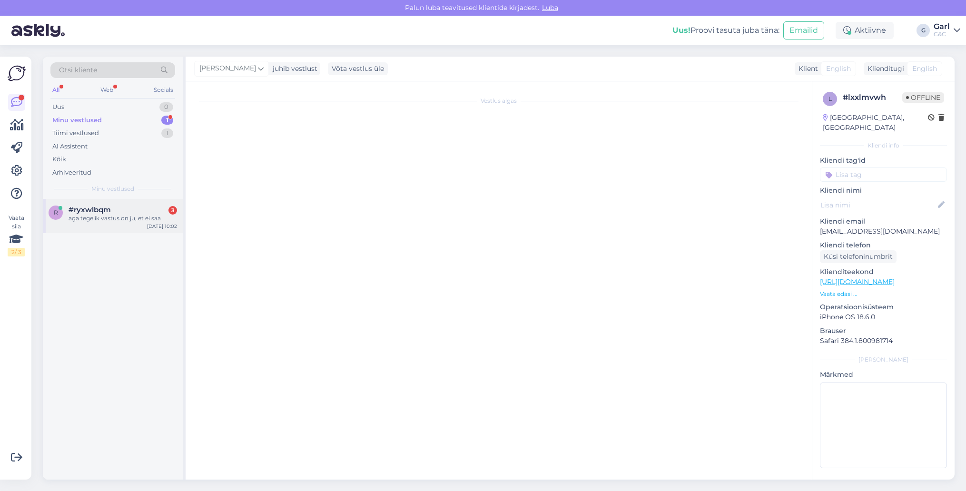
scroll to position [277, 0]
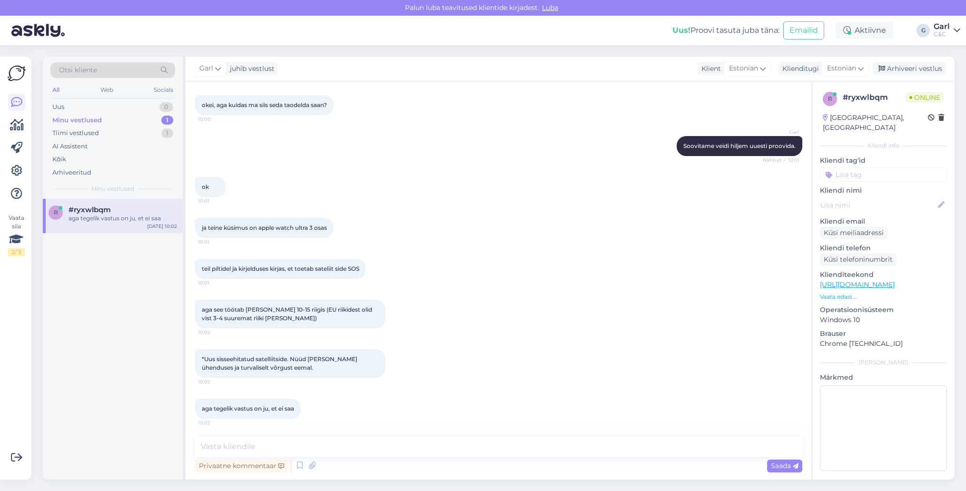
click at [441, 375] on div "*Uus sisseehitatud satelliitside. Nüüd [PERSON_NAME] ühenduses ja turvaliselt v…" at bounding box center [498, 363] width 607 height 49
click at [381, 445] on textarea at bounding box center [498, 447] width 607 height 20
type textarea "[PERSON_NAME] info veebiosakonnale edasi. Tänud."
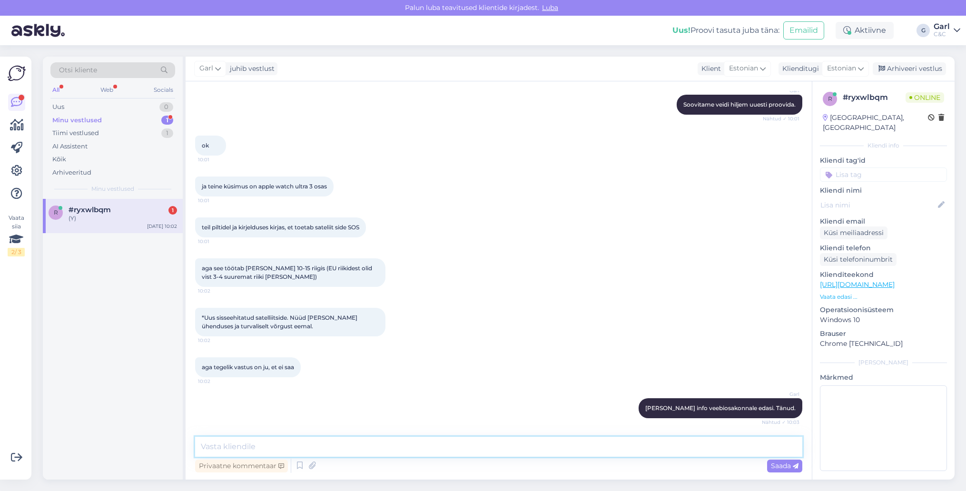
scroll to position [359, 0]
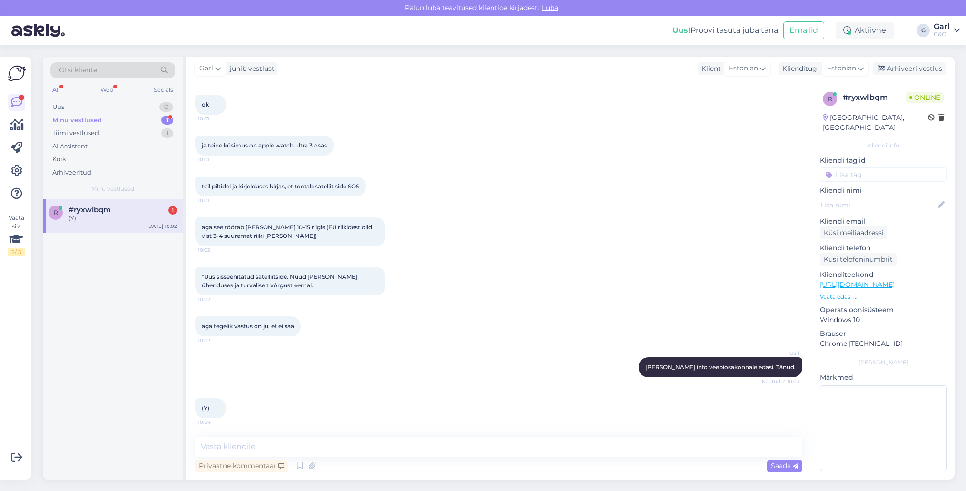
click at [118, 345] on div "r #ryxwlbqm 1 (Y) [DATE] 10:02" at bounding box center [113, 339] width 140 height 281
click at [136, 124] on div "Minu vestlused 1" at bounding box center [112, 120] width 125 height 13
click at [132, 133] on div "Tiimi vestlused 1" at bounding box center [112, 133] width 125 height 13
click at [120, 119] on div "Minu vestlused 1" at bounding box center [112, 120] width 125 height 13
click at [123, 221] on div "(Y)" at bounding box center [123, 218] width 109 height 9
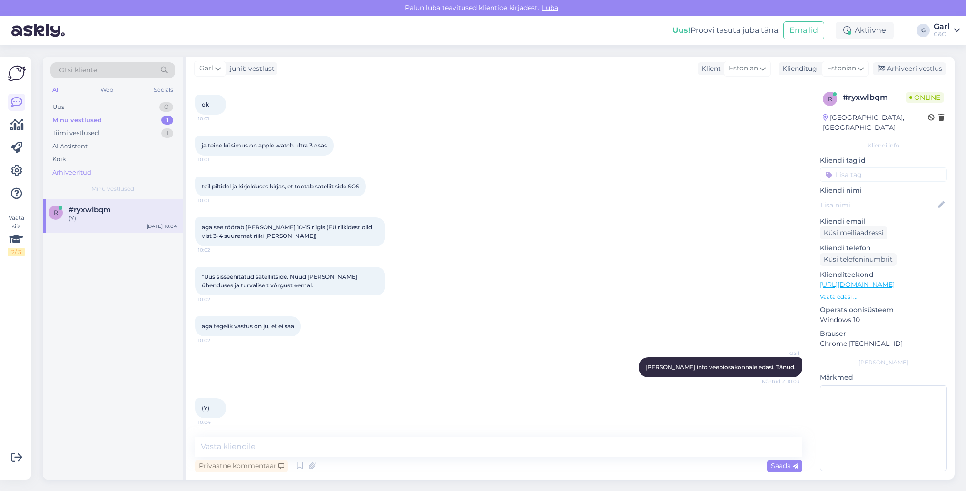
click at [123, 173] on div "Arhiveeritud" at bounding box center [112, 172] width 125 height 13
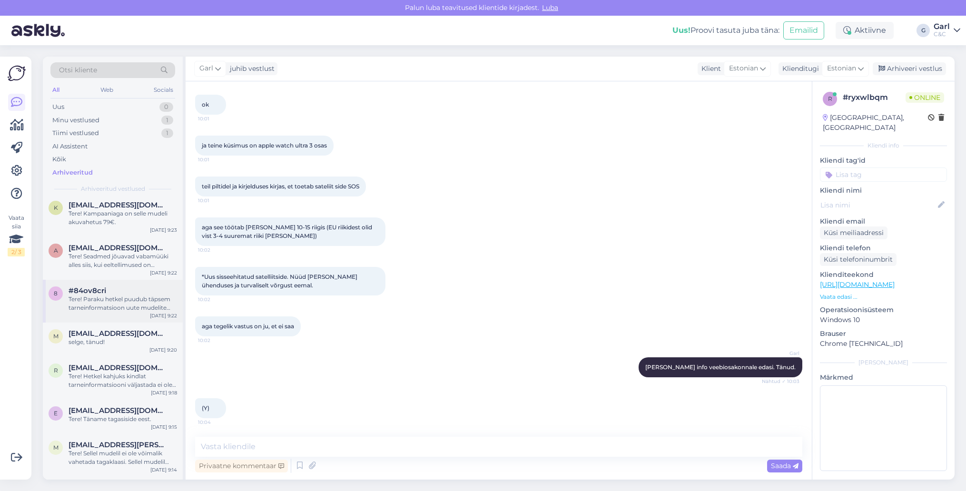
scroll to position [257, 0]
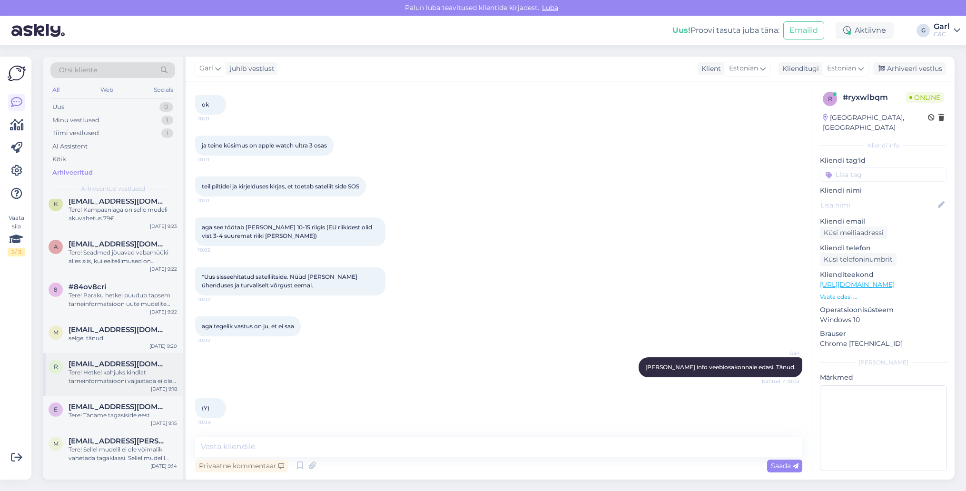
click at [132, 363] on span "[EMAIL_ADDRESS][DOMAIN_NAME]" at bounding box center [118, 364] width 99 height 9
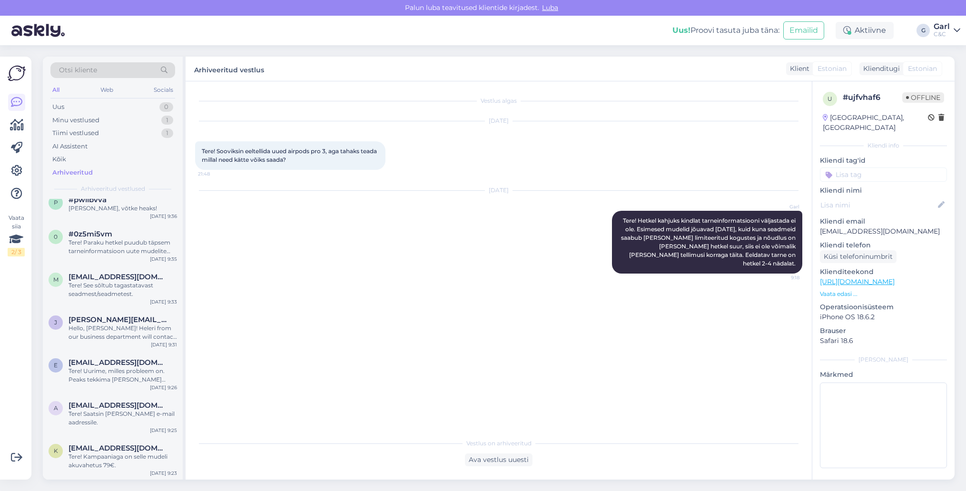
scroll to position [3, 0]
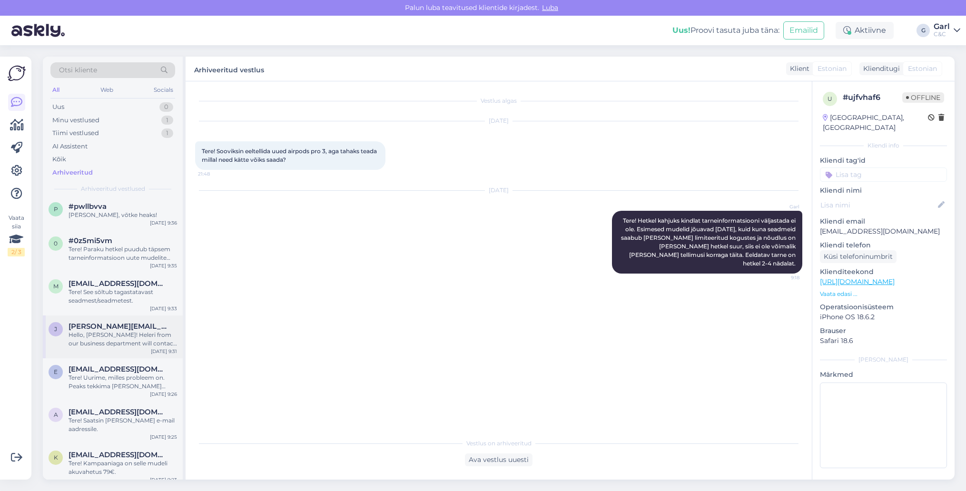
click at [136, 344] on div "Hello, [PERSON_NAME]! Heleri from our business department will contact your dep…" at bounding box center [123, 339] width 109 height 17
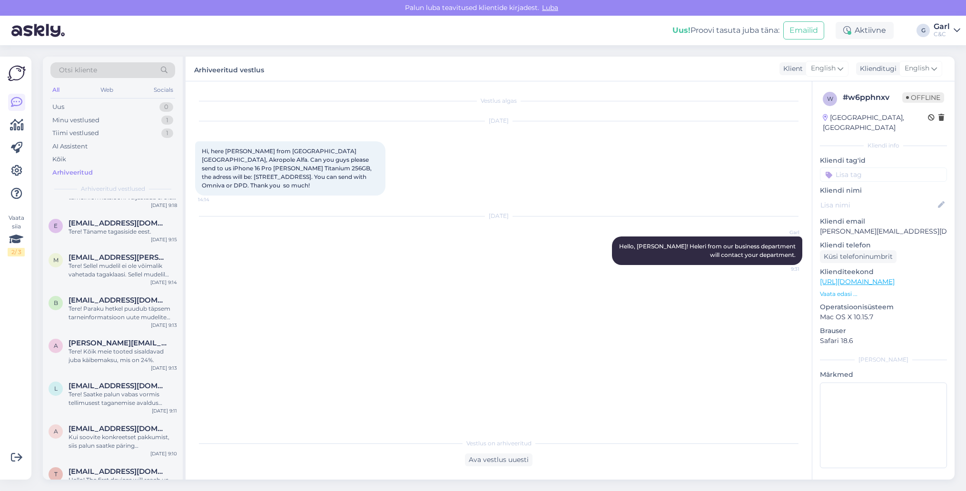
scroll to position [772, 0]
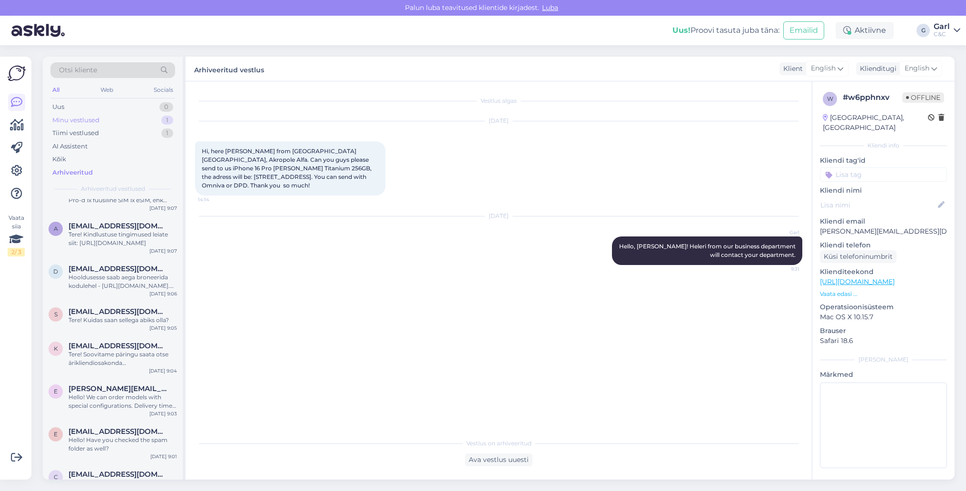
click at [149, 121] on div "Minu vestlused 1" at bounding box center [112, 120] width 125 height 13
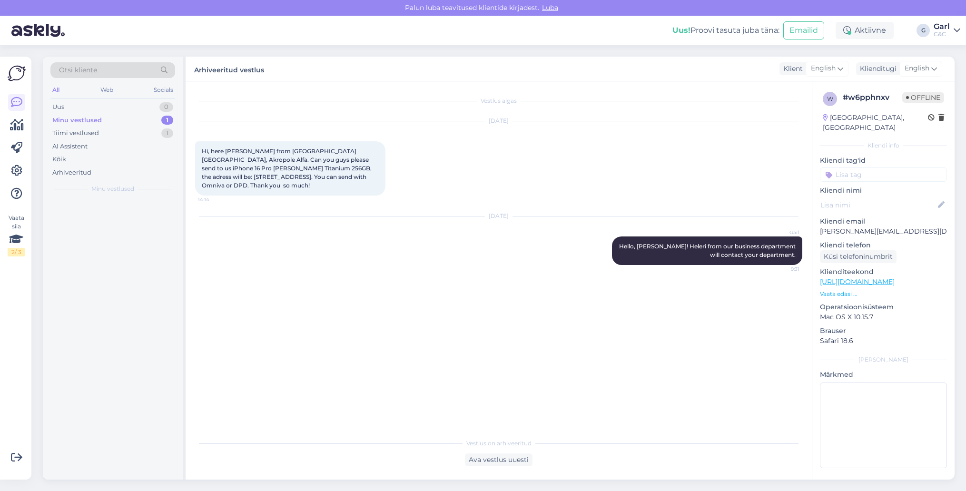
scroll to position [0, 0]
click at [134, 231] on div "r #ryxwlbqm (Y) [DATE] 10:04" at bounding box center [113, 216] width 140 height 34
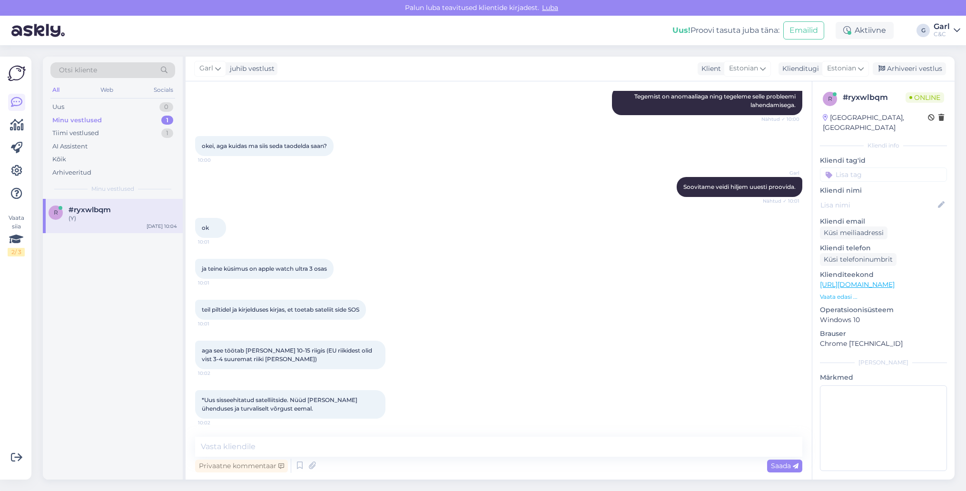
scroll to position [358, 0]
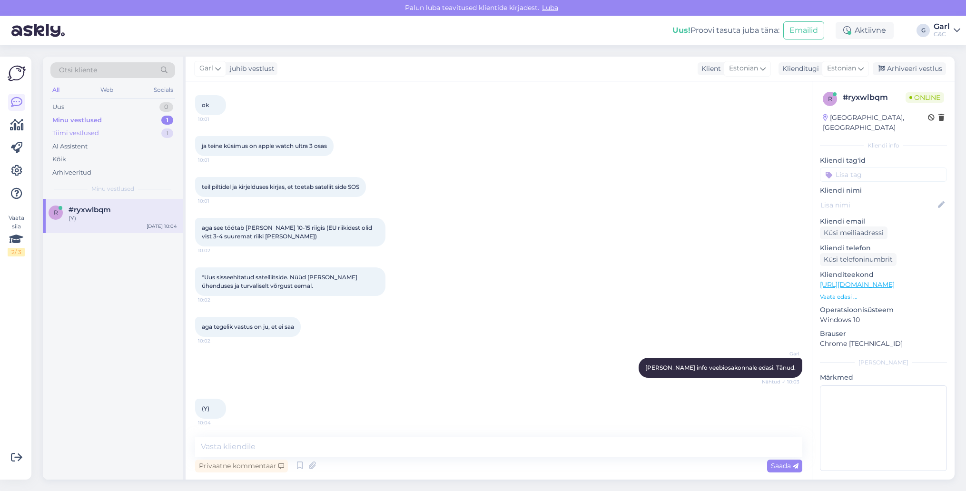
click at [156, 136] on div "Tiimi vestlused 1" at bounding box center [112, 133] width 125 height 13
click at [128, 213] on span "[EMAIL_ADDRESS][DOMAIN_NAME]" at bounding box center [118, 210] width 99 height 9
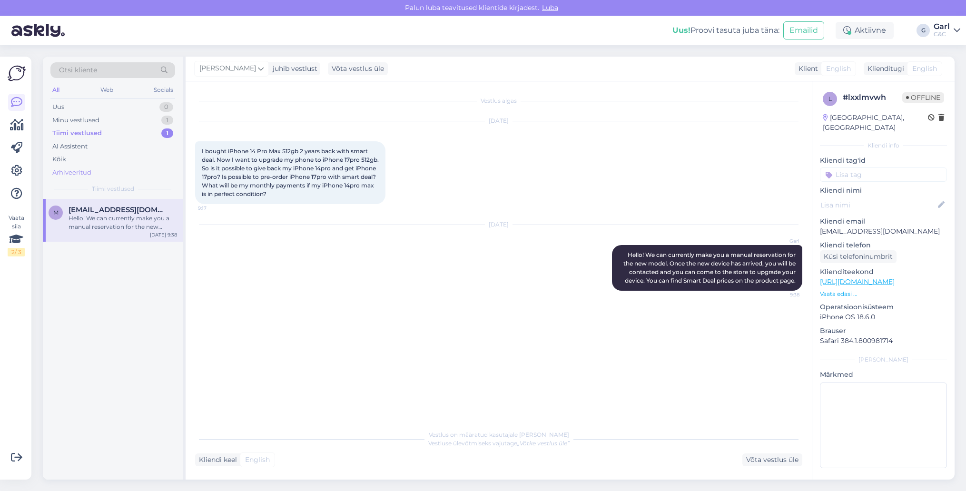
click at [133, 176] on div "Arhiveeritud" at bounding box center [112, 172] width 125 height 13
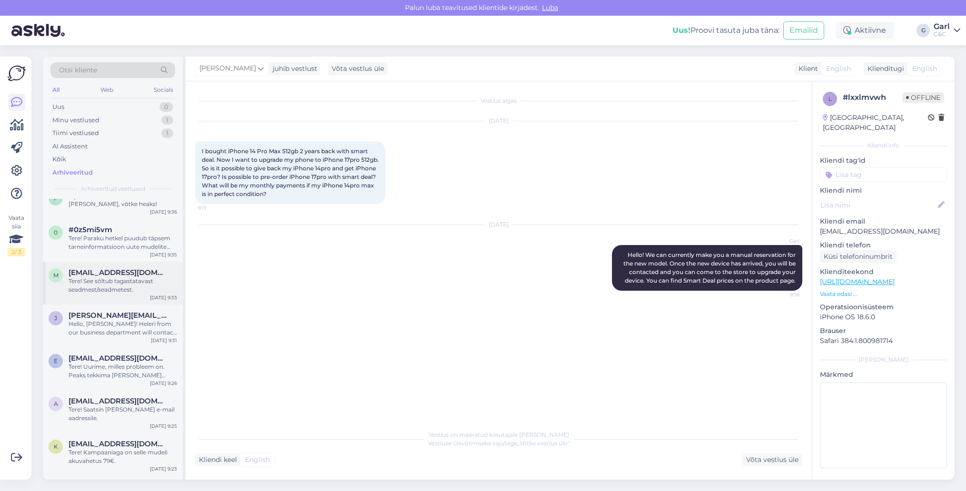
scroll to position [18, 0]
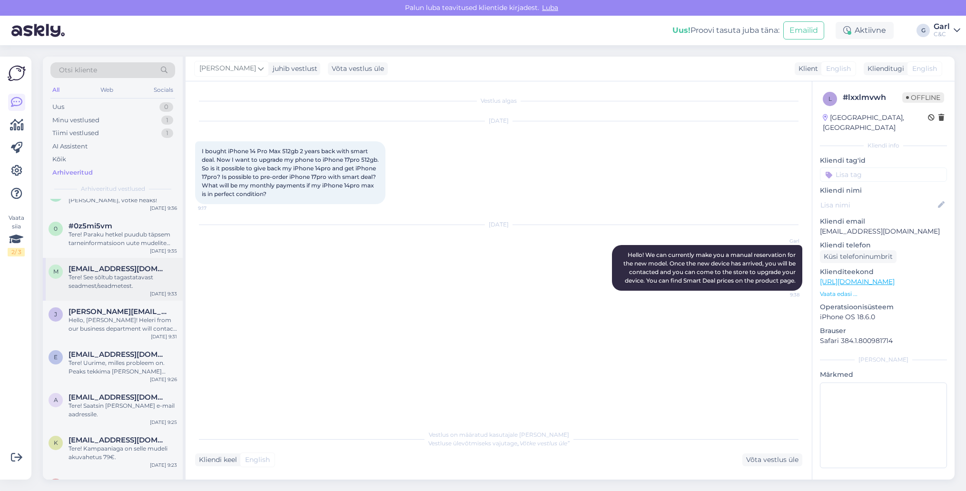
click at [128, 287] on div "Tere! See sõltub tagastatavast seadmest/seadmetest." at bounding box center [123, 281] width 109 height 17
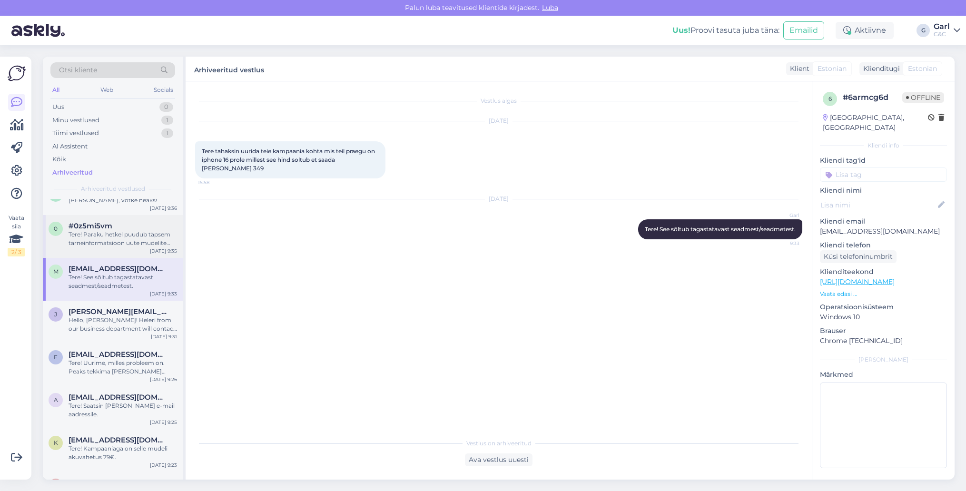
click at [123, 232] on div "Tere! Paraku hetkel puudub täpsem tarneinformatsioon uute mudelite osas. Karm r…" at bounding box center [123, 238] width 109 height 17
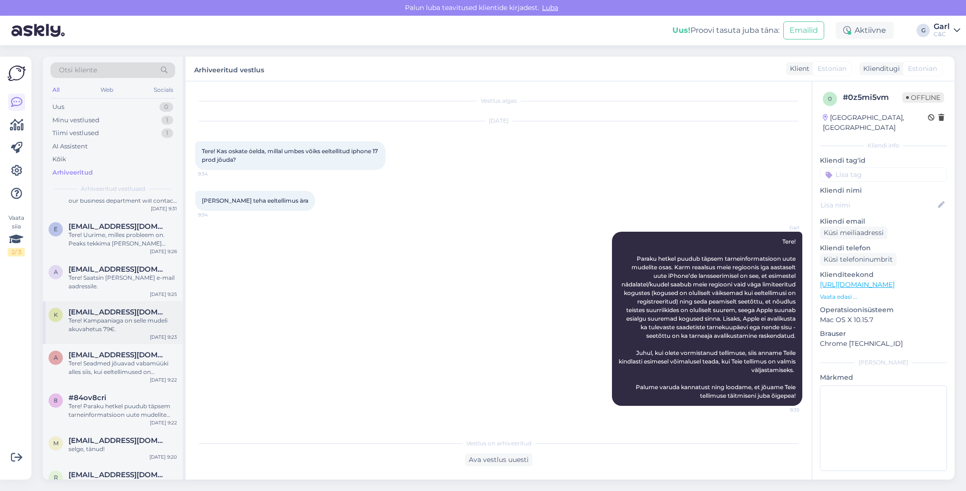
scroll to position [205, 0]
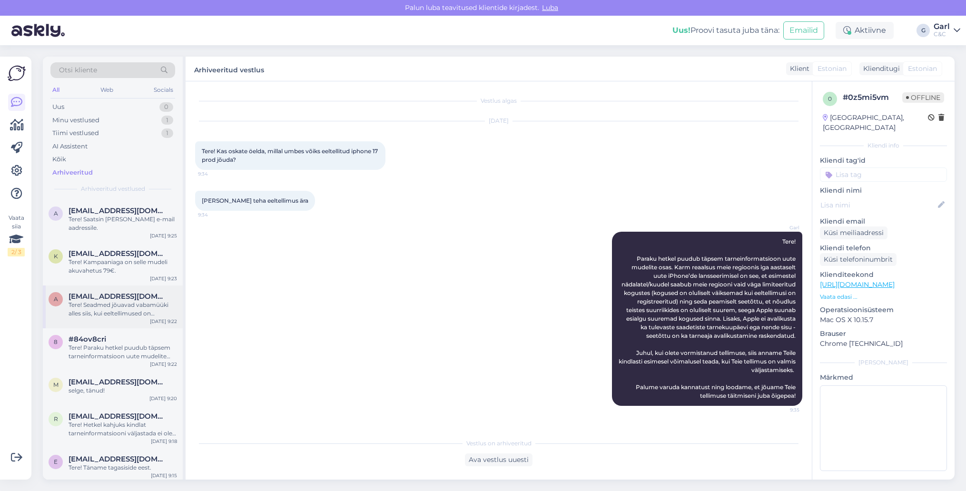
click at [122, 307] on div "Tere! Seadmed jõuavad vabamüüki alles siis, kui eeltellimused on täidetud. Üldi…" at bounding box center [123, 309] width 109 height 17
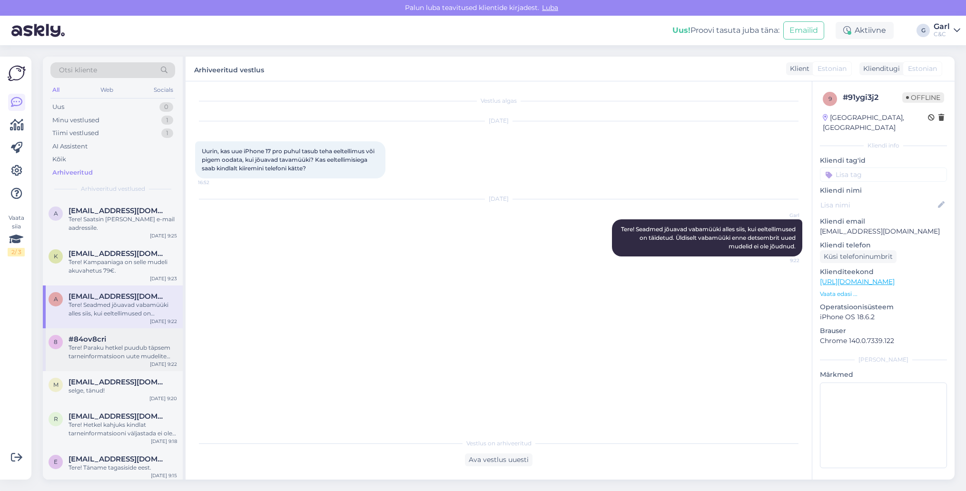
click at [127, 352] on div "Tere! Paraku hetkel puudub täpsem tarneinformatsioon uute mudelite osas. Karm r…" at bounding box center [123, 352] width 109 height 17
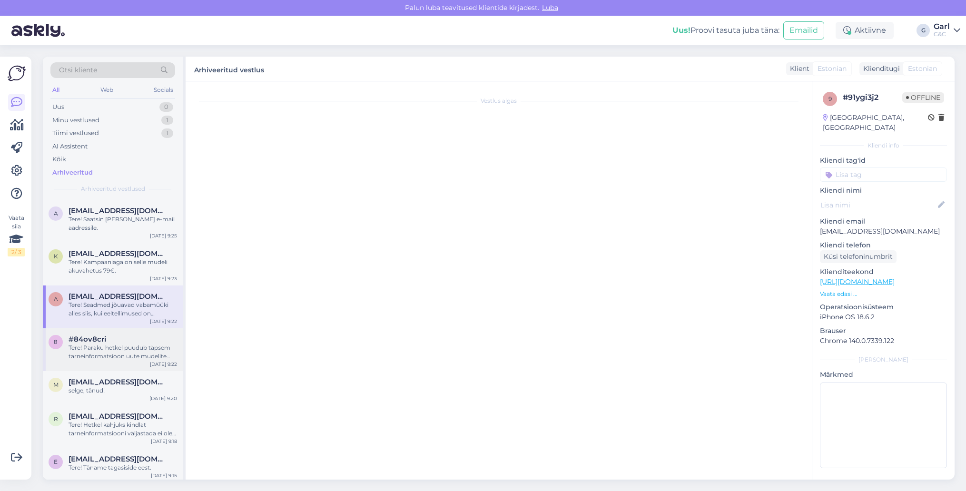
scroll to position [859, 0]
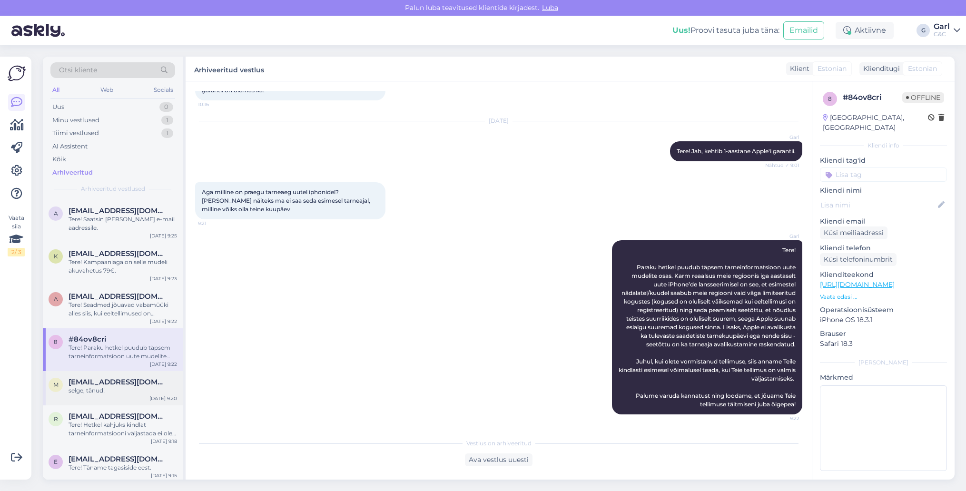
click at [126, 390] on div "selge, tänud!" at bounding box center [123, 390] width 109 height 9
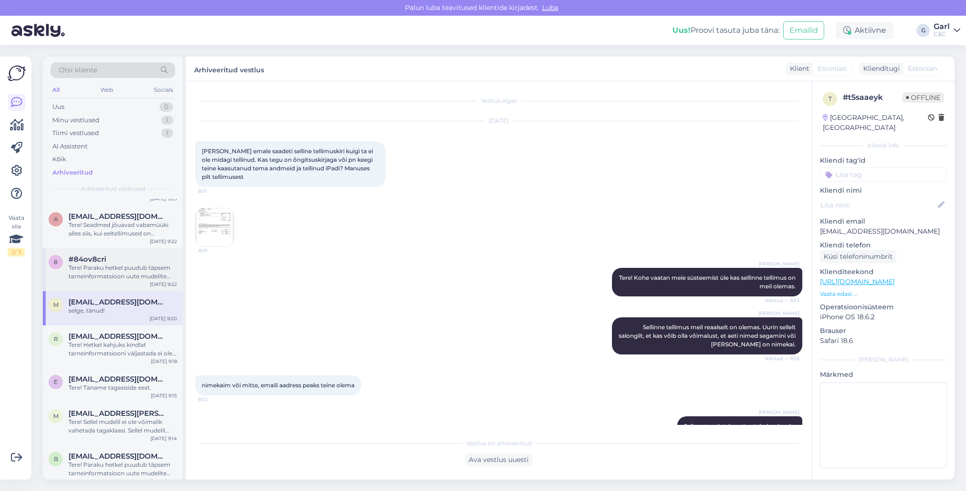
scroll to position [301, 0]
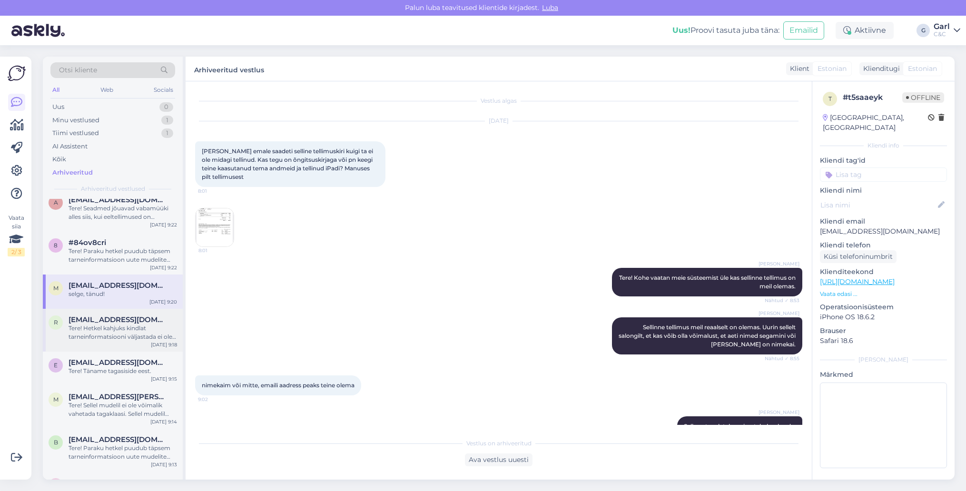
click at [118, 322] on span "[EMAIL_ADDRESS][DOMAIN_NAME]" at bounding box center [118, 320] width 99 height 9
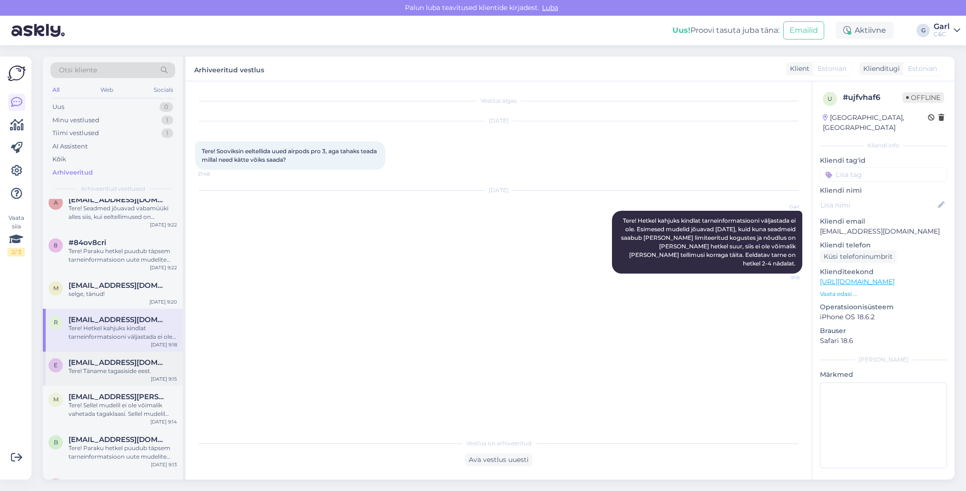
click at [122, 358] on span "[EMAIL_ADDRESS][DOMAIN_NAME]" at bounding box center [118, 362] width 99 height 9
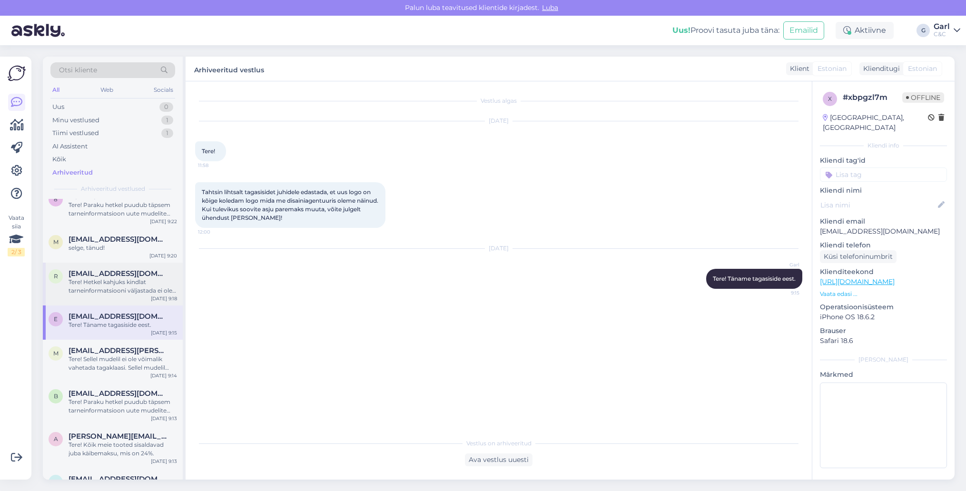
scroll to position [376, 0]
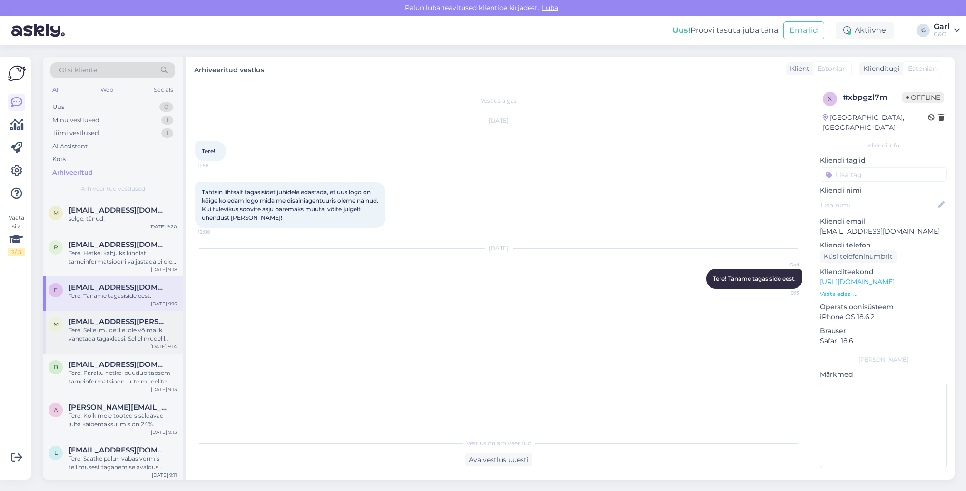
click at [134, 331] on div "Tere! Sellel mudelil ei ole võimalik vahetada tagaklaasi. Sellel mudelil toimuk…" at bounding box center [123, 334] width 109 height 17
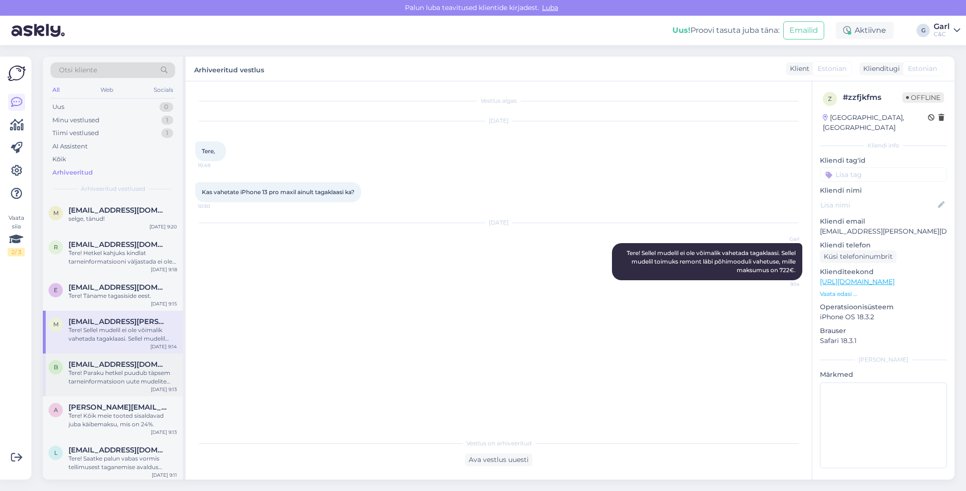
click at [130, 375] on div "Tere! Paraku hetkel puudub täpsem tarneinformatsioon uute mudelite osas. Karm r…" at bounding box center [123, 377] width 109 height 17
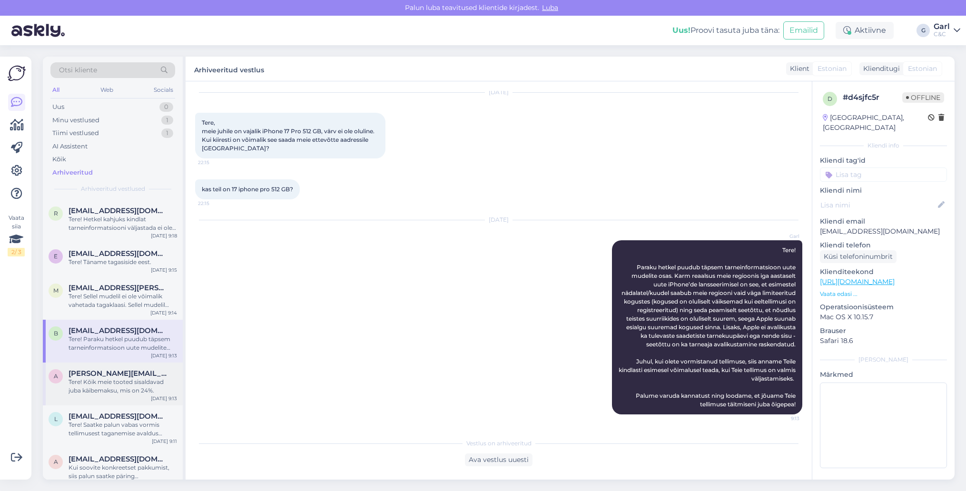
scroll to position [411, 0]
click at [129, 387] on div "Tere! Kõik meie tooted sisaldavad juba käibemaksu, mis on 24%." at bounding box center [123, 385] width 109 height 17
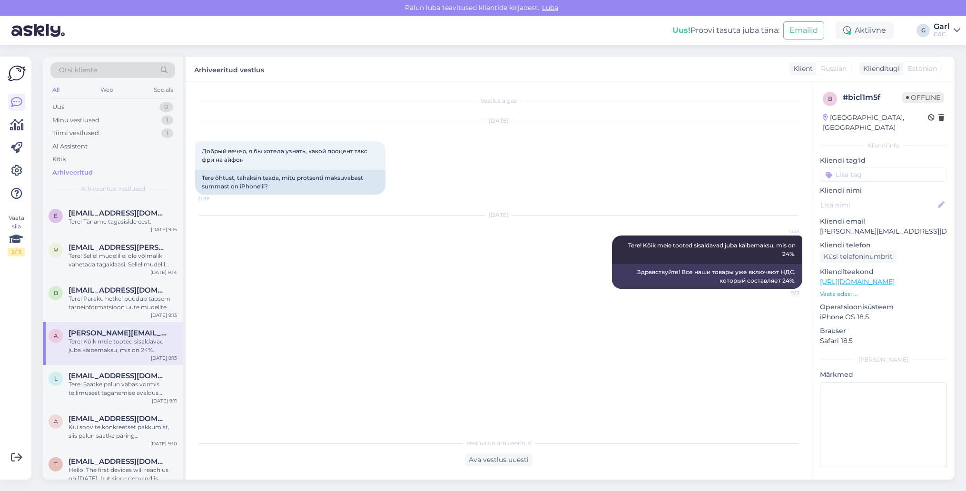
scroll to position [452, 0]
click at [122, 391] on div "Tere! Saatke palun vabas vormis tellimusest taganemise avaldus [EMAIL_ADDRESS][…" at bounding box center [123, 387] width 109 height 17
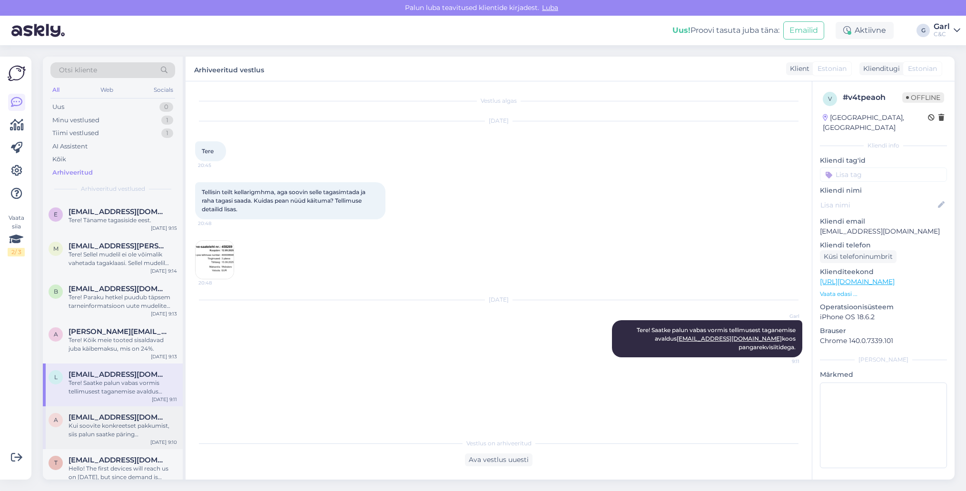
click at [124, 418] on span "[EMAIL_ADDRESS][DOMAIN_NAME]" at bounding box center [118, 417] width 99 height 9
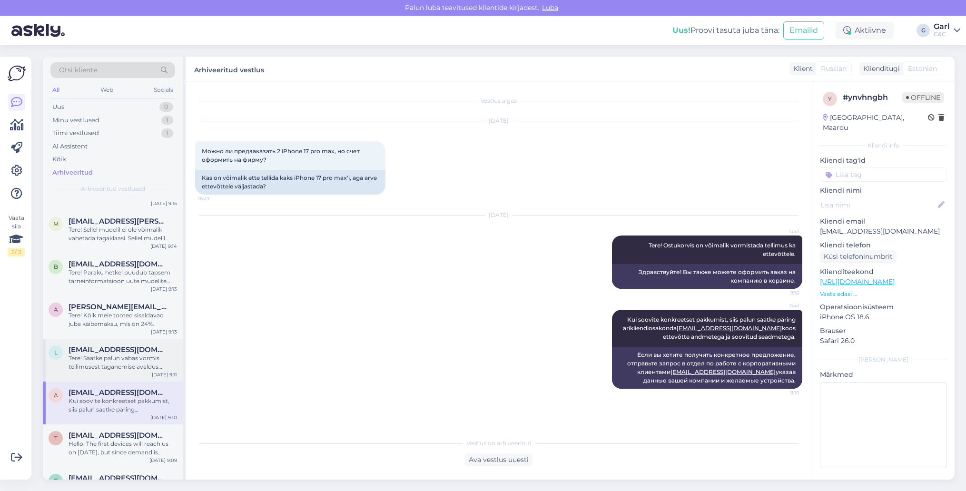
scroll to position [523, 0]
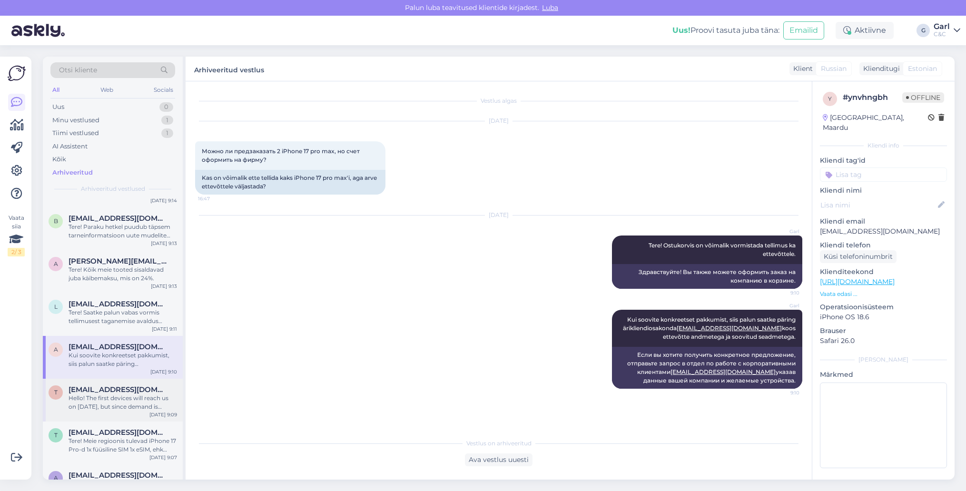
click at [132, 385] on span "[EMAIL_ADDRESS][DOMAIN_NAME]" at bounding box center [118, 389] width 99 height 9
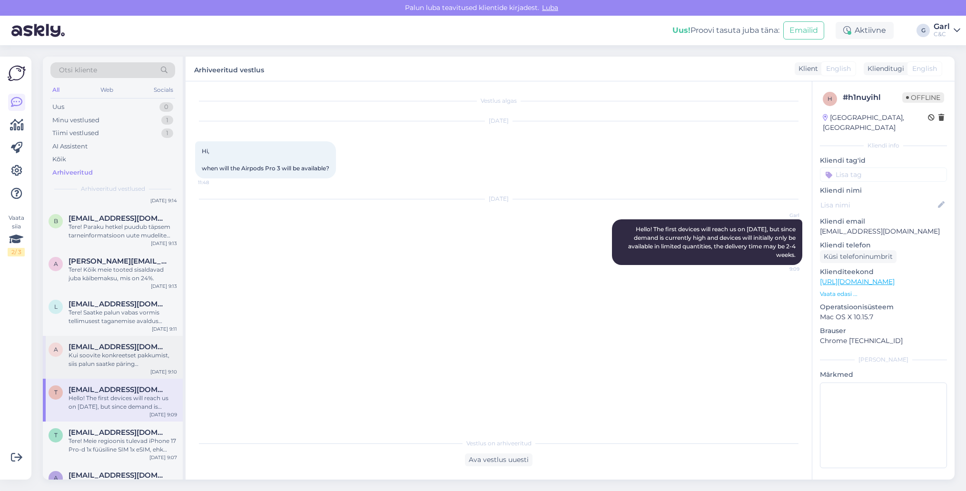
scroll to position [601, 0]
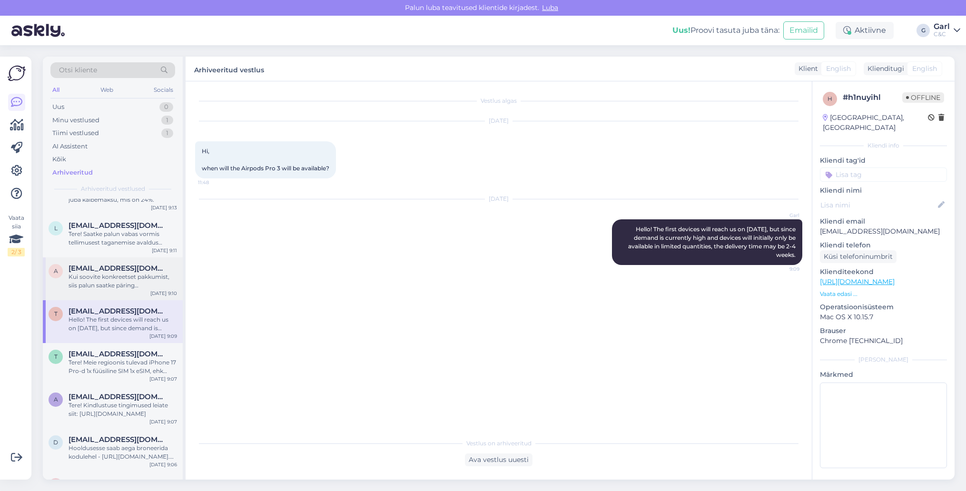
click at [132, 372] on div "Tere! Meie regioonis tulevad iPhone 17 Pro-d 1x füüsiline SIM 1x eSIM, ehk para…" at bounding box center [123, 366] width 109 height 17
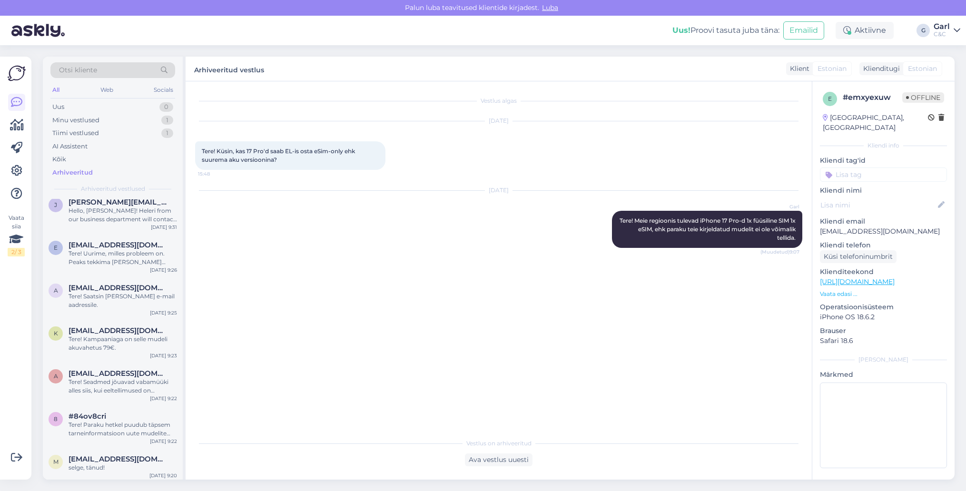
scroll to position [0, 0]
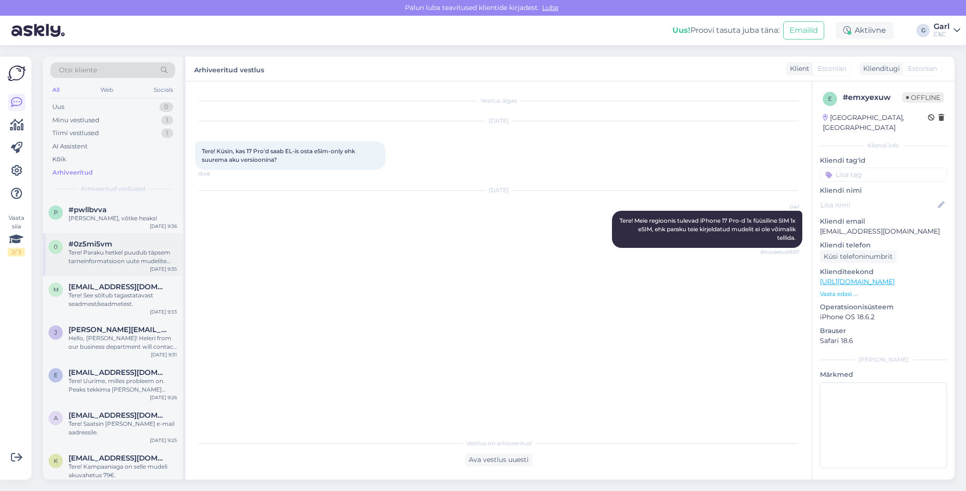
click at [143, 262] on div "Tere! Paraku hetkel puudub täpsem tarneinformatsioon uute mudelite osas. Karm r…" at bounding box center [123, 256] width 109 height 17
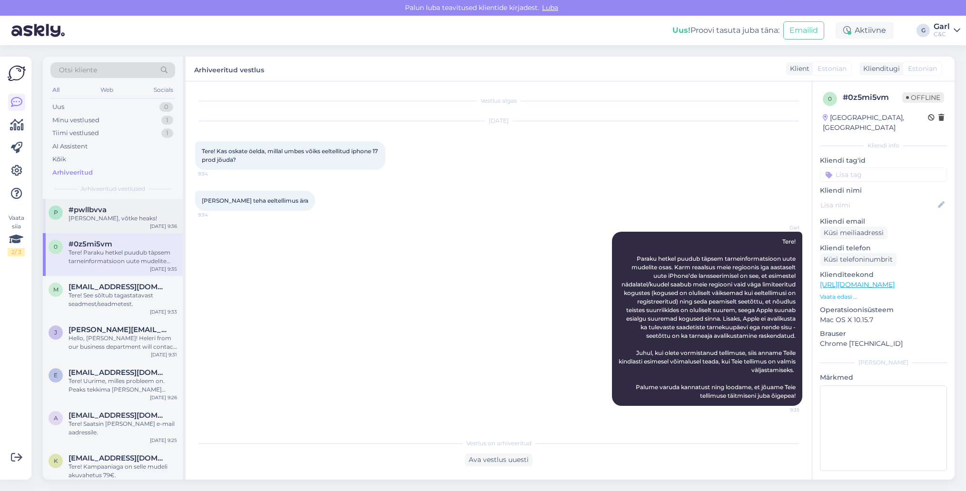
click at [135, 220] on div "[PERSON_NAME], võtke heaks!" at bounding box center [123, 218] width 109 height 9
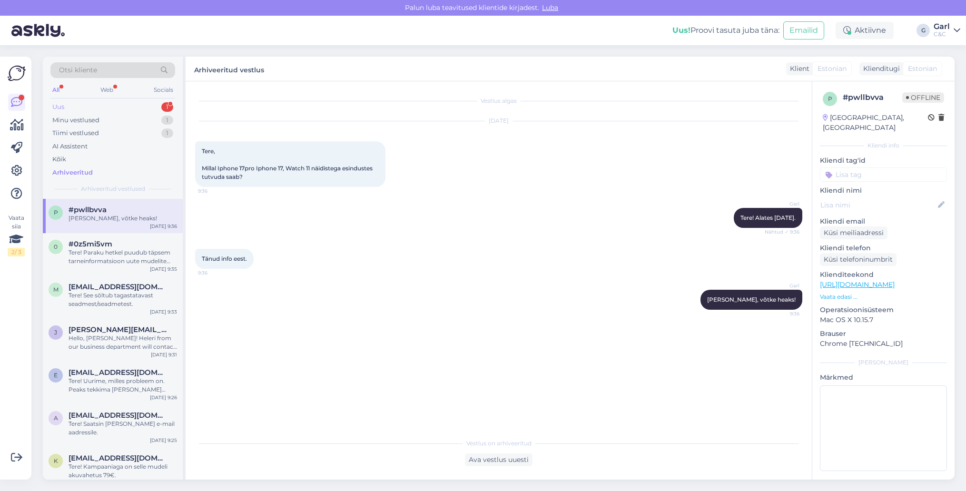
click at [157, 104] on div "Uus 1" at bounding box center [112, 106] width 125 height 13
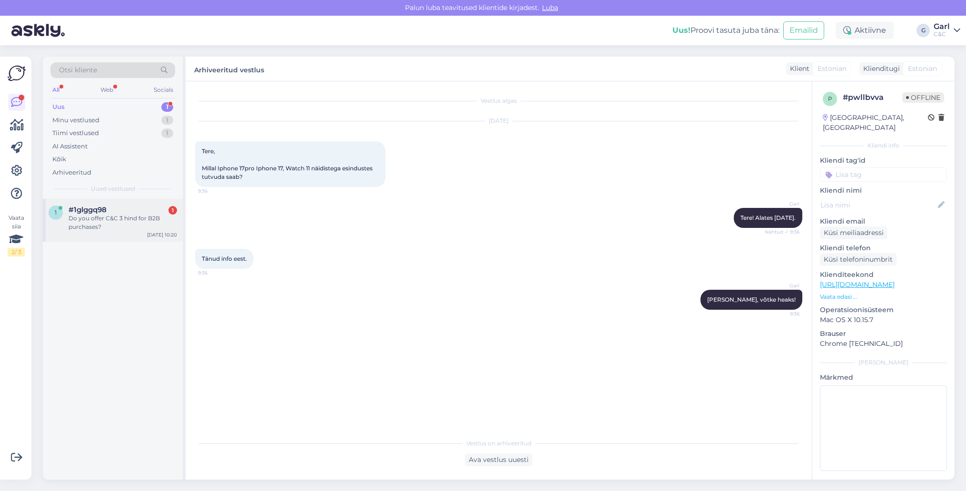
click at [126, 217] on div "Do you offer C&C 3 hind for B2B purchases?" at bounding box center [123, 222] width 109 height 17
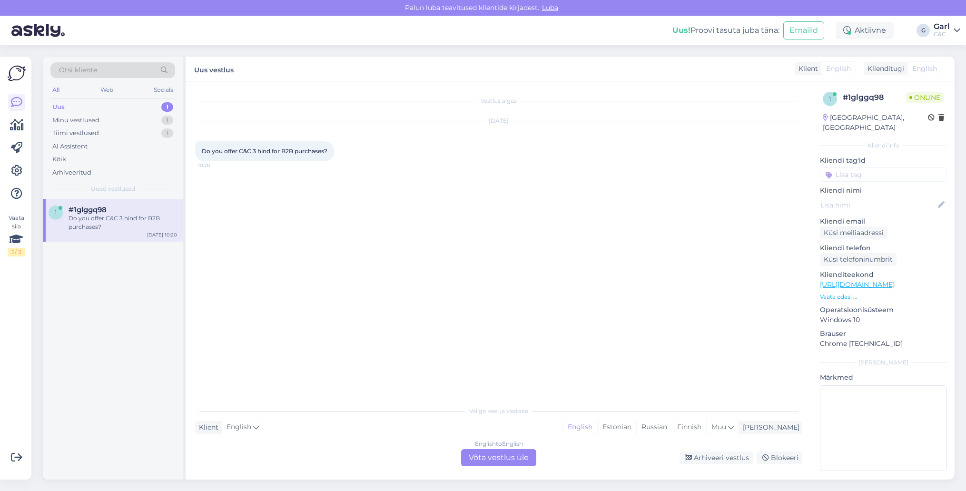
click at [500, 454] on div "English to English Võta vestlus üle" at bounding box center [498, 457] width 75 height 17
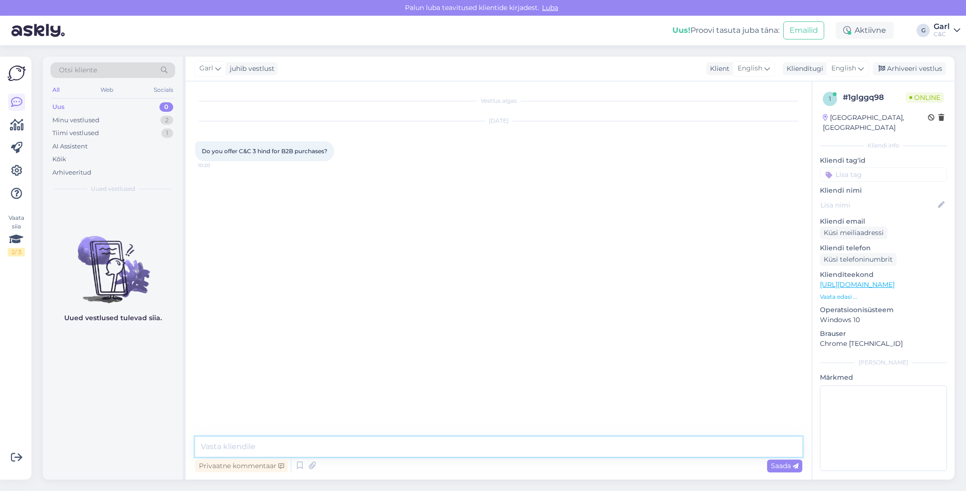
click at [507, 446] on textarea at bounding box center [498, 447] width 607 height 20
type textarea "Hello! Unfortunately, no. This payment method is only available for private per…"
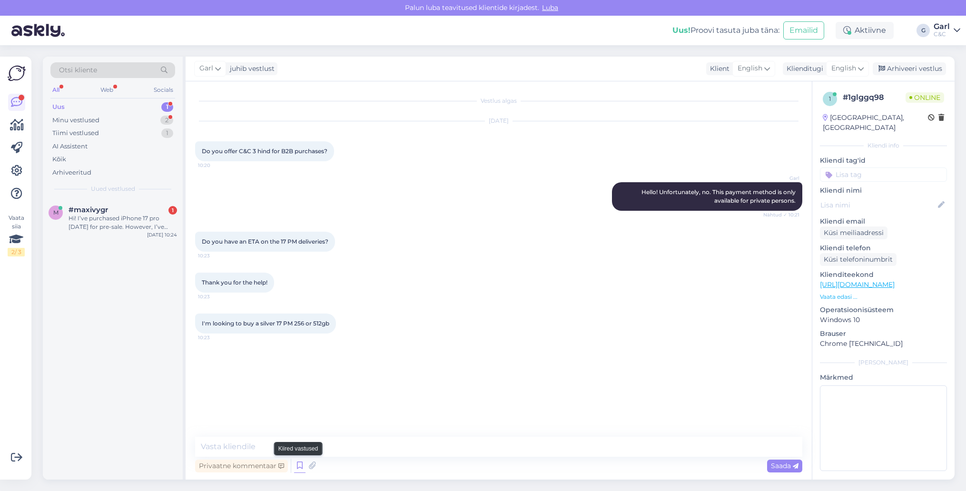
click at [303, 465] on icon at bounding box center [299, 466] width 11 height 14
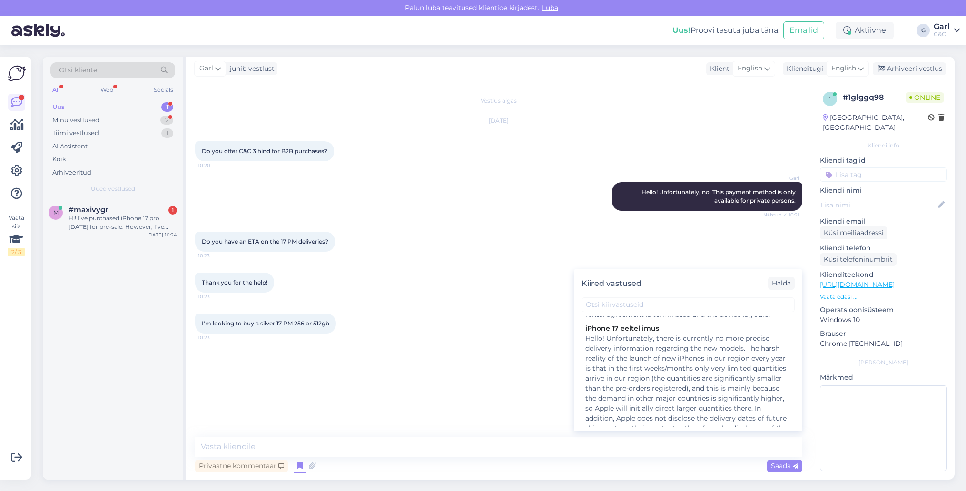
scroll to position [310, 0]
click at [676, 387] on div "Hello! Unfortunately, there is currently no more precise delivery information r…" at bounding box center [688, 403] width 206 height 140
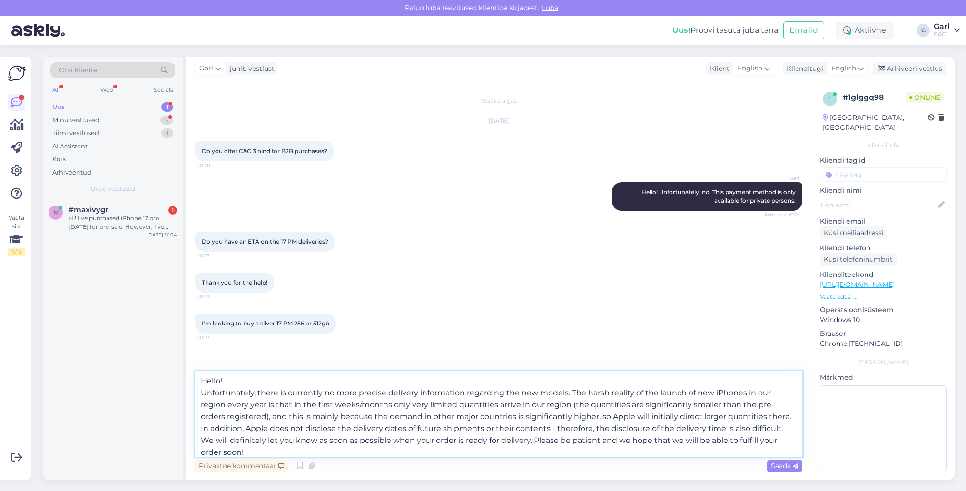
drag, startPoint x: 257, startPoint y: 376, endPoint x: 128, endPoint y: 358, distance: 129.3
click at [128, 358] on div "Otsi kliente All Web Socials Uus 1 Minu vestlused 2 Tiimi vestlused 1 AI Assist…" at bounding box center [499, 268] width 912 height 423
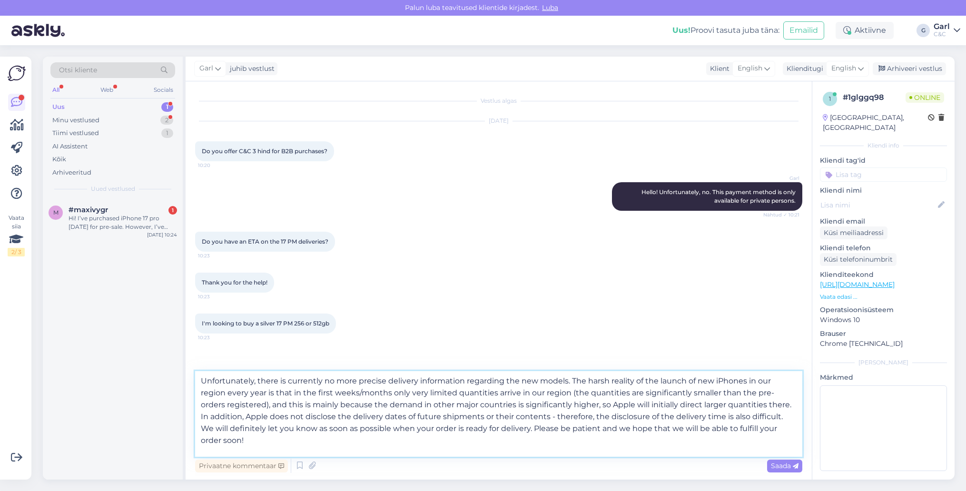
drag, startPoint x: 361, startPoint y: 457, endPoint x: 536, endPoint y: 444, distance: 175.6
click at [536, 444] on textarea "Unfortunately, there is currently no more precise delivery information regardin…" at bounding box center [498, 414] width 607 height 86
type textarea "Unfortunately, there is currently no more precise delivery information regardin…"
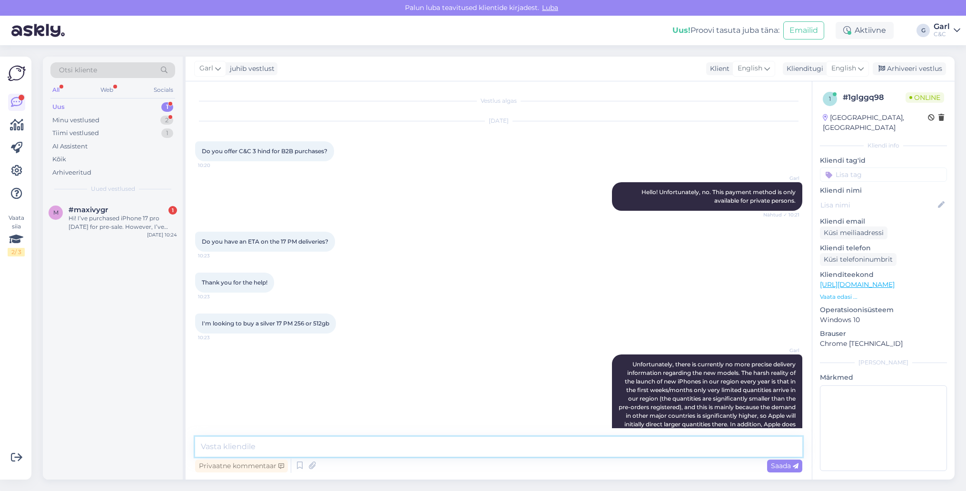
scroll to position [68, 0]
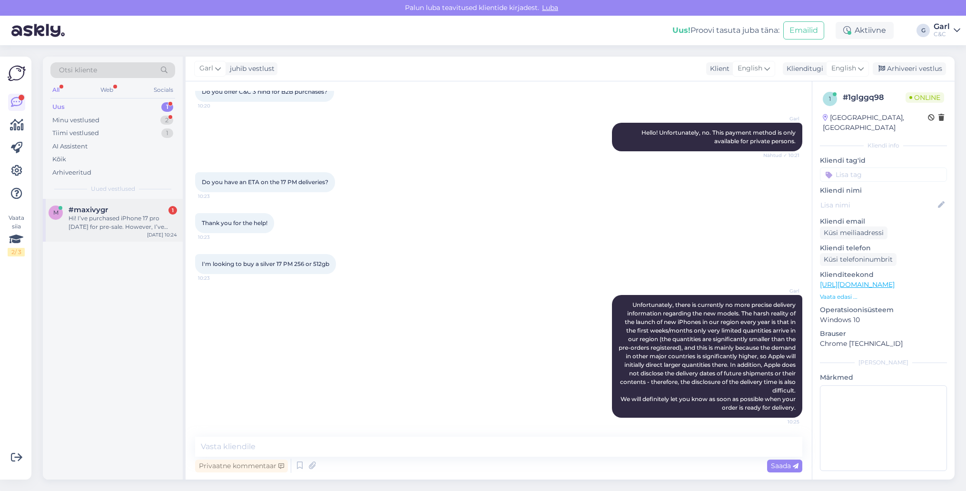
click at [137, 237] on div "m #maxivygr 1 Hi! I’ve purchased iPhone 17 pro [DATE] for pre-sale. However, I’…" at bounding box center [113, 220] width 140 height 43
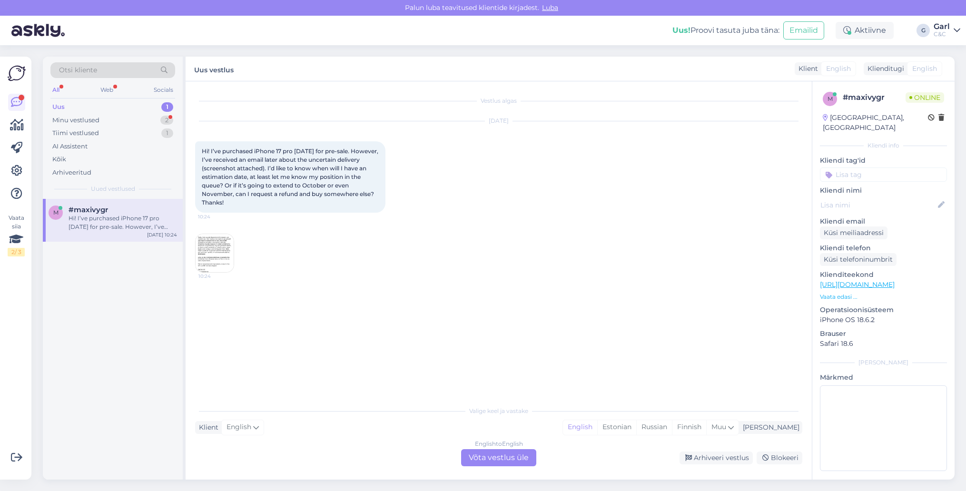
click at [221, 250] on img at bounding box center [215, 253] width 38 height 38
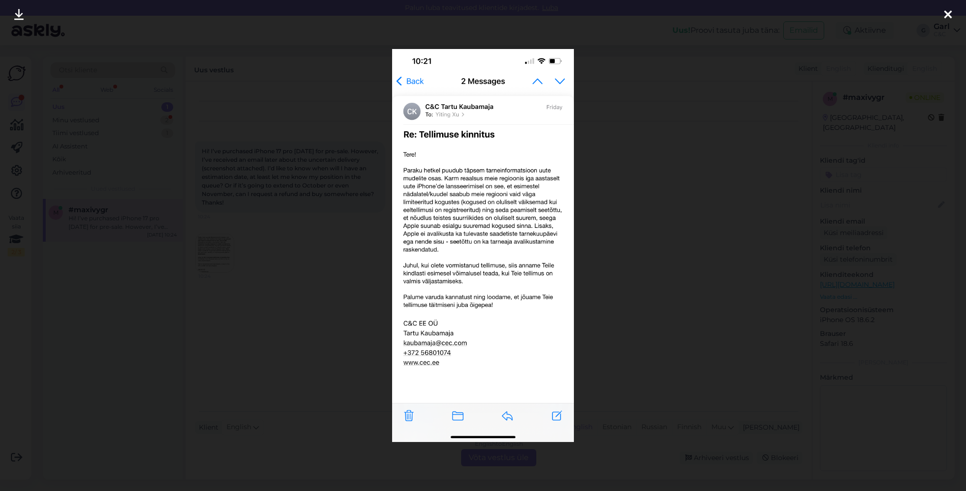
click at [251, 263] on div at bounding box center [483, 245] width 966 height 491
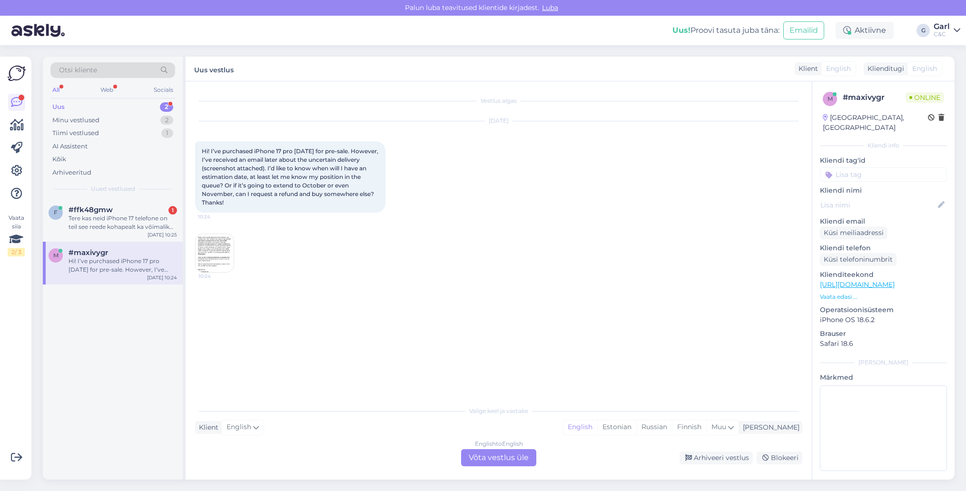
click at [518, 455] on div "English to English Võta vestlus üle" at bounding box center [498, 457] width 75 height 17
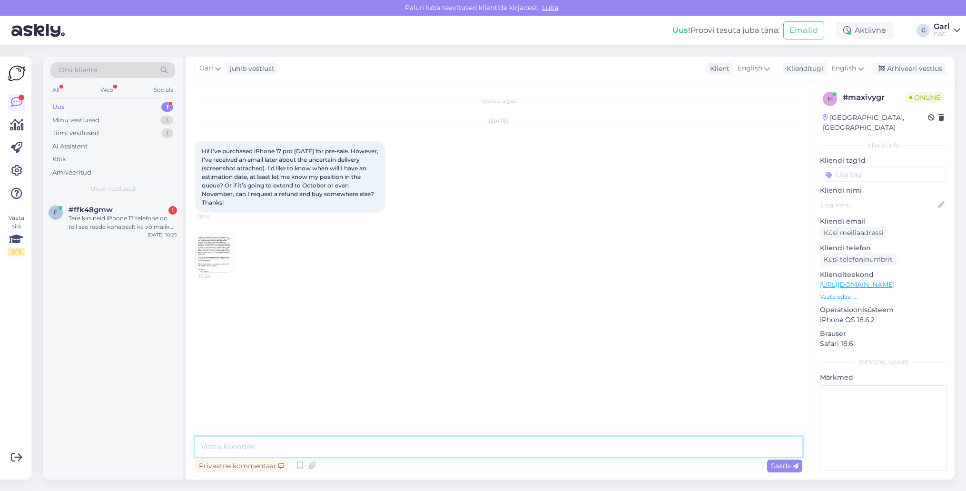
click at [409, 448] on textarea at bounding box center [498, 447] width 607 height 20
click at [297, 467] on icon at bounding box center [299, 466] width 11 height 14
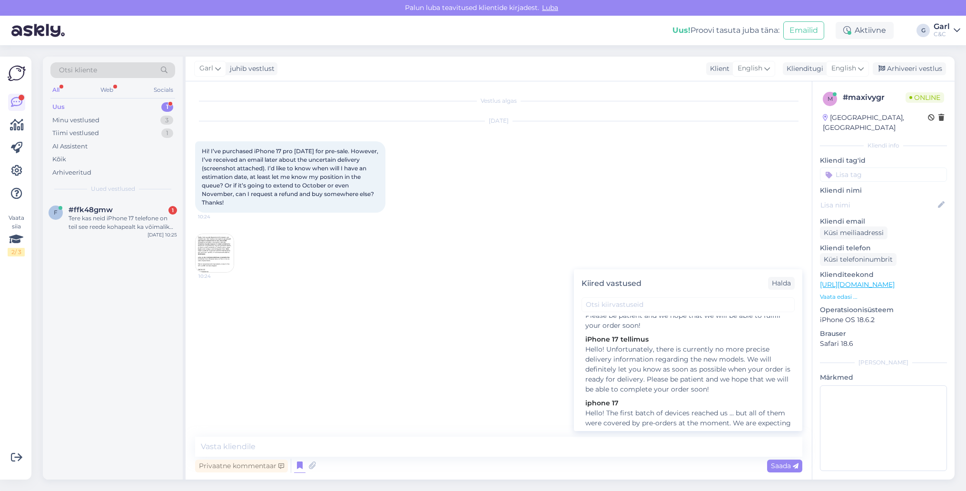
scroll to position [453, 0]
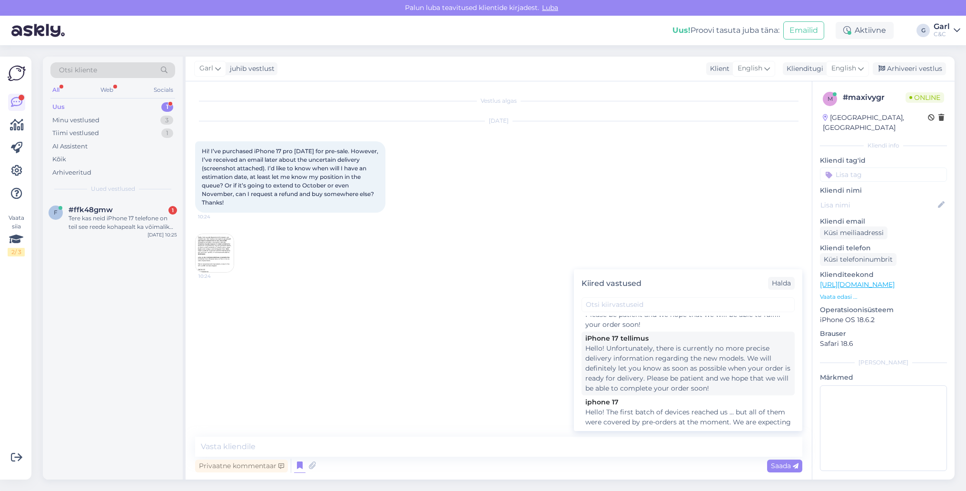
click at [653, 387] on div "Hello! Unfortunately, there is currently no more precise delivery information r…" at bounding box center [688, 369] width 206 height 50
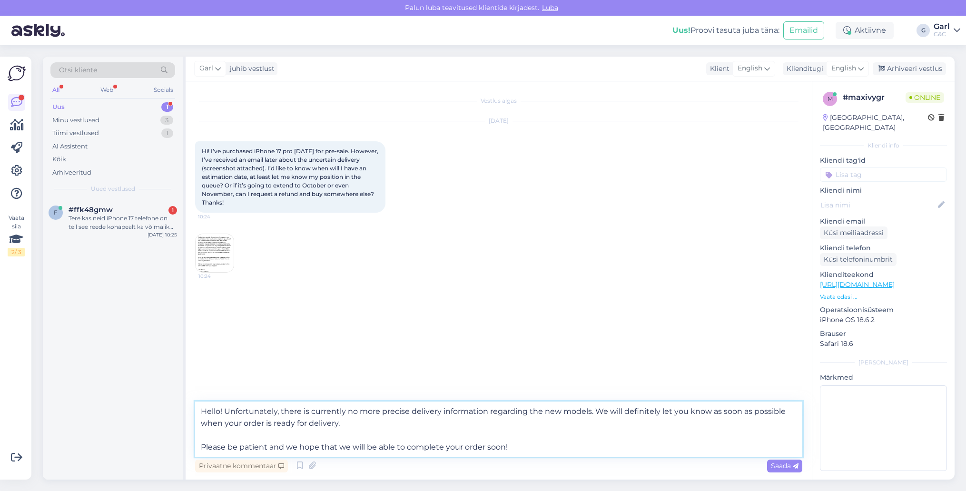
click at [316, 435] on textarea "Hello! Unfortunately, there is currently no more precise delivery information r…" at bounding box center [498, 429] width 607 height 55
drag, startPoint x: 523, startPoint y: 447, endPoint x: 202, endPoint y: 445, distance: 320.8
click at [202, 445] on textarea "Hello! Unfortunately, there is currently no more precise delivery information r…" at bounding box center [498, 429] width 607 height 55
click at [363, 425] on textarea "Hello! Unfortunately, there is currently no more precise delivery information r…" at bounding box center [498, 429] width 607 height 55
type textarea "Hello! Unfortunately, there is currently no more precise delivery information r…"
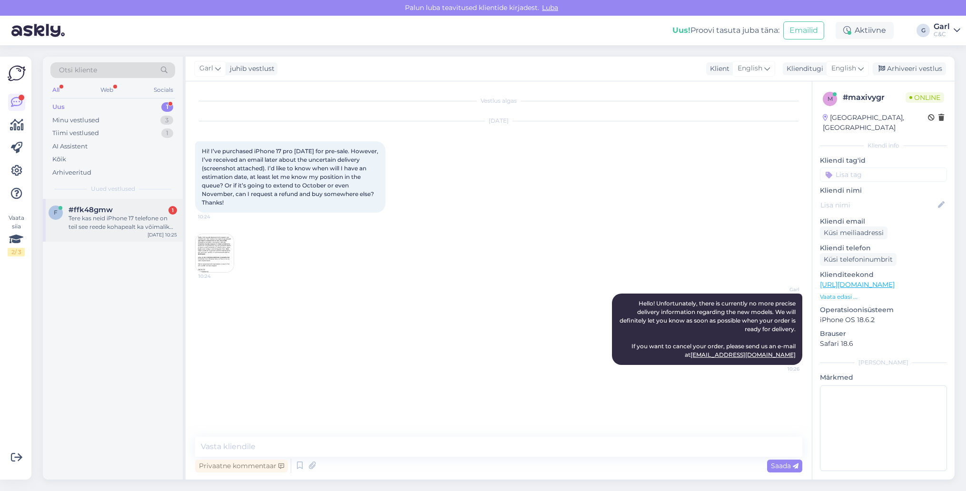
click at [148, 206] on div "#ffk48gmw 1" at bounding box center [123, 210] width 109 height 9
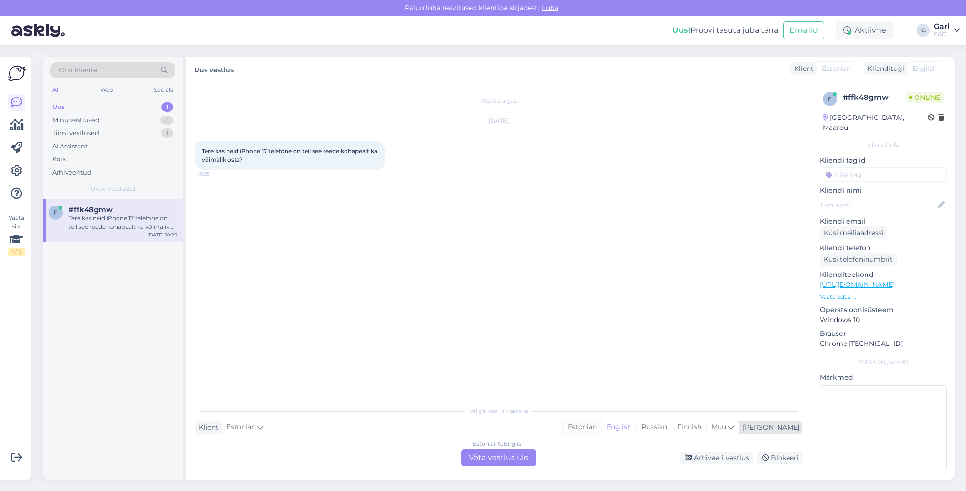
click at [602, 430] on div "Estonian" at bounding box center [582, 427] width 39 height 14
click at [514, 458] on div "Estonian to Estonian Võta vestlus üle" at bounding box center [498, 457] width 75 height 17
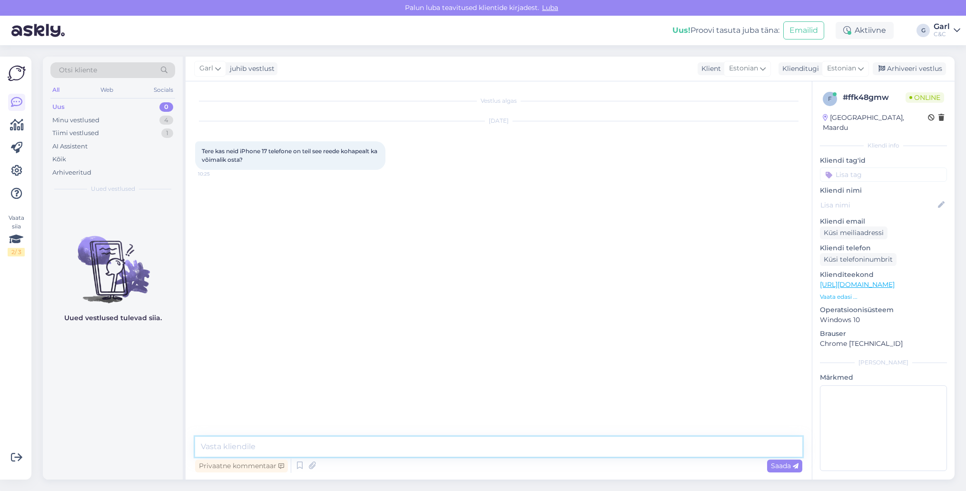
click at [518, 445] on textarea at bounding box center [498, 447] width 607 height 20
click at [233, 446] on textarea "Tere! Pro mudelid kindlalt" at bounding box center [498, 447] width 607 height 20
click at [376, 450] on textarea "Tere! Pro/Pro Max mudelid kindlalt" at bounding box center [498, 447] width 607 height 20
click at [332, 451] on textarea "Tere! Pro/Pro Max mudelid kindlalt kauplusest kohapealt ostetavad ei ole." at bounding box center [498, 447] width 607 height 20
type textarea "Tere! Pro/Pro Max mudelid kindlasti kauplusest kohapealt ostetavad ei ole."
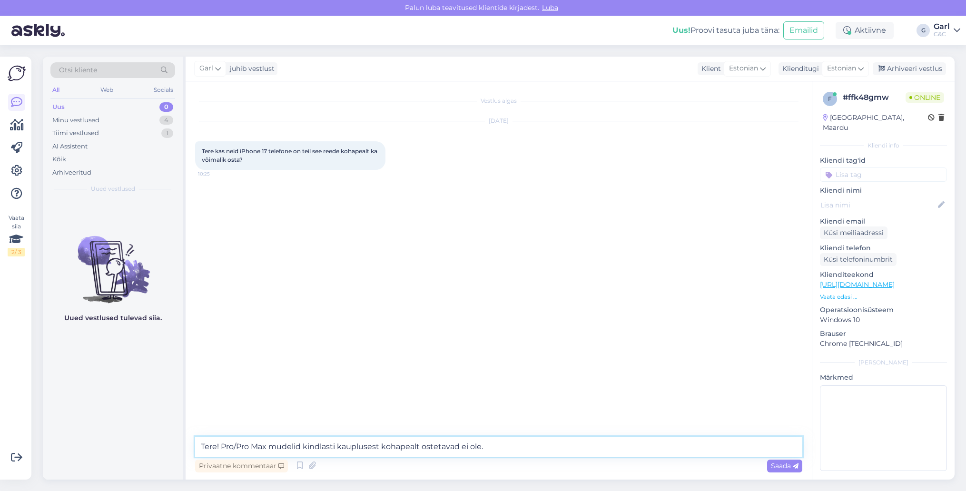
click at [537, 446] on textarea "Tere! Pro/Pro Max mudelid kindlasti kauplusest kohapealt ostetavad ei ole." at bounding box center [498, 447] width 607 height 20
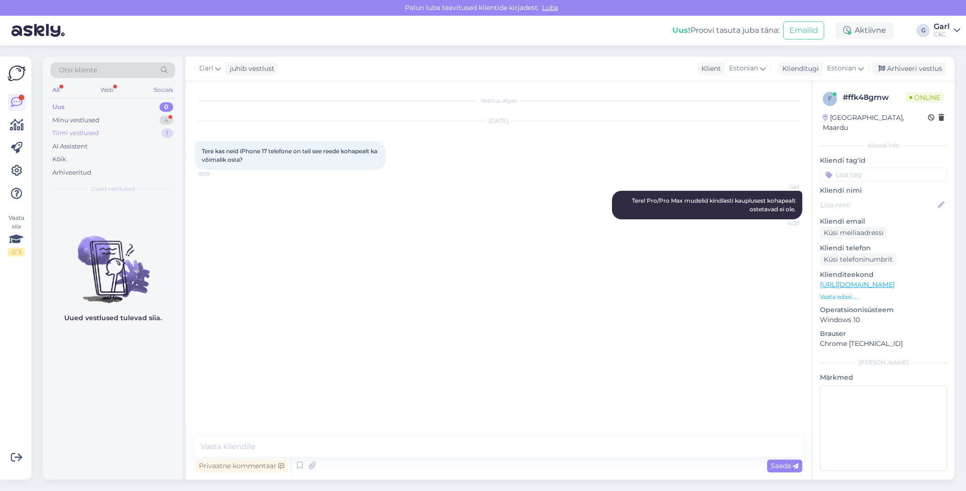
click at [151, 127] on div "Tiimi vestlused 1" at bounding box center [112, 133] width 125 height 13
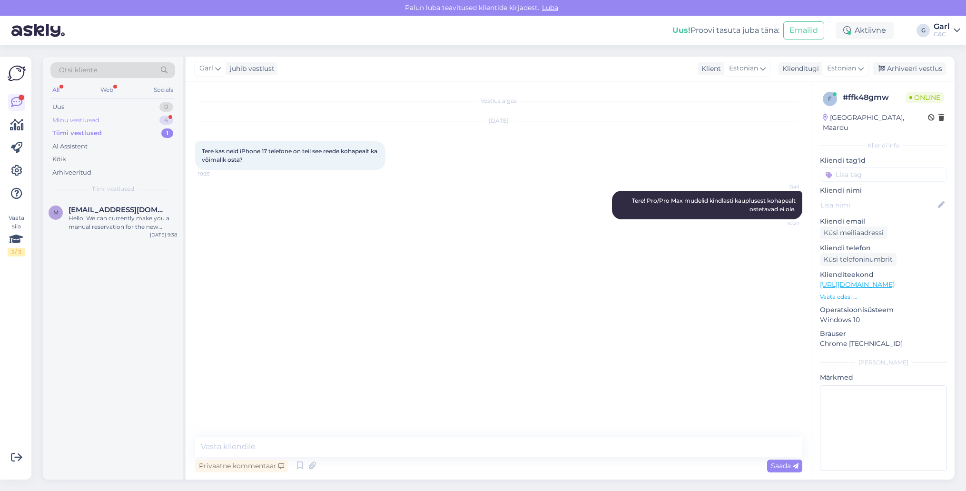
click at [154, 119] on div "Minu vestlused 4" at bounding box center [112, 120] width 125 height 13
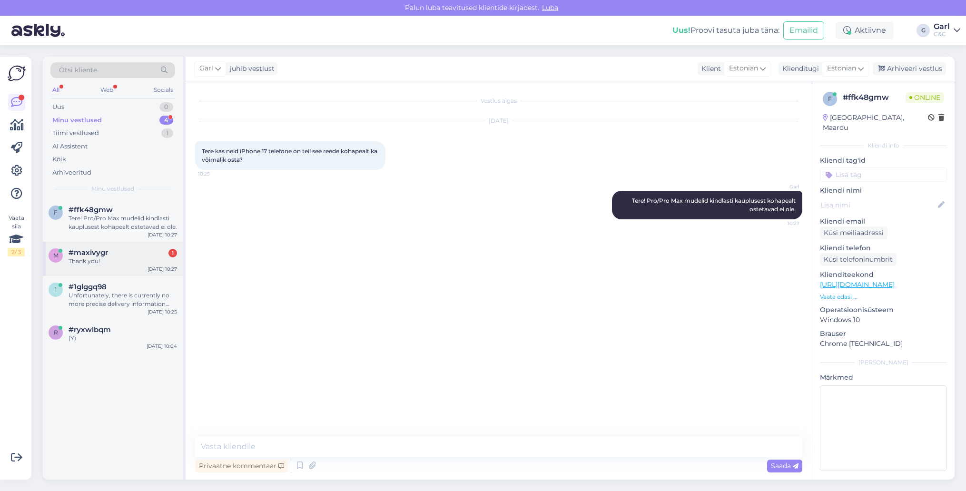
click at [162, 260] on div "Thank you!" at bounding box center [123, 261] width 109 height 9
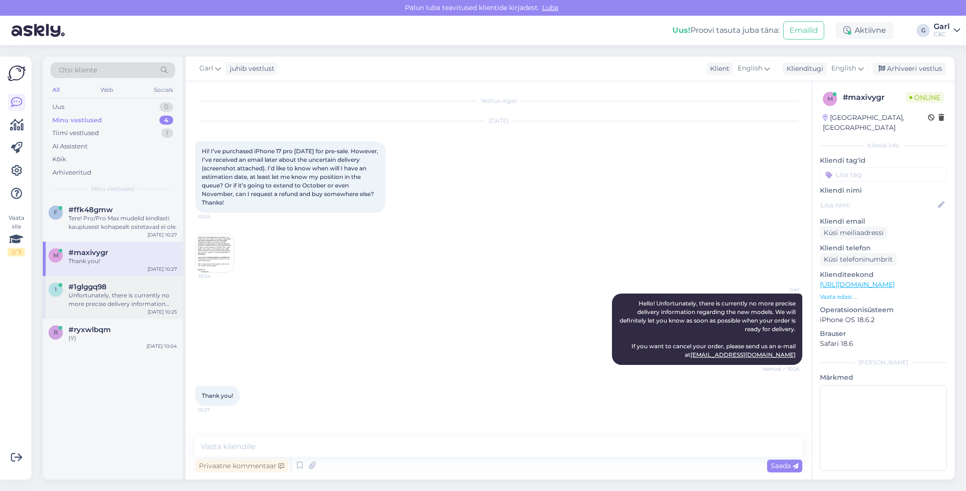
click at [143, 291] on div "Unfortunately, there is currently no more precise delivery information regardin…" at bounding box center [123, 299] width 109 height 17
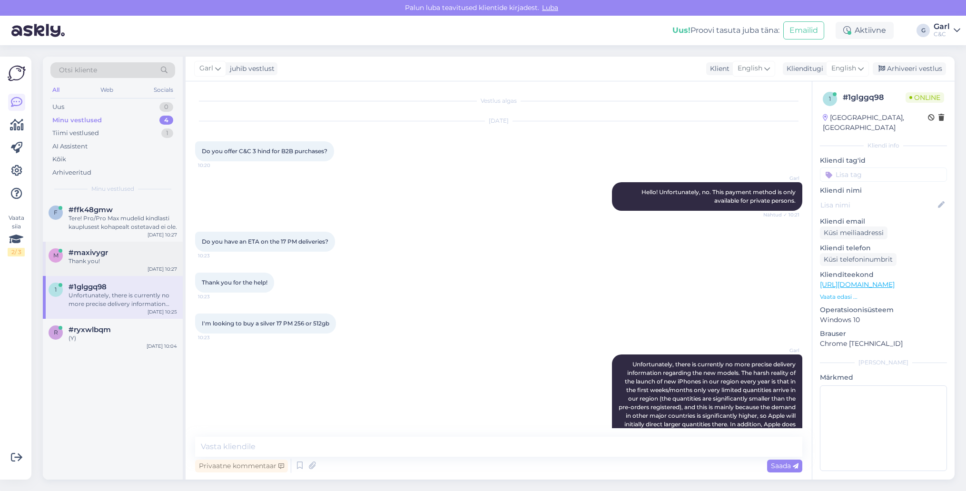
scroll to position [68, 0]
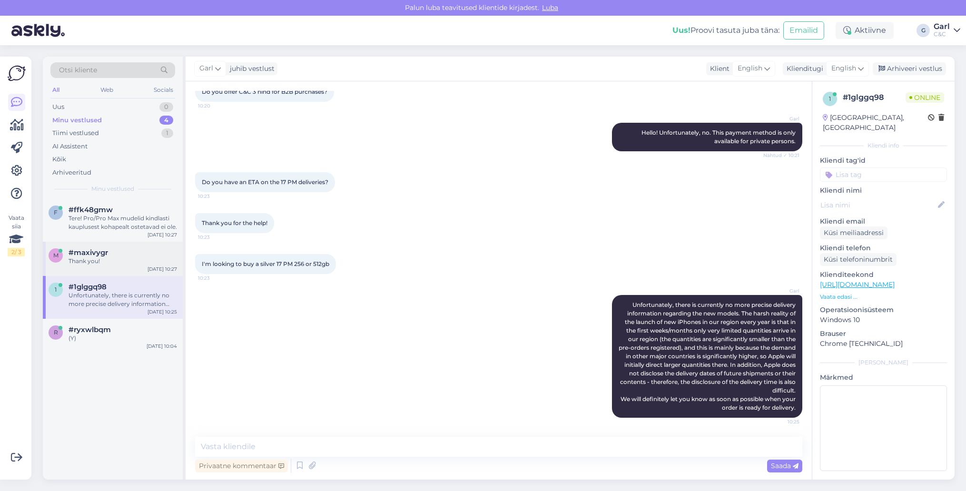
click at [143, 251] on div "#maxivygr" at bounding box center [123, 252] width 109 height 9
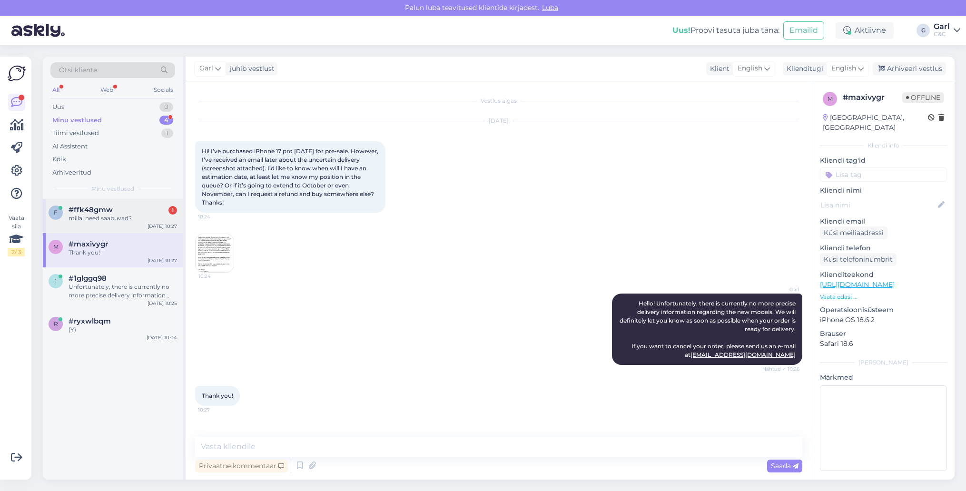
click at [142, 217] on div "millal need saabuvad?" at bounding box center [123, 218] width 109 height 9
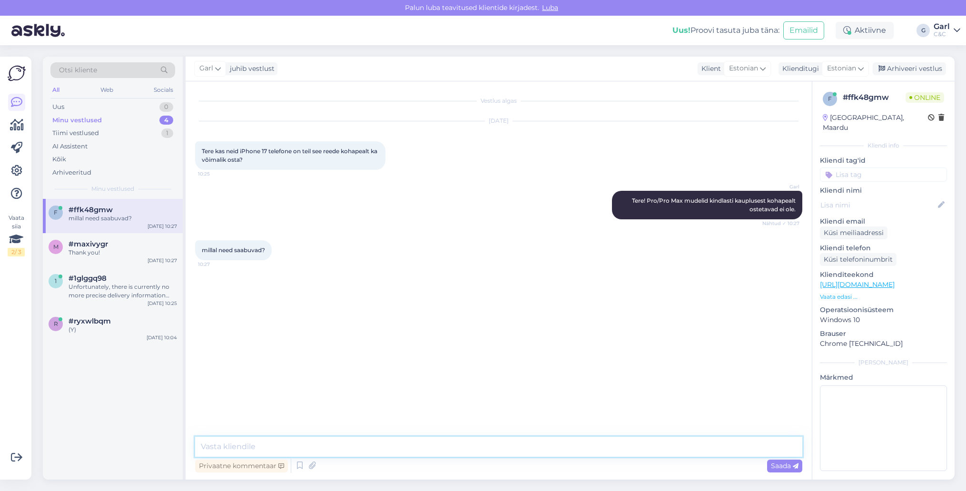
click at [321, 449] on textarea at bounding box center [498, 447] width 607 height 20
click at [302, 464] on icon at bounding box center [299, 466] width 11 height 14
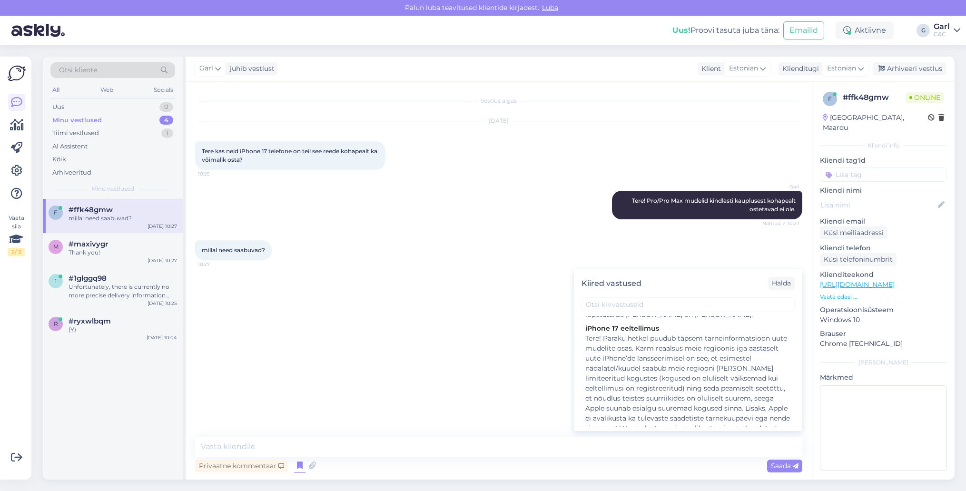
scroll to position [323, 0]
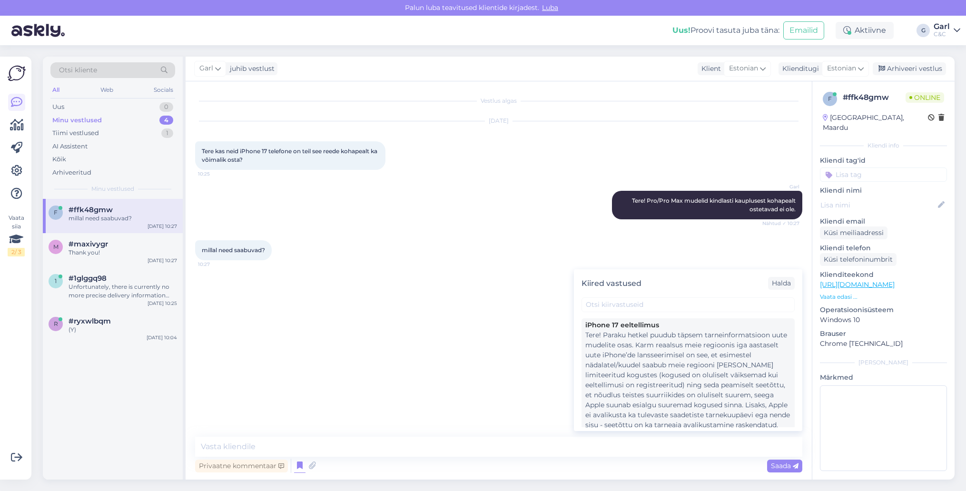
click at [658, 370] on div "Tere! Paraku hetkel puudub täpsem tarneinformatsioon uute mudelite osas. Karm r…" at bounding box center [688, 405] width 206 height 150
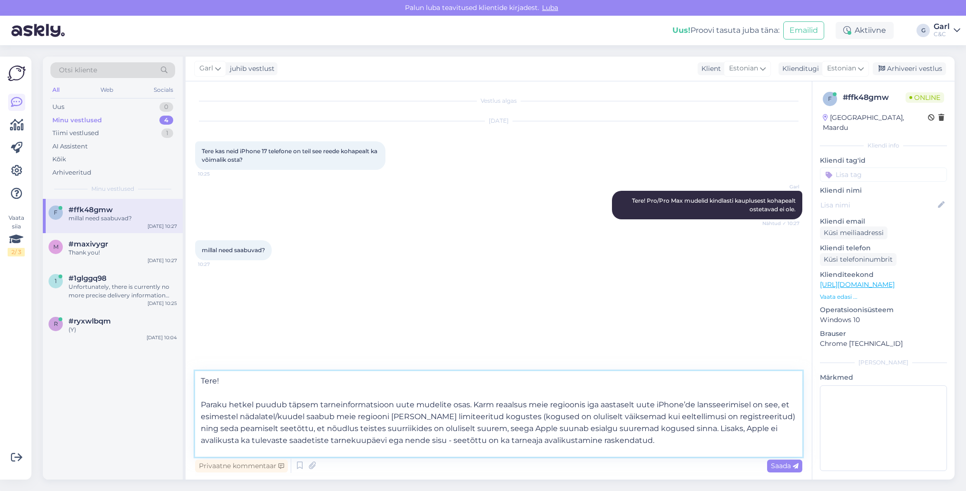
click at [397, 445] on textarea "Tere! Paraku hetkel puudub täpsem tarneinformatsioon uute mudelite osas. Karm r…" at bounding box center [498, 414] width 607 height 86
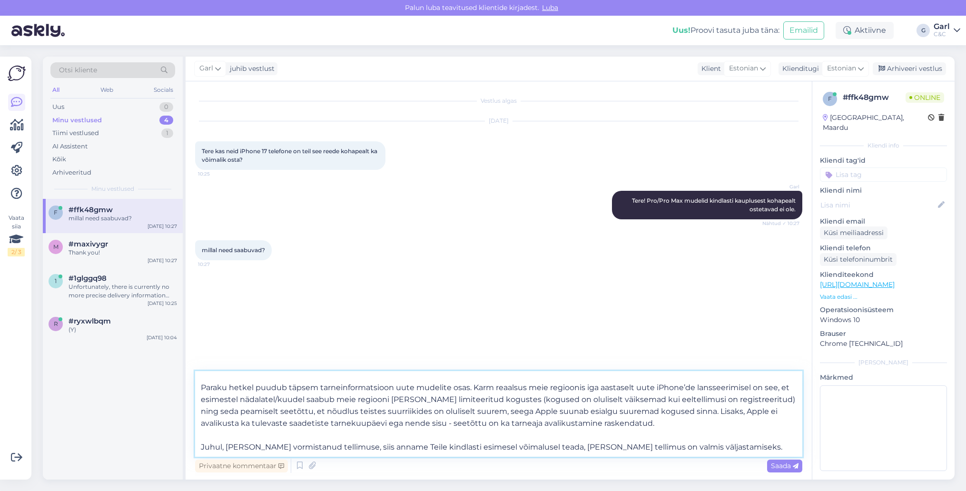
scroll to position [0, 0]
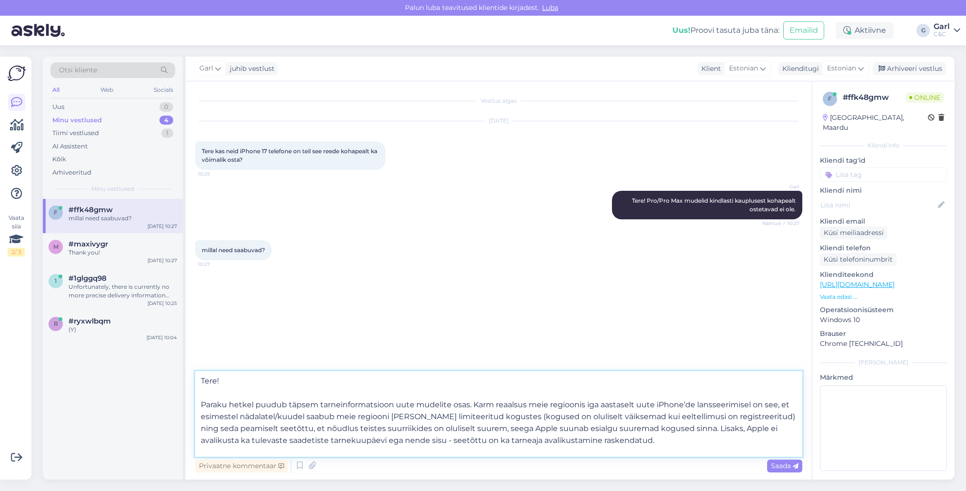
drag, startPoint x: 303, startPoint y: 375, endPoint x: 173, endPoint y: 375, distance: 130.4
click at [173, 375] on div "Otsi kliente All Web Socials Uus 0 Minu vestlused 4 Tiimi vestlused 1 AI Assist…" at bounding box center [499, 268] width 912 height 423
drag, startPoint x: 273, startPoint y: 391, endPoint x: 128, endPoint y: 346, distance: 152.6
click at [128, 346] on div "Otsi kliente All Web Socials Uus 0 Minu vestlused 4 Tiimi vestlused 1 AI Assist…" at bounding box center [499, 268] width 912 height 423
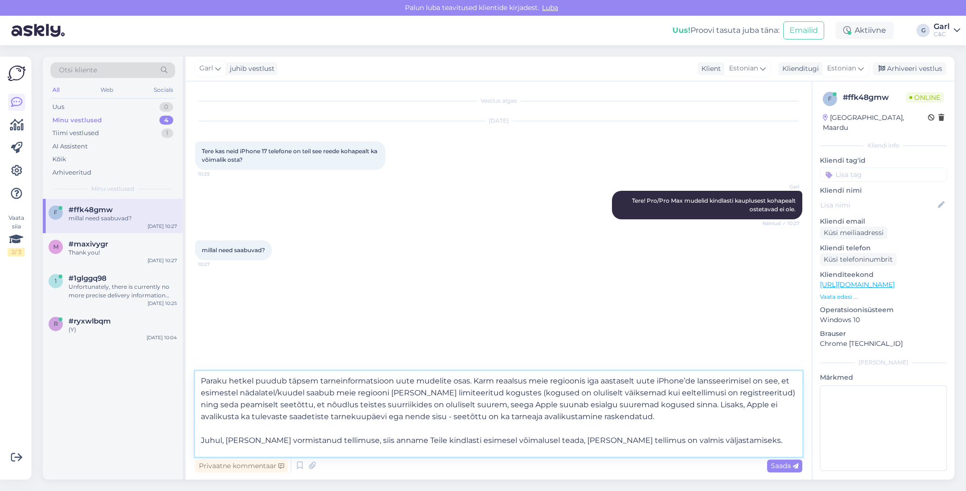
click at [202, 391] on textarea "Paraku hetkel puudub täpsem tarneinformatsioon uute mudelite osas. Karm reaalsu…" at bounding box center [498, 414] width 607 height 86
type textarea "Paraku hetkel puudub täpsem tarneinformatsioon uute mudelite osas. Karm reaalsu…"
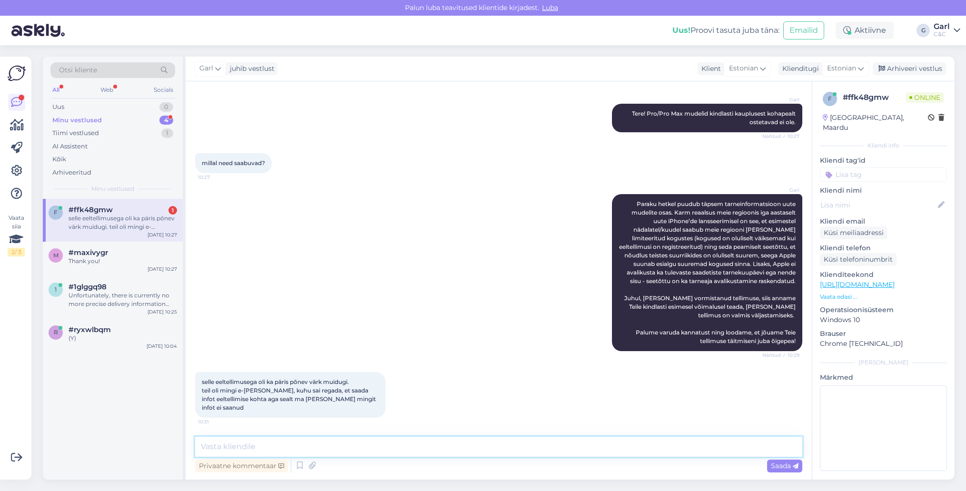
scroll to position [87, 0]
click at [97, 426] on div "f #ffk48gmw 1 selle eeltellimusega oli ka päris põnev värk muidugi. teil oli mi…" at bounding box center [113, 339] width 140 height 281
click at [102, 424] on div "f #ffk48gmw 1 selle eeltellimusega oli ka päris põnev värk muidugi. teil oli mi…" at bounding box center [113, 339] width 140 height 281
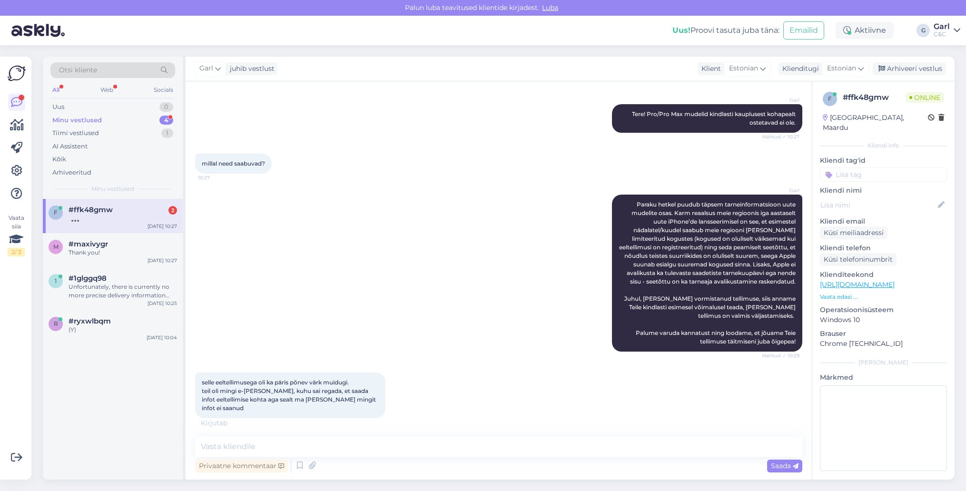
scroll to position [137, 0]
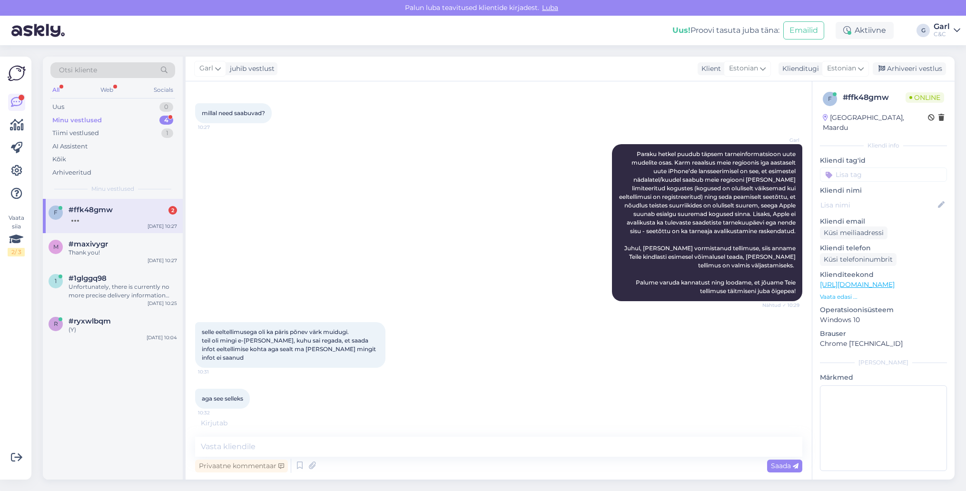
click at [156, 115] on div "Minu vestlused 4" at bounding box center [112, 120] width 125 height 13
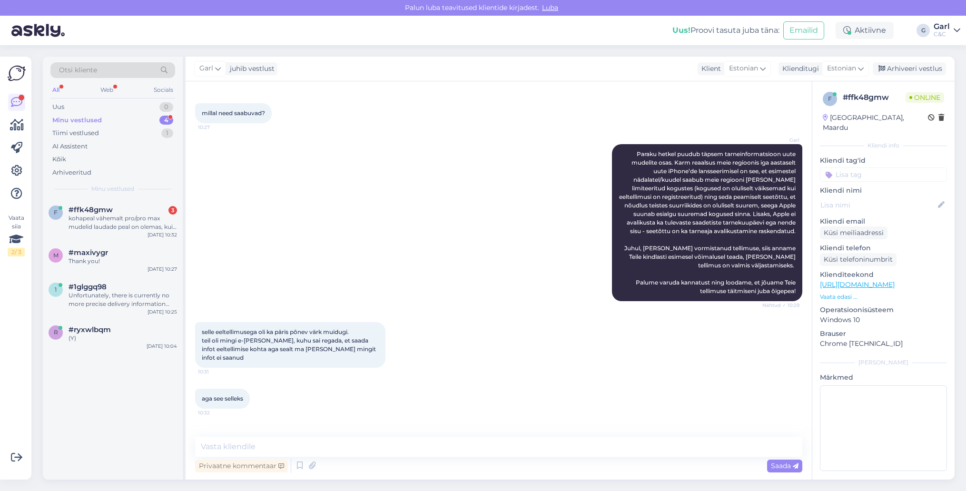
scroll to position [177, 0]
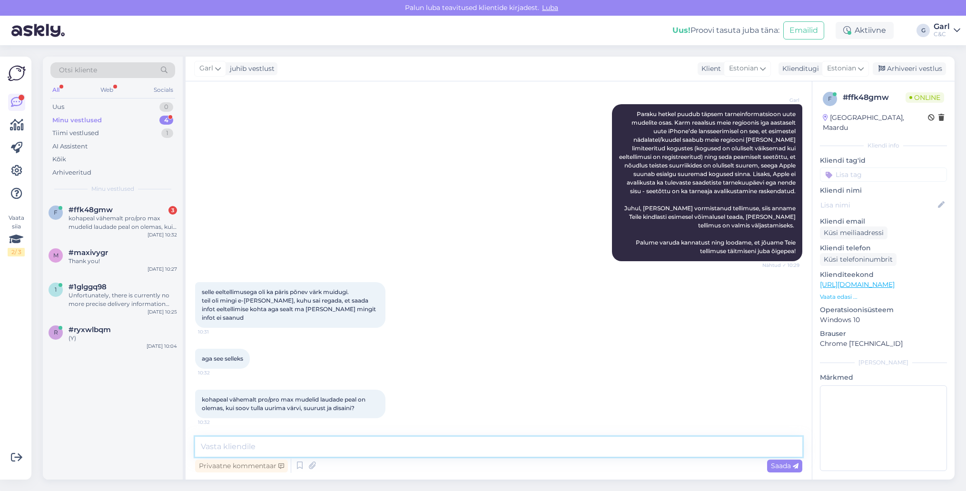
click at [355, 445] on textarea at bounding box center [498, 447] width 607 height 20
type textarea "Alates [DATE] on näidised igas kaupluses ilusti olemas."
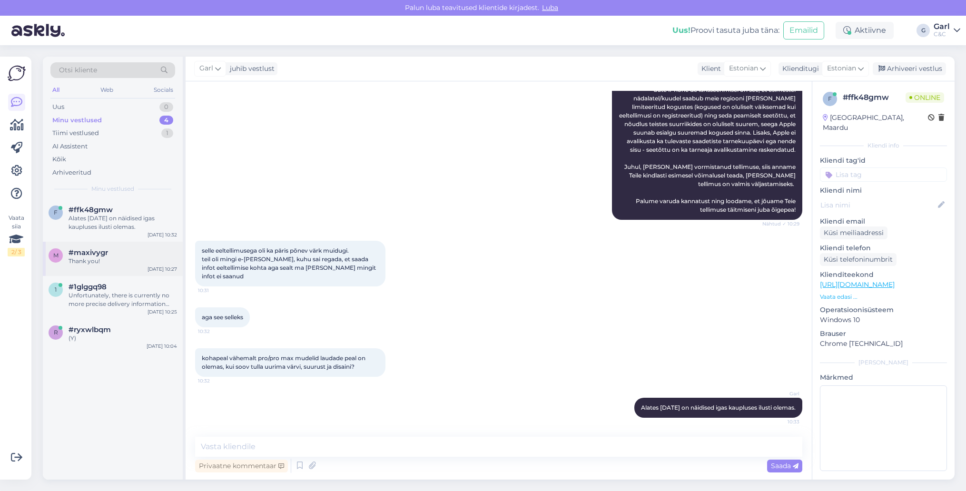
click at [122, 259] on div "Thank you!" at bounding box center [123, 261] width 109 height 9
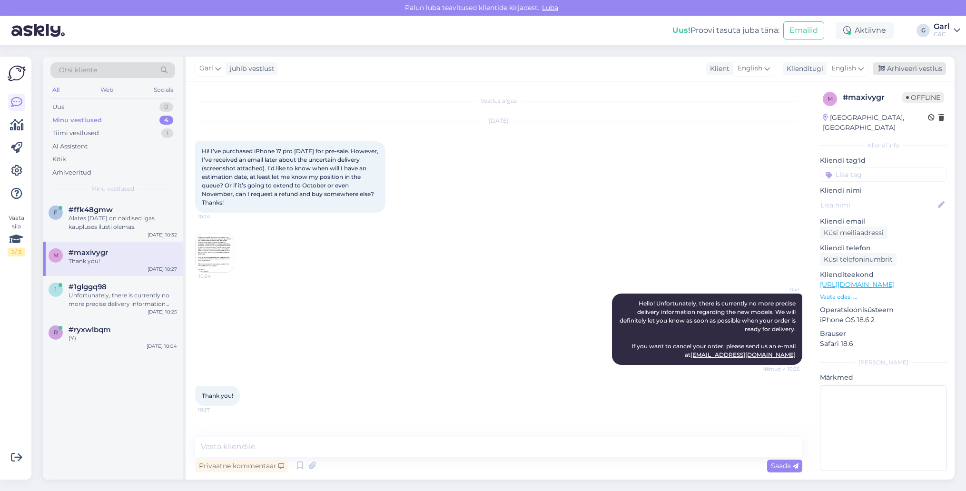
click at [904, 68] on div "Arhiveeri vestlus" at bounding box center [909, 68] width 73 height 13
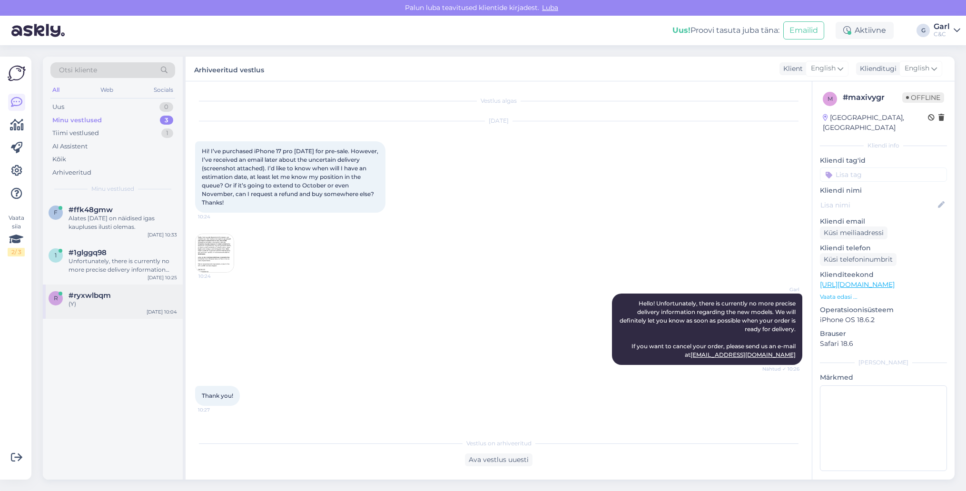
click at [109, 300] on div "(Y)" at bounding box center [123, 304] width 109 height 9
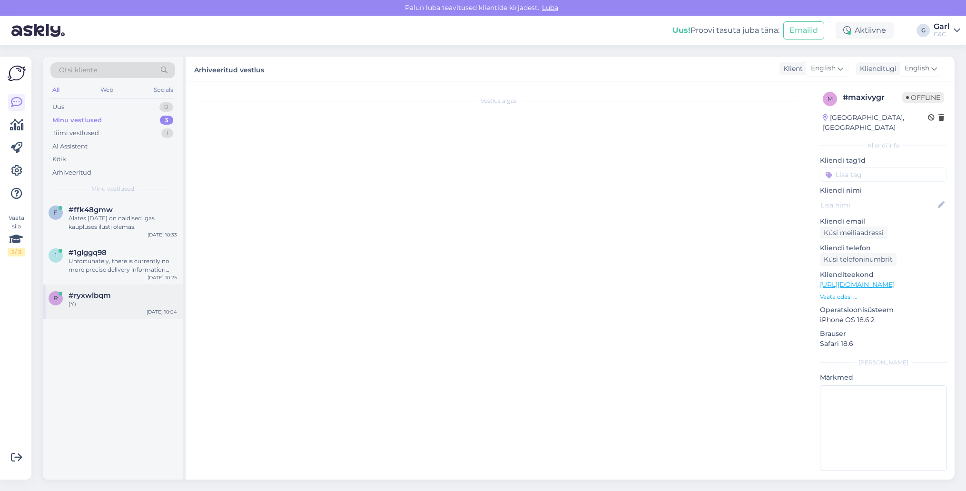
scroll to position [359, 0]
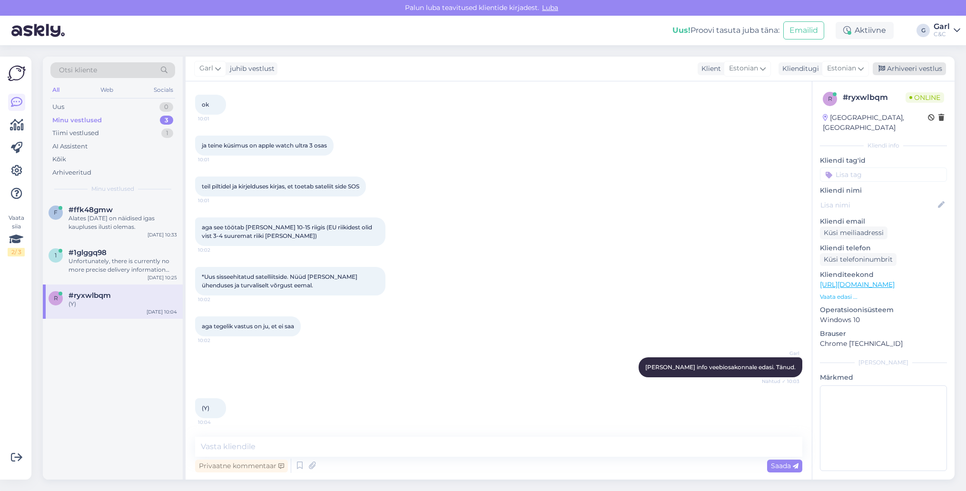
click at [900, 69] on div "Arhiveeri vestlus" at bounding box center [909, 68] width 73 height 13
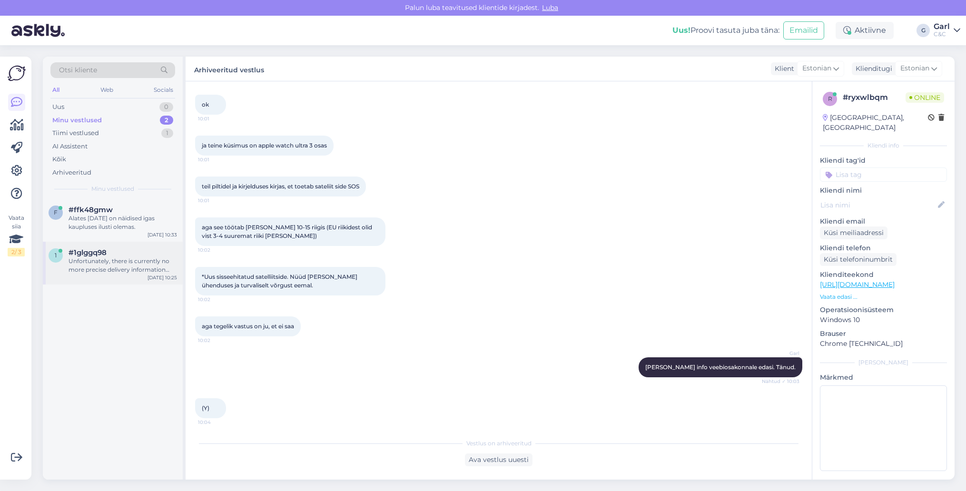
click at [158, 269] on div "Unfortunately, there is currently no more precise delivery information regardin…" at bounding box center [123, 265] width 109 height 17
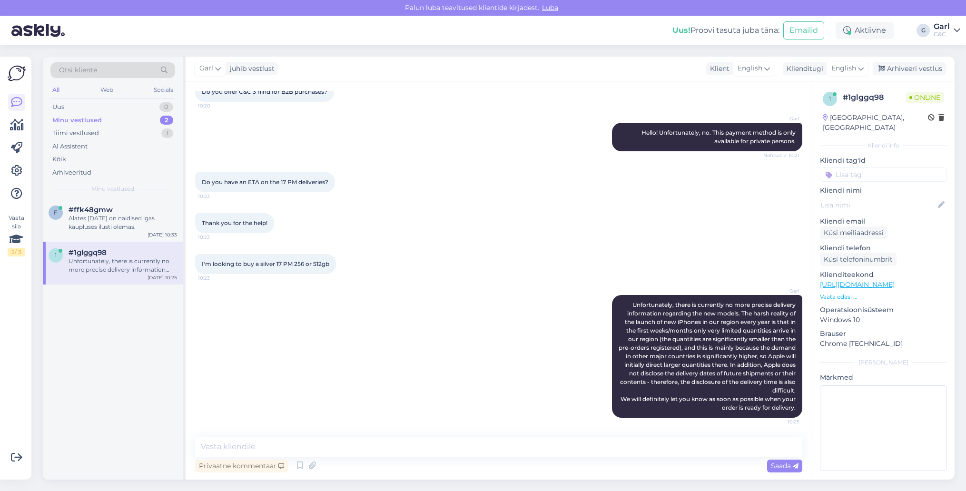
scroll to position [67, 0]
click at [922, 71] on div "Arhiveeri vestlus" at bounding box center [909, 68] width 73 height 13
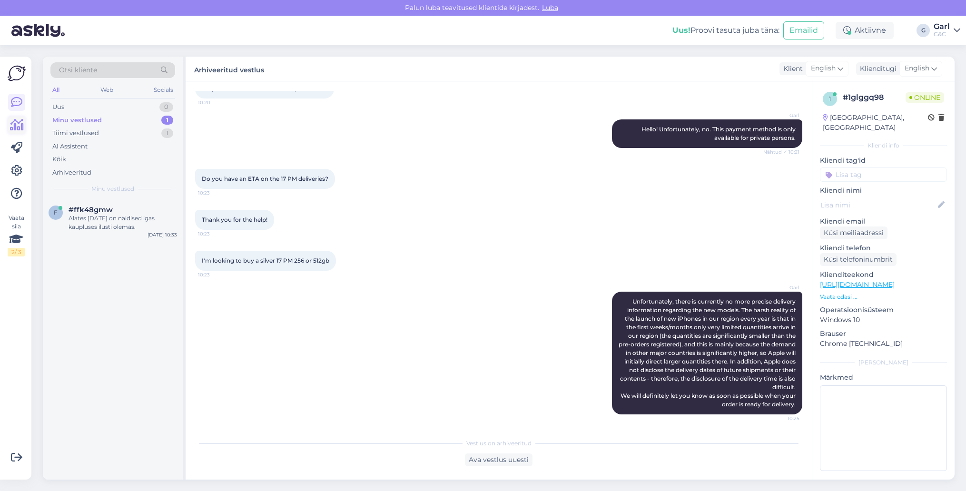
click at [23, 129] on icon at bounding box center [17, 124] width 14 height 11
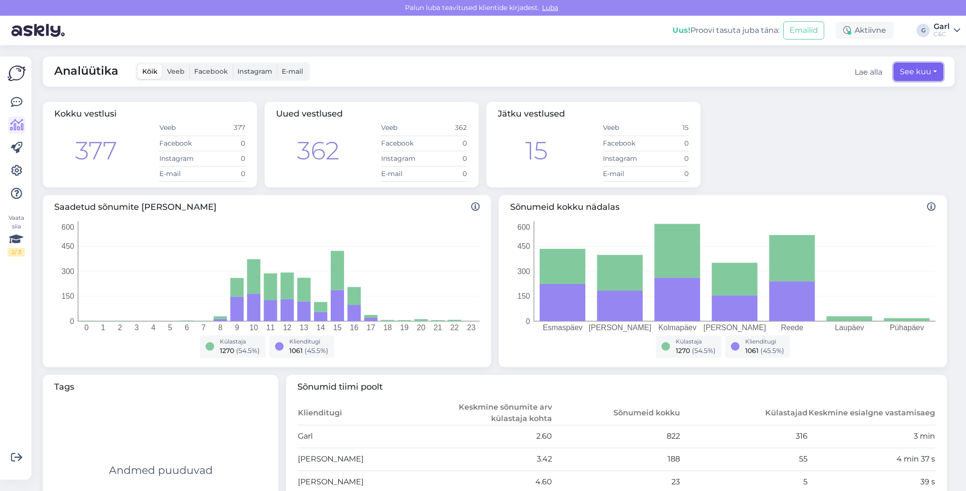
click at [936, 74] on button "See kuu" at bounding box center [918, 72] width 49 height 18
select select "8"
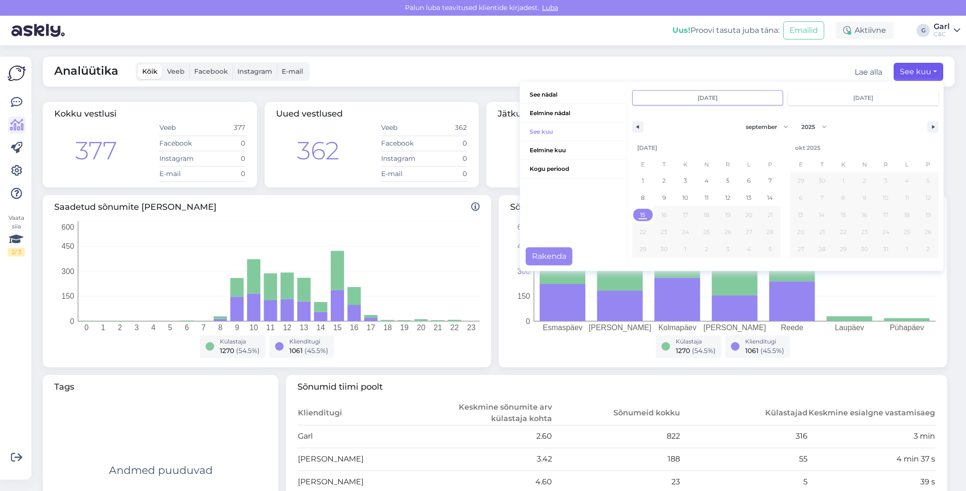
click at [644, 217] on span "15" at bounding box center [642, 215] width 5 height 17
type input "[DATE]"
click at [550, 258] on button "Rakenda" at bounding box center [549, 256] width 47 height 18
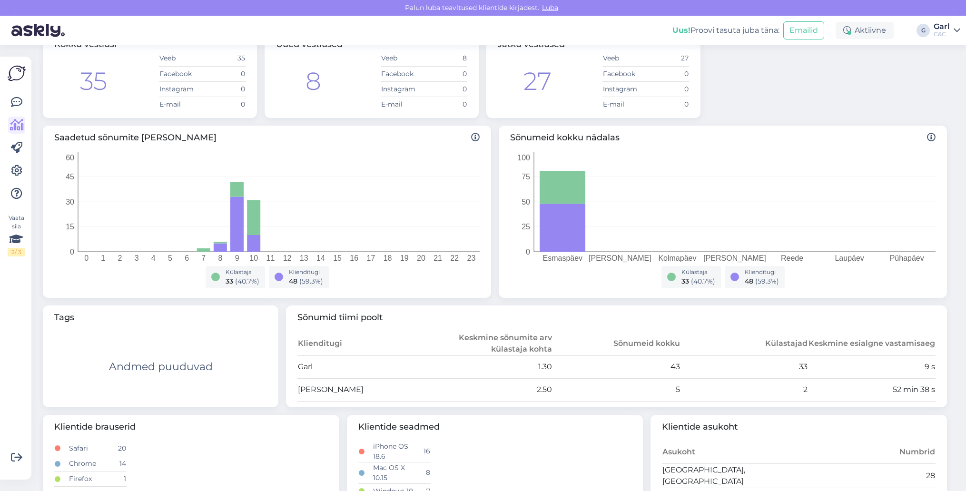
scroll to position [54, 0]
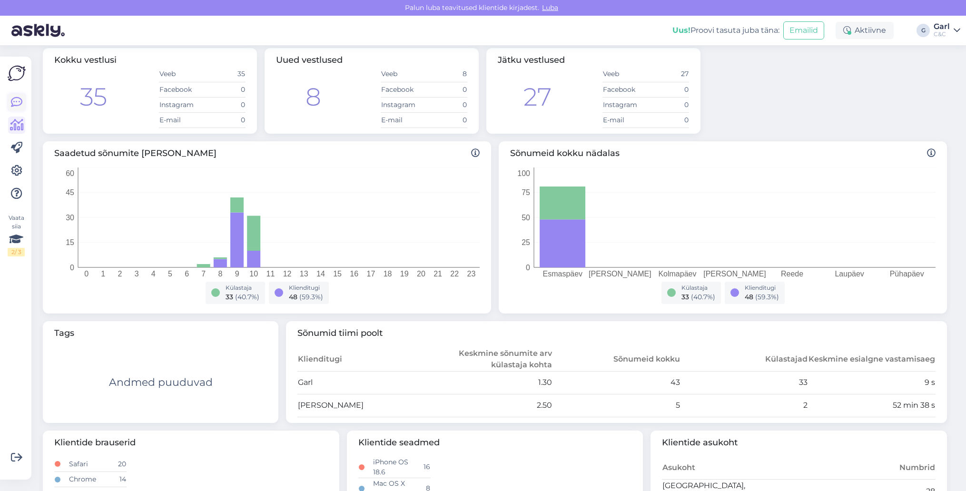
click at [19, 95] on link at bounding box center [16, 102] width 17 height 17
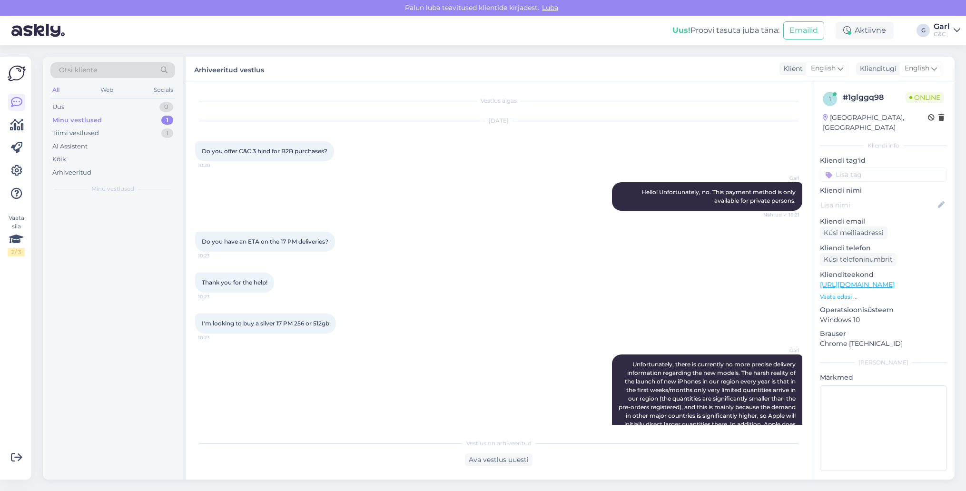
scroll to position [71, 0]
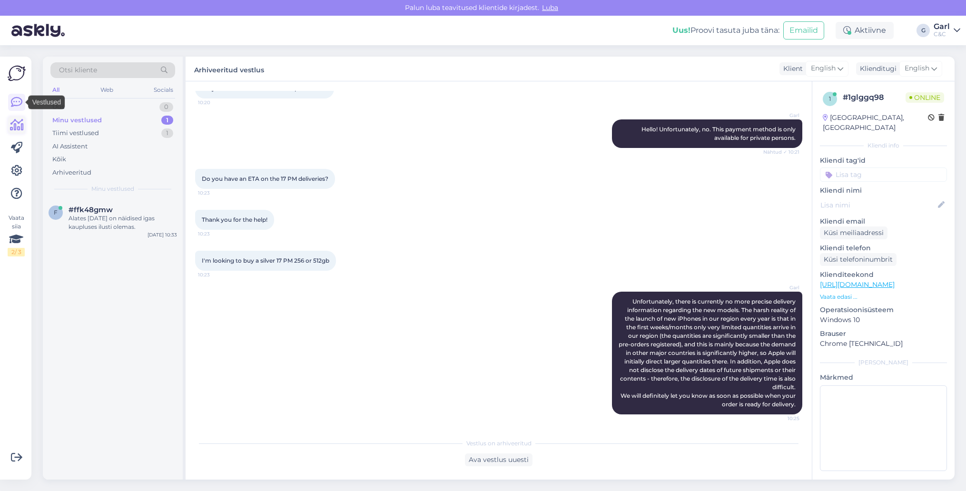
click at [16, 124] on icon at bounding box center [17, 124] width 14 height 11
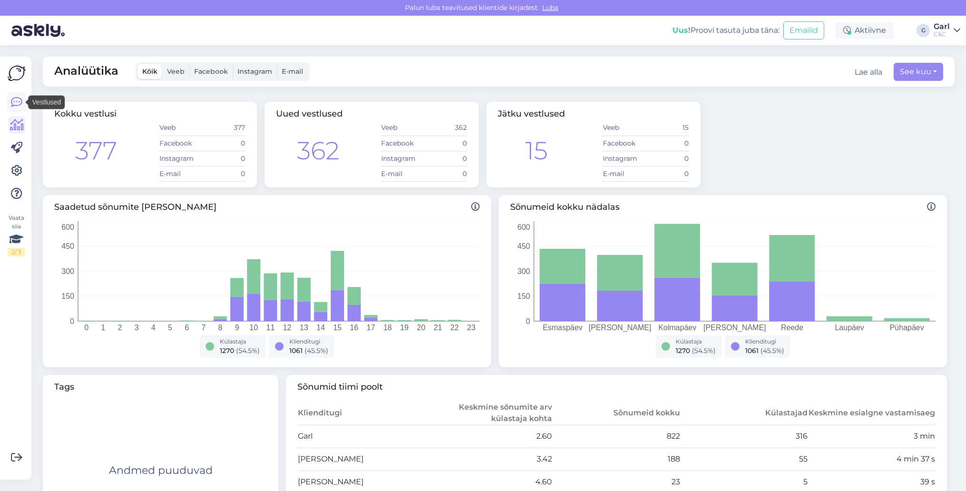
click at [19, 106] on icon at bounding box center [16, 102] width 11 height 11
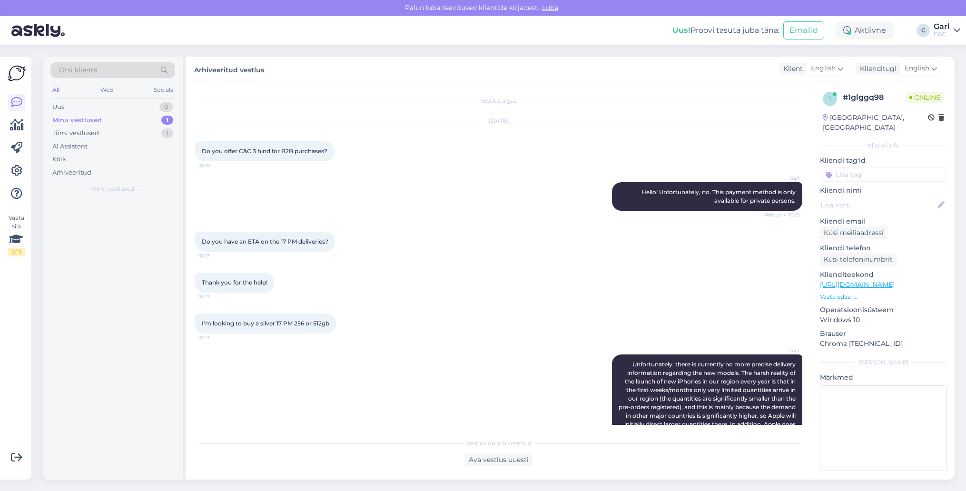
scroll to position [71, 0]
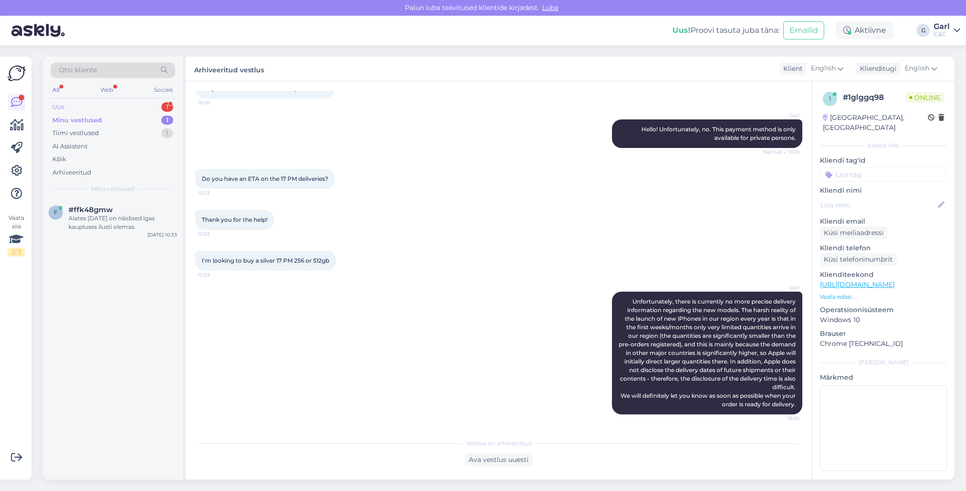
click at [157, 105] on div "Uus 1" at bounding box center [112, 106] width 125 height 13
click at [157, 233] on div "[DATE] 10:38" at bounding box center [163, 234] width 30 height 7
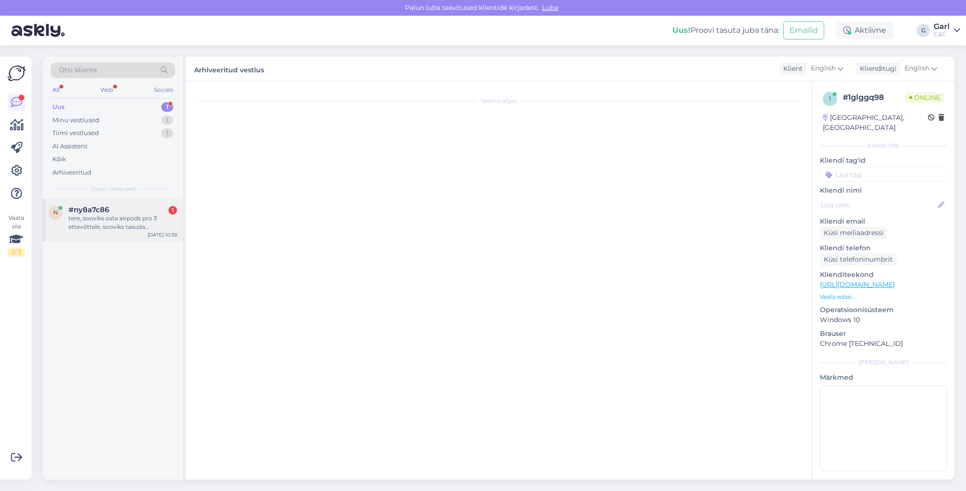
scroll to position [0, 0]
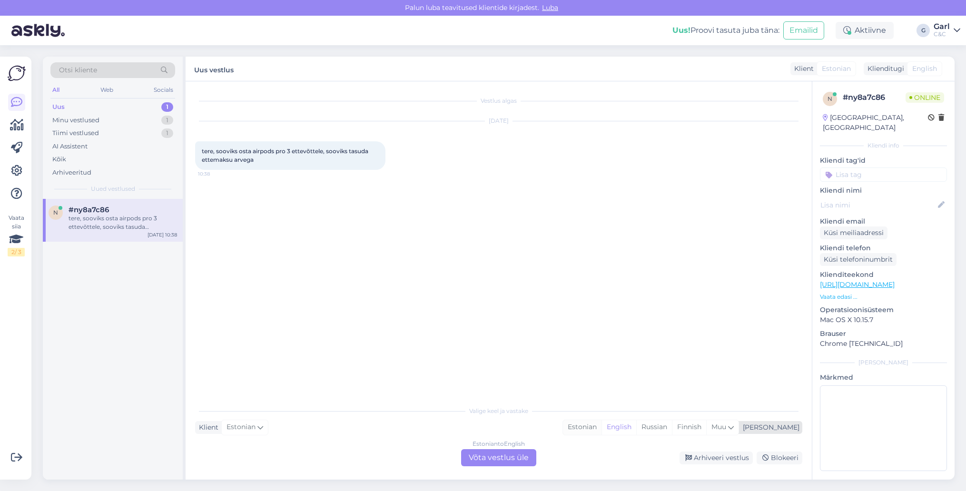
click at [602, 426] on div "Estonian" at bounding box center [582, 427] width 39 height 14
click at [513, 457] on div "Estonian to Estonian Võta vestlus üle" at bounding box center [498, 457] width 75 height 17
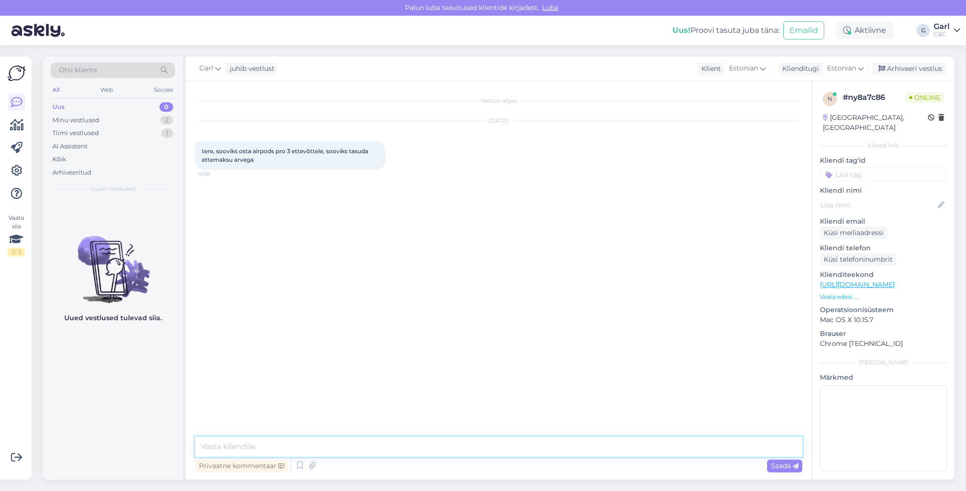
click at [513, 447] on textarea at bounding box center [498, 447] width 607 height 20
type textarea "Tere! Kuidas on ettevõtte kontaktandmed ja millisest kauplusest sooviksite [PER…"
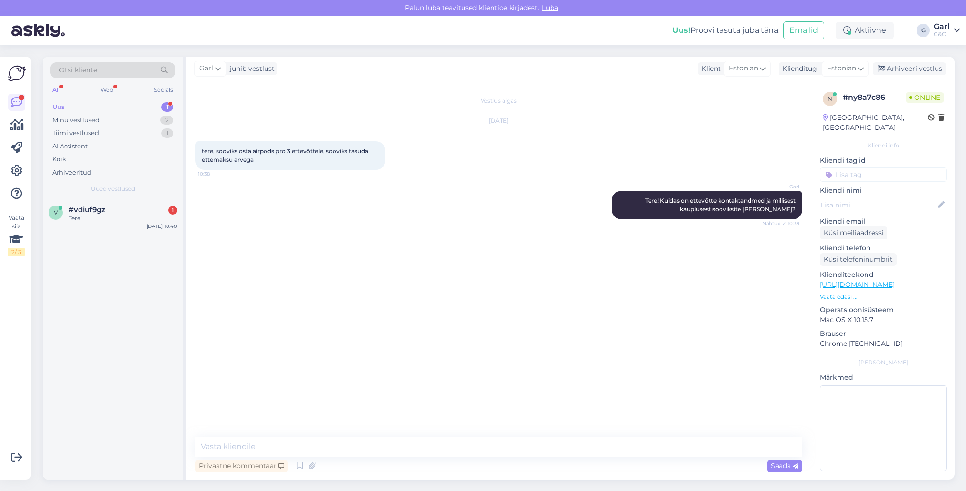
click at [238, 388] on div "Vestlus algas [DATE] tere, sooviks osta airpods pro 3 ettevõttele, sooviks tasu…" at bounding box center [503, 259] width 616 height 337
click at [122, 288] on div "v #vdiuf9gz 1 Tere! [DATE] 10:40" at bounding box center [113, 339] width 140 height 281
click at [108, 209] on div "#vdiuf9gz 1" at bounding box center [123, 210] width 109 height 9
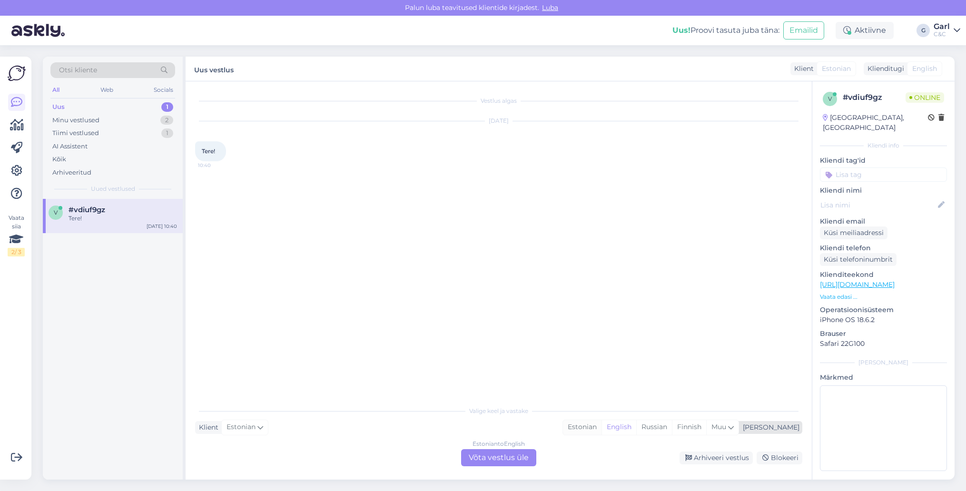
click at [602, 432] on div "Estonian" at bounding box center [582, 427] width 39 height 14
click at [519, 463] on div "Estonian to Estonian Võta vestlus üle" at bounding box center [498, 457] width 75 height 17
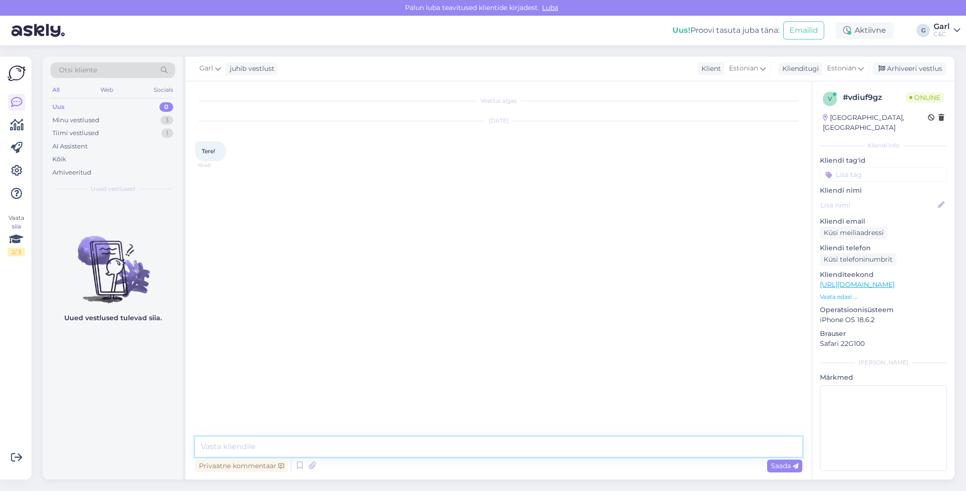
click at [519, 441] on textarea at bounding box center [498, 447] width 607 height 20
type textarea "Tere! Kuidas saan Teile abiks olla?"
click at [124, 123] on div "Minu vestlused 3" at bounding box center [112, 120] width 125 height 13
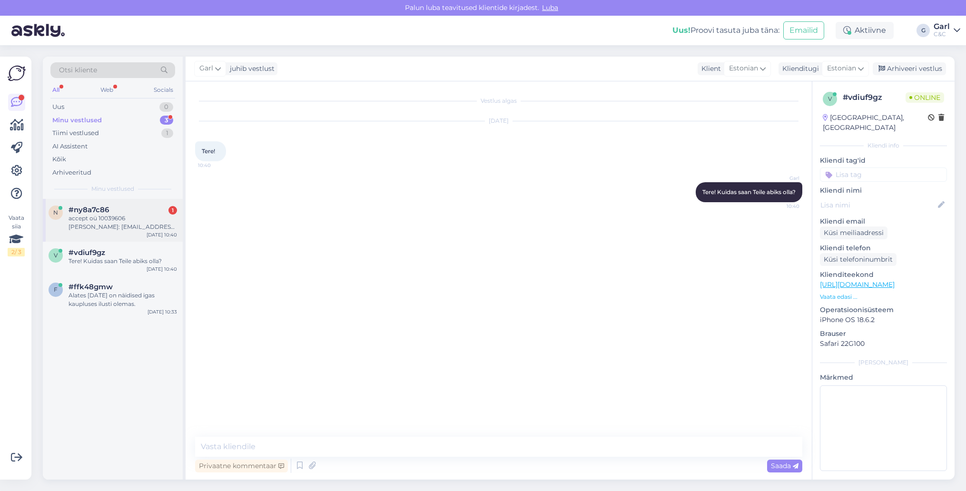
click at [137, 211] on div "#ny8a7c86 1" at bounding box center [123, 210] width 109 height 9
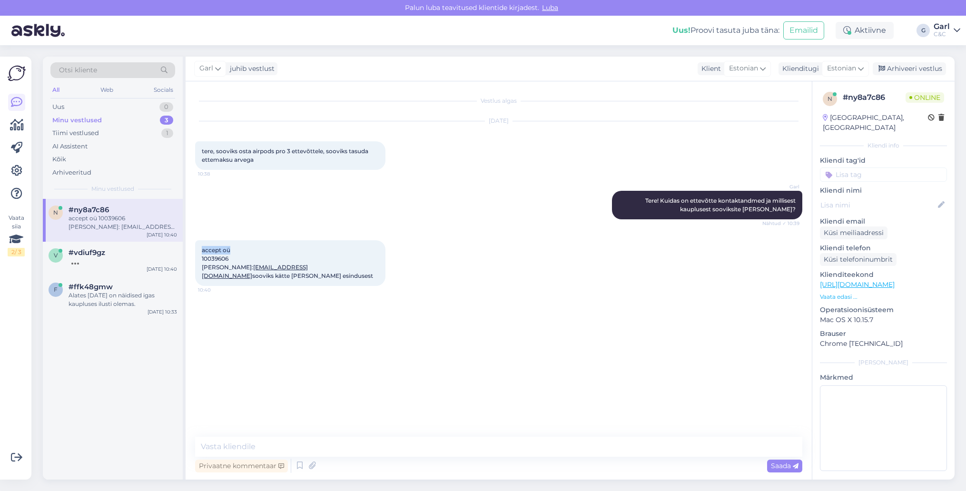
drag, startPoint x: 241, startPoint y: 249, endPoint x: 198, endPoint y: 249, distance: 42.8
click at [198, 249] on div "accept oü 10039606 [PERSON_NAME]: [EMAIL_ADDRESS][DOMAIN_NAME] sooviks kätte [P…" at bounding box center [290, 263] width 190 height 46
copy span "accept oü"
click at [120, 257] on div at bounding box center [123, 261] width 109 height 9
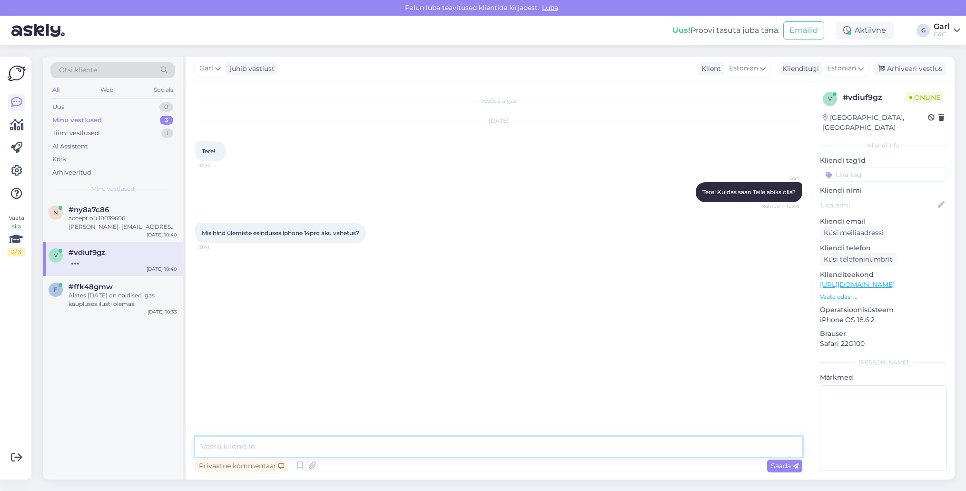
click at [274, 444] on textarea at bounding box center [498, 447] width 607 height 20
type textarea "Tere! 89€ on selle mudeli akuvahetuse maksumus."
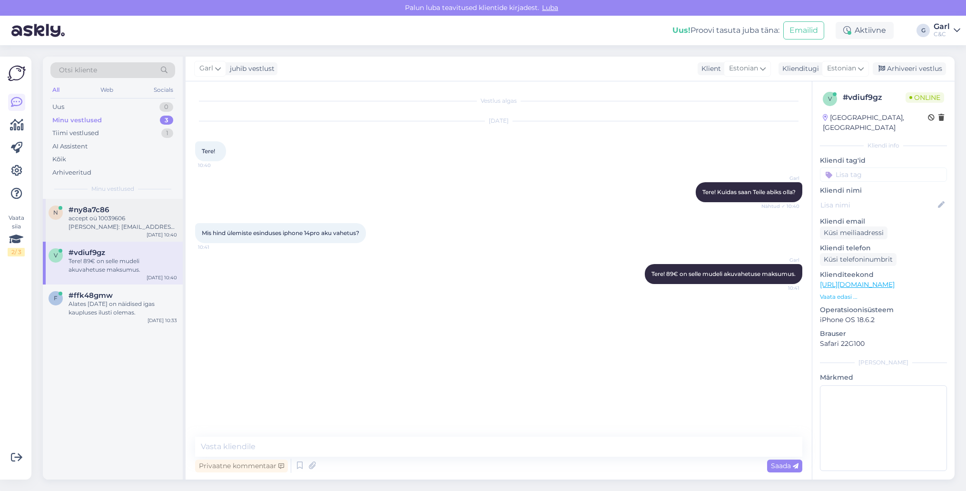
click at [119, 222] on div "accept oü 10039606 [PERSON_NAME]: [EMAIL_ADDRESS][DOMAIN_NAME] sooviks kätte [P…" at bounding box center [123, 222] width 109 height 17
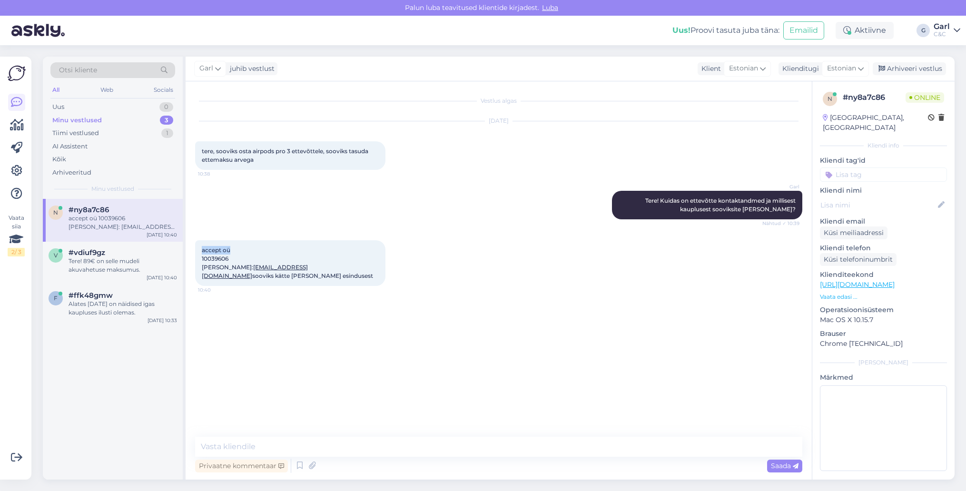
drag, startPoint x: 247, startPoint y: 253, endPoint x: 201, endPoint y: 250, distance: 45.7
click at [201, 250] on div "accept oü 10039606 [PERSON_NAME]: [EMAIL_ADDRESS][DOMAIN_NAME] sooviks kätte [P…" at bounding box center [290, 263] width 190 height 46
copy span "accept oü"
drag, startPoint x: 307, startPoint y: 267, endPoint x: 237, endPoint y: 271, distance: 69.6
click at [237, 271] on div "accept oü 10039606 [PERSON_NAME]: [EMAIL_ADDRESS][DOMAIN_NAME] sooviks kätte [P…" at bounding box center [290, 263] width 190 height 46
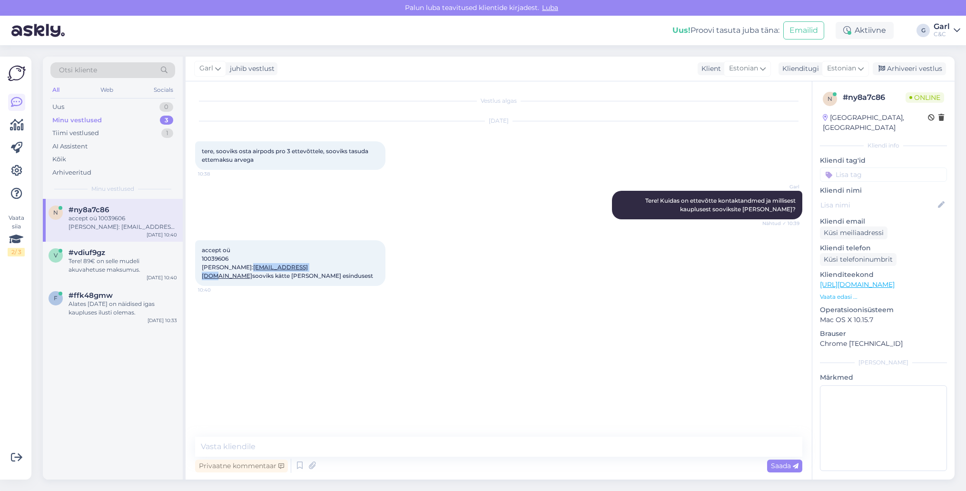
copy link "[EMAIL_ADDRESS][DOMAIN_NAME]"
click at [304, 443] on textarea at bounding box center [498, 447] width 607 height 20
type textarea "Hästi! Tellimuse kinnitus saadetud e-mailile."
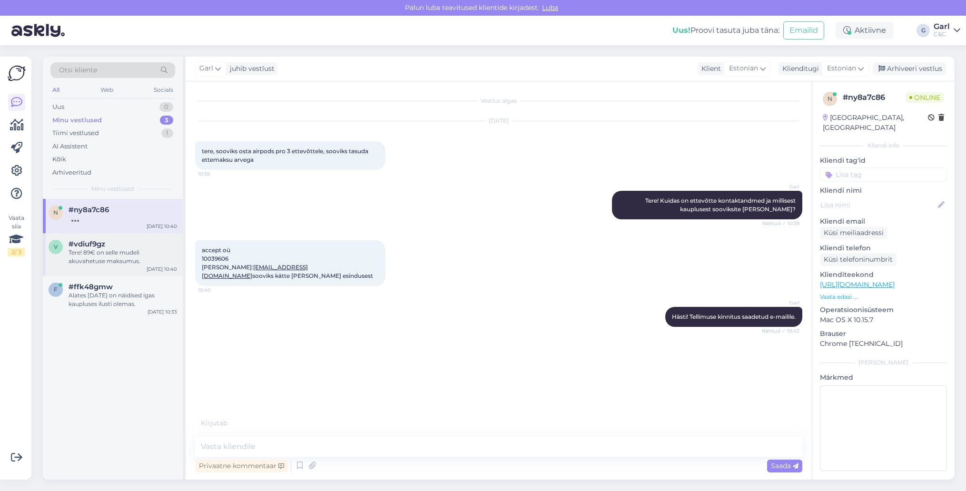
click at [135, 265] on div "Tere! 89€ on selle mudeli akuvahetuse maksumus." at bounding box center [123, 256] width 109 height 17
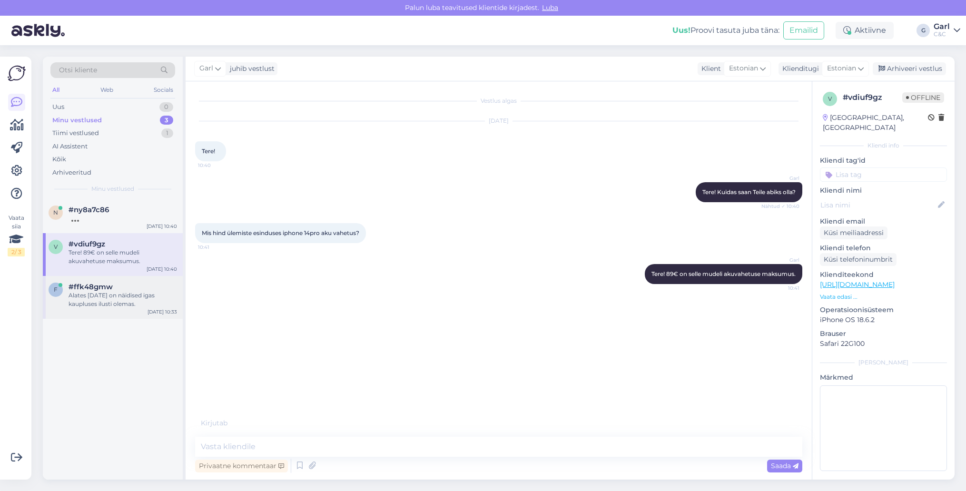
click at [138, 299] on div "Alates [DATE] on näidised igas kaupluses ilusti olemas." at bounding box center [123, 299] width 109 height 17
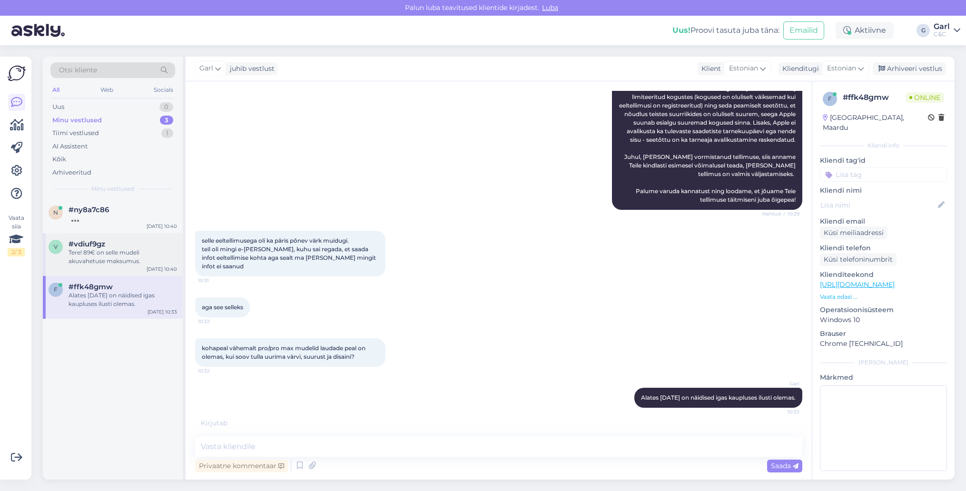
click at [130, 258] on div "Tere! 89€ on selle mudeli akuvahetuse maksumus." at bounding box center [123, 256] width 109 height 17
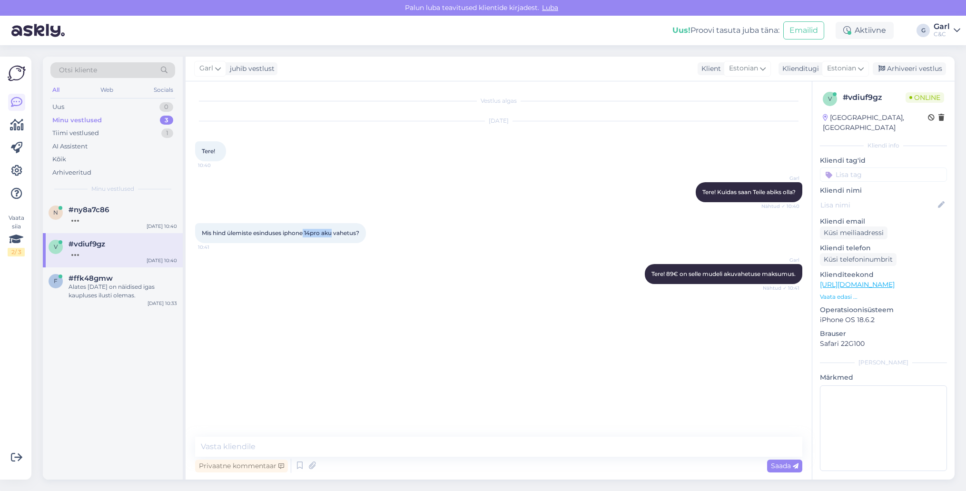
drag, startPoint x: 306, startPoint y: 234, endPoint x: 336, endPoint y: 230, distance: 29.8
click at [336, 230] on span "Mis hind ülemiste esinduses iphone 14pro aku vahetus?" at bounding box center [281, 232] width 158 height 7
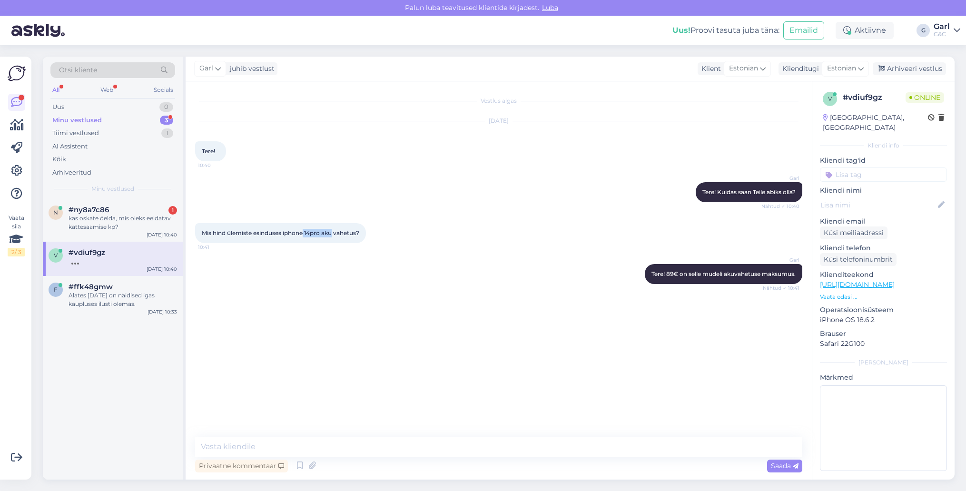
click at [336, 230] on span "Mis hind ülemiste esinduses iphone 14pro aku vahetus?" at bounding box center [281, 232] width 158 height 7
click at [155, 227] on div "kas oskate öelda, mis oleks eeldatav kättesaamise kp?" at bounding box center [123, 222] width 109 height 17
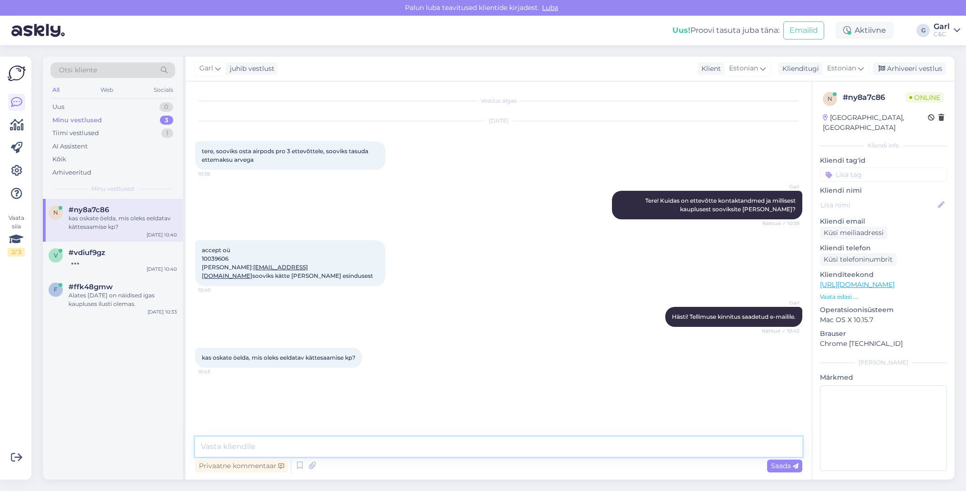
click at [290, 441] on textarea at bounding box center [498, 447] width 607 height 20
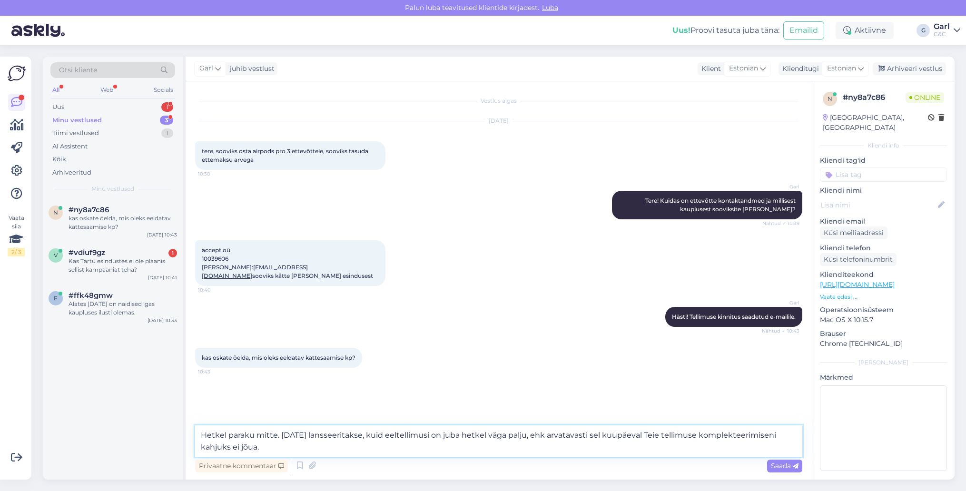
type textarea "Hetkel paraku mitte. [DATE] lansseeritakse, kuid eeltellimusi on juba hetkel vä…"
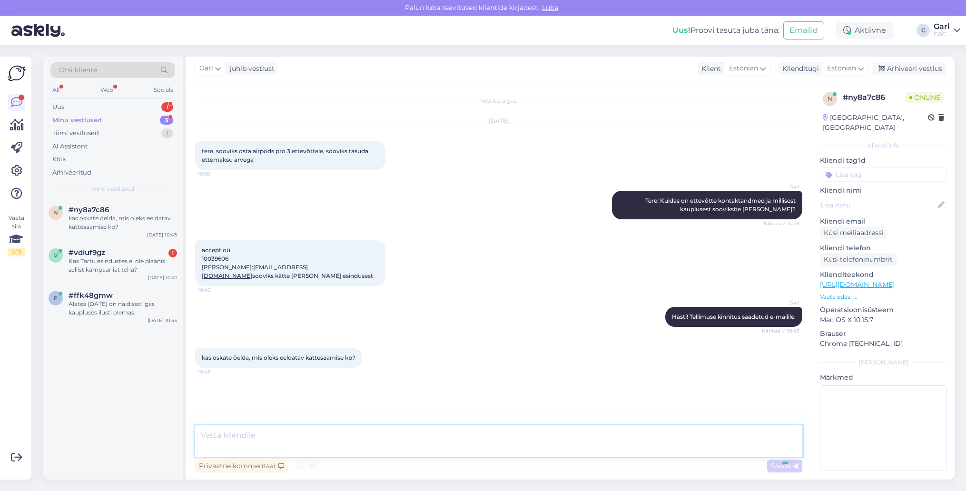
scroll to position [16, 0]
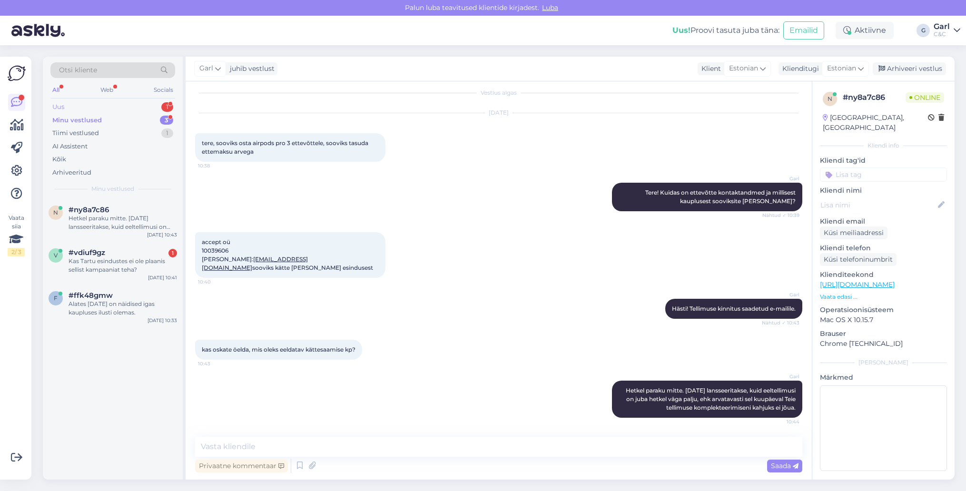
click at [154, 106] on div "Uus 1" at bounding box center [112, 106] width 125 height 13
click at [152, 119] on div "Minu vestlused 3" at bounding box center [112, 120] width 125 height 13
click at [144, 260] on div "Kas Tartu esindustes ei ole plaanis sellist kampaaniat teha?" at bounding box center [123, 265] width 109 height 17
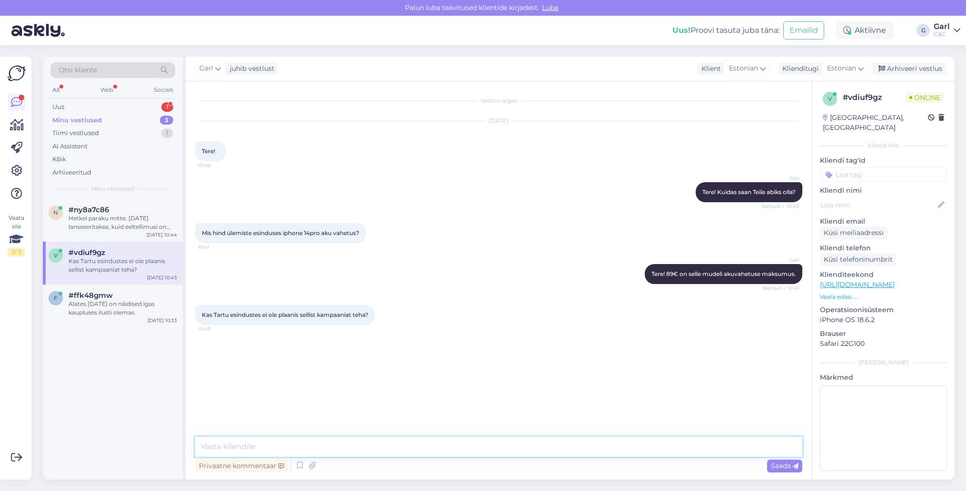
click at [508, 446] on textarea at bounding box center [498, 447] width 607 height 20
type textarea "Kahjuks seda infot me niimoodi ette ei näe/tea."
click at [151, 227] on div "Hetkel paraku mitte. [DATE] lansseeritakse, kuid eeltellimusi on juba hetkel vä…" at bounding box center [123, 222] width 109 height 17
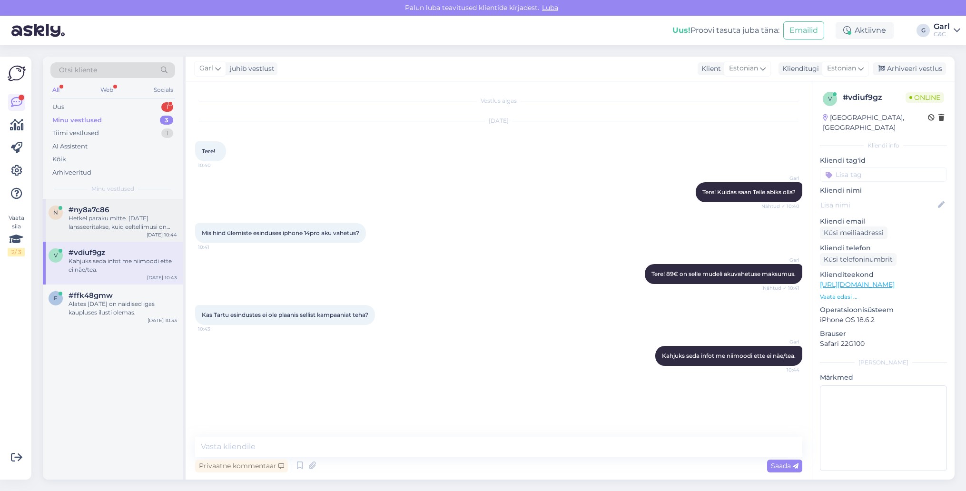
scroll to position [16, 0]
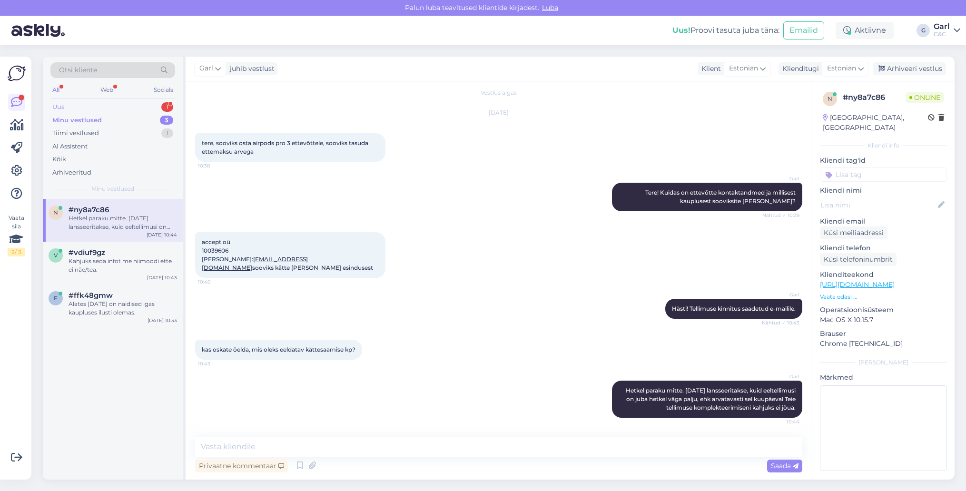
click at [131, 102] on div "Uus 1" at bounding box center [112, 106] width 125 height 13
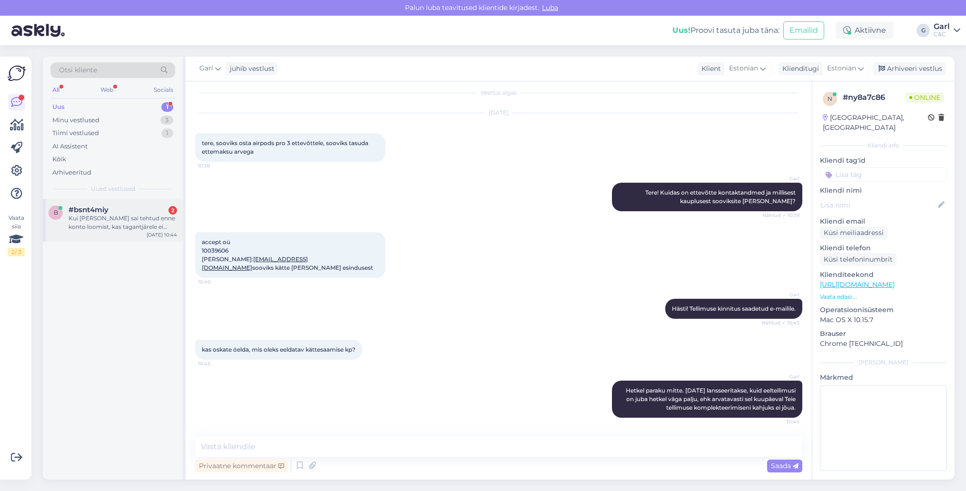
click at [139, 220] on div "Kui [PERSON_NAME] sai tehtud enne konto loomist, kas tagantjärele ei kuva telli…" at bounding box center [123, 222] width 109 height 17
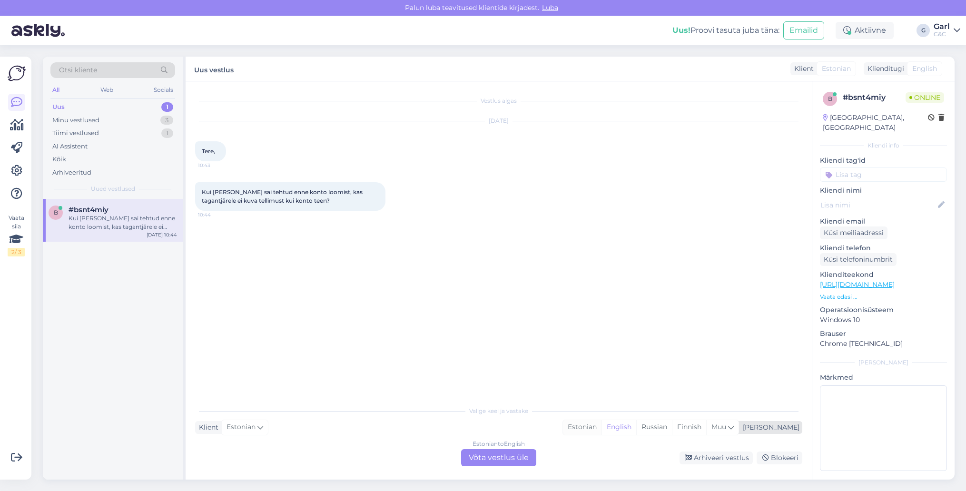
click at [602, 424] on div "Estonian" at bounding box center [582, 427] width 39 height 14
click at [510, 463] on div "Estonian to Estonian Võta vestlus üle" at bounding box center [498, 457] width 75 height 17
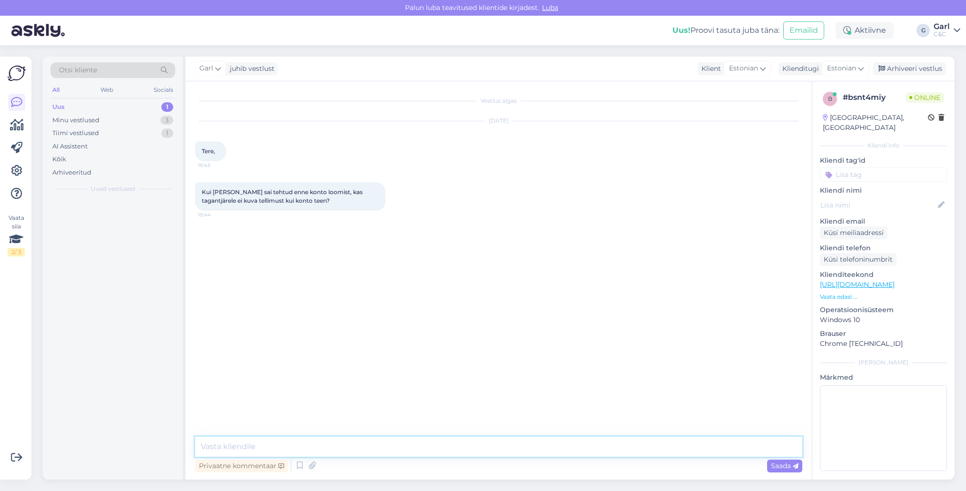
click at [510, 451] on textarea at bounding box center [498, 447] width 607 height 20
type textarea "Tere! Paraku mitte."
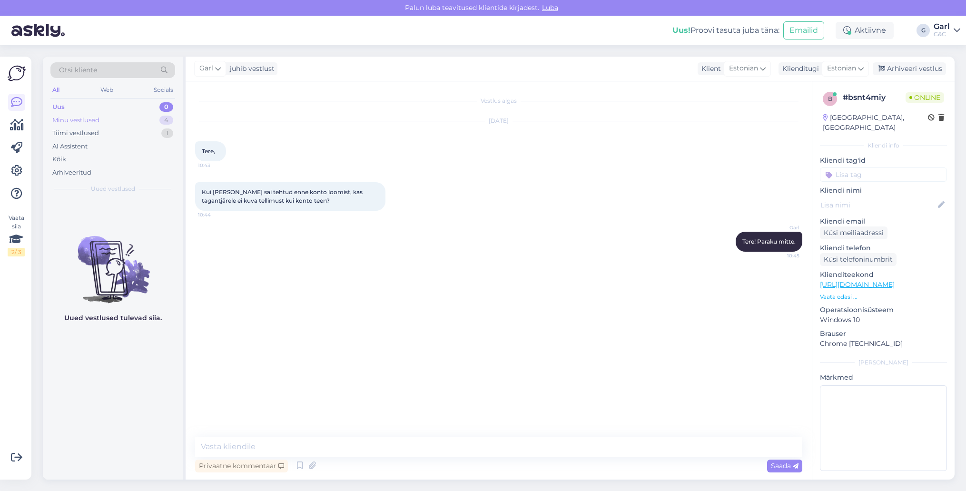
click at [125, 115] on div "Minu vestlused 4" at bounding box center [112, 120] width 125 height 13
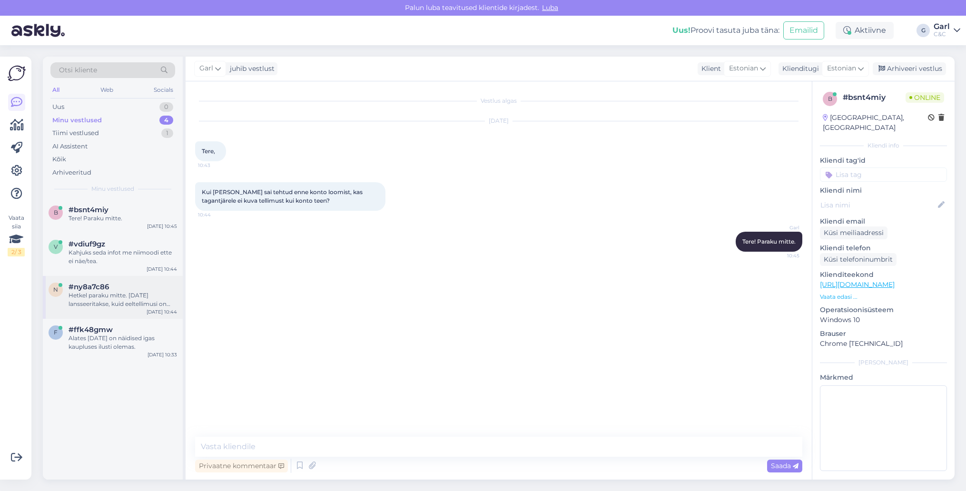
click at [131, 306] on div "Hetkel paraku mitte. [DATE] lansseeritakse, kuid eeltellimusi on juba hetkel vä…" at bounding box center [123, 299] width 109 height 17
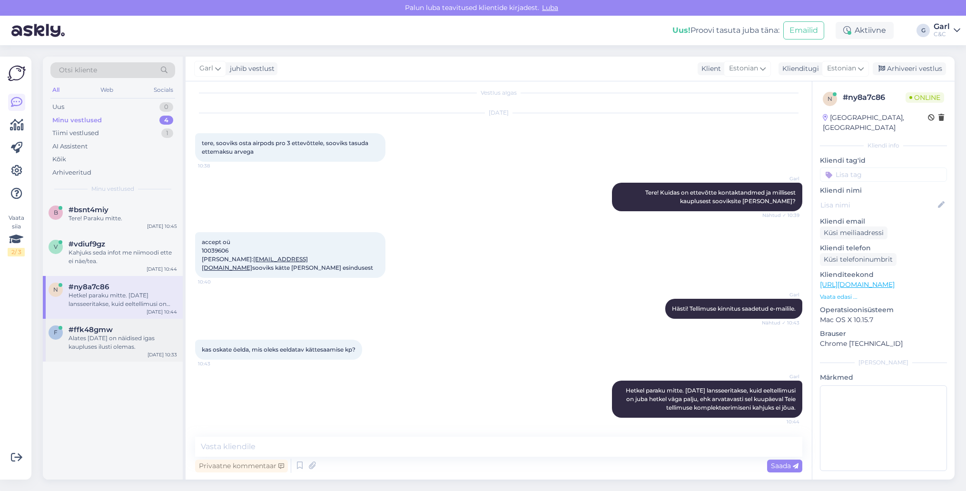
click at [129, 341] on div "Alates [DATE] on näidised igas kaupluses ilusti olemas." at bounding box center [123, 342] width 109 height 17
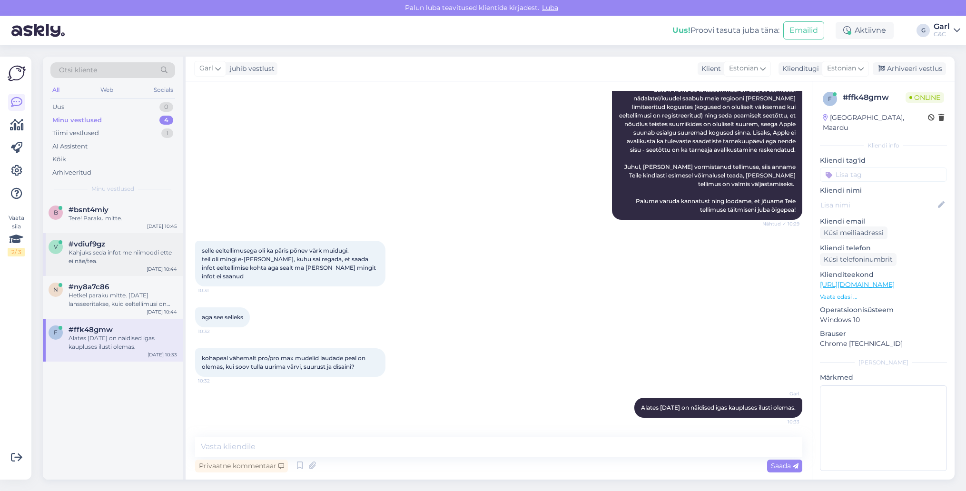
click at [147, 255] on div "Kahjuks seda infot me niimoodi ette ei näe/tea." at bounding box center [123, 256] width 109 height 17
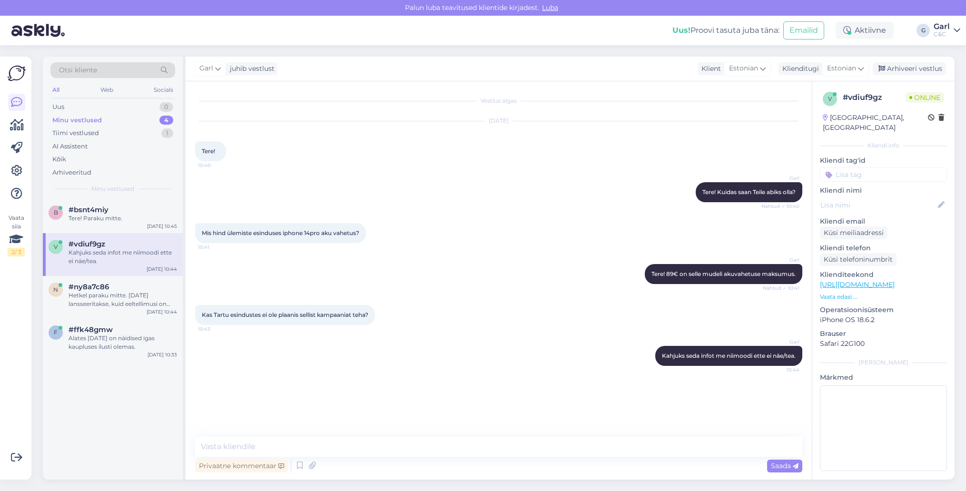
scroll to position [0, 0]
click at [139, 223] on div "b #bsnt4miy Tere! Paraku mitte. [DATE] 10:45" at bounding box center [113, 216] width 140 height 34
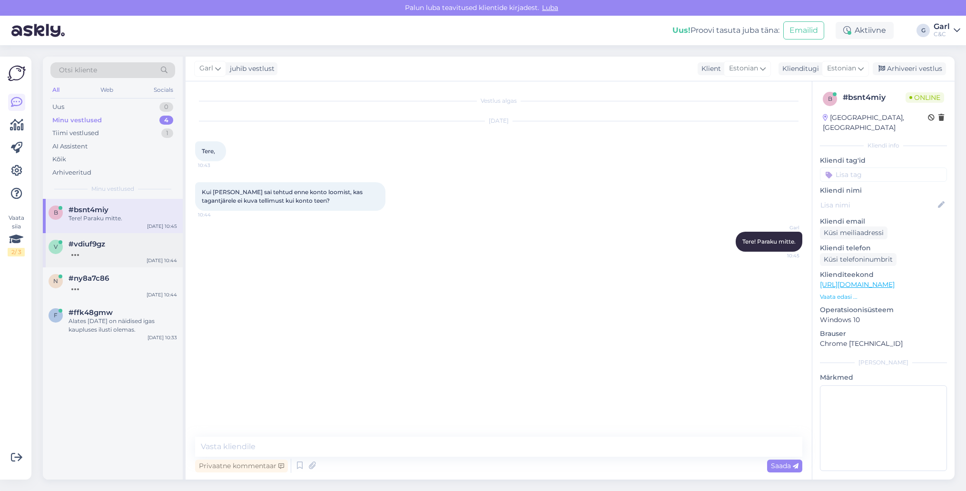
click at [136, 257] on div "v #vdiuf9gz [DATE] 10:44" at bounding box center [113, 250] width 140 height 34
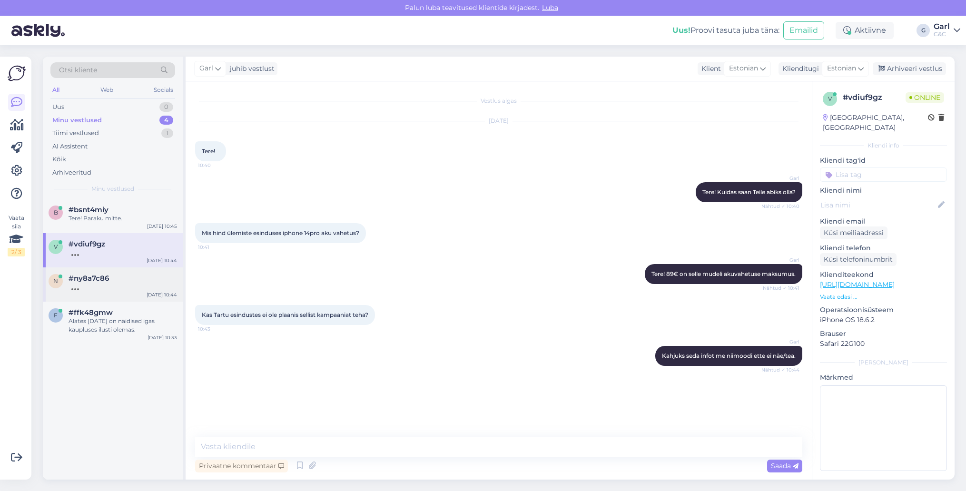
click at [134, 279] on div "#ny8a7c86" at bounding box center [123, 278] width 109 height 9
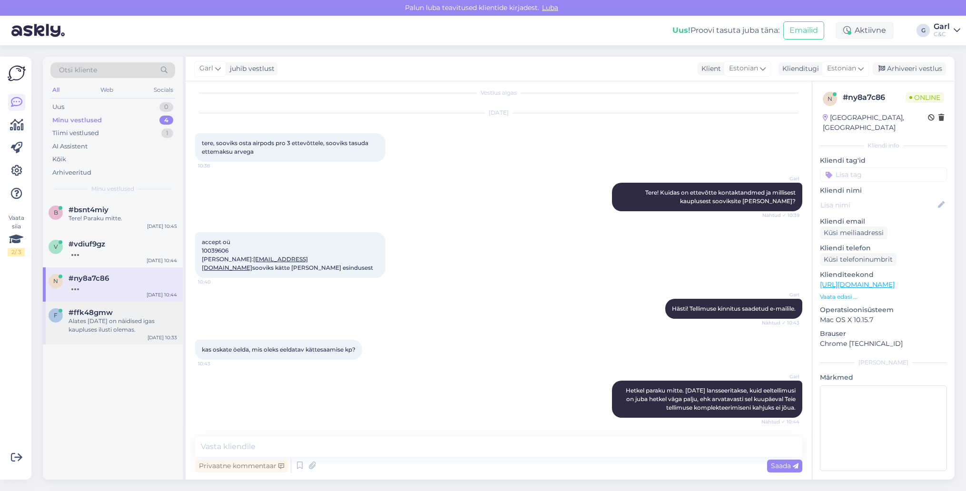
click at [153, 325] on div "Alates [DATE] on näidised igas kaupluses ilusti olemas." at bounding box center [123, 325] width 109 height 17
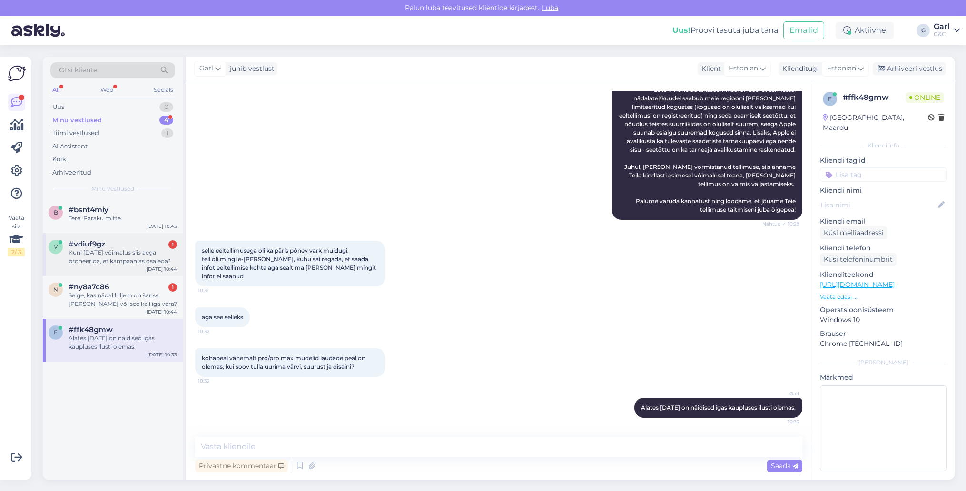
click at [137, 255] on div "Kuni [DATE] võimalus siis aega broneerida, et kampaanias osaleda?" at bounding box center [123, 256] width 109 height 17
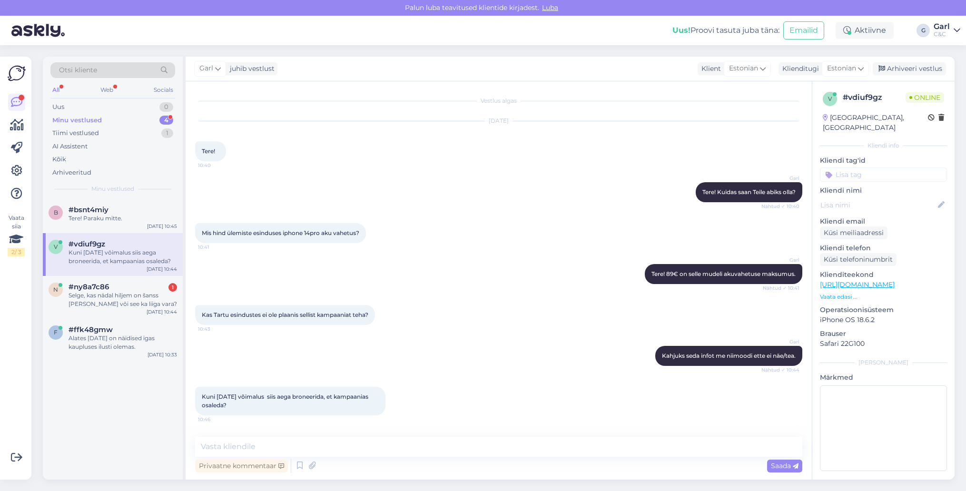
scroll to position [0, 0]
click at [305, 441] on textarea at bounding box center [498, 447] width 607 height 20
type textarea "Just nii."
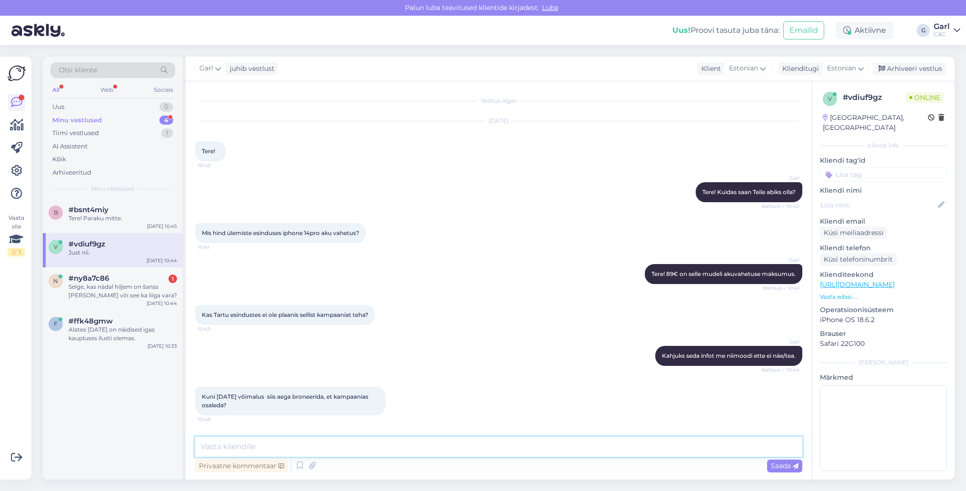
scroll to position [38, 0]
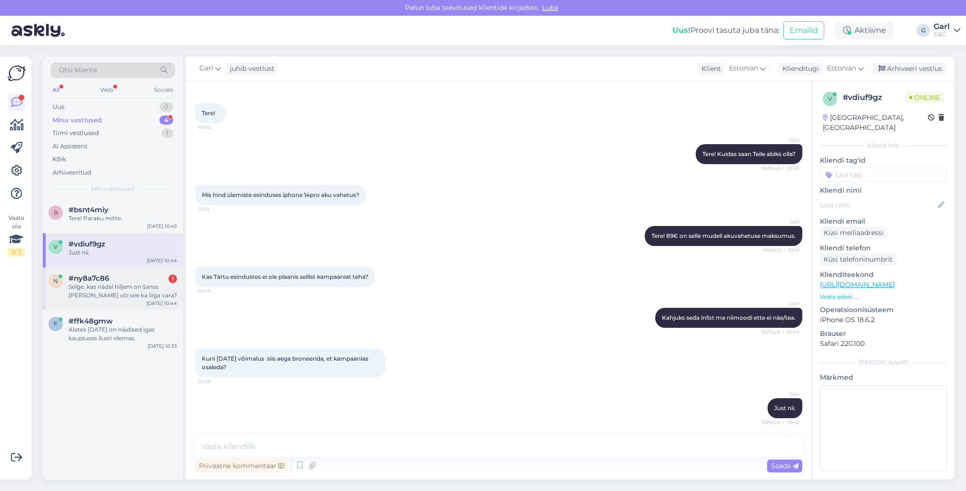
click at [137, 302] on div "n #ny8a7c86 1 Selge, kas nädal hiljem on šanss [PERSON_NAME] või see ka liiga v…" at bounding box center [113, 288] width 140 height 43
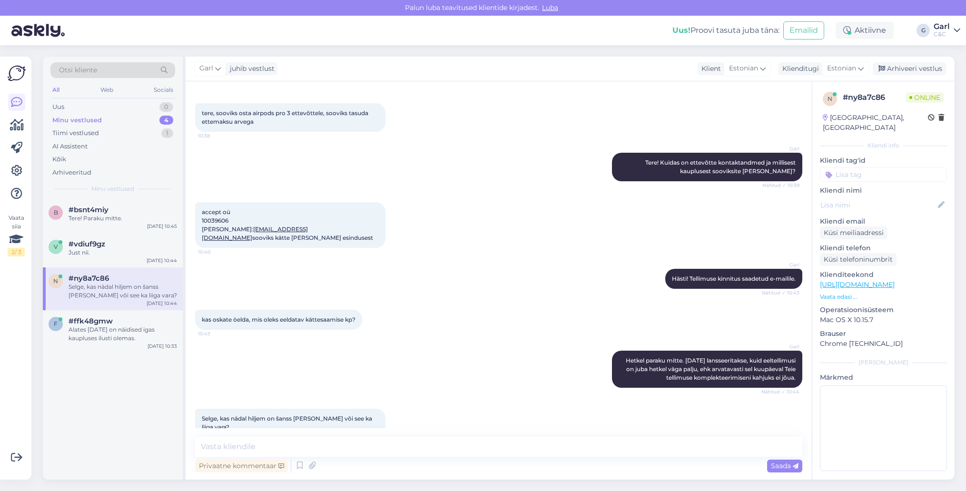
scroll to position [66, 0]
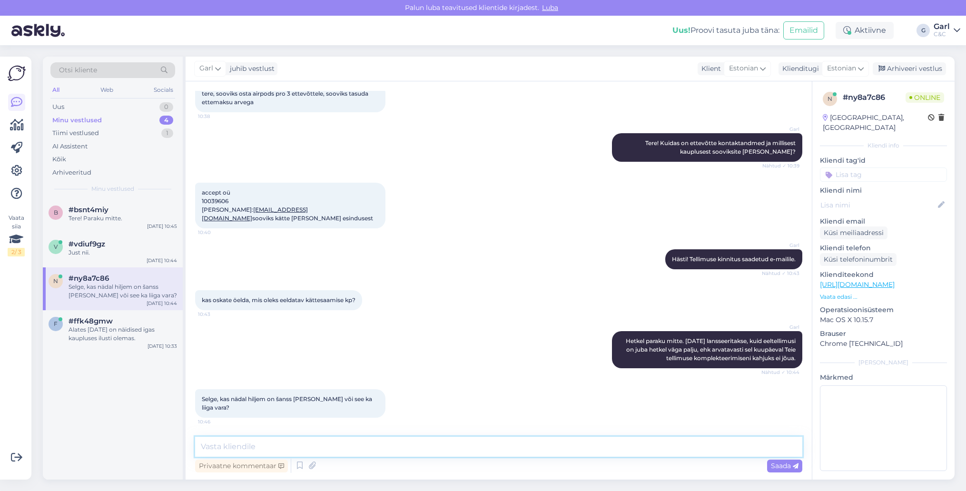
click at [353, 449] on textarea at bounding box center [498, 447] width 607 height 20
type textarea "Vara hetkel seda öelda kahjuks, kuna tulevaste saadetiste tarnekuupäevi ja nend…"
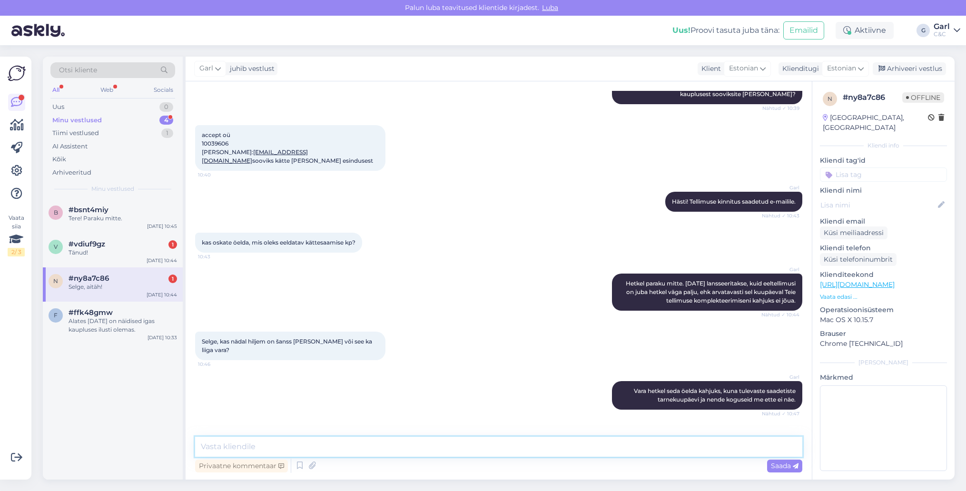
scroll to position [156, 0]
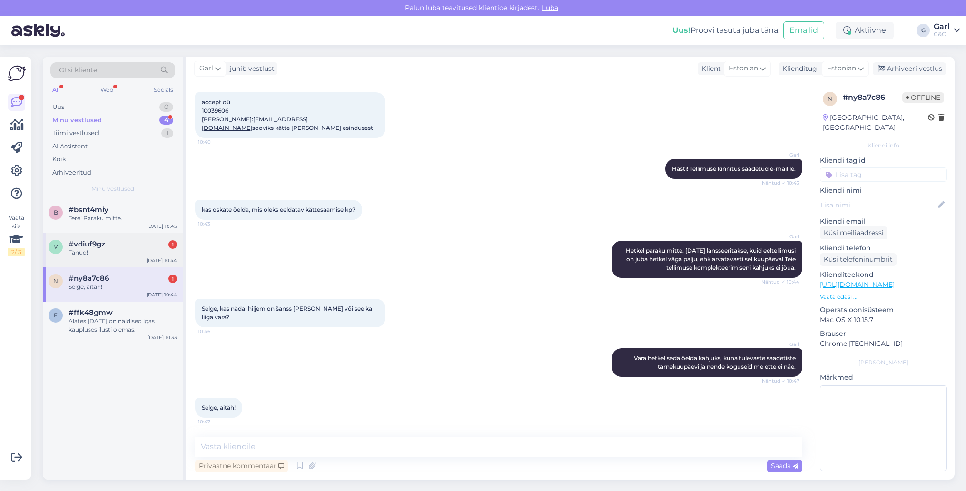
click at [143, 248] on div "Tänud!" at bounding box center [123, 252] width 109 height 9
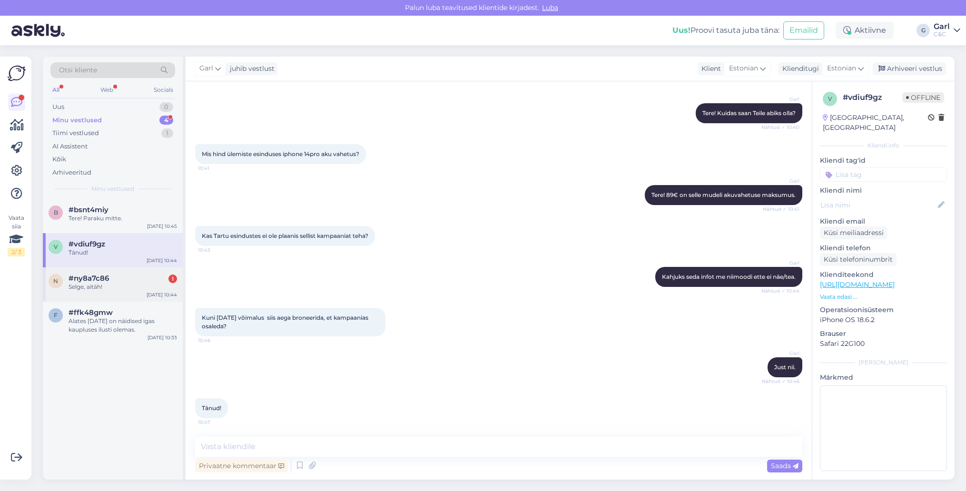
click at [149, 284] on div "Selge, aitäh!" at bounding box center [123, 287] width 109 height 9
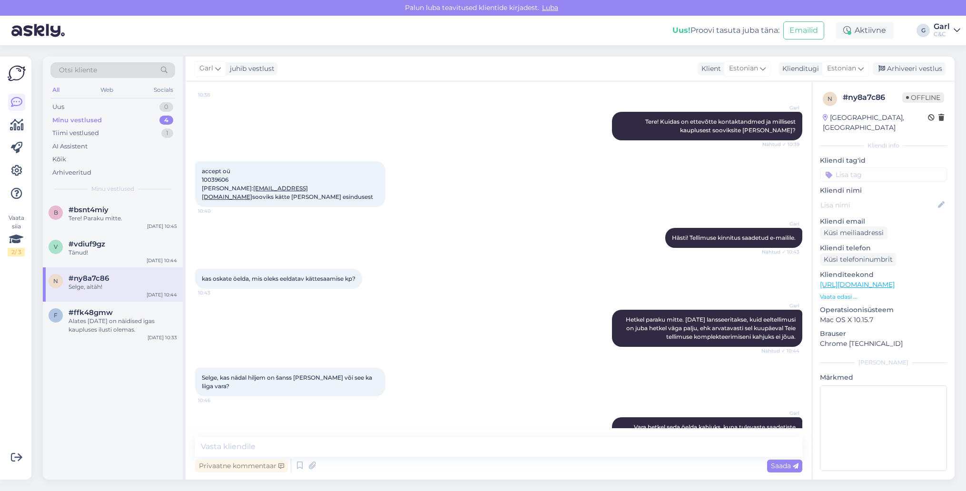
scroll to position [156, 0]
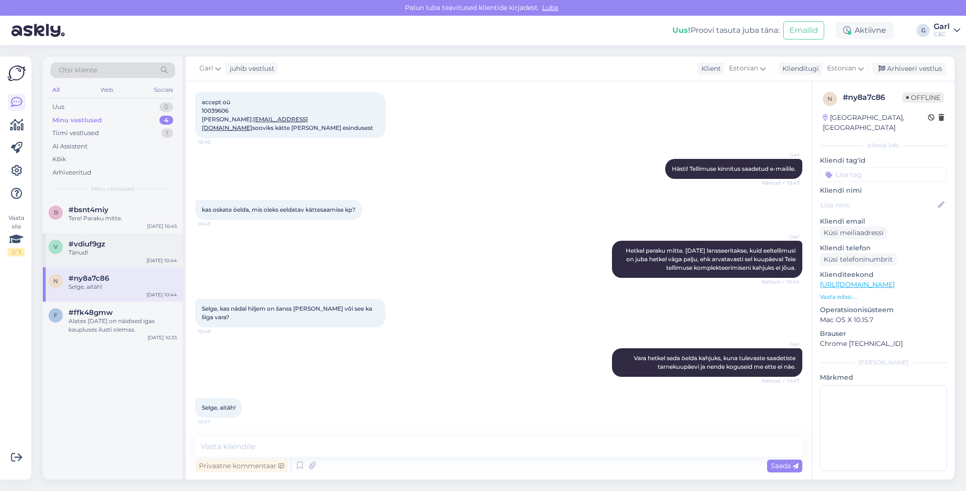
click at [115, 251] on div "Tänud!" at bounding box center [123, 252] width 109 height 9
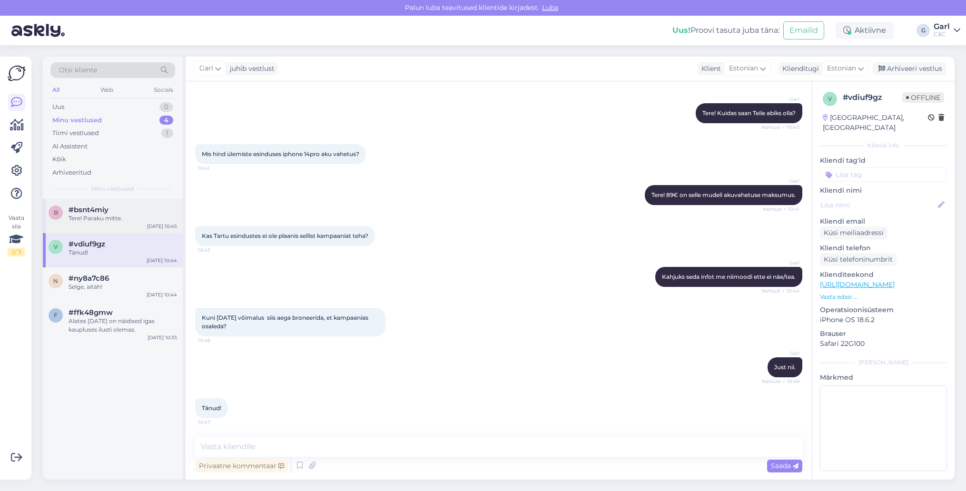
click at [119, 219] on div "Tere! Paraku mitte." at bounding box center [123, 218] width 109 height 9
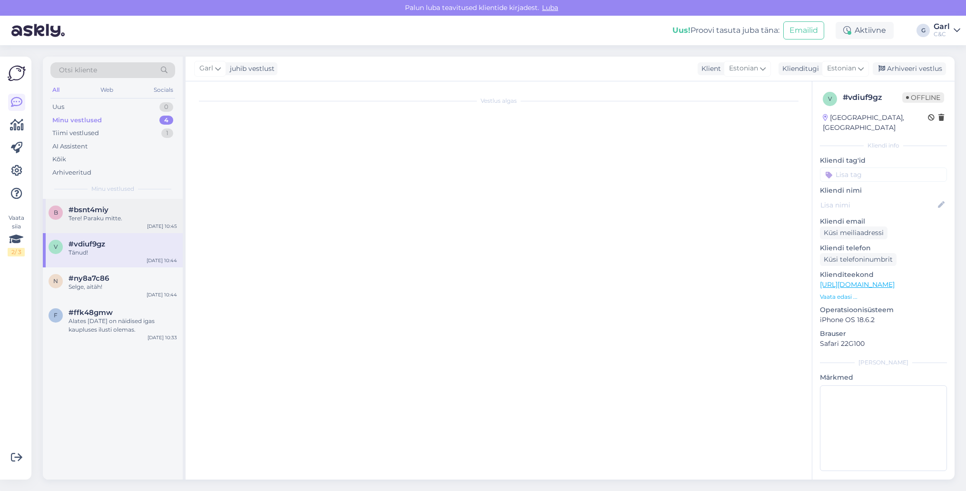
scroll to position [0, 0]
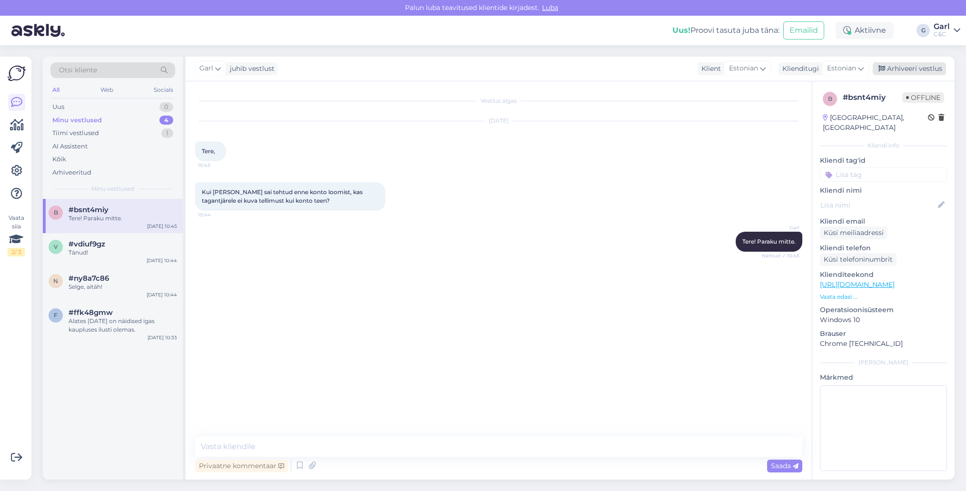
click at [936, 69] on div "Arhiveeri vestlus" at bounding box center [909, 68] width 73 height 13
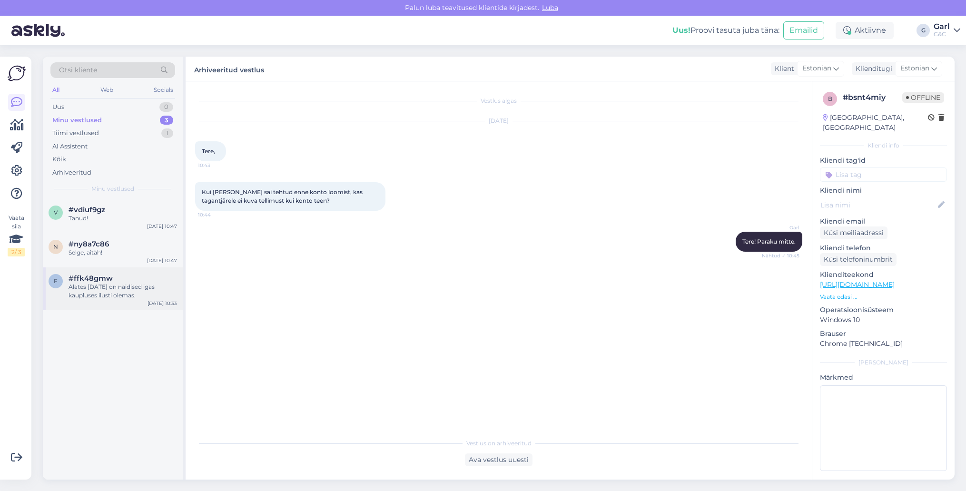
click at [150, 292] on div "Alates [DATE] on näidised igas kaupluses ilusti olemas." at bounding box center [123, 291] width 109 height 17
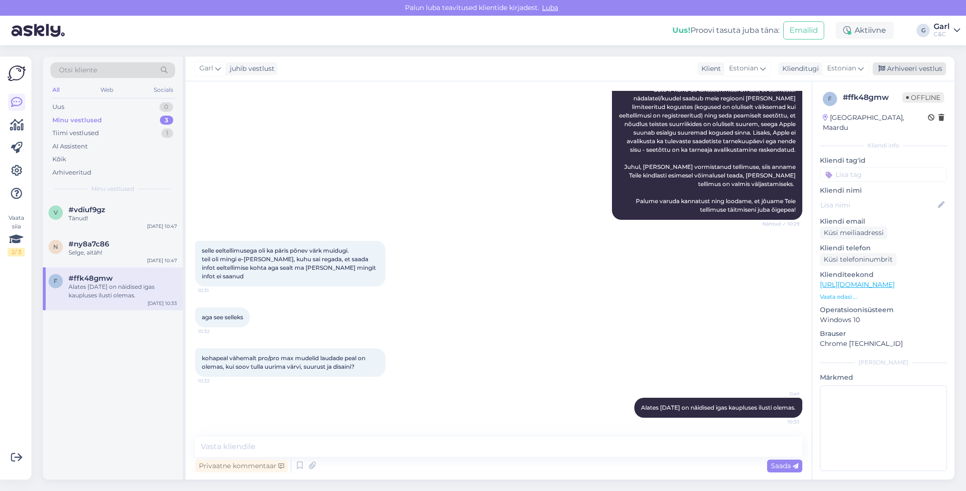
click at [918, 70] on div "Arhiveeri vestlus" at bounding box center [909, 68] width 73 height 13
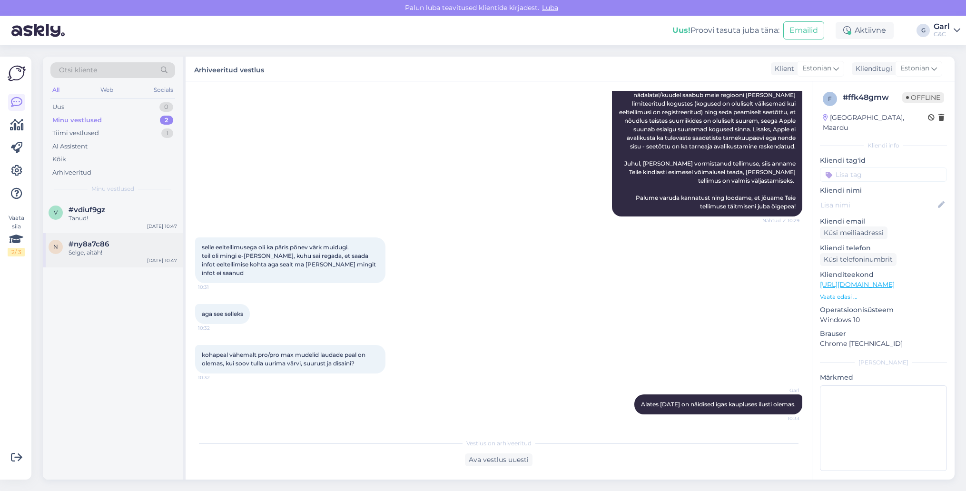
click at [127, 245] on div "#ny8a7c86" at bounding box center [123, 244] width 109 height 9
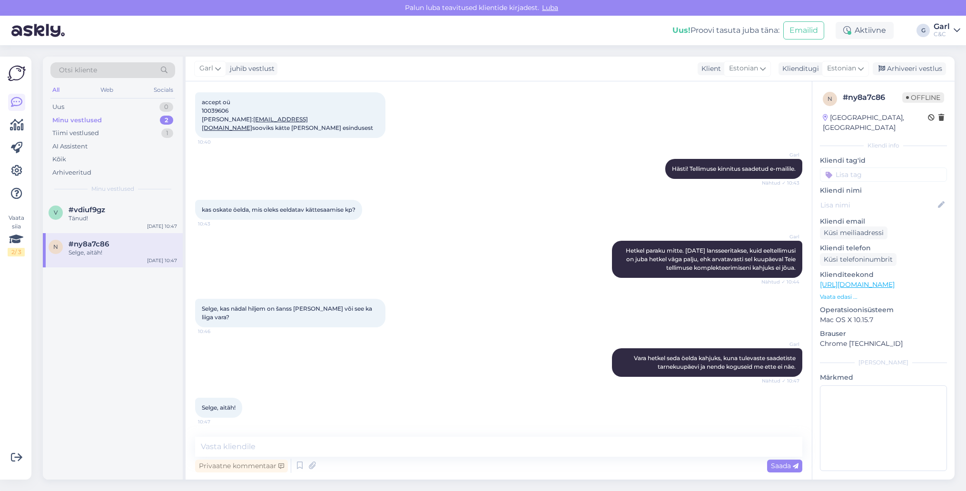
click at [898, 60] on div "Garl juhib vestlust Klient [DEMOGRAPHIC_DATA] Klienditugi Estonian Arhiveeri ve…" at bounding box center [570, 69] width 769 height 25
click at [898, 63] on div "Arhiveeri vestlus" at bounding box center [909, 68] width 73 height 13
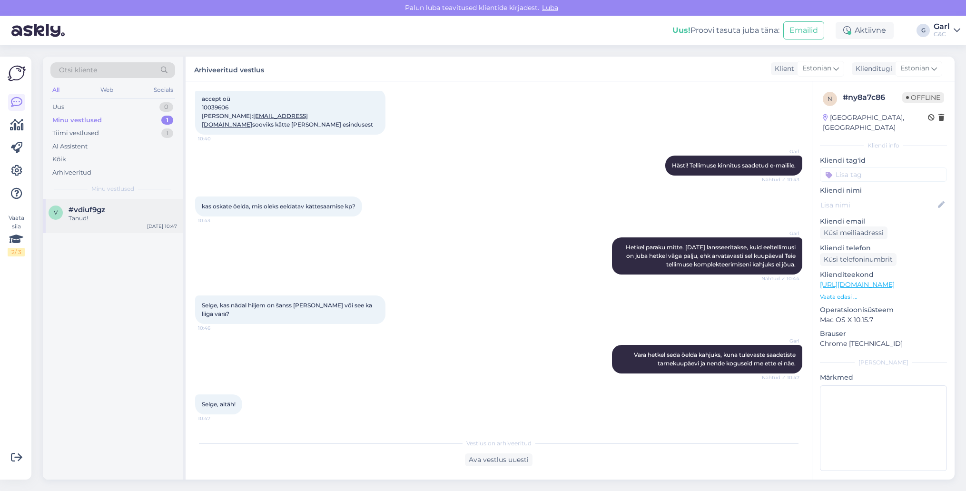
click at [131, 207] on div "#vdiuf9gz" at bounding box center [123, 210] width 109 height 9
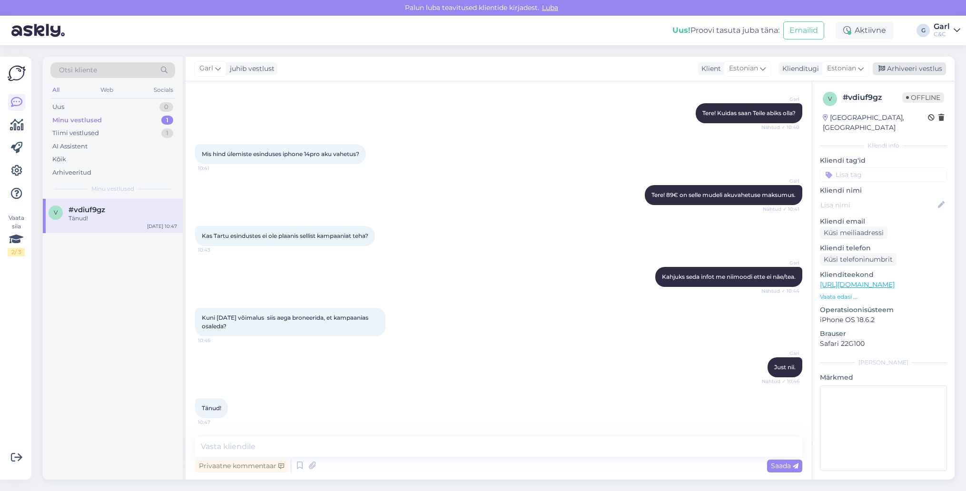
click at [896, 65] on div "Arhiveeri vestlus" at bounding box center [909, 68] width 73 height 13
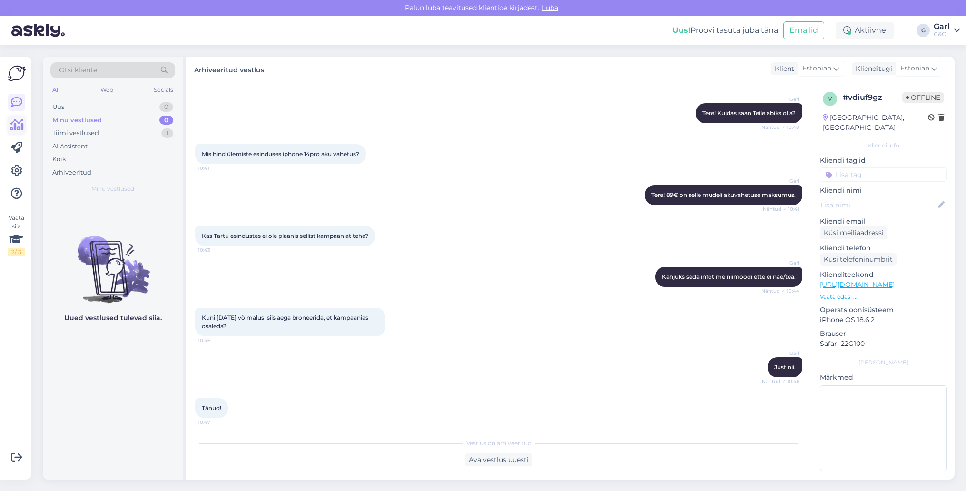
click at [19, 123] on icon at bounding box center [17, 124] width 14 height 11
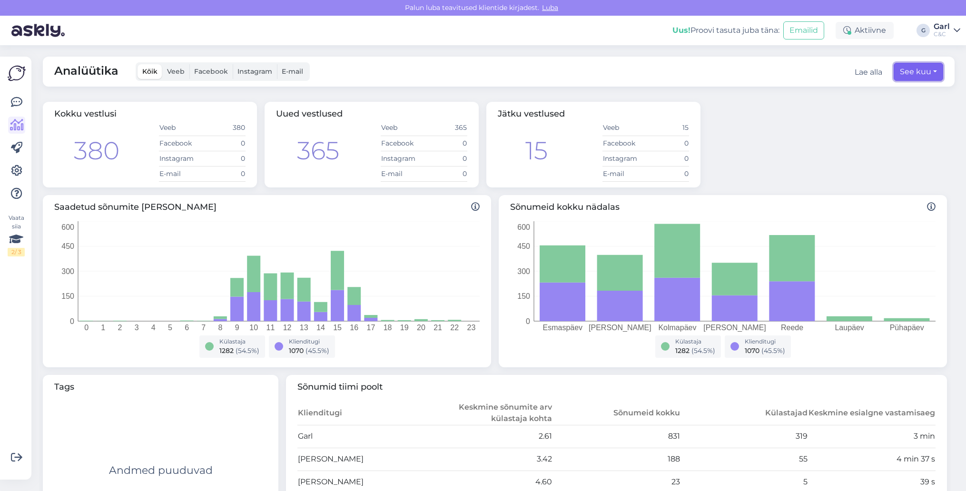
click at [929, 75] on button "See kuu" at bounding box center [918, 72] width 49 height 18
select select "8"
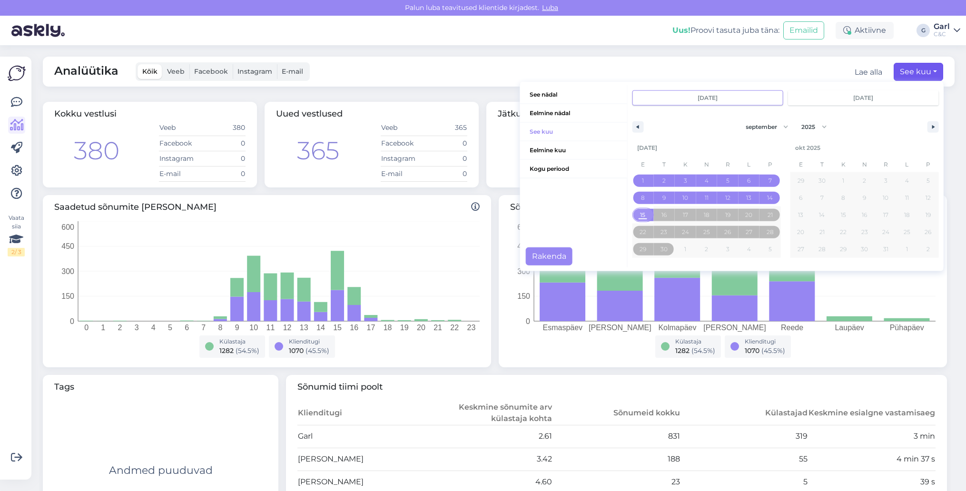
click at [641, 215] on span "15" at bounding box center [642, 215] width 5 height 17
type input "[DATE]"
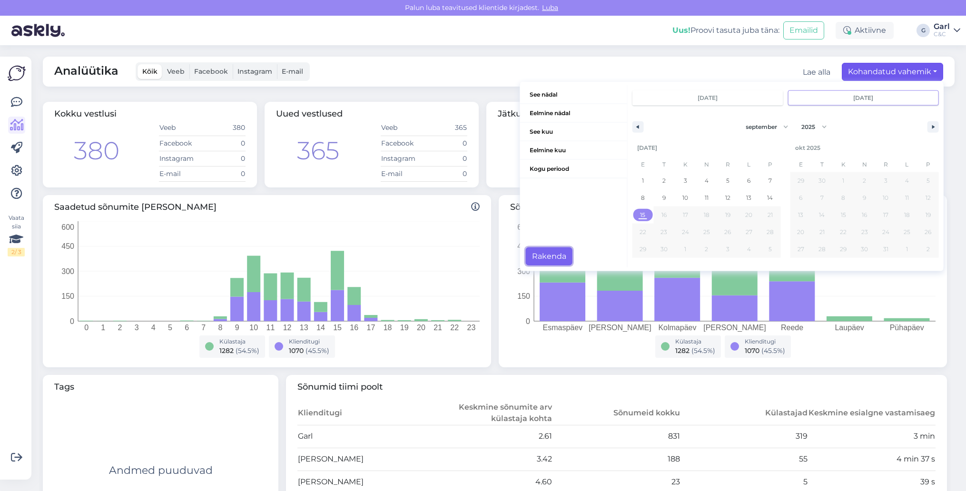
click at [543, 258] on button "Rakenda" at bounding box center [549, 256] width 47 height 18
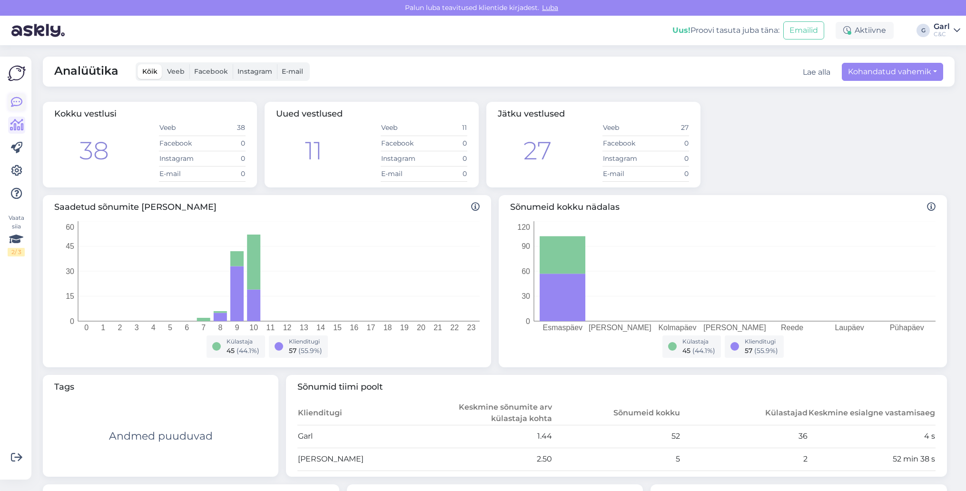
click at [17, 109] on link at bounding box center [16, 102] width 17 height 17
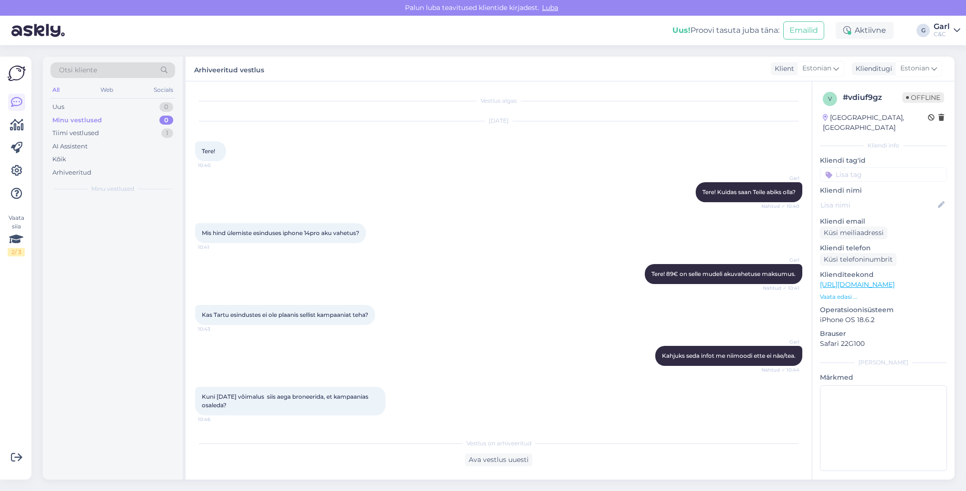
scroll to position [82, 0]
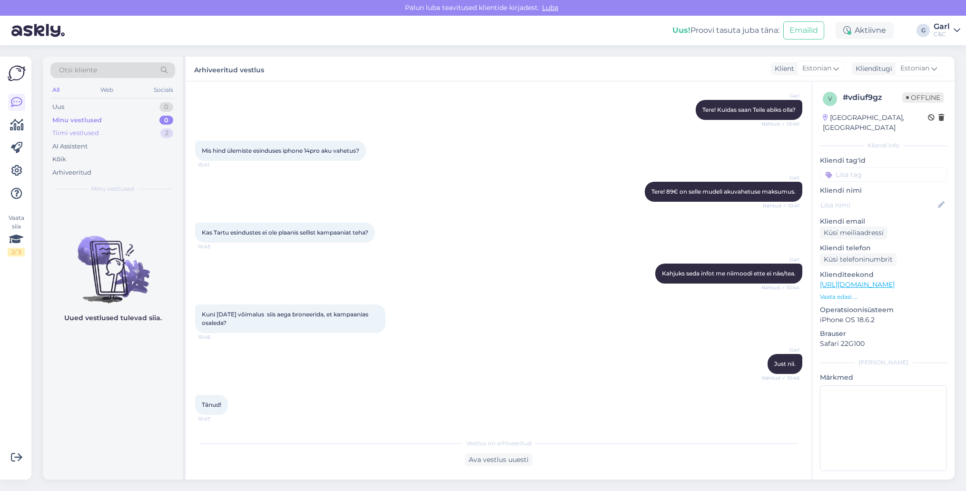
click at [152, 135] on div "Tiimi vestlused 2" at bounding box center [112, 133] width 125 height 13
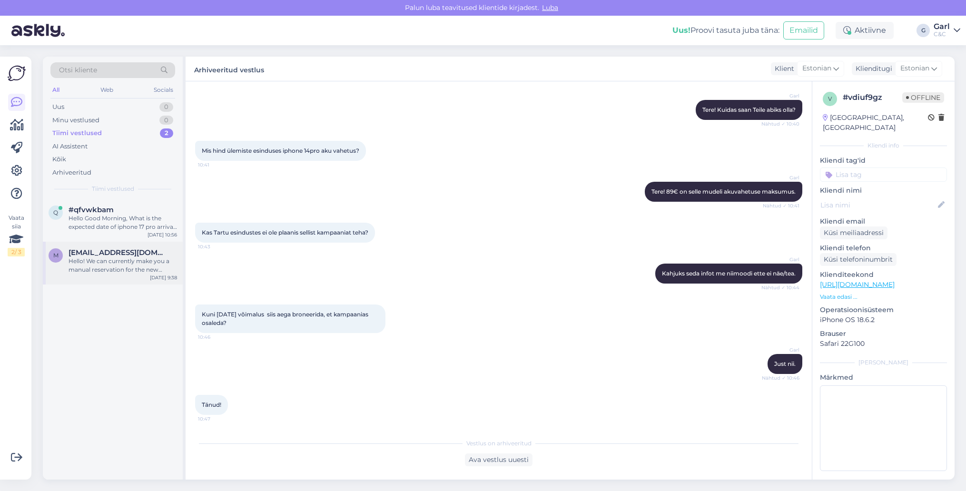
click at [119, 257] on div "Hello! We can currently make you a manual reservation for the new model. Once t…" at bounding box center [123, 265] width 109 height 17
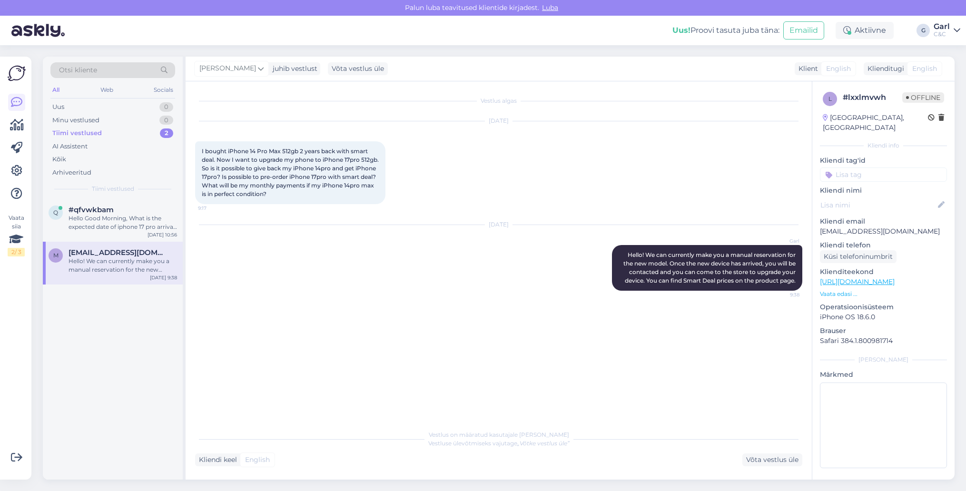
scroll to position [0, 0]
click at [120, 223] on div "Hello Good Morning, What is the expected date of iphone 17 pro arrival in [GEOG…" at bounding box center [123, 222] width 109 height 17
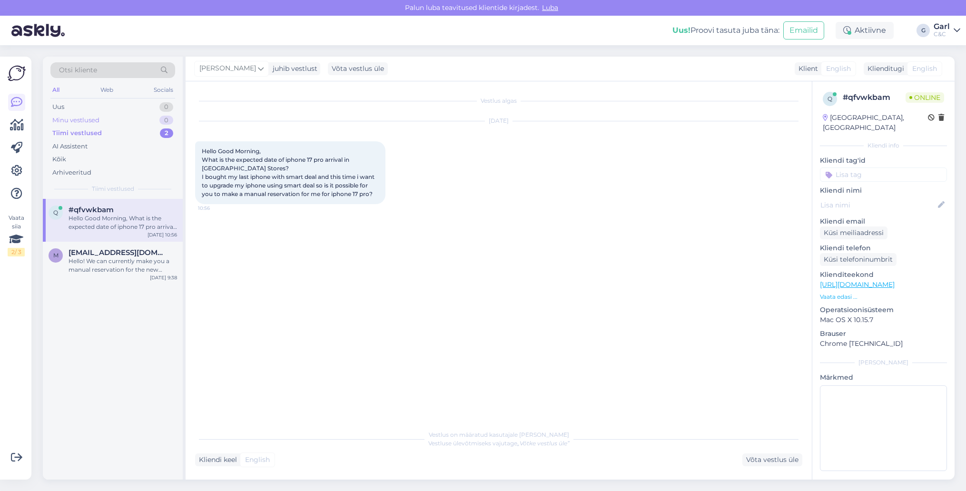
click at [125, 118] on div "Minu vestlused 0" at bounding box center [112, 120] width 125 height 13
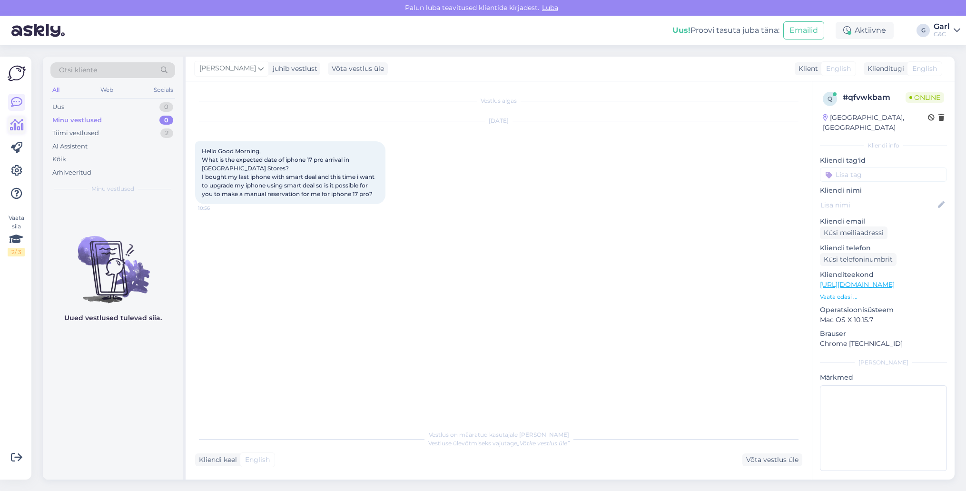
click at [21, 126] on icon at bounding box center [17, 124] width 14 height 11
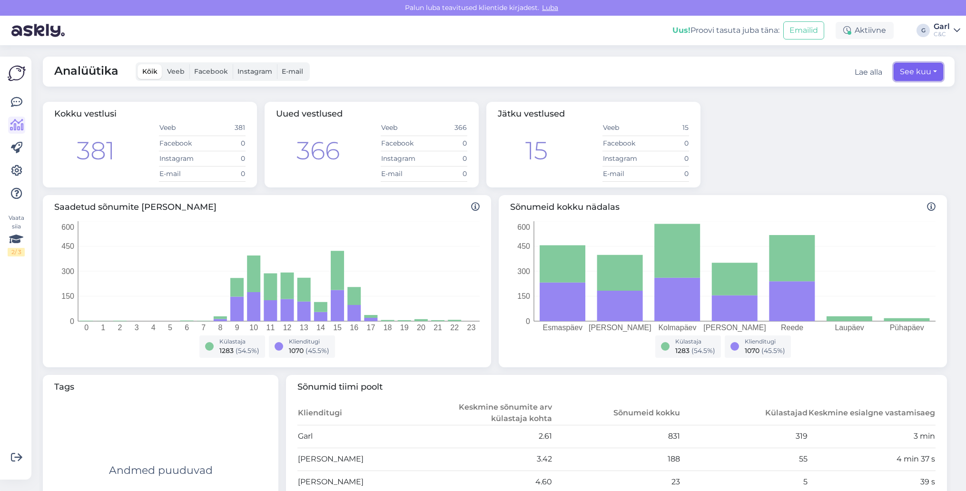
click at [914, 69] on button "See kuu" at bounding box center [918, 72] width 49 height 18
select select "8"
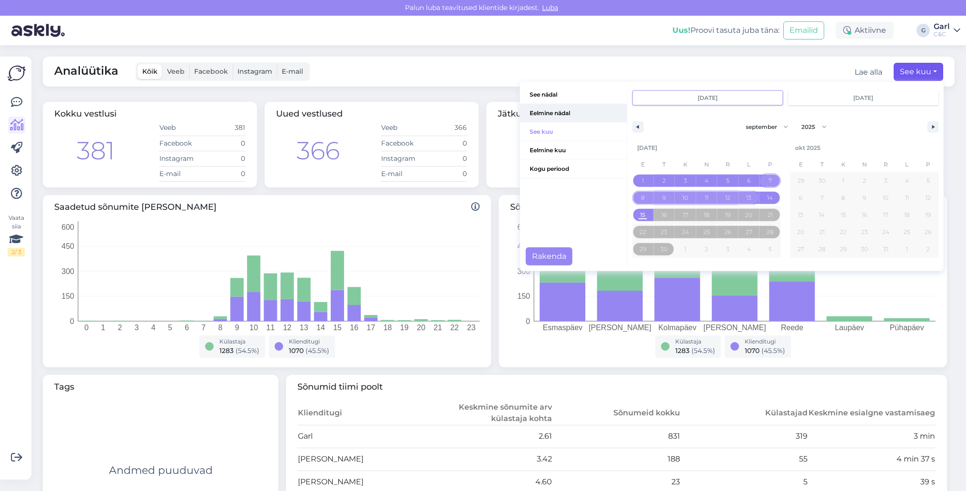
click at [571, 110] on span "Eelmine nädal" at bounding box center [573, 113] width 107 height 18
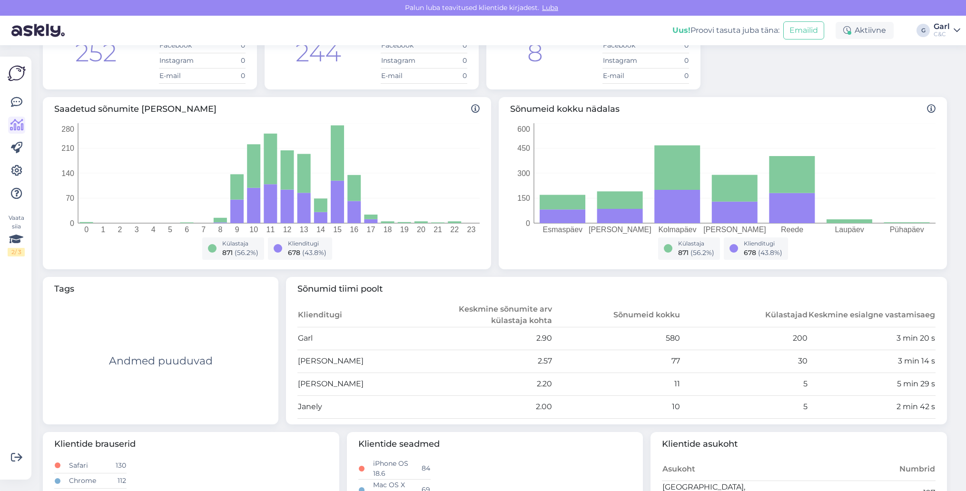
scroll to position [93, 0]
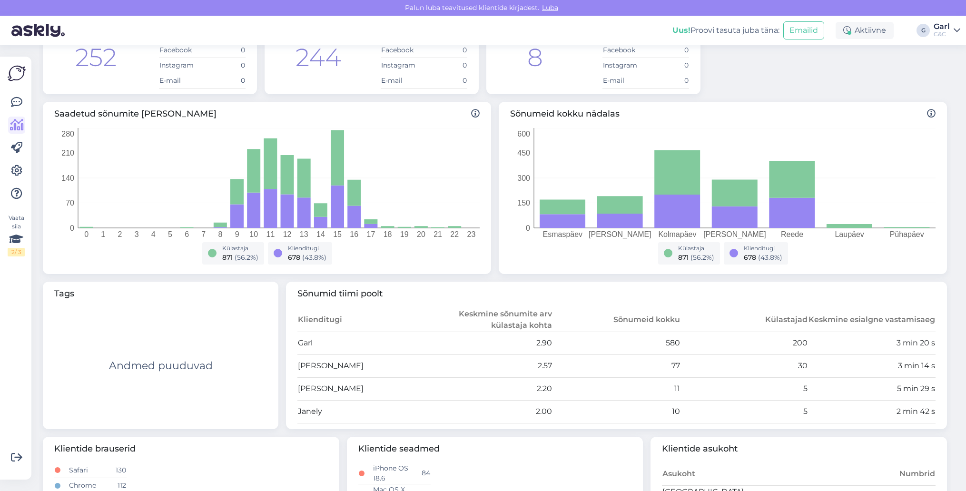
click at [948, 32] on div "C&C" at bounding box center [942, 34] width 16 height 8
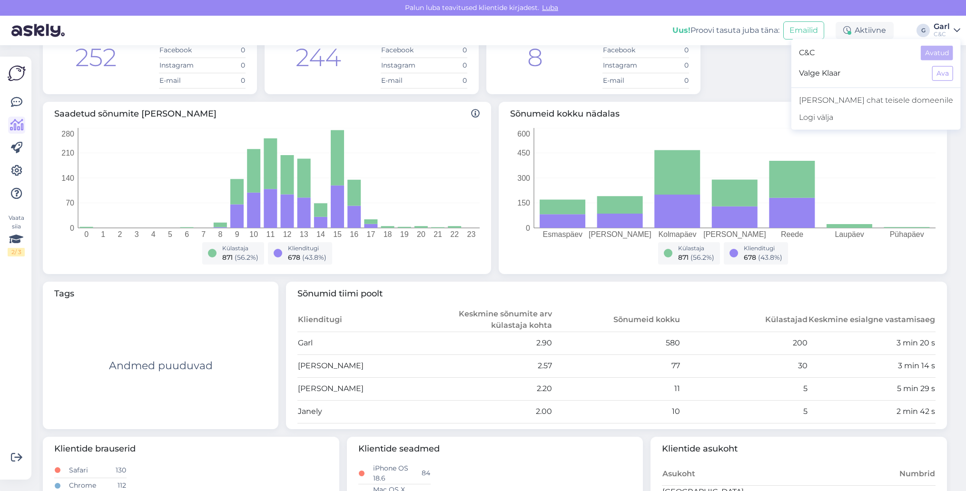
click at [943, 83] on div "Valge [PERSON_NAME]" at bounding box center [875, 73] width 169 height 20
click at [943, 70] on button "Ava" at bounding box center [942, 73] width 21 height 15
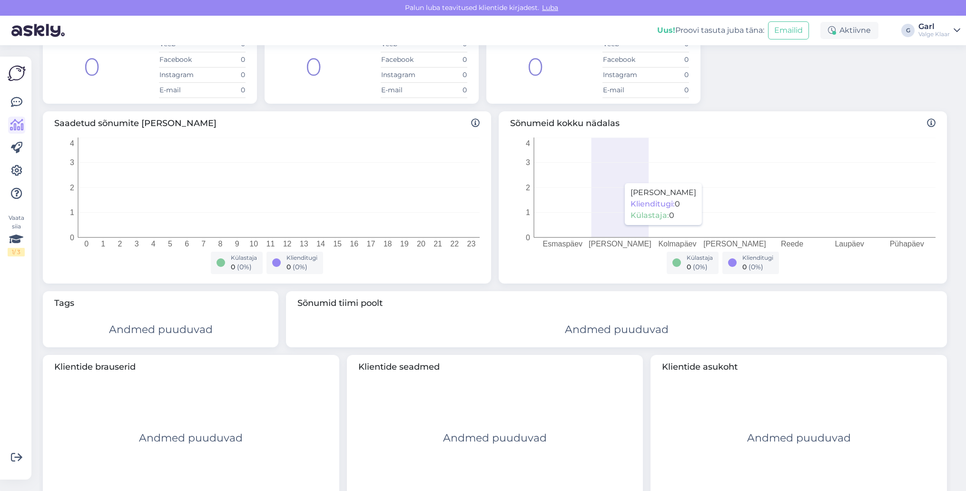
scroll to position [0, 0]
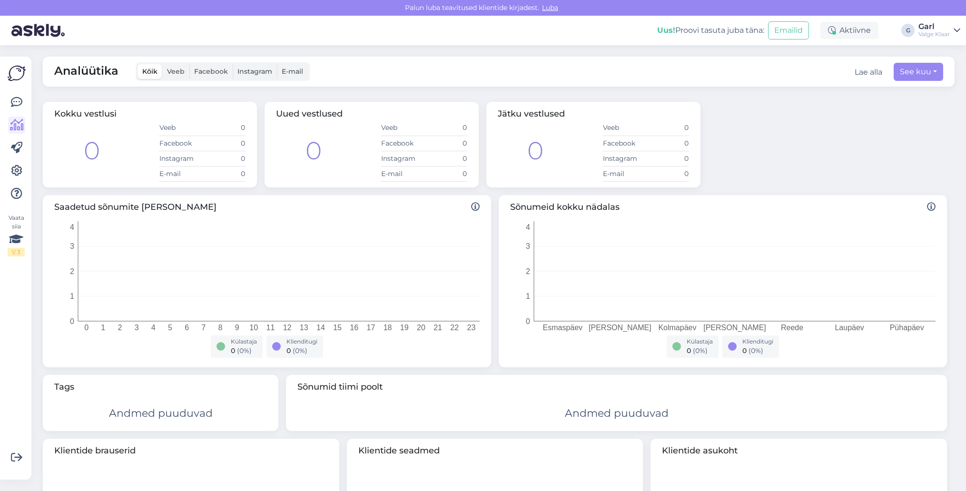
click at [957, 23] on link "[PERSON_NAME] Klaar" at bounding box center [940, 30] width 42 height 15
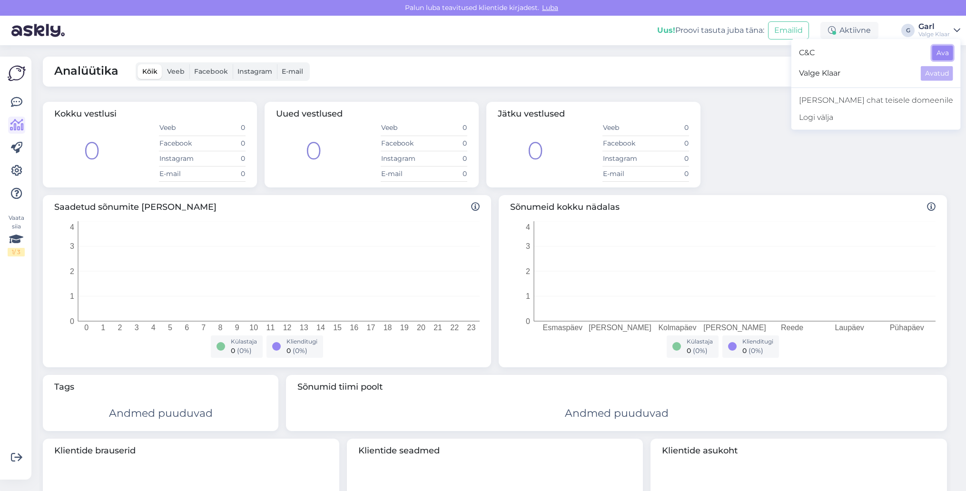
click at [944, 56] on button "Ava" at bounding box center [942, 53] width 21 height 15
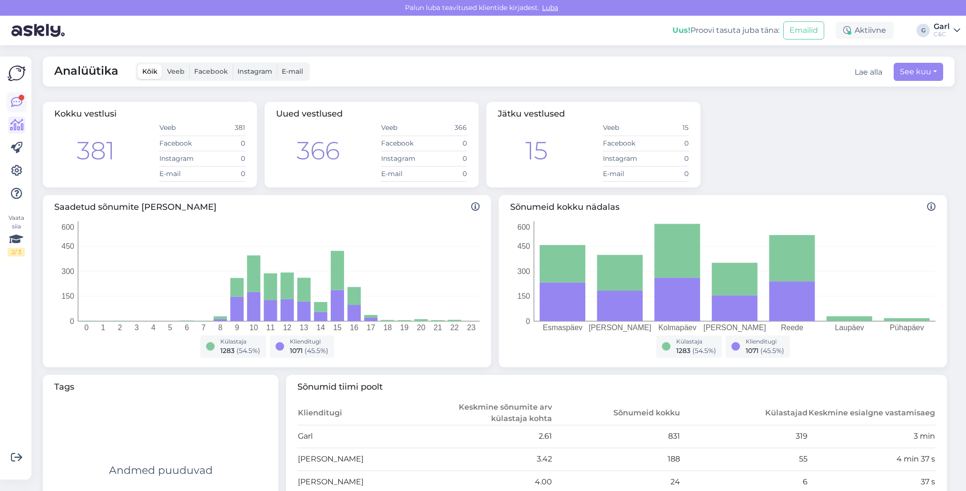
click at [14, 104] on icon at bounding box center [16, 102] width 11 height 11
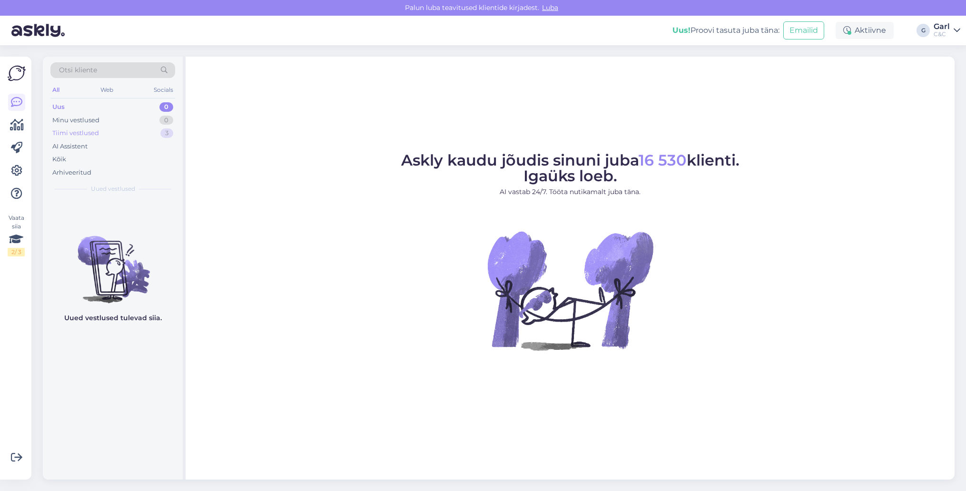
click at [136, 127] on div "Tiimi vestlused 3" at bounding box center [112, 133] width 125 height 13
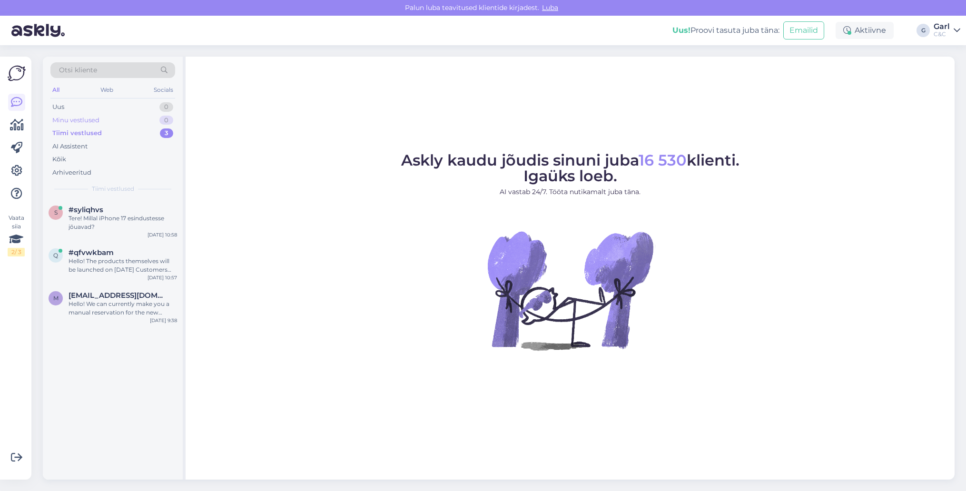
click at [151, 121] on div "Minu vestlused 0" at bounding box center [112, 120] width 125 height 13
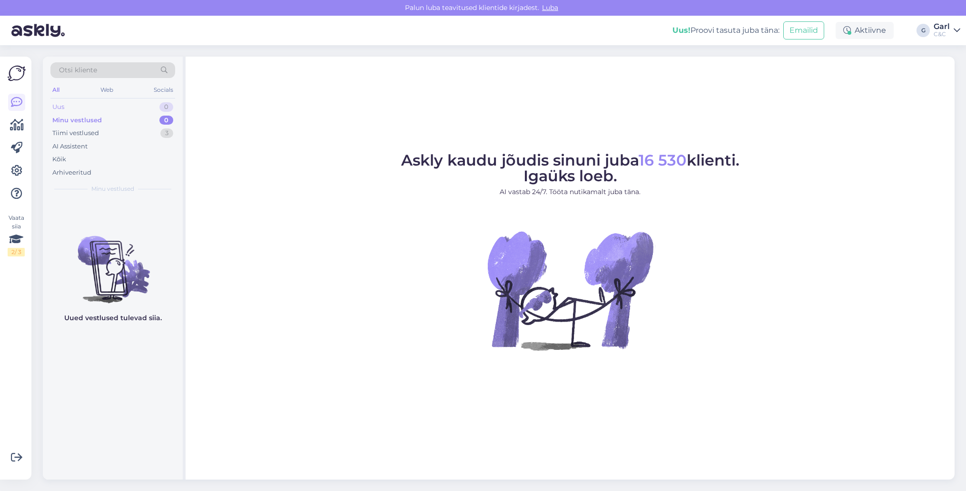
click at [150, 107] on div "Uus 0" at bounding box center [112, 106] width 125 height 13
click at [146, 115] on div "Minu vestlused 0" at bounding box center [112, 120] width 125 height 13
click at [147, 132] on div "Tiimi vestlused 3" at bounding box center [112, 133] width 125 height 13
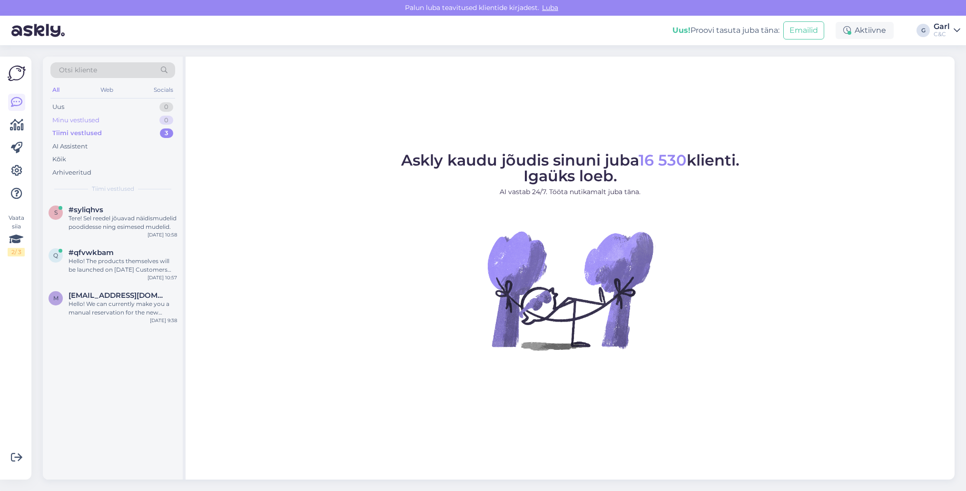
click at [145, 123] on div "Minu vestlused 0" at bounding box center [112, 120] width 125 height 13
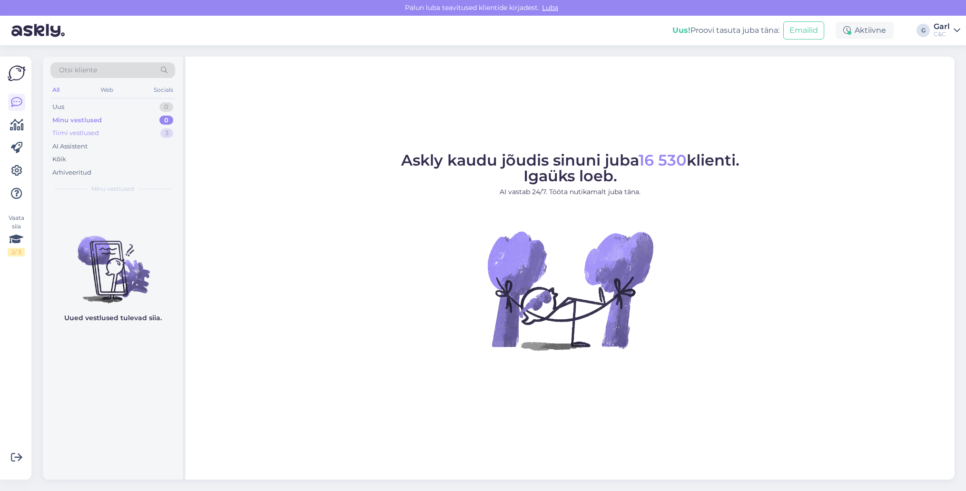
click at [142, 133] on div "Tiimi vestlused 3" at bounding box center [112, 133] width 125 height 13
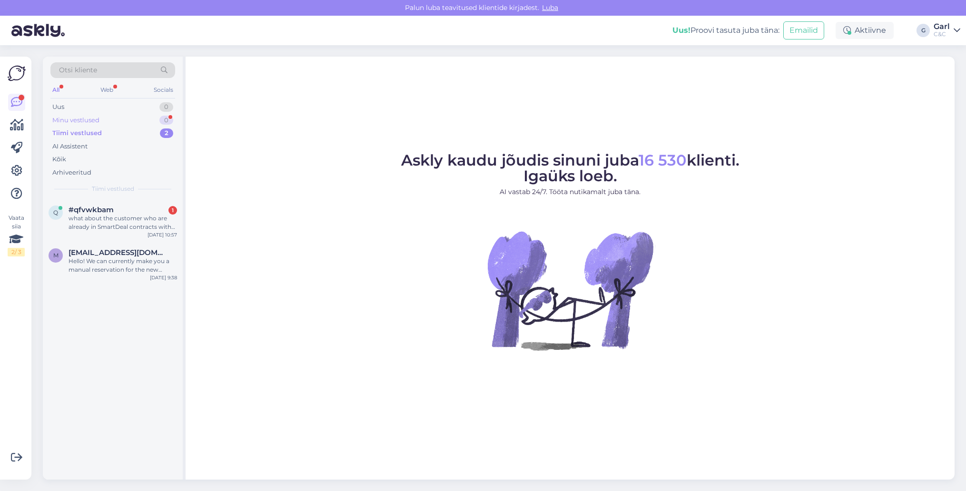
click at [156, 118] on div "Minu vestlused 0" at bounding box center [112, 120] width 125 height 13
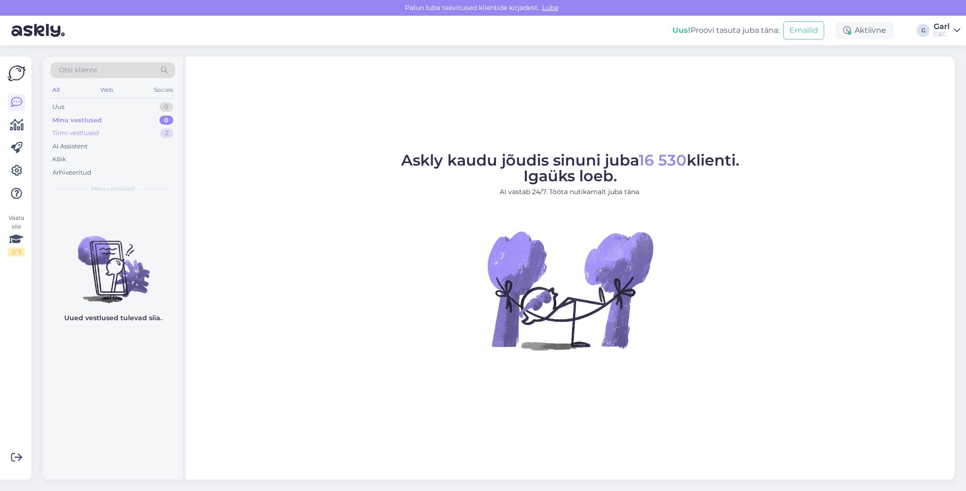
click at [145, 136] on div "Tiimi vestlused 2" at bounding box center [112, 133] width 125 height 13
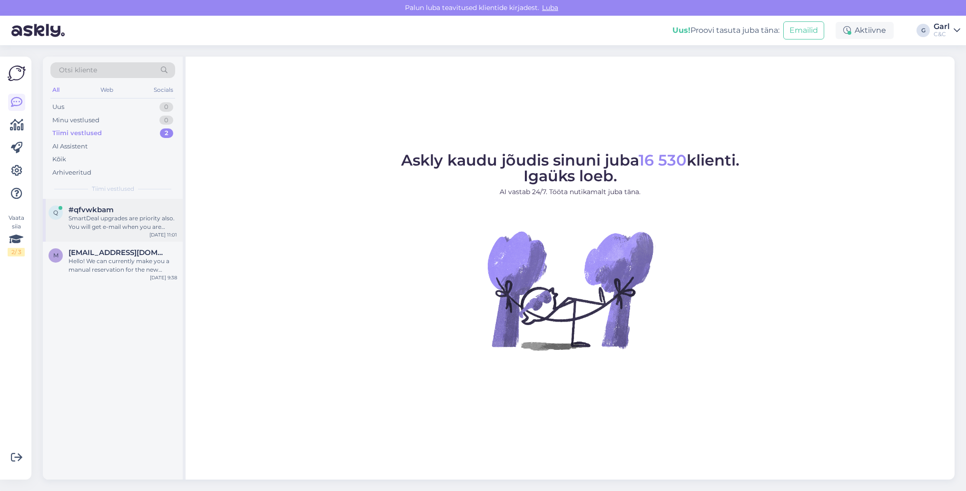
click at [125, 211] on div "#qfvwkbam" at bounding box center [123, 210] width 109 height 9
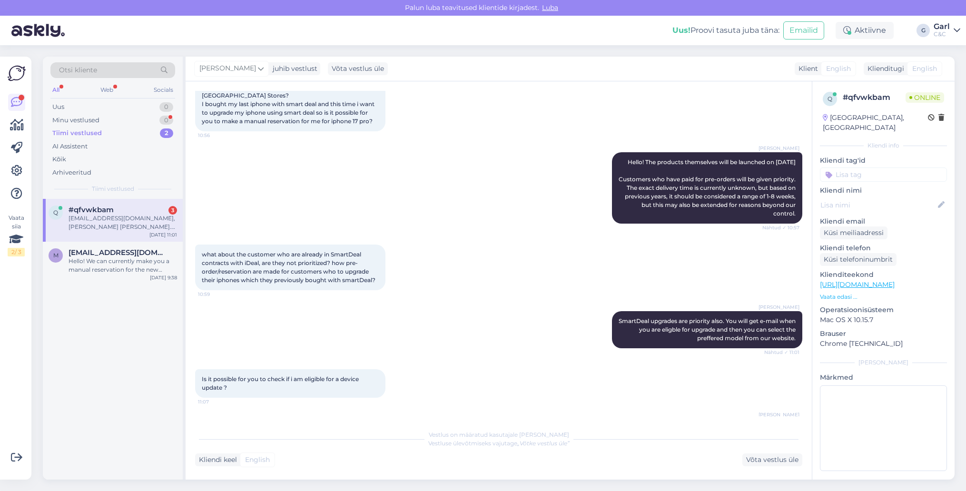
scroll to position [303, 0]
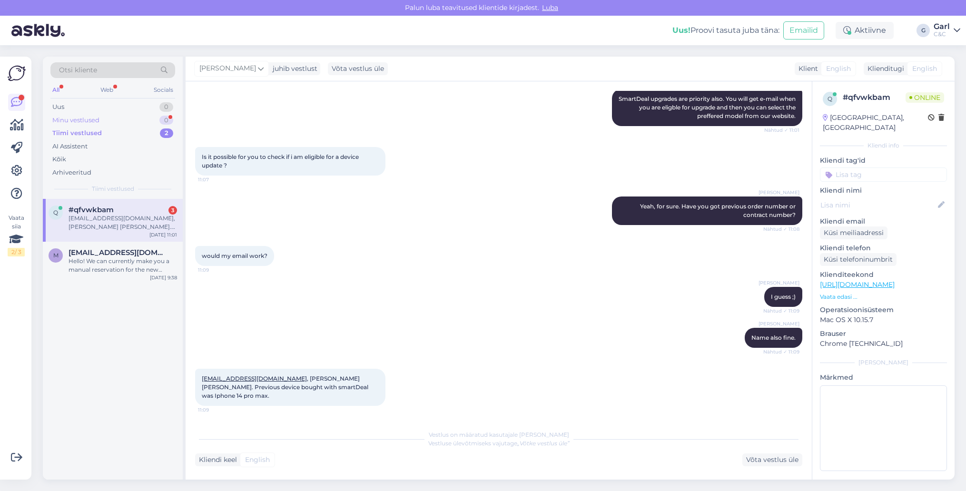
click at [151, 123] on div "Minu vestlused 0" at bounding box center [112, 120] width 125 height 13
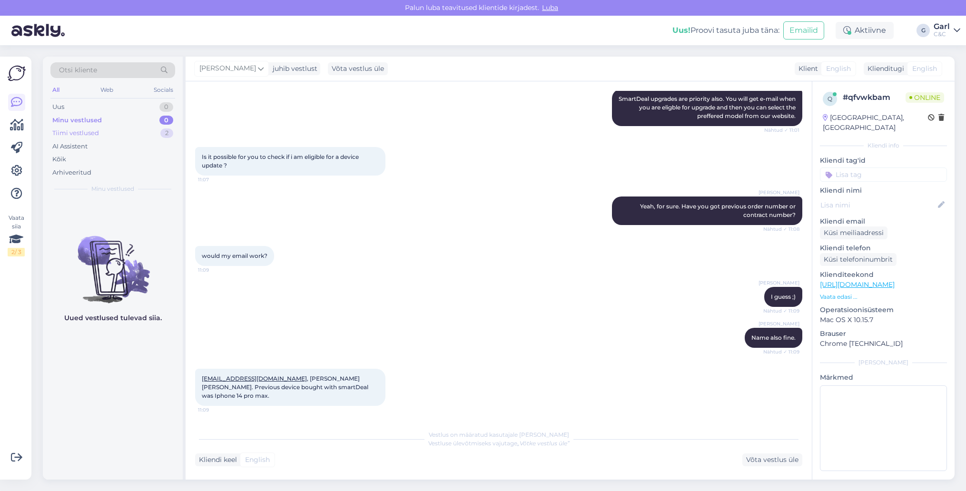
click at [158, 136] on div "Tiimi vestlused 2" at bounding box center [112, 133] width 125 height 13
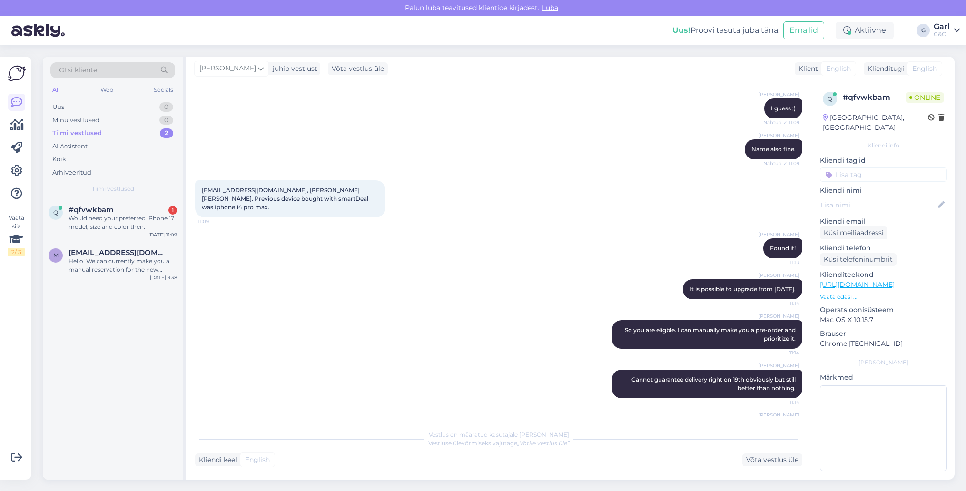
scroll to position [533, 0]
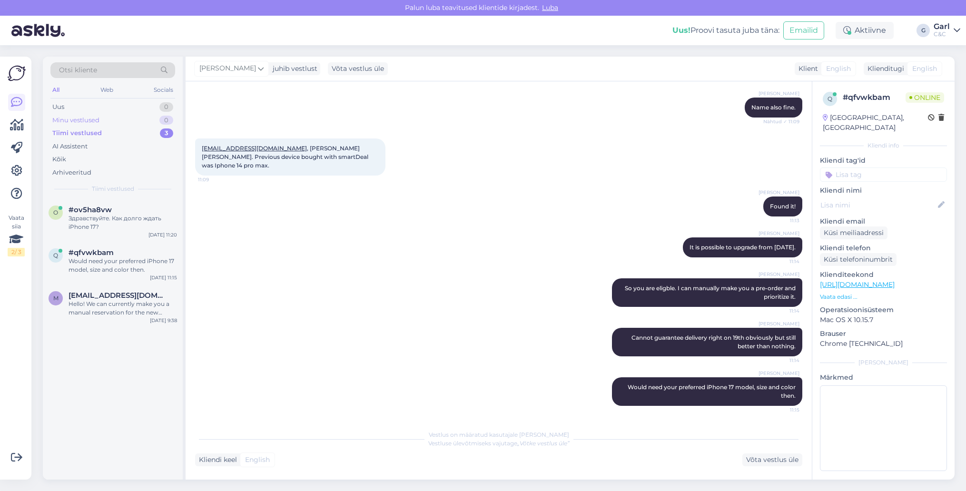
click at [153, 115] on div "Minu vestlused 0" at bounding box center [112, 120] width 125 height 13
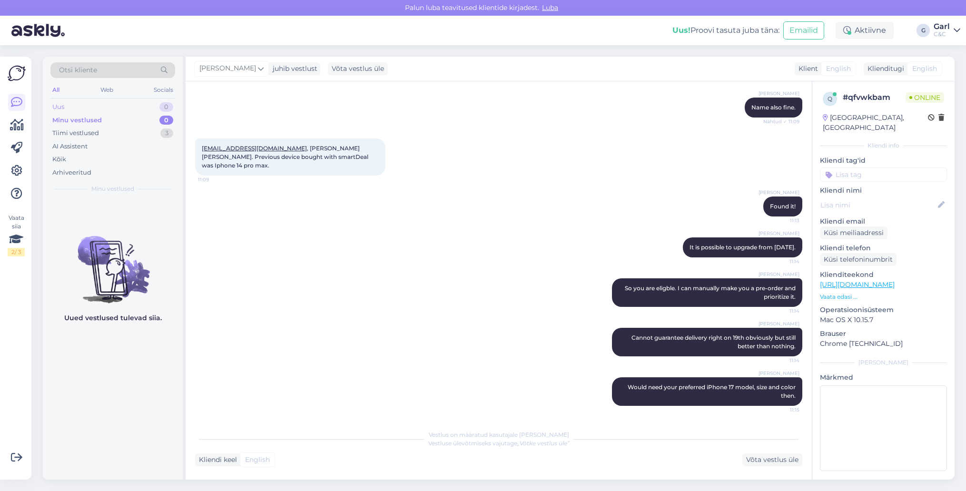
click at [151, 107] on div "Uus 0" at bounding box center [112, 106] width 125 height 13
click at [151, 115] on div "Minu vestlused 0" at bounding box center [112, 120] width 125 height 13
click at [152, 124] on div "Minu vestlused 0" at bounding box center [112, 120] width 125 height 13
click at [157, 134] on div "Tiimi vestlused 3" at bounding box center [112, 133] width 125 height 13
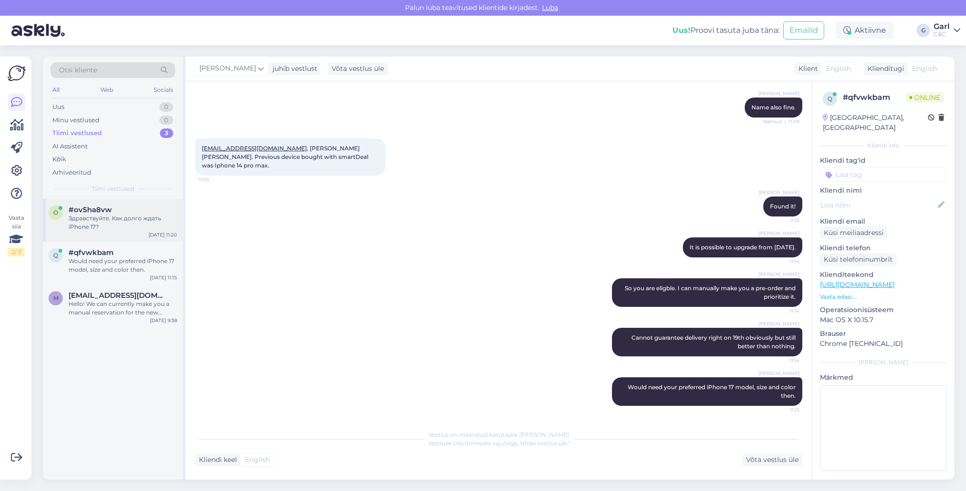
click at [129, 217] on div "Здравствуйте. Как долго ждать iPhone 17?" at bounding box center [123, 222] width 109 height 17
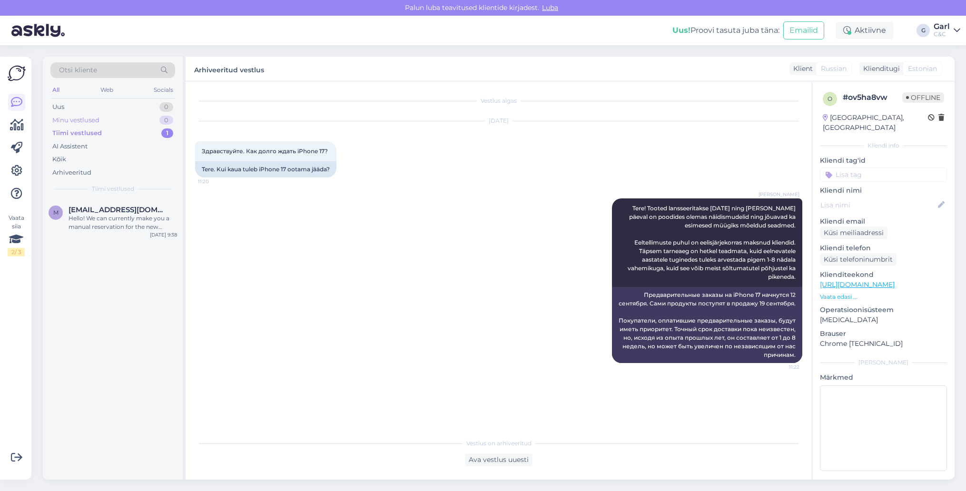
click at [151, 121] on div "Minu vestlused 0" at bounding box center [112, 120] width 125 height 13
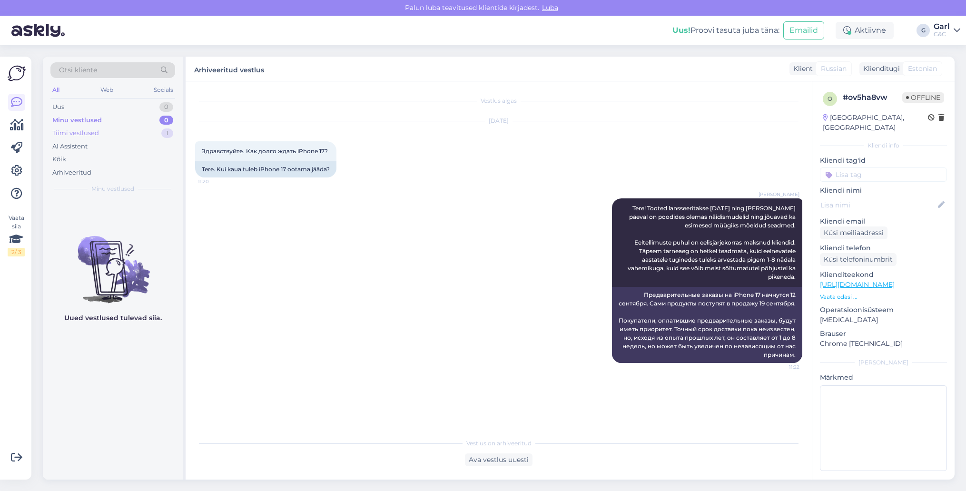
click at [148, 133] on div "Tiimi vestlused 1" at bounding box center [112, 133] width 125 height 13
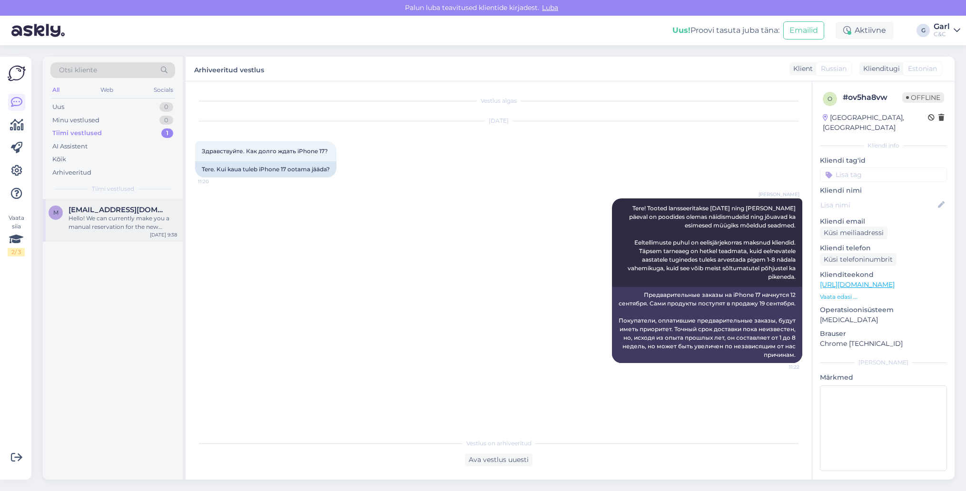
click at [133, 233] on div "m [EMAIL_ADDRESS][DOMAIN_NAME] Hello! We can currently make you a manual reserv…" at bounding box center [113, 220] width 140 height 43
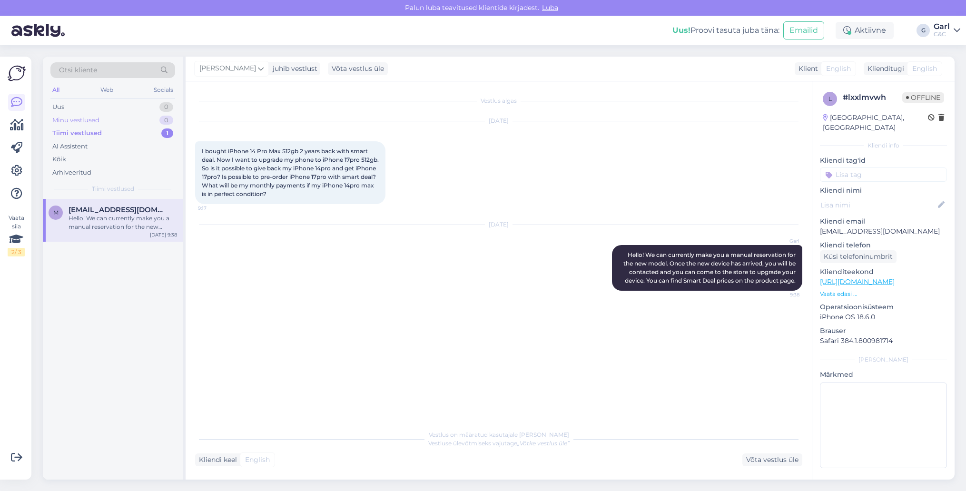
click at [109, 119] on div "Minu vestlused 0" at bounding box center [112, 120] width 125 height 13
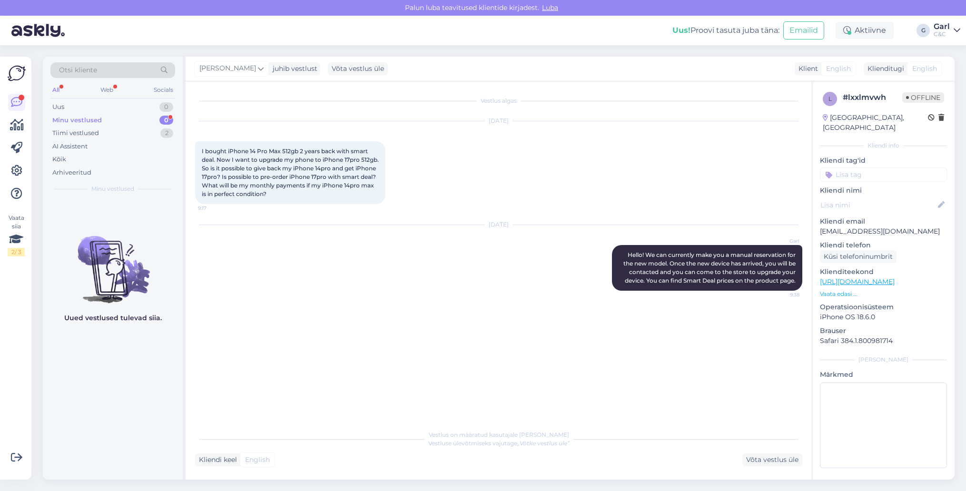
click at [152, 118] on div "Minu vestlused 0" at bounding box center [112, 120] width 125 height 13
click at [151, 136] on div "Tiimi vestlused 2" at bounding box center [112, 133] width 125 height 13
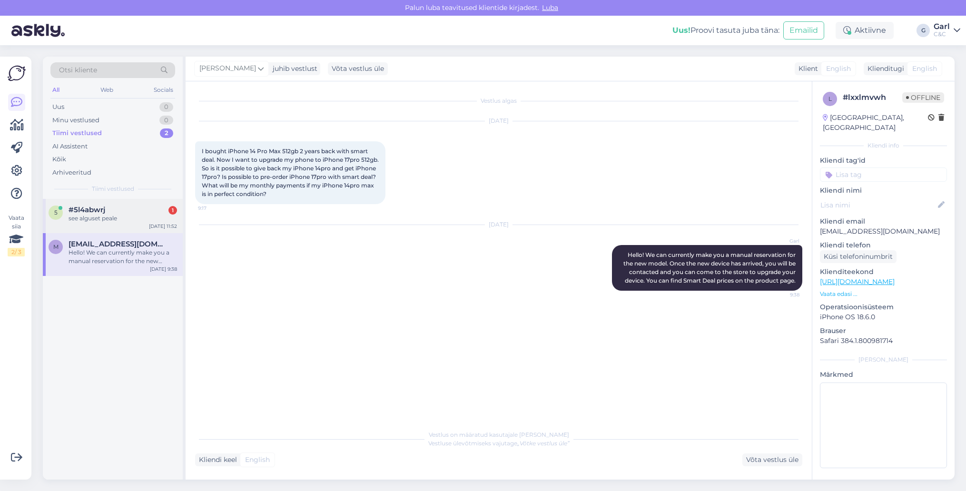
click at [140, 203] on div "5 #5l4abwrj 1 see alguset [PERSON_NAME] [DATE] 11:52" at bounding box center [113, 216] width 140 height 34
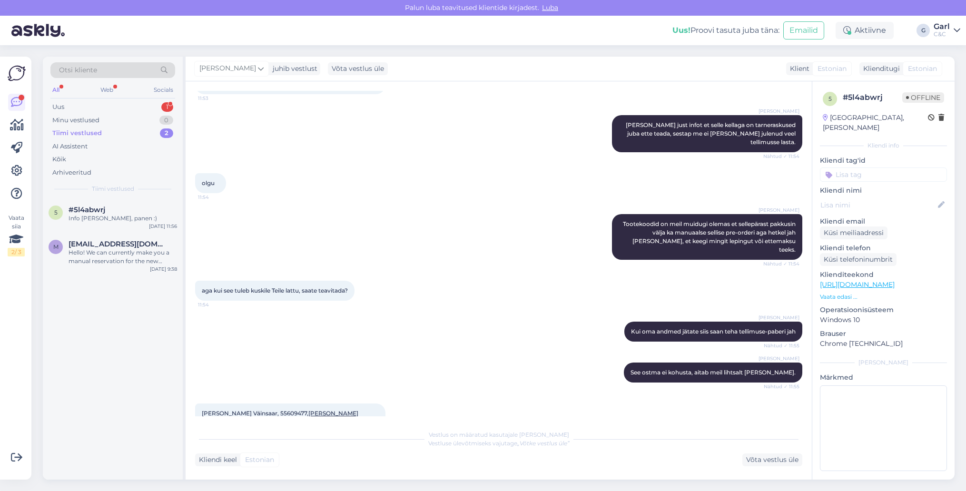
scroll to position [355, 0]
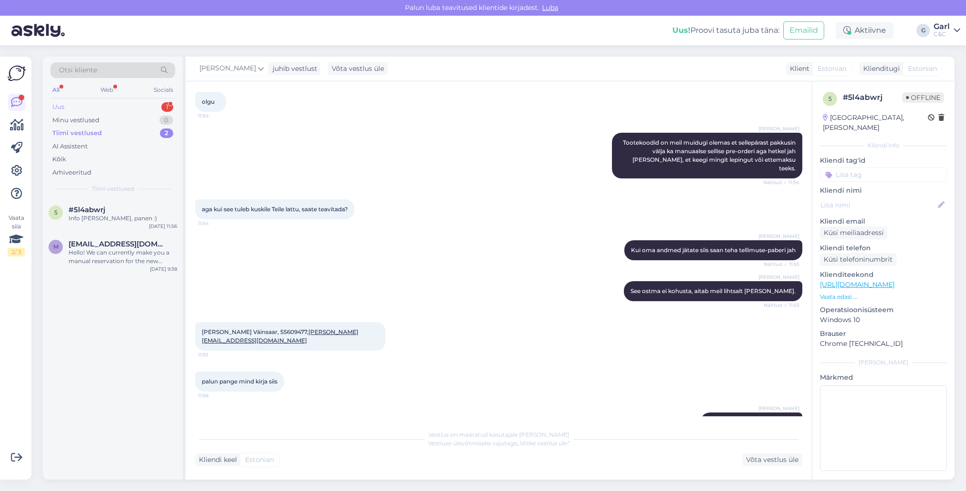
click at [135, 106] on div "Uus 1" at bounding box center [112, 106] width 125 height 13
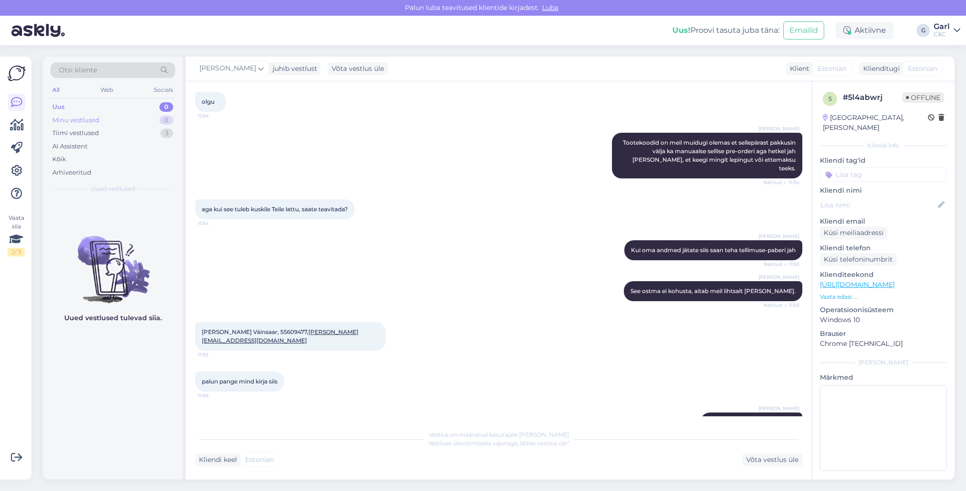
click at [135, 121] on div "Minu vestlused 0" at bounding box center [112, 120] width 125 height 13
click at [136, 128] on div "Tiimi vestlused 3" at bounding box center [112, 133] width 125 height 13
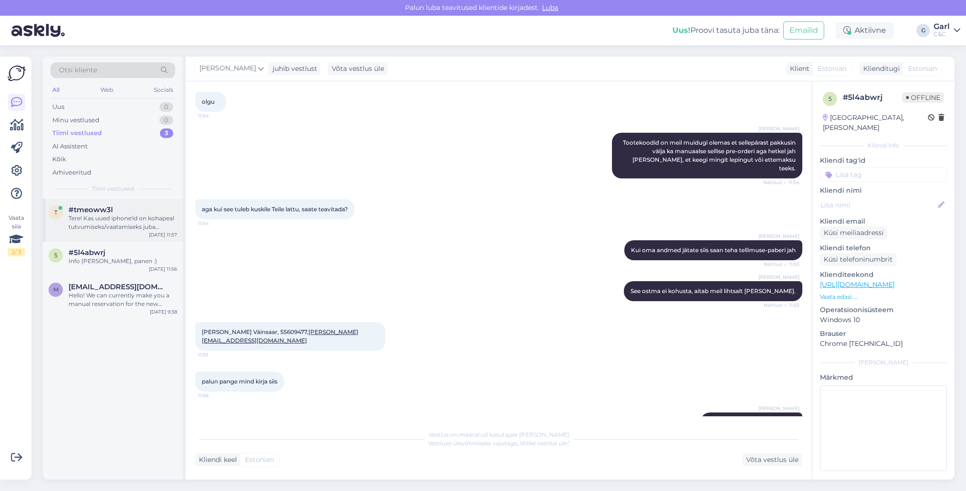
click at [128, 232] on div "t #tmeoww3l Tere! Kas uued iphone'id on kohapeal tutvumiseks/vaatamiseks juba o…" at bounding box center [113, 220] width 140 height 43
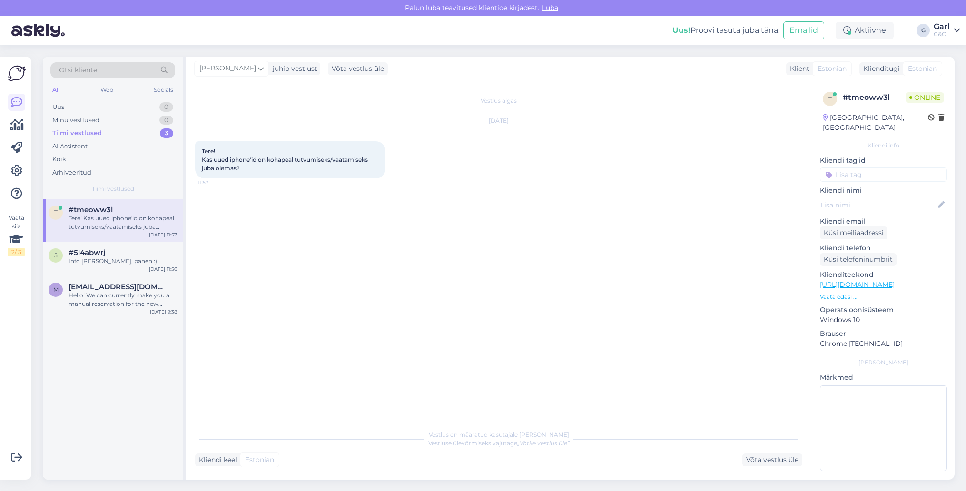
scroll to position [0, 0]
click at [15, 120] on icon at bounding box center [17, 124] width 14 height 11
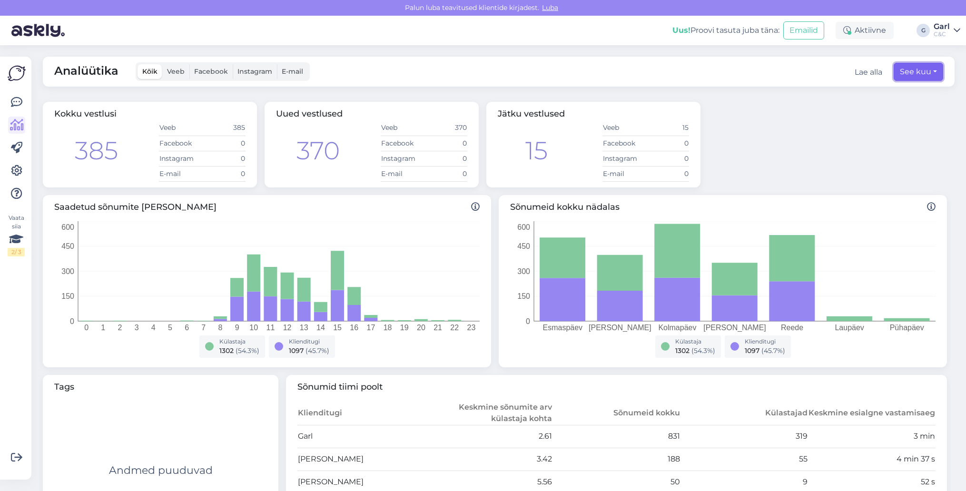
click at [912, 74] on button "See kuu" at bounding box center [918, 72] width 49 height 18
select select "8"
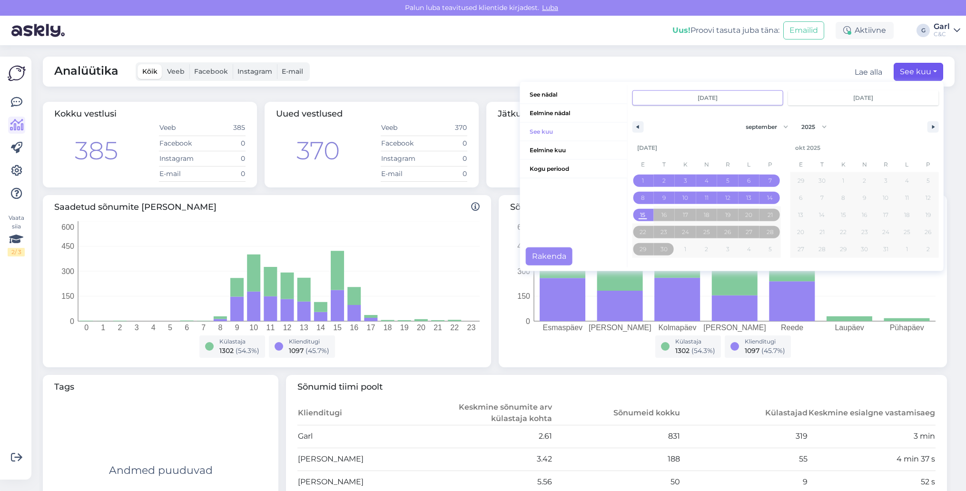
click at [791, 77] on div "Analüütika Kõik Veeb Facebook Instagram E-mail Lae alla See kuu See nädal Eelmi…" at bounding box center [499, 72] width 912 height 30
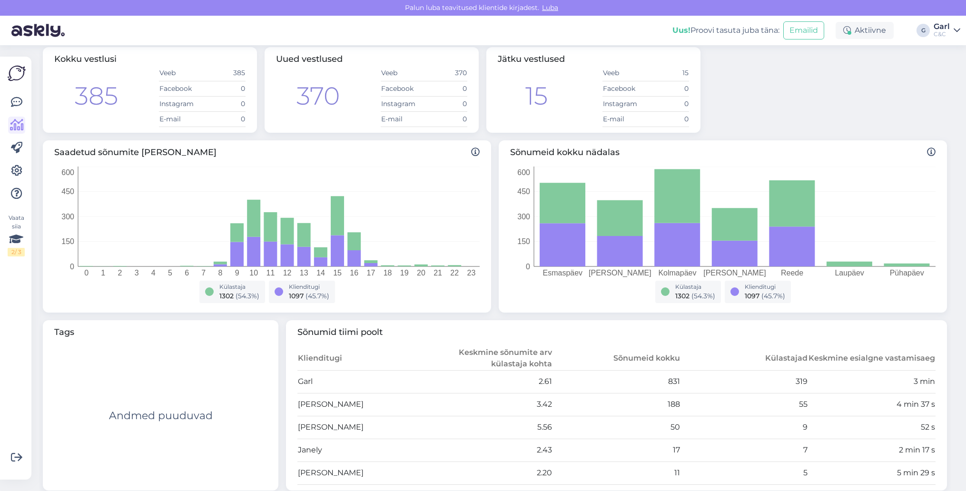
scroll to position [48, 0]
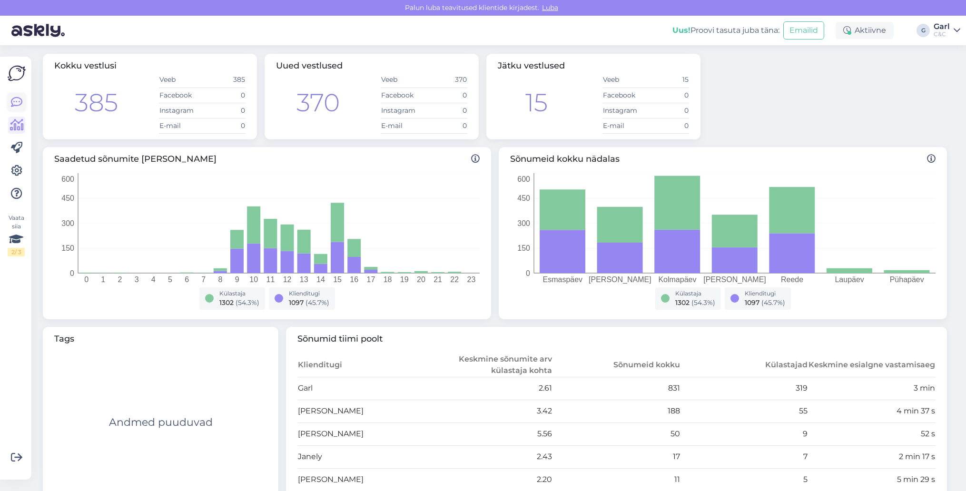
click at [14, 98] on icon at bounding box center [16, 102] width 11 height 11
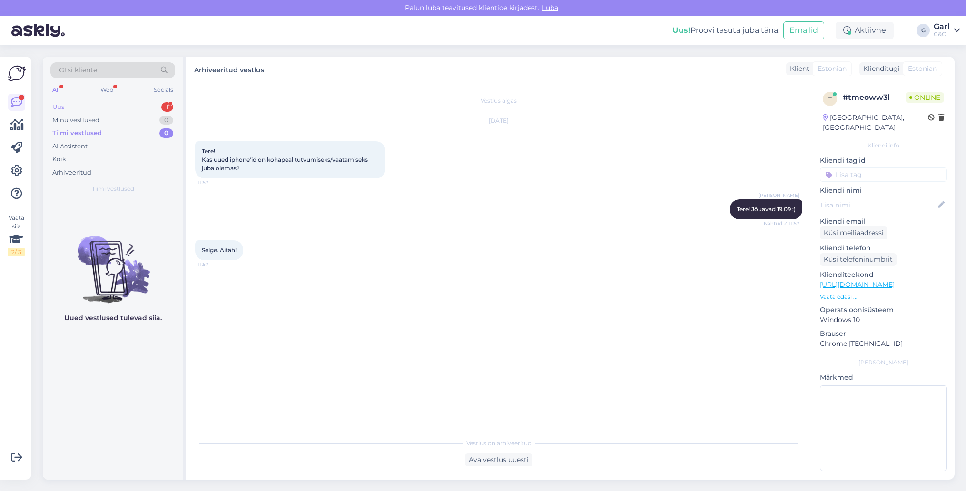
click at [128, 105] on div "Uus 1" at bounding box center [112, 106] width 125 height 13
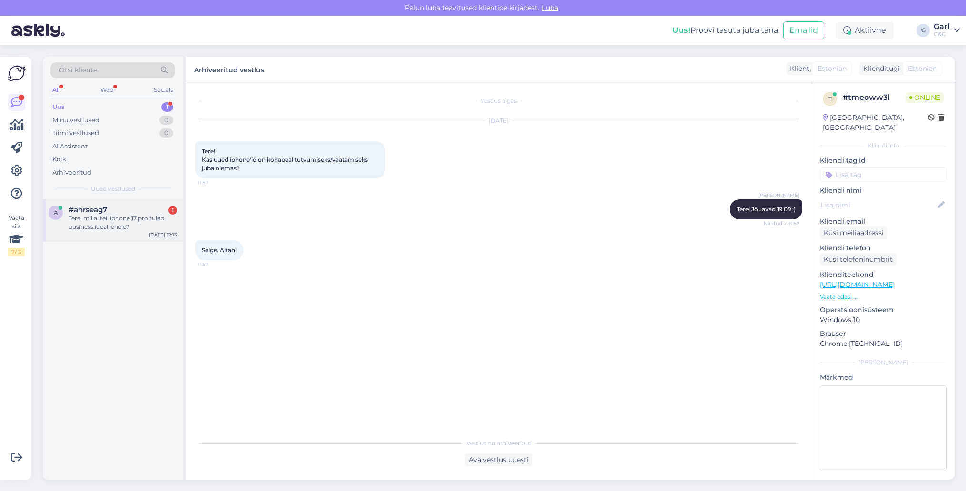
click at [158, 228] on div "Tere, millal teil iphone 17 pro tuleb business.ideal lehele?" at bounding box center [123, 222] width 109 height 17
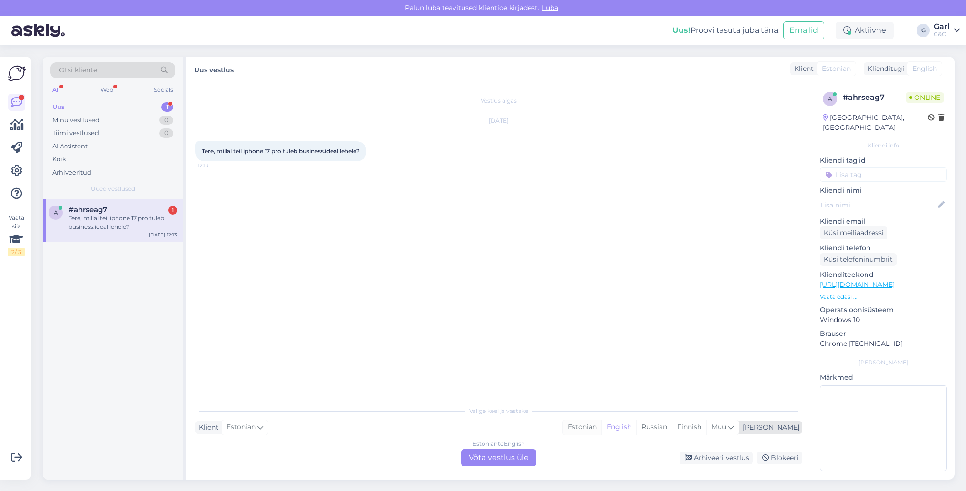
click at [602, 426] on div "Estonian" at bounding box center [582, 427] width 39 height 14
click at [516, 455] on div "Estonian to Estonian Võta vestlus üle" at bounding box center [498, 457] width 75 height 17
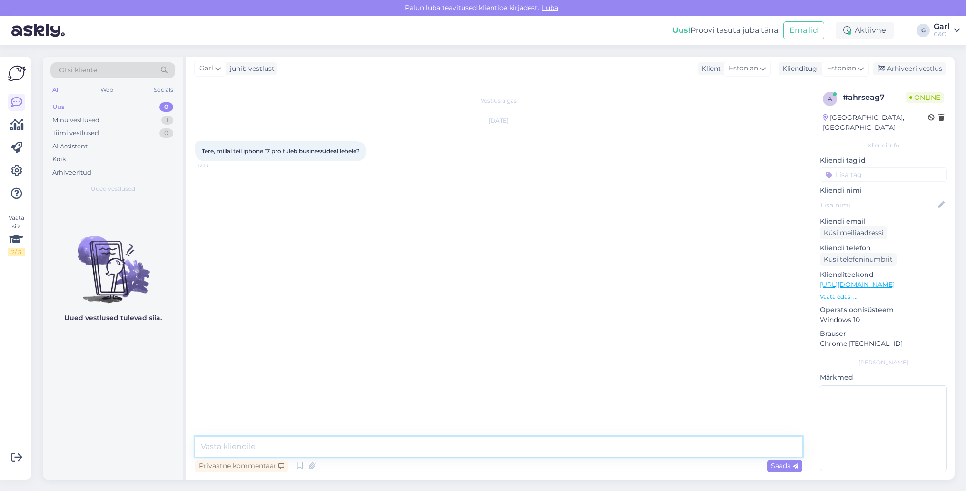
click at [516, 447] on textarea at bounding box center [498, 447] width 607 height 20
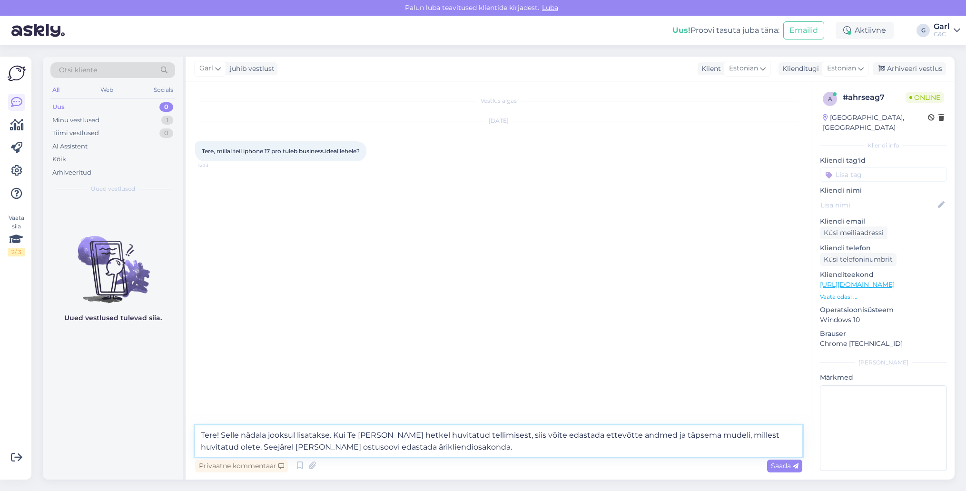
type textarea "Tere! Selle nädala jooksul lisatakse. Kui Te [PERSON_NAME] hetkel huvitatud tel…"
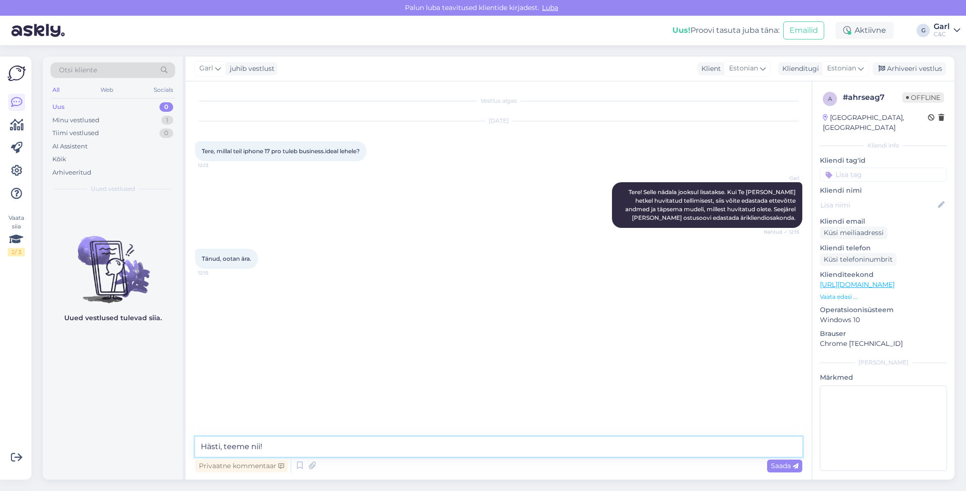
type textarea "Hästi, teeme nii!"
click at [96, 123] on div "Minu vestlused" at bounding box center [75, 121] width 47 height 10
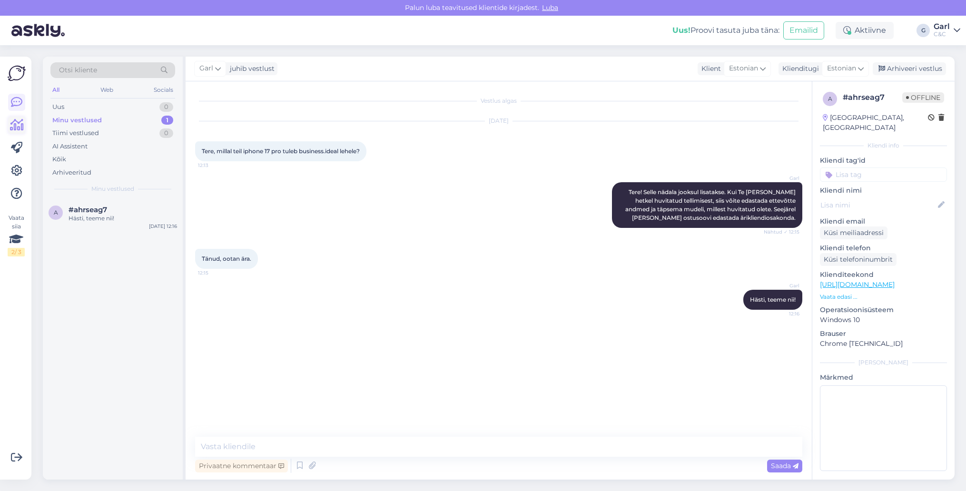
click at [15, 126] on icon at bounding box center [17, 124] width 14 height 11
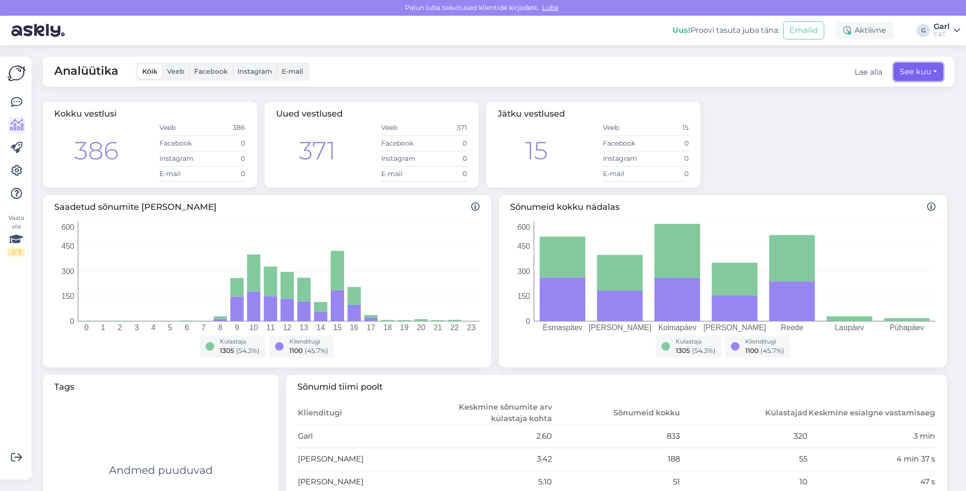
click at [934, 75] on button "See kuu" at bounding box center [918, 72] width 49 height 18
select select "8"
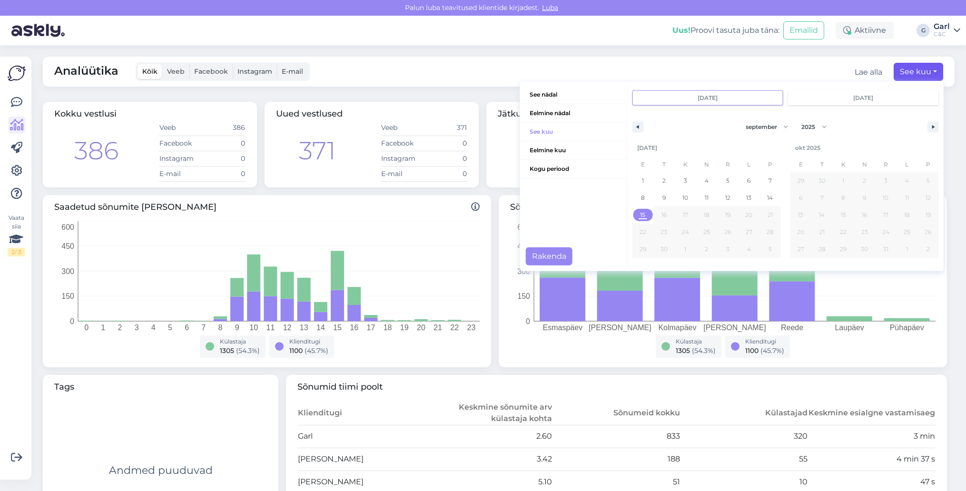
click at [639, 216] on span "15" at bounding box center [642, 215] width 21 height 12
type input "[DATE]"
click at [547, 254] on button "Rakenda" at bounding box center [549, 256] width 47 height 18
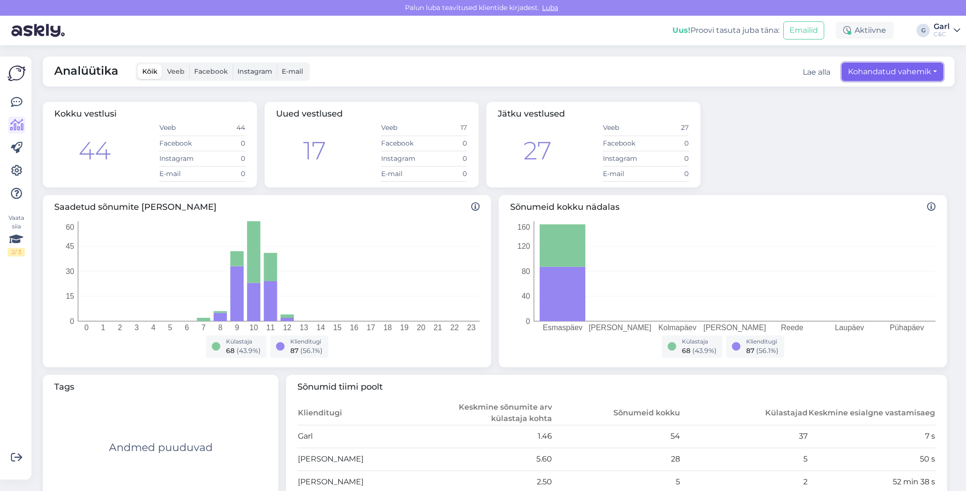
click at [899, 71] on button "Kohandatud vahemik" at bounding box center [892, 72] width 101 height 18
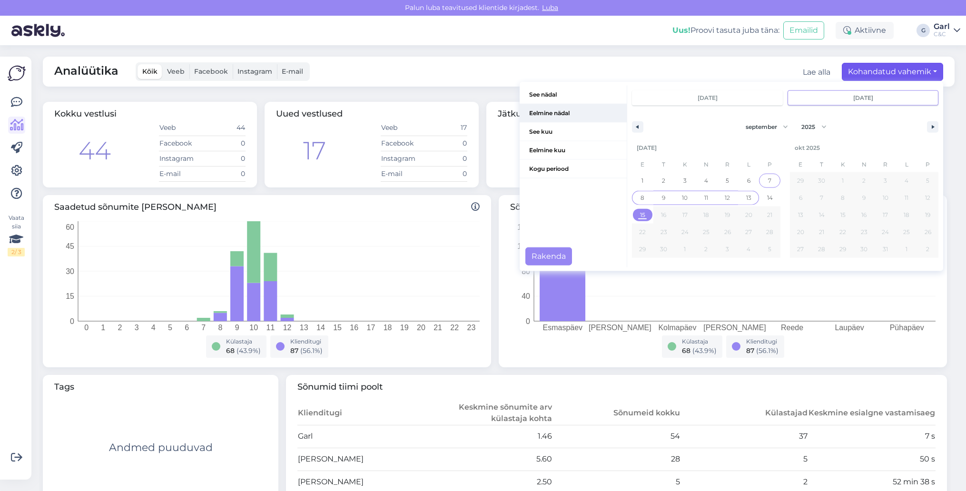
click at [567, 113] on span "Eelmine nädal" at bounding box center [573, 113] width 107 height 18
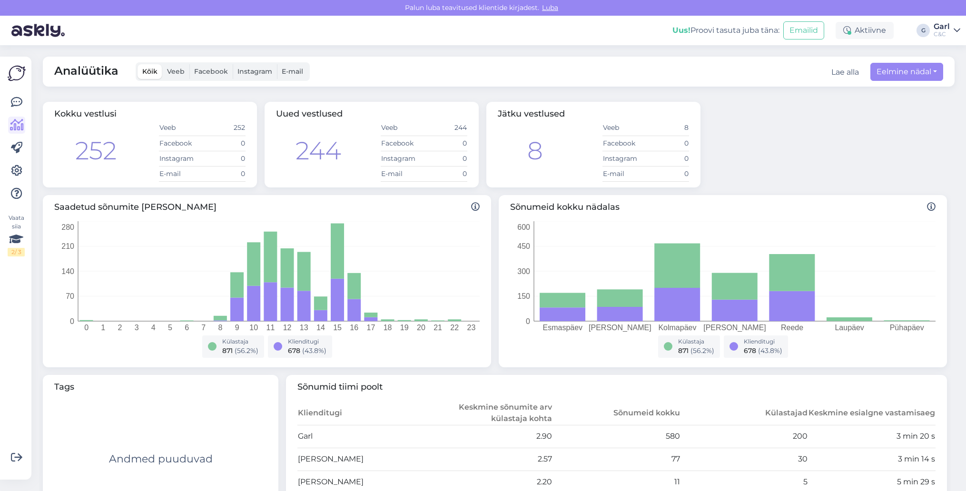
scroll to position [10, 0]
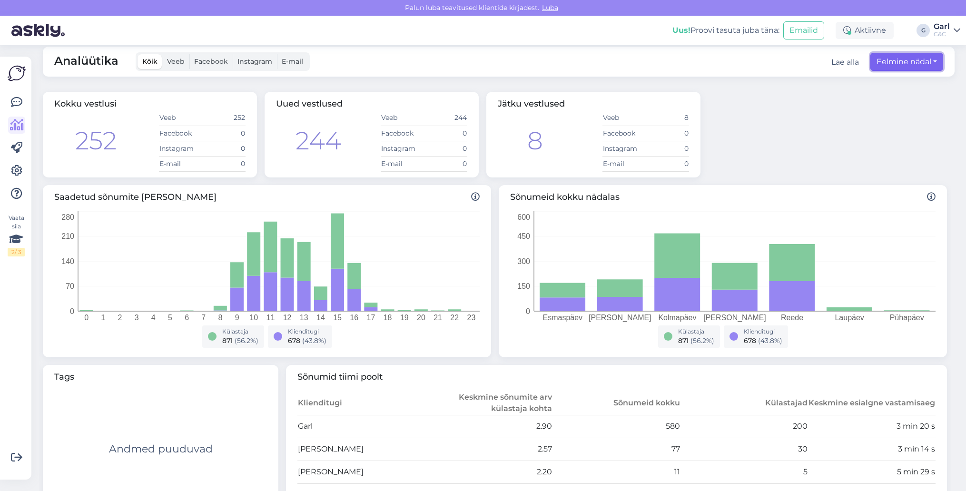
click at [911, 62] on button "Eelmine nädal" at bounding box center [906, 62] width 73 height 18
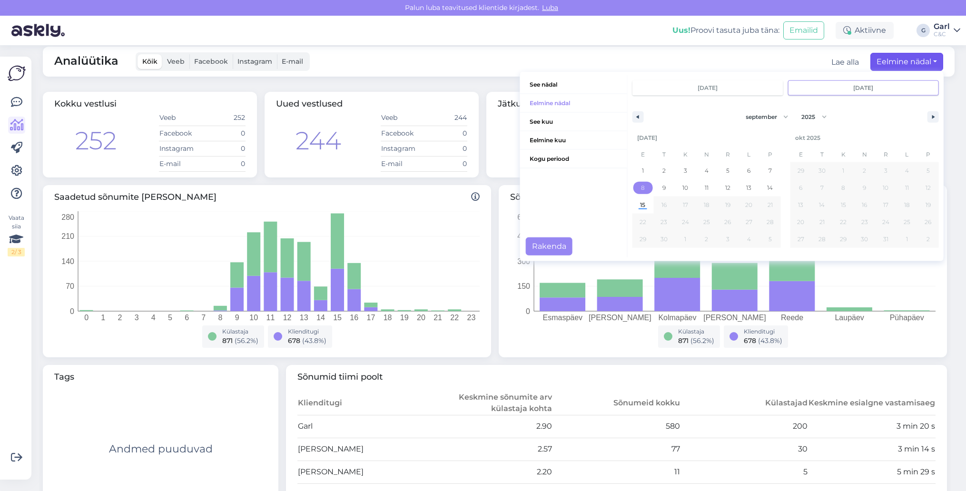
click at [642, 188] on span "8" at bounding box center [643, 187] width 4 height 17
type input "[DATE]"
click at [749, 190] on span "13" at bounding box center [748, 187] width 5 height 17
type input "[DATE]"
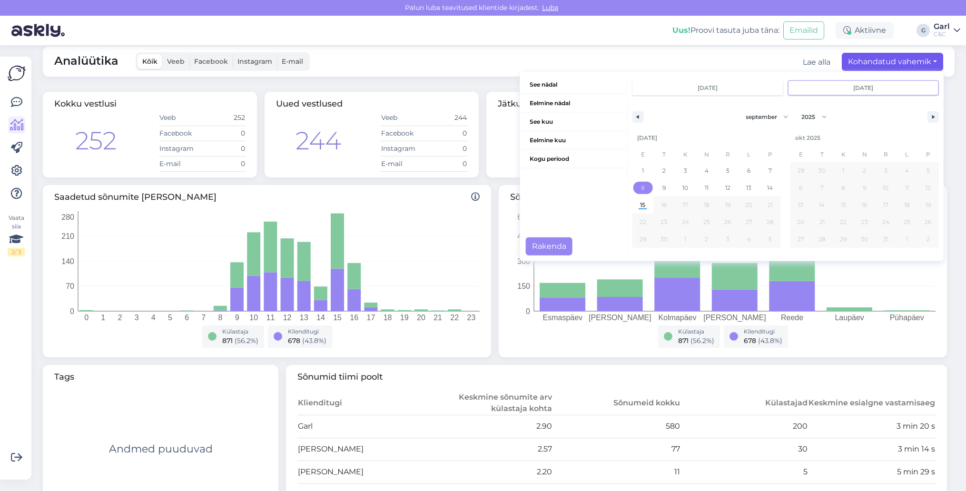
click at [637, 187] on span "8" at bounding box center [642, 188] width 21 height 12
click at [769, 187] on span "14" at bounding box center [770, 187] width 6 height 17
type input "[DATE]"
click at [642, 190] on span "8" at bounding box center [643, 187] width 4 height 17
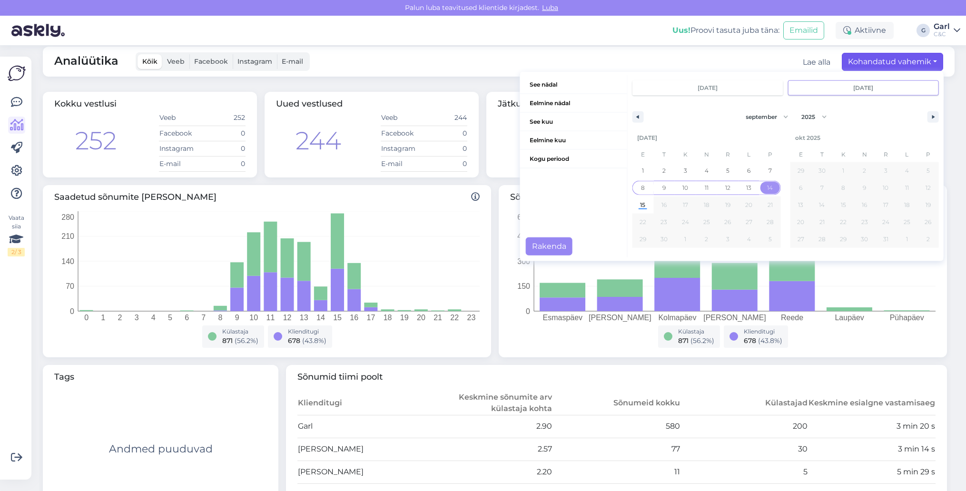
type input "[DATE]"
click at [556, 249] on button "Rakenda" at bounding box center [549, 246] width 47 height 18
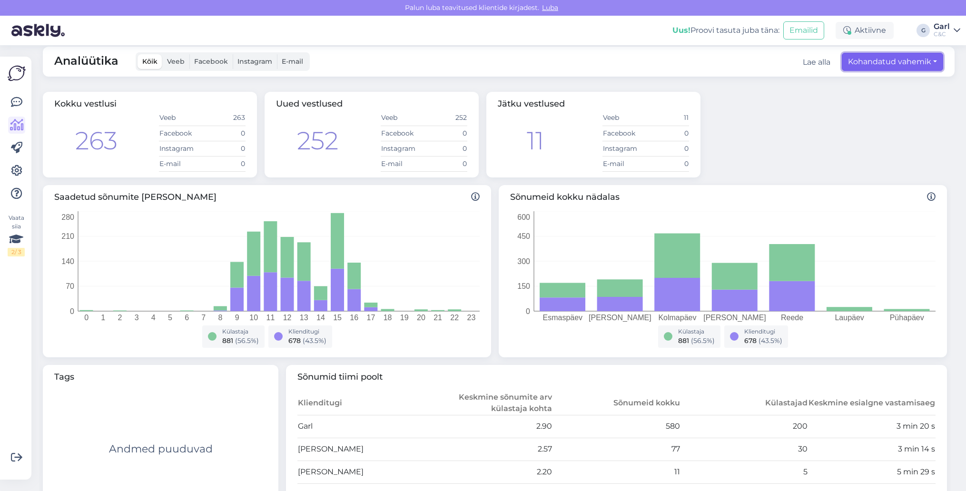
click at [872, 59] on button "Kohandatud vahemik" at bounding box center [892, 62] width 101 height 18
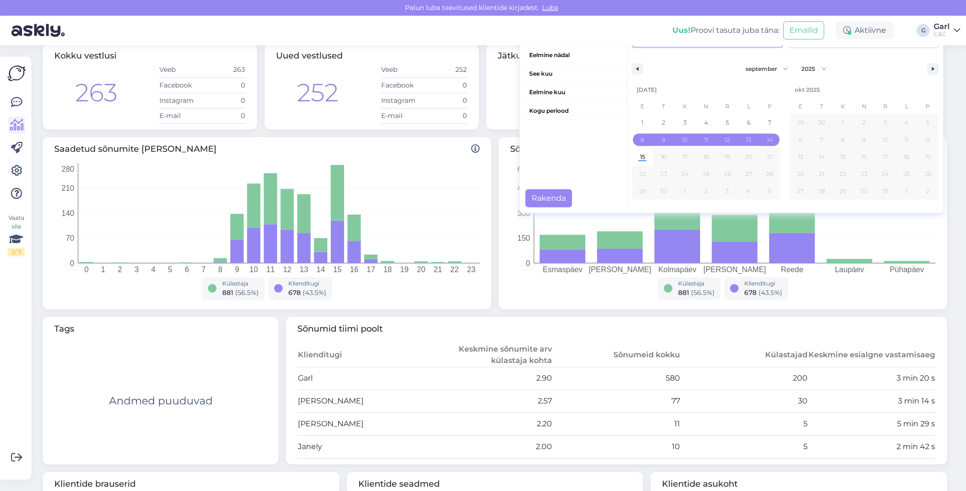
scroll to position [0, 0]
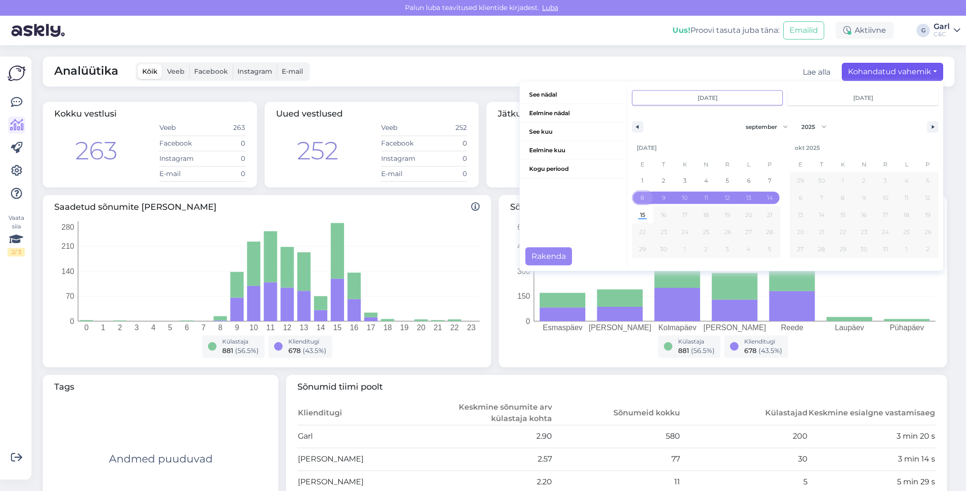
click at [642, 201] on span "8" at bounding box center [643, 197] width 4 height 17
type input "[DATE]"
click at [643, 177] on span "1" at bounding box center [643, 180] width 2 height 17
click at [773, 197] on span "14" at bounding box center [769, 198] width 21 height 12
type input "[DATE]"
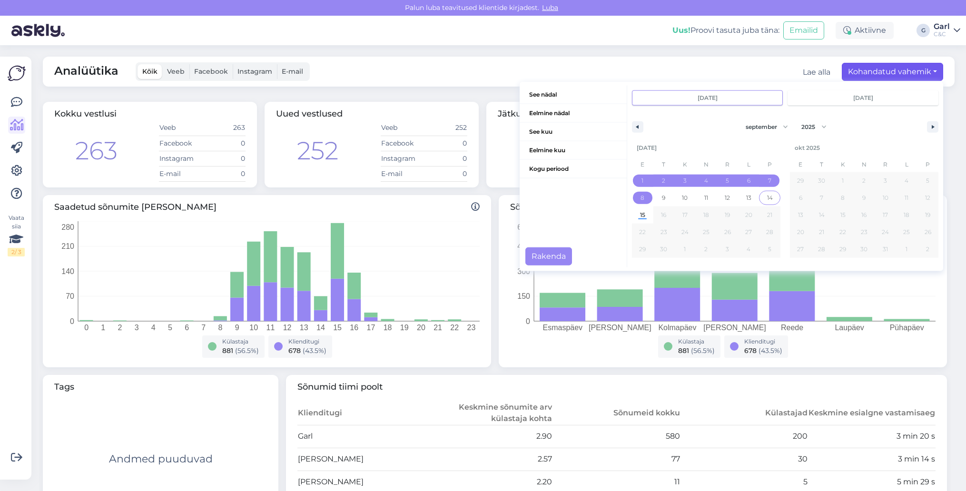
type input "[DATE]"
click at [643, 178] on span "1" at bounding box center [643, 180] width 2 height 17
click at [638, 216] on span "15" at bounding box center [642, 215] width 21 height 12
type input "[DATE]"
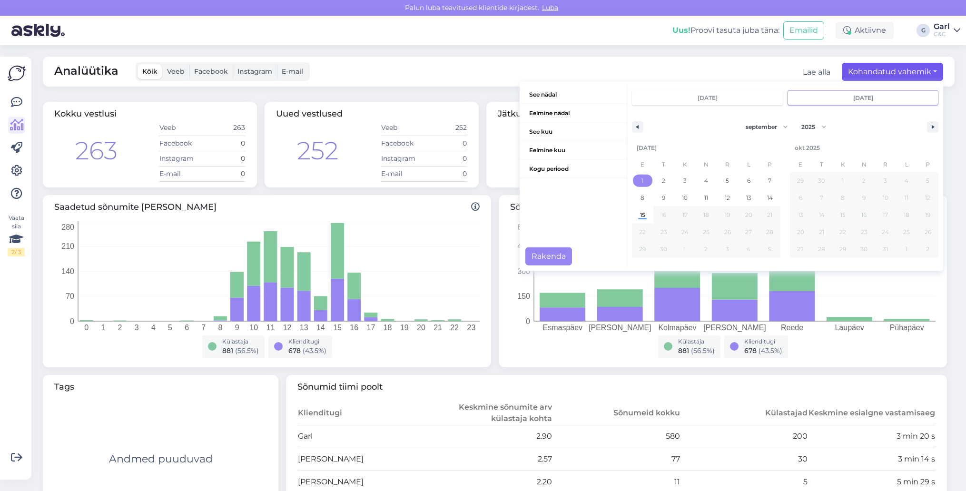
click at [640, 175] on span "1" at bounding box center [642, 181] width 21 height 12
type input "[DATE]"
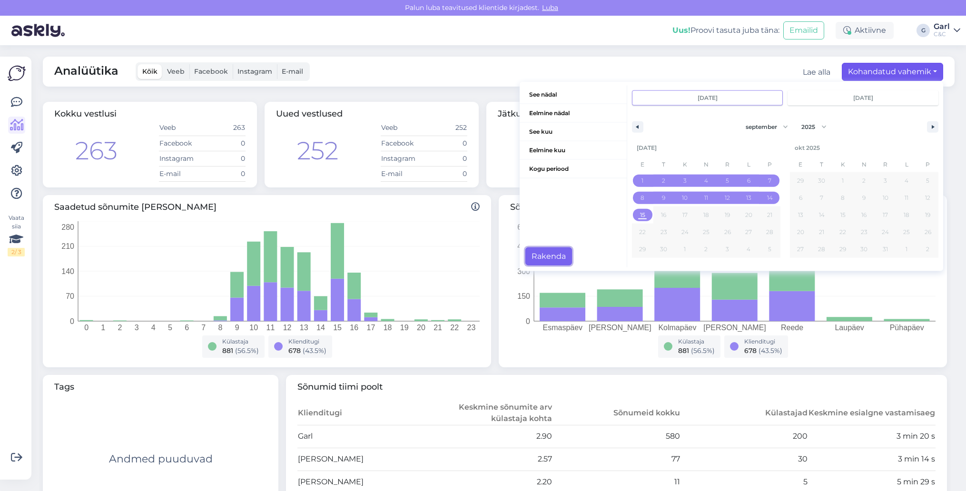
click at [541, 257] on button "Rakenda" at bounding box center [548, 256] width 47 height 18
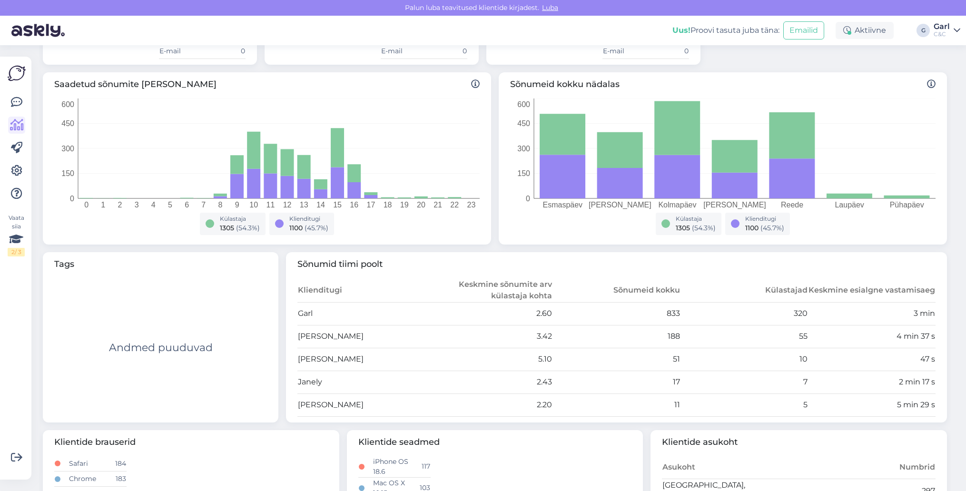
scroll to position [119, 0]
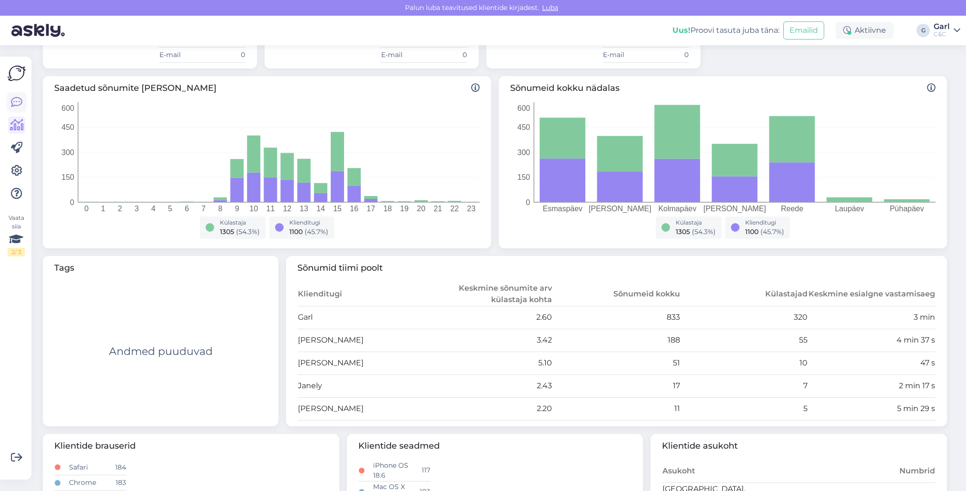
click at [18, 97] on icon at bounding box center [16, 102] width 11 height 11
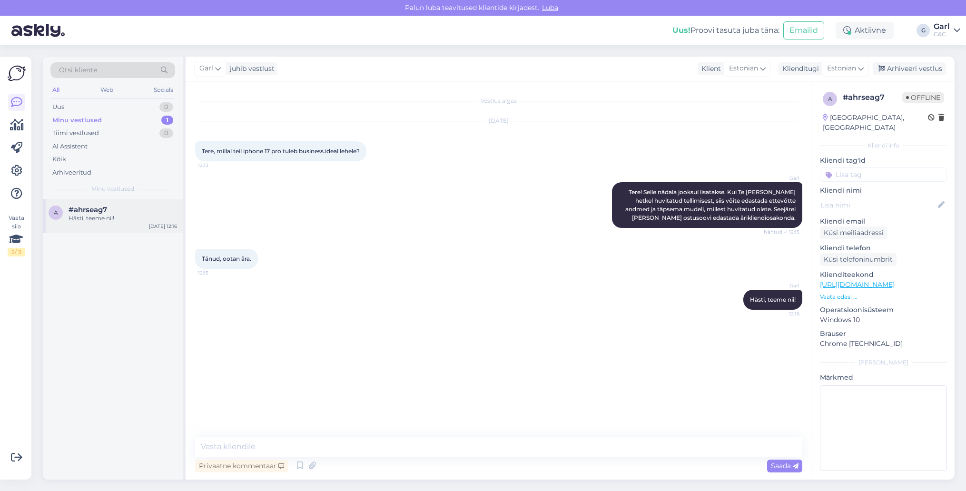
click at [137, 217] on div "Hästi, teeme nii!" at bounding box center [123, 218] width 109 height 9
click at [886, 62] on div "Garl juhib vestlust Klient [DEMOGRAPHIC_DATA] Klienditugi Estonian Arhiveeri ve…" at bounding box center [570, 69] width 769 height 25
click at [885, 68] on icon at bounding box center [882, 69] width 7 height 7
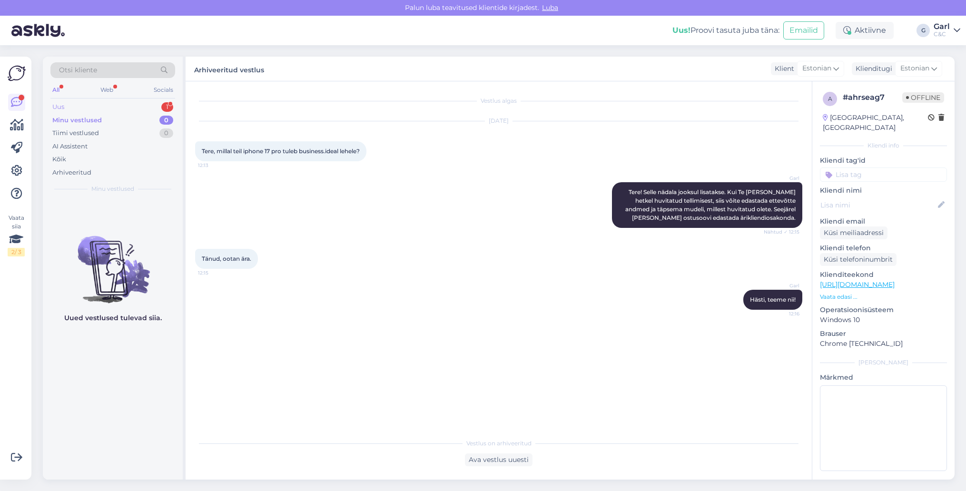
click at [136, 104] on div "Uus 1" at bounding box center [112, 106] width 125 height 13
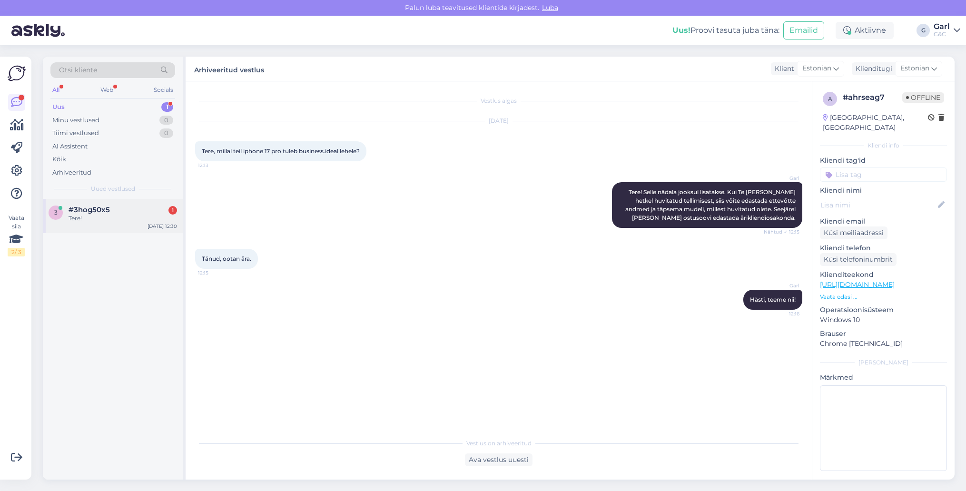
click at [166, 214] on div "Tere!" at bounding box center [123, 218] width 109 height 9
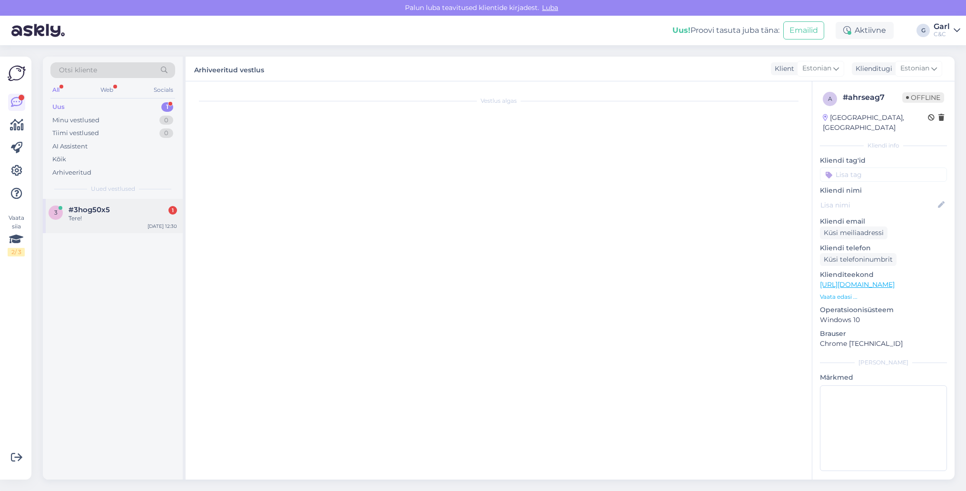
scroll to position [294, 0]
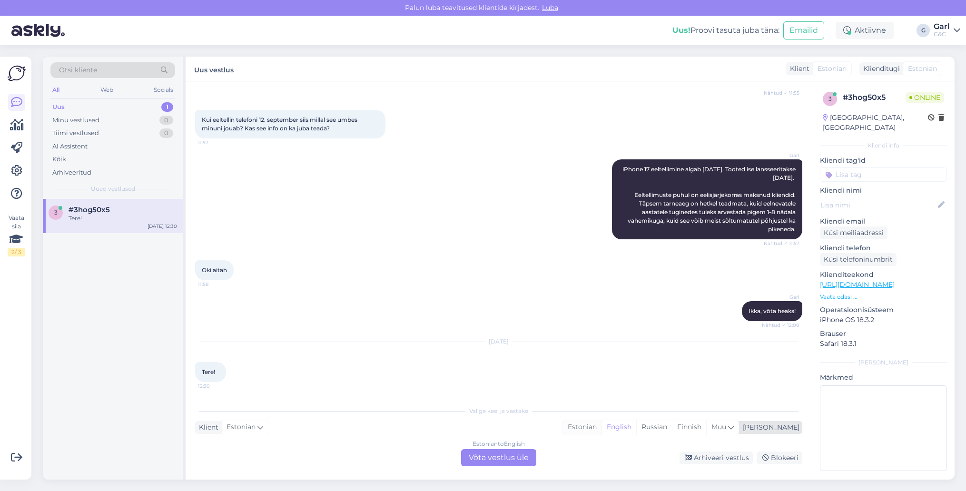
click at [602, 429] on div "Estonian" at bounding box center [582, 427] width 39 height 14
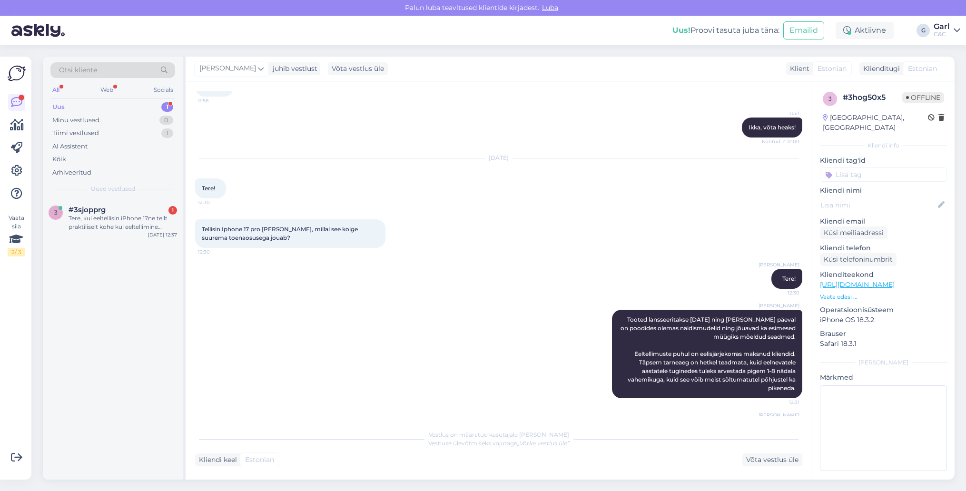
scroll to position [527, 0]
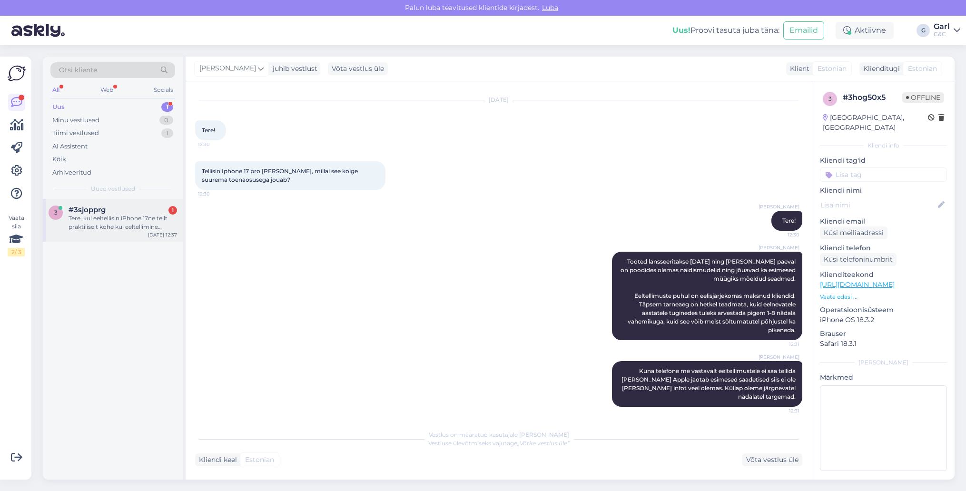
click at [116, 210] on div "#3sjopprg 1" at bounding box center [123, 210] width 109 height 9
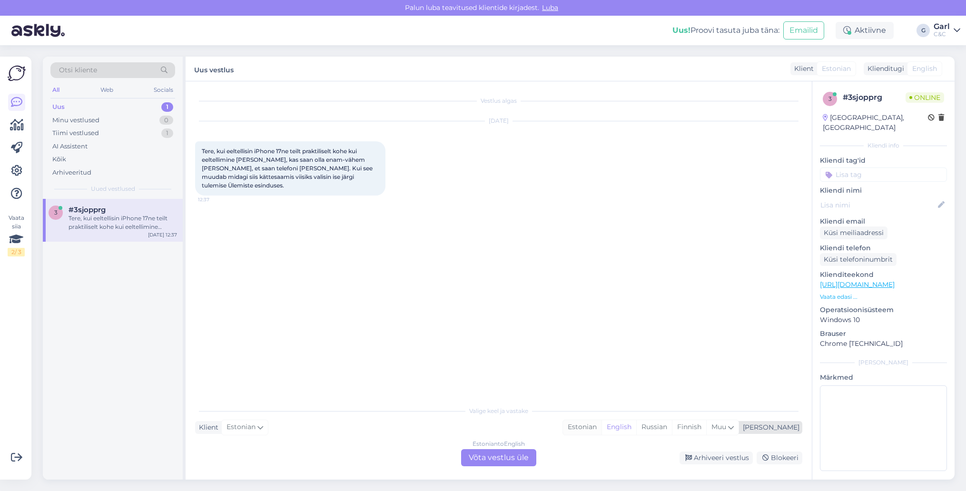
click at [602, 430] on div "Estonian" at bounding box center [582, 427] width 39 height 14
click at [527, 466] on div "Estonian to Estonian Võta vestlus üle" at bounding box center [498, 457] width 75 height 17
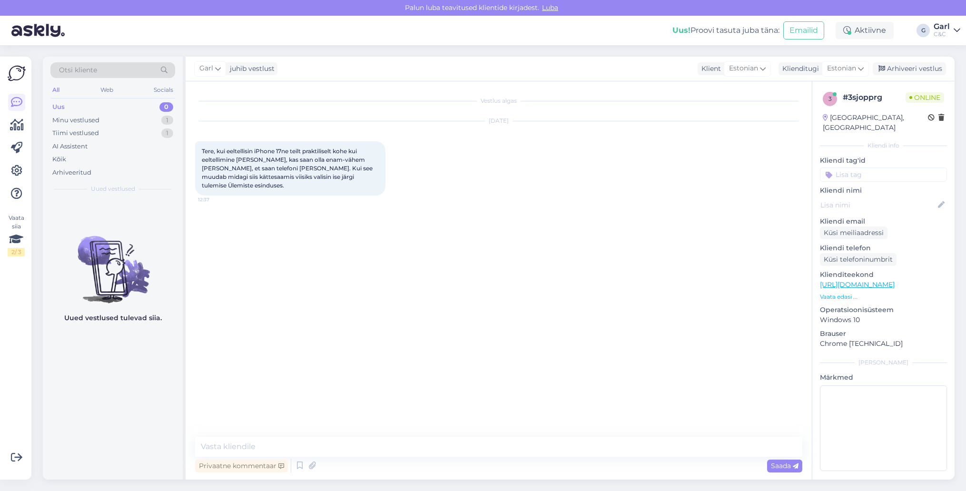
click at [467, 457] on div "Privaatne kommentaar Saada" at bounding box center [498, 466] width 607 height 18
click at [293, 466] on div "Privaatne kommentaar Saada" at bounding box center [498, 466] width 607 height 18
click at [298, 466] on icon at bounding box center [299, 466] width 11 height 14
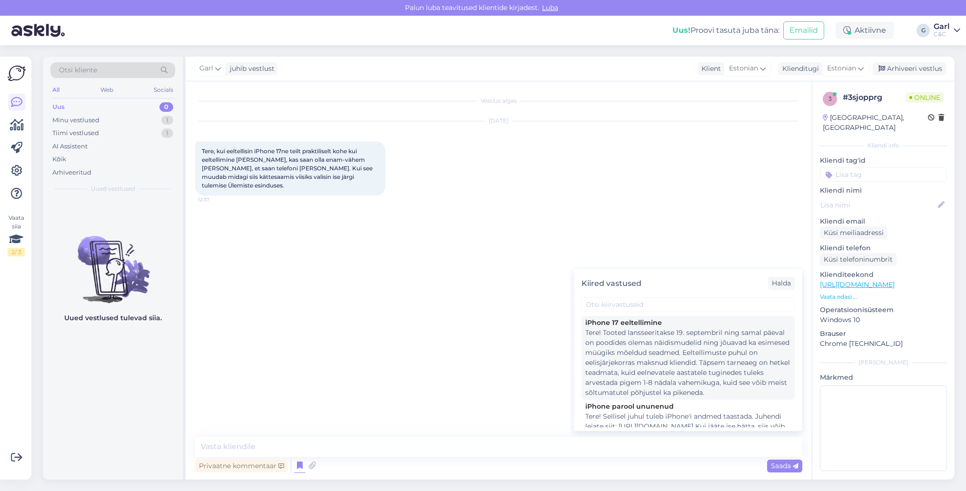
click at [703, 355] on div "Tere! Tooted lansseeritakse 19. septembril ning samal päeval on poodides olemas…" at bounding box center [688, 363] width 206 height 70
type textarea "Tere! Tooted lansseeritakse 19. septembril ning samal päeval on poodides olemas…"
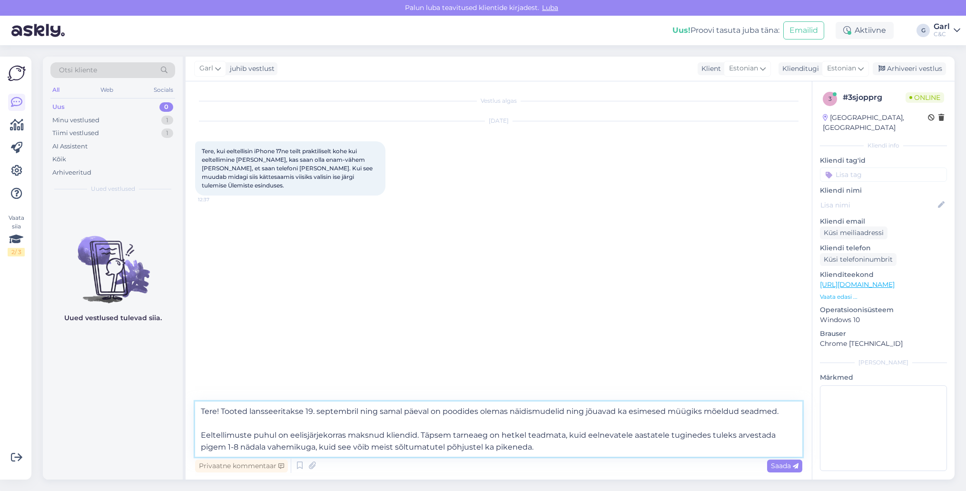
click at [346, 428] on textarea "Tere! Tooted lansseeritakse 19. septembril ning samal päeval on poodides olemas…" at bounding box center [498, 429] width 607 height 55
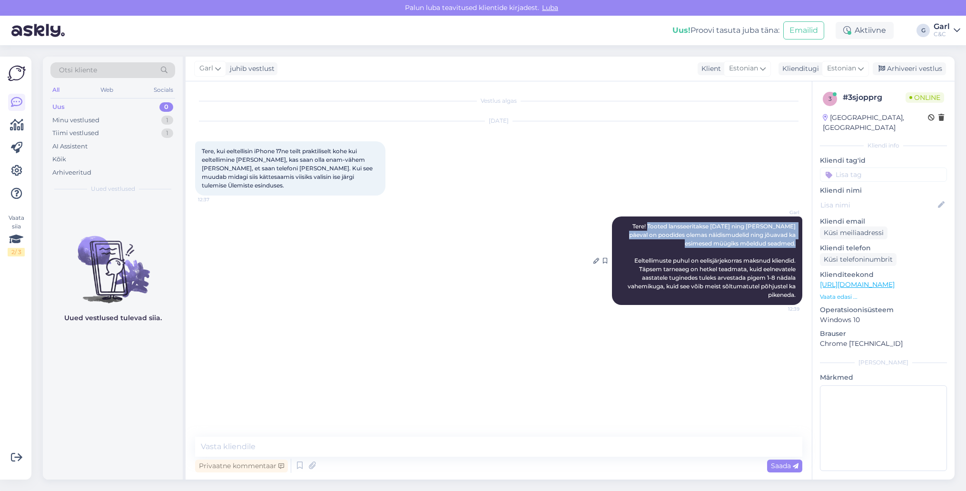
drag, startPoint x: 639, startPoint y: 227, endPoint x: 799, endPoint y: 242, distance: 160.1
click at [799, 242] on div "Garl Tere! Tooted lansseeritakse [DATE] ning [PERSON_NAME] päeval on poodides o…" at bounding box center [707, 261] width 190 height 89
copy span "Tooted lansseeritakse [DATE] ning [PERSON_NAME] päeval on poodides olemas näidi…"
click at [149, 121] on div "Minu vestlused 1" at bounding box center [112, 120] width 125 height 13
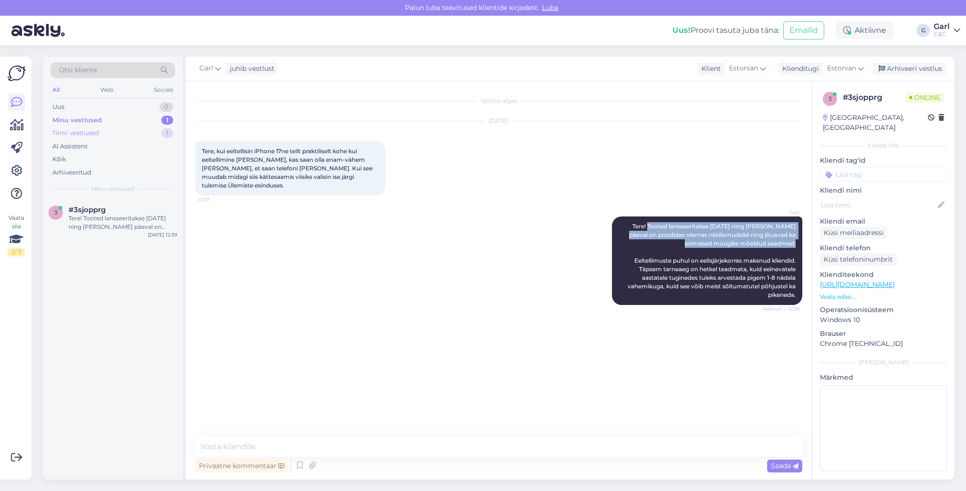
click at [148, 127] on div "Tiimi vestlused 1" at bounding box center [112, 133] width 125 height 13
click at [149, 119] on div "Minu vestlused 1" at bounding box center [112, 120] width 125 height 13
click at [467, 338] on div "Vestlus algas [DATE] Tere, kui eeltellisin iPhone 17ne teilt praktiliselt kohe …" at bounding box center [503, 259] width 616 height 337
click at [138, 220] on div "Tere! Tooted lansseeritakse [DATE] ning [PERSON_NAME] päeval on poodides olemas…" at bounding box center [123, 222] width 109 height 17
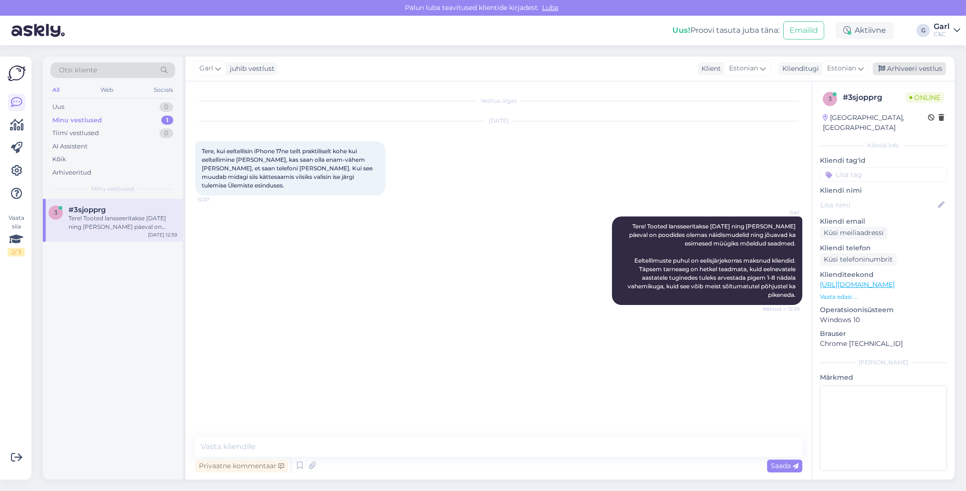
click at [913, 67] on div "Arhiveeri vestlus" at bounding box center [909, 68] width 73 height 13
